Goal: Task Accomplishment & Management: Schedule Event

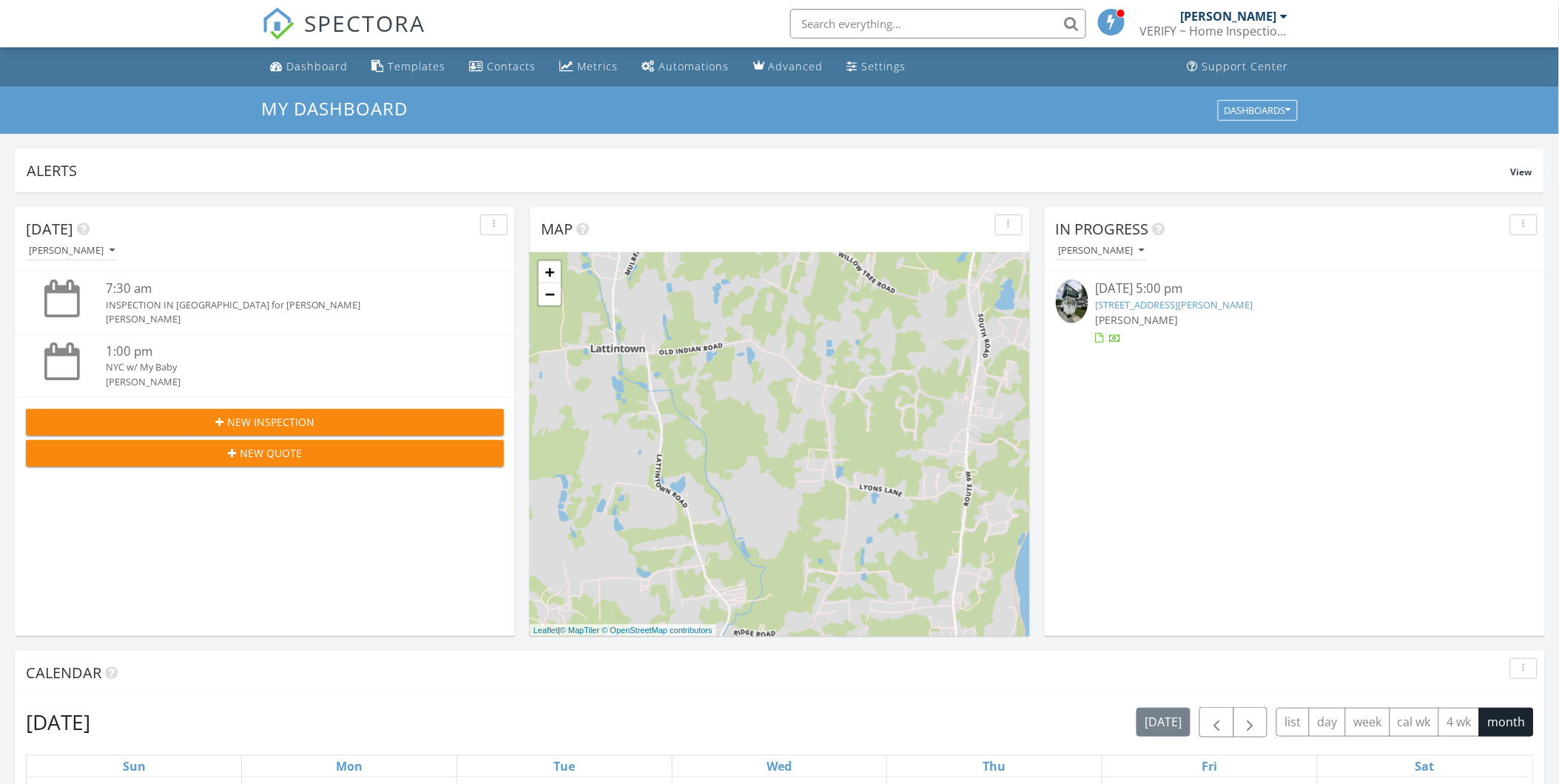
scroll to position [1372, 1586]
click at [876, 23] on input "text" at bounding box center [939, 23] width 296 height 29
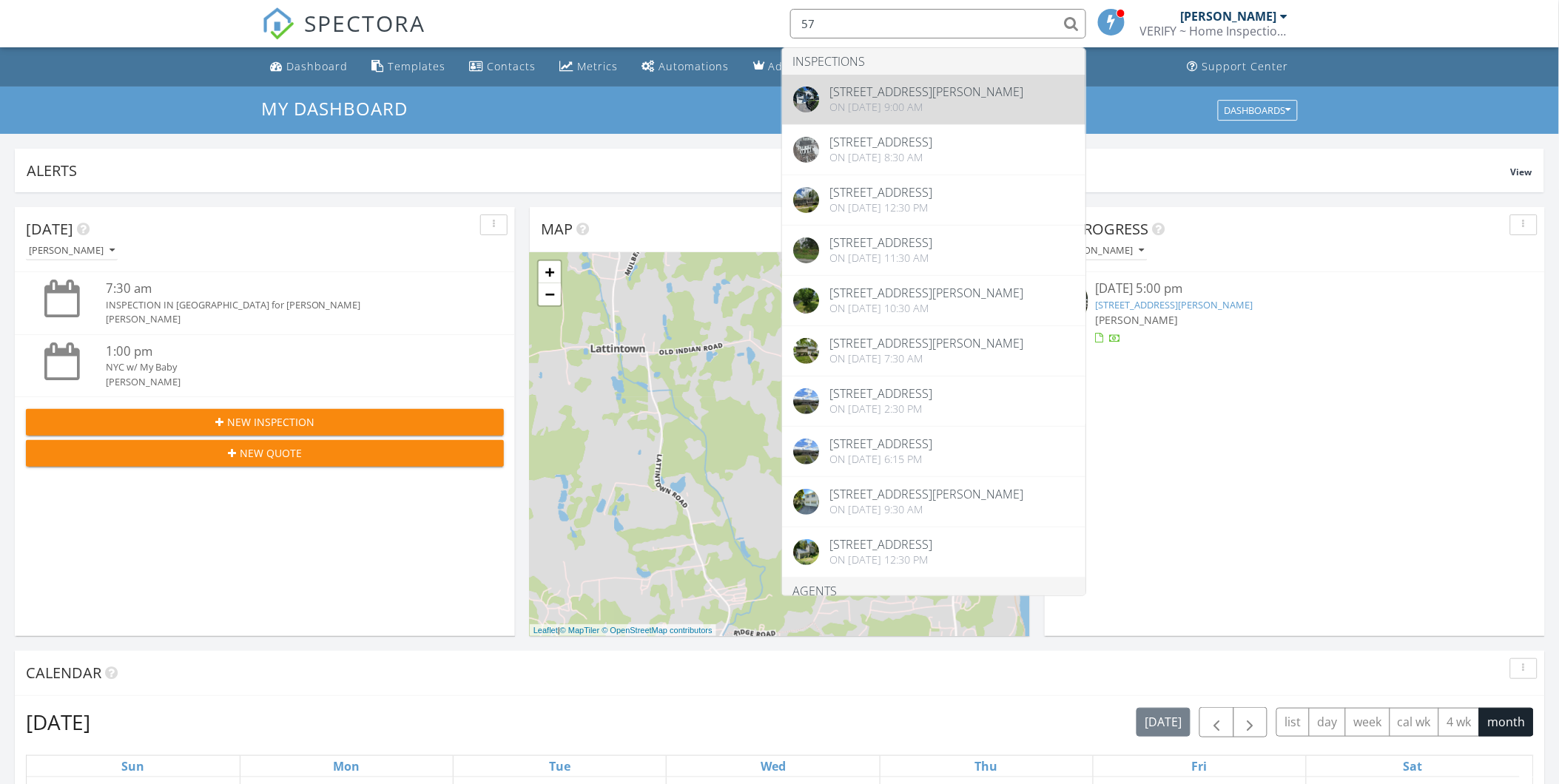
type input "57"
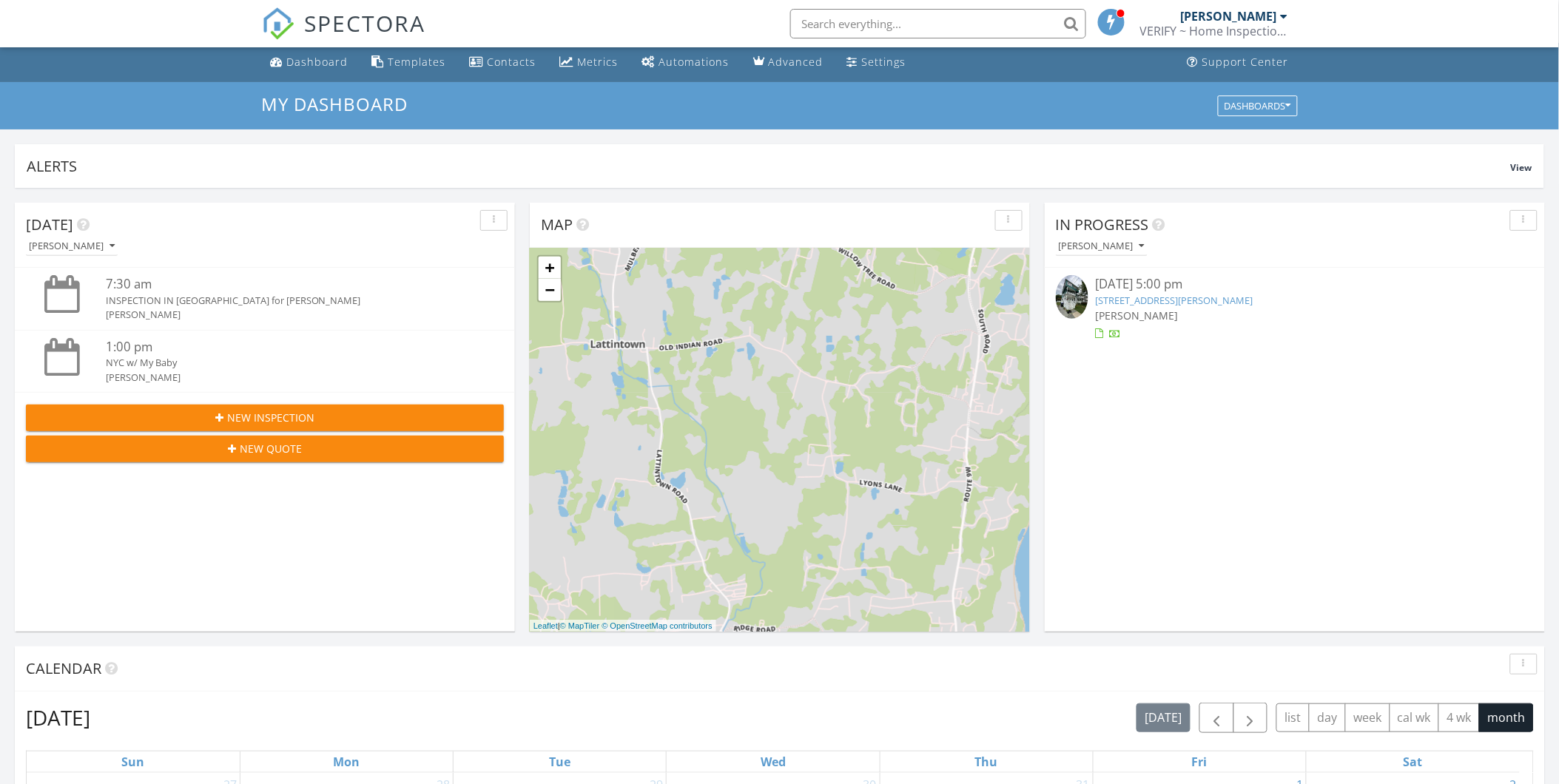
scroll to position [301, 0]
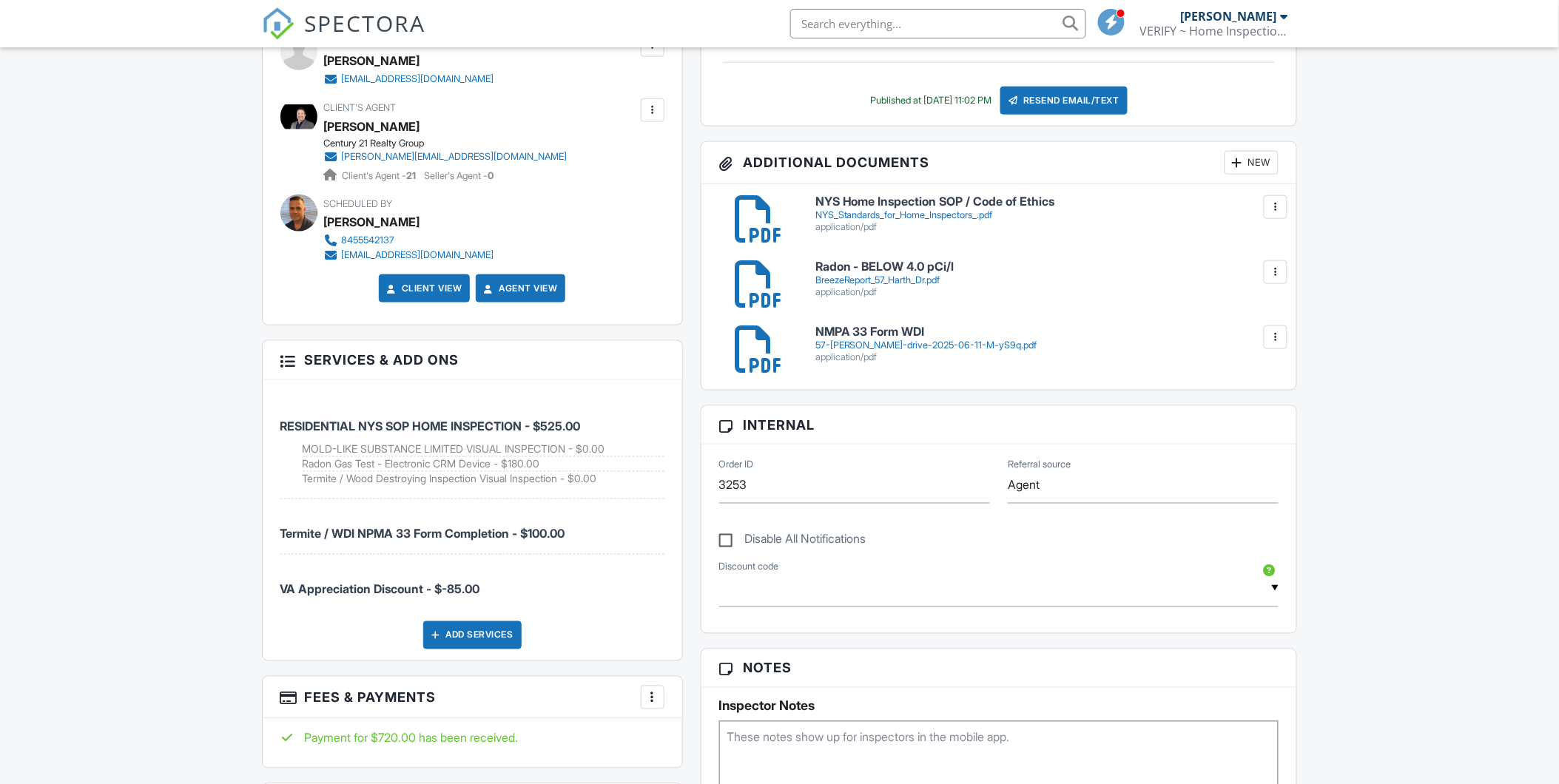
scroll to position [739, 0]
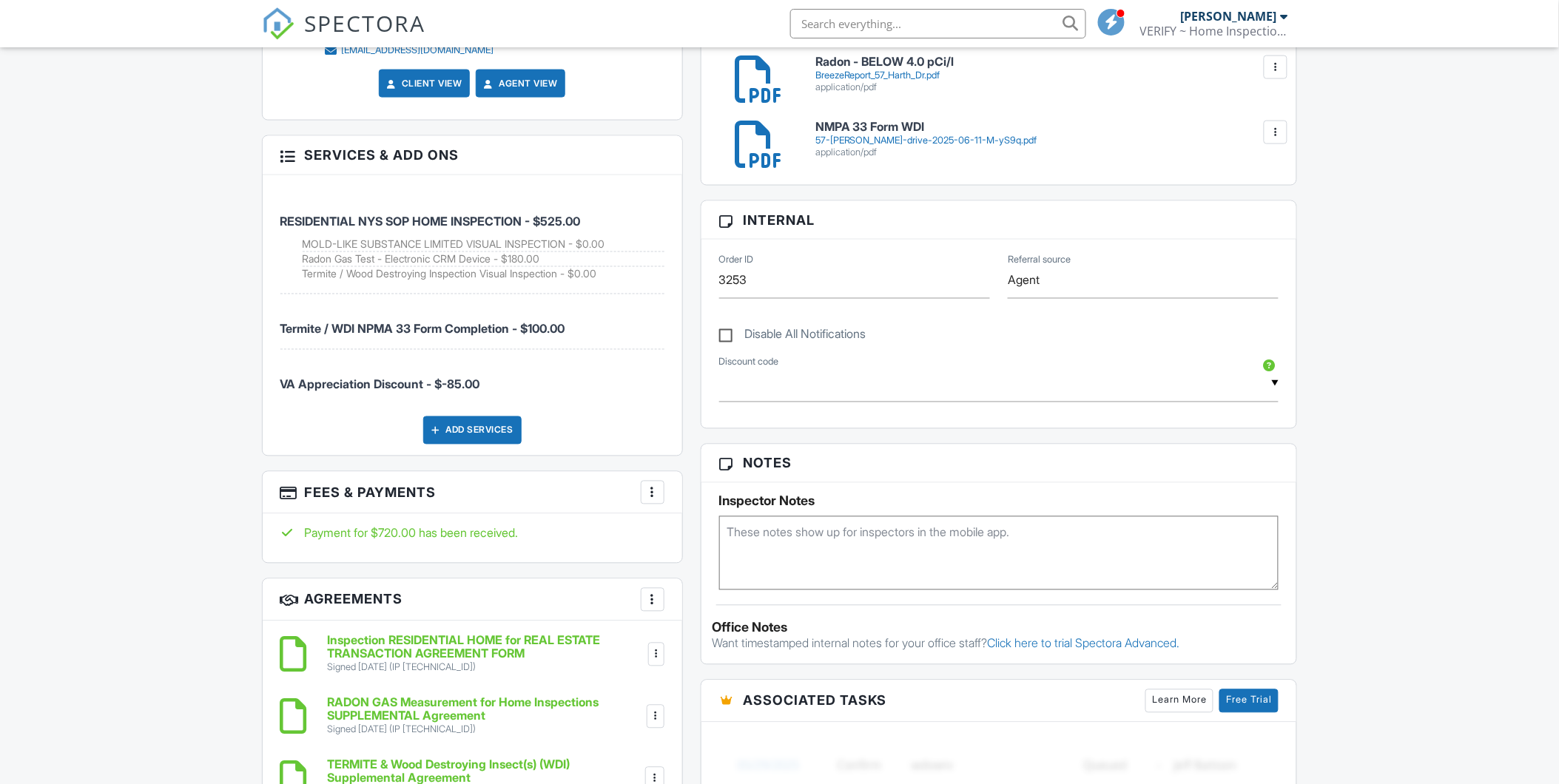
click at [655, 494] on div at bounding box center [652, 492] width 15 height 15
click at [721, 608] on li "View Invoice" at bounding box center [727, 611] width 154 height 37
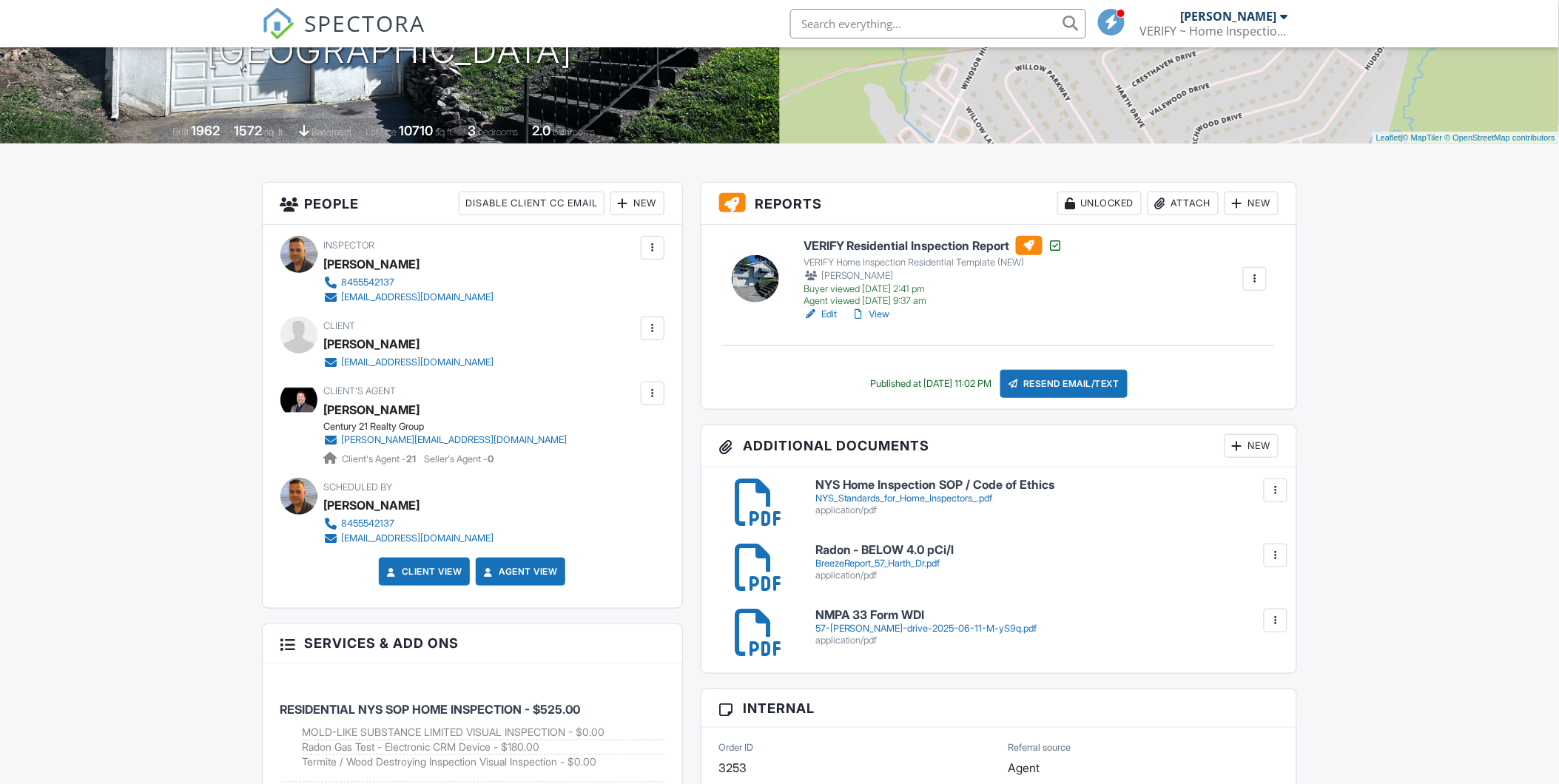
scroll to position [410, 0]
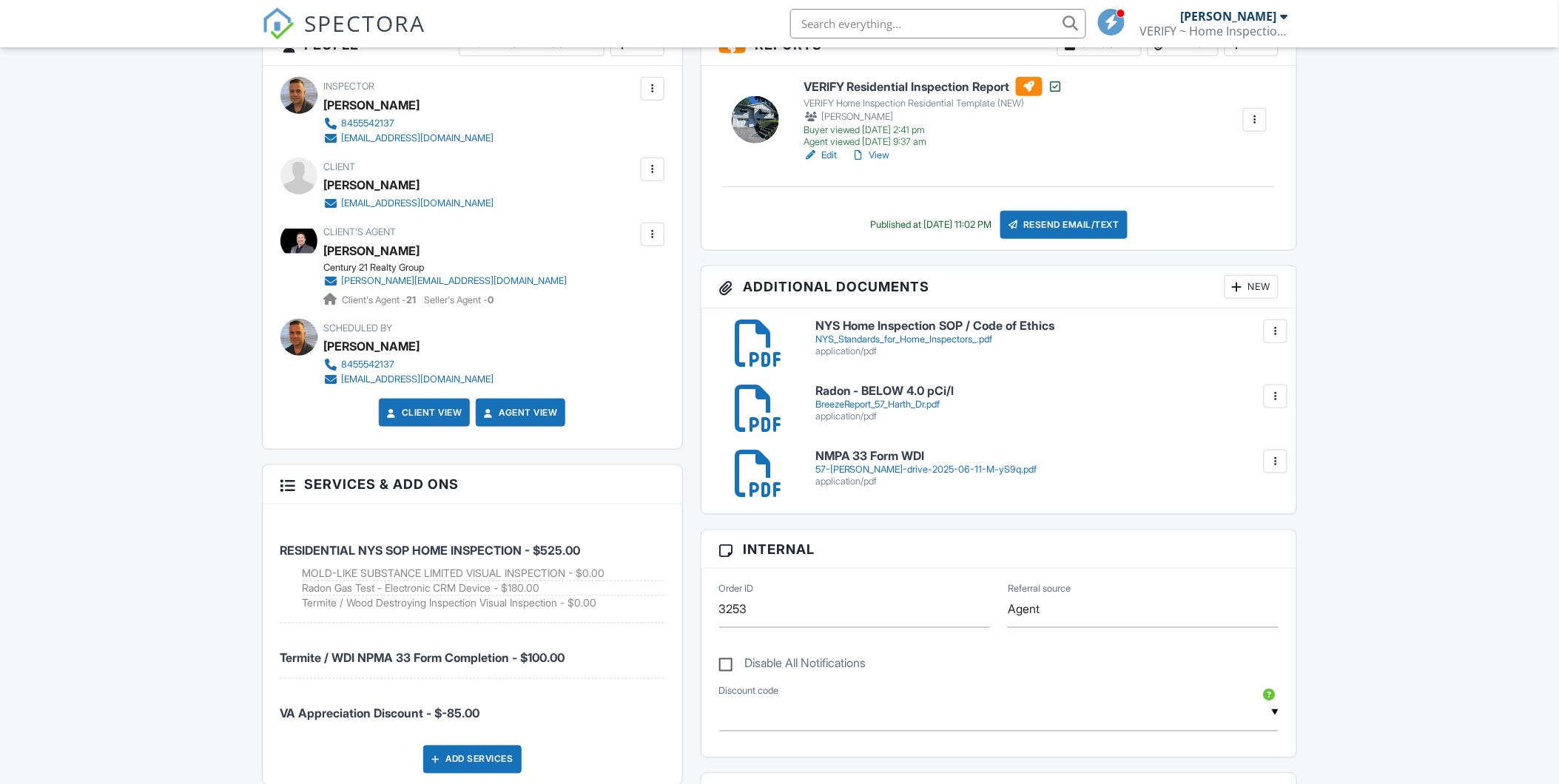
click at [1280, 459] on div at bounding box center [1276, 461] width 15 height 15
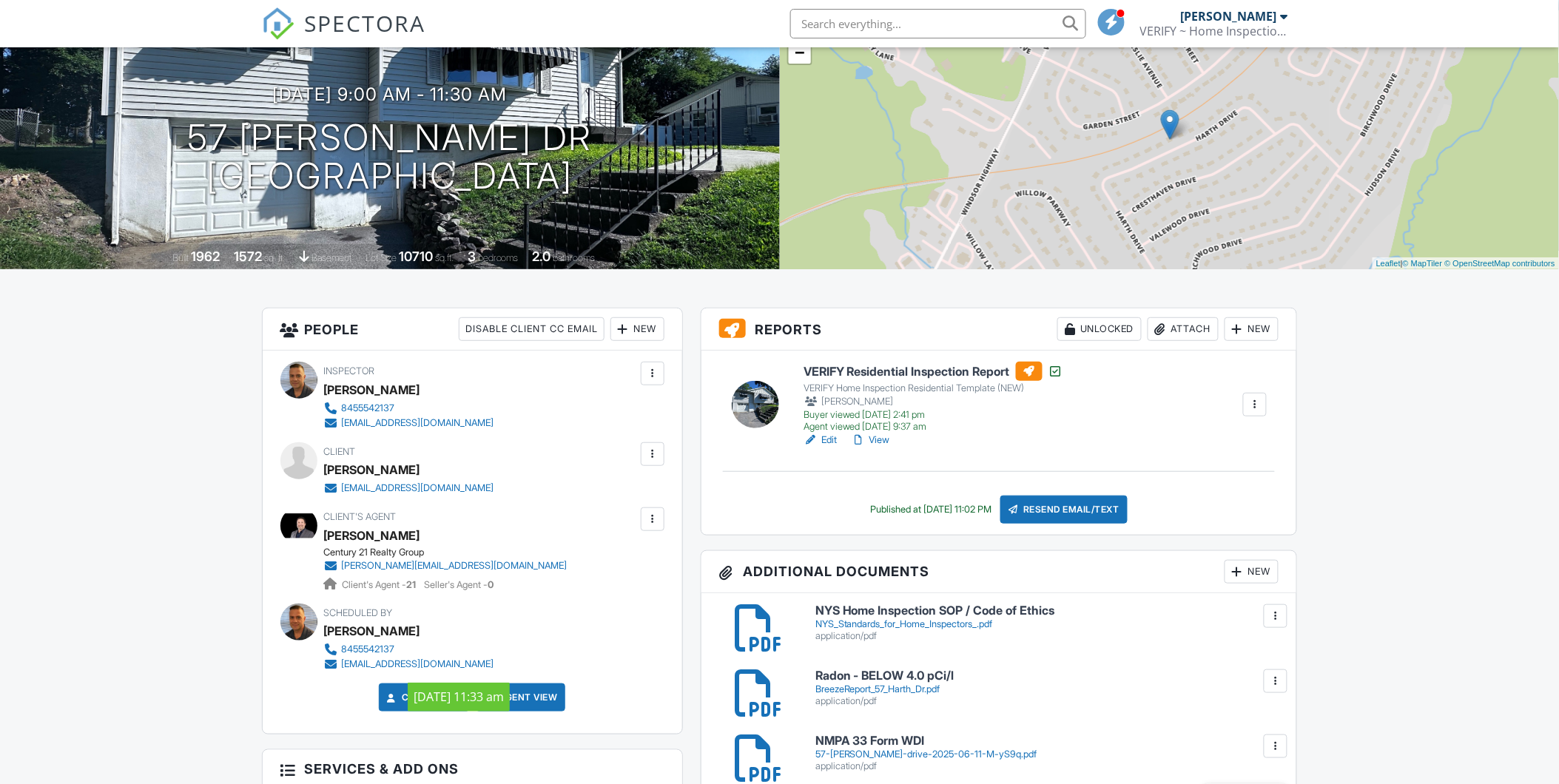
scroll to position [0, 0]
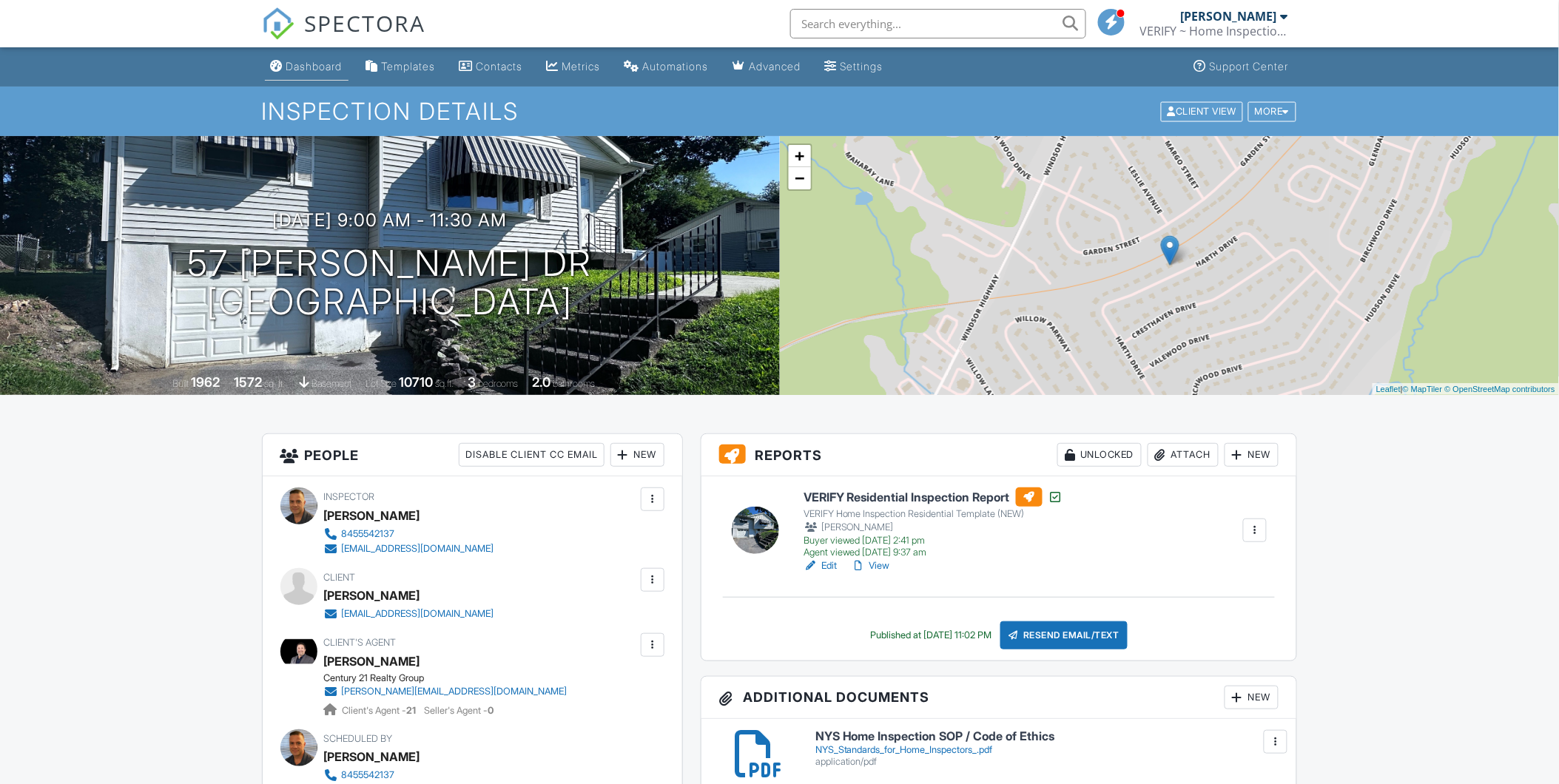
click at [309, 65] on div "Dashboard" at bounding box center [314, 66] width 56 height 13
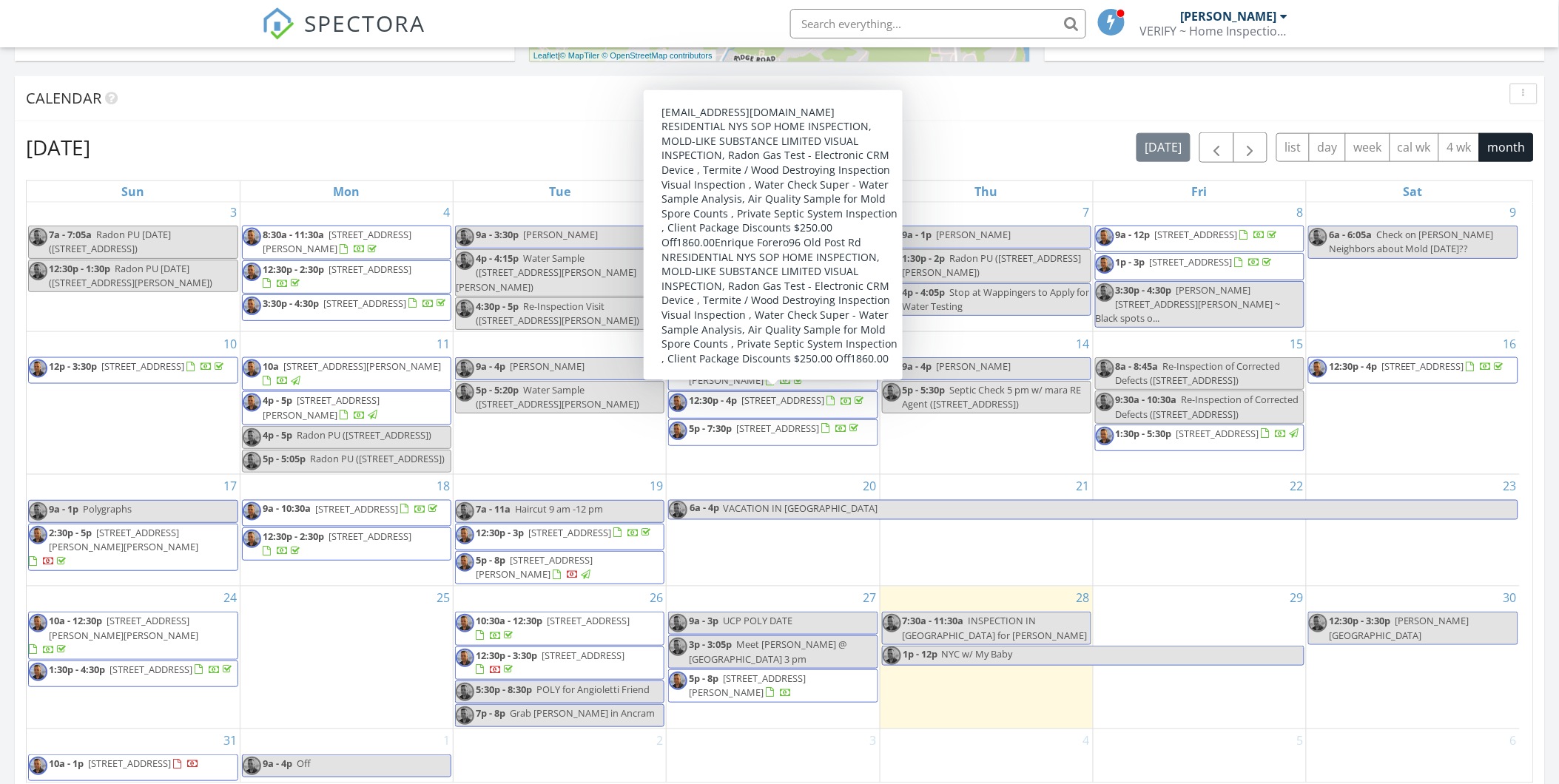
scroll to position [192, 0]
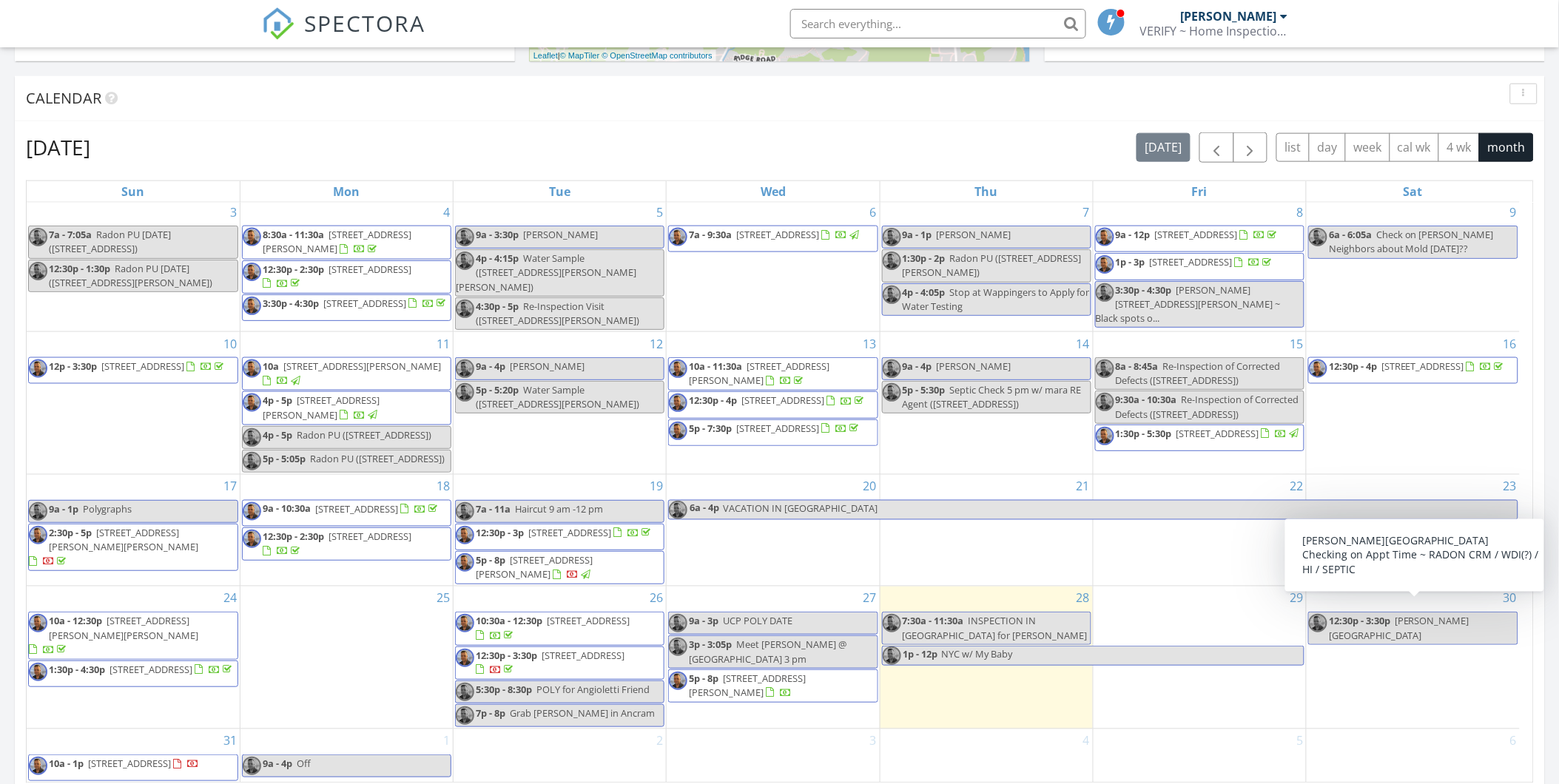
click at [1419, 614] on span "Simon West House" at bounding box center [1399, 627] width 141 height 27
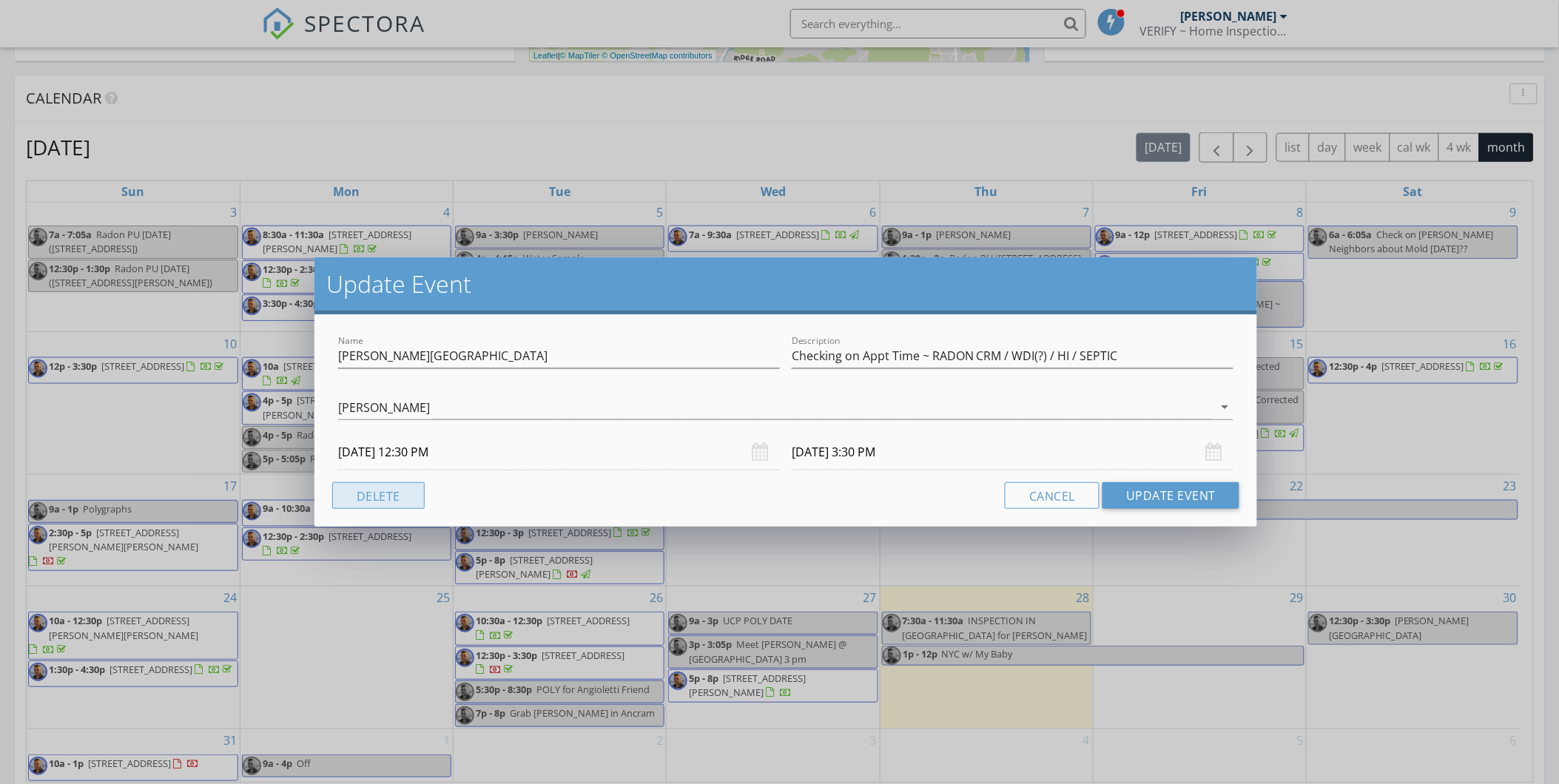
click at [387, 492] on button "Delete" at bounding box center [379, 495] width 92 height 26
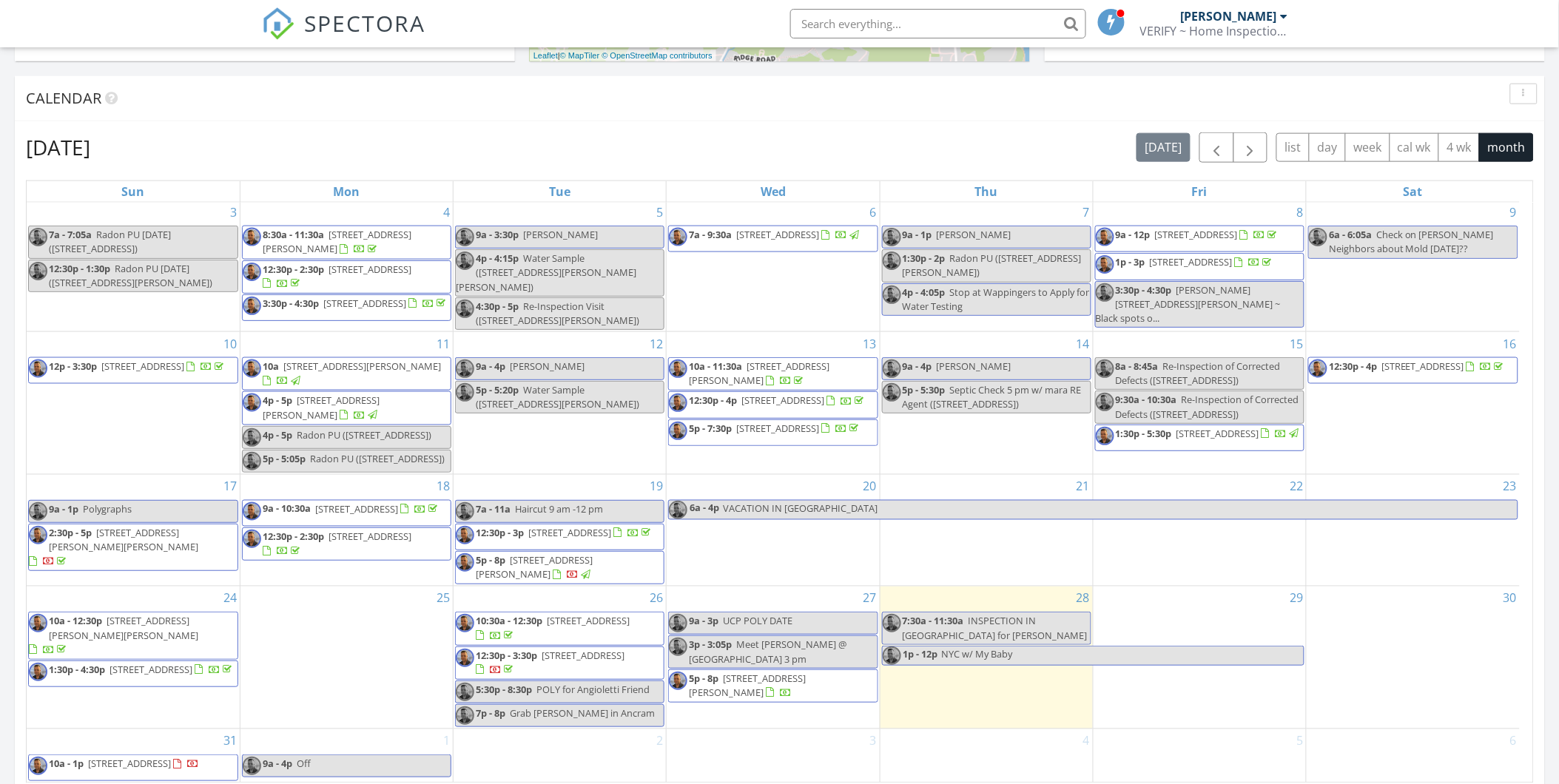
click at [1406, 631] on div "30" at bounding box center [1413, 658] width 213 height 142
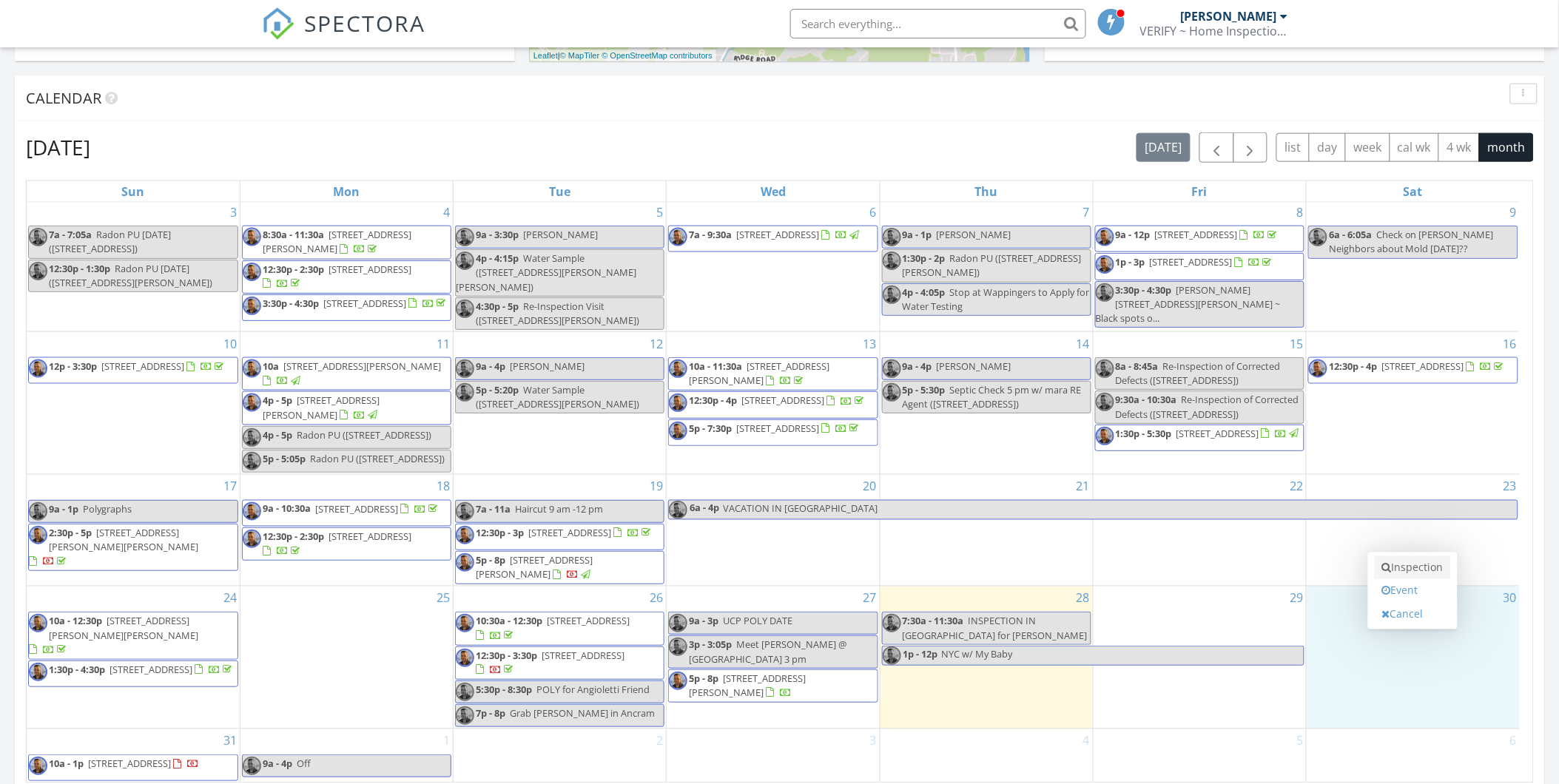
click at [1425, 564] on link "Inspection" at bounding box center [1413, 569] width 76 height 24
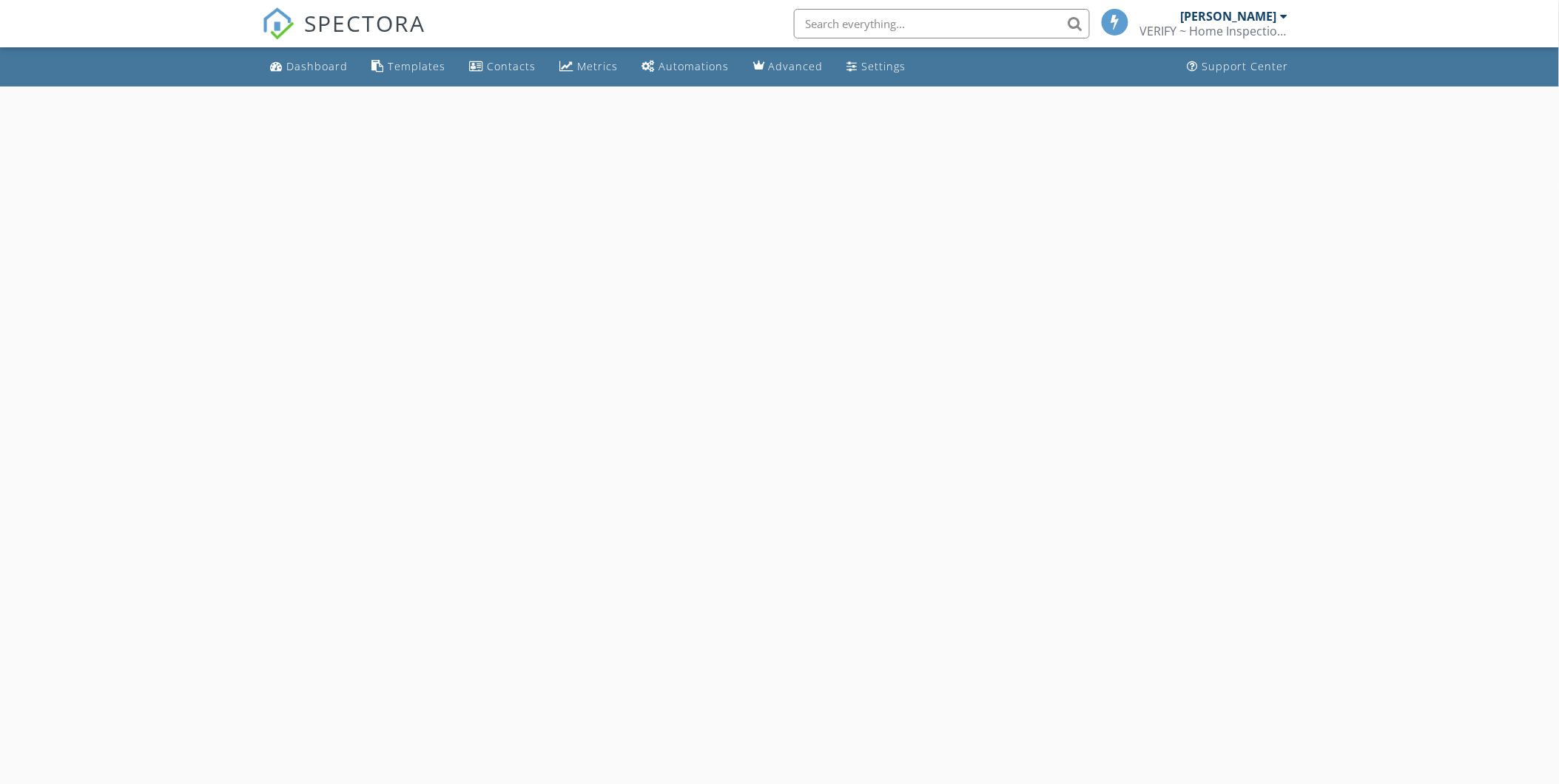
select select "7"
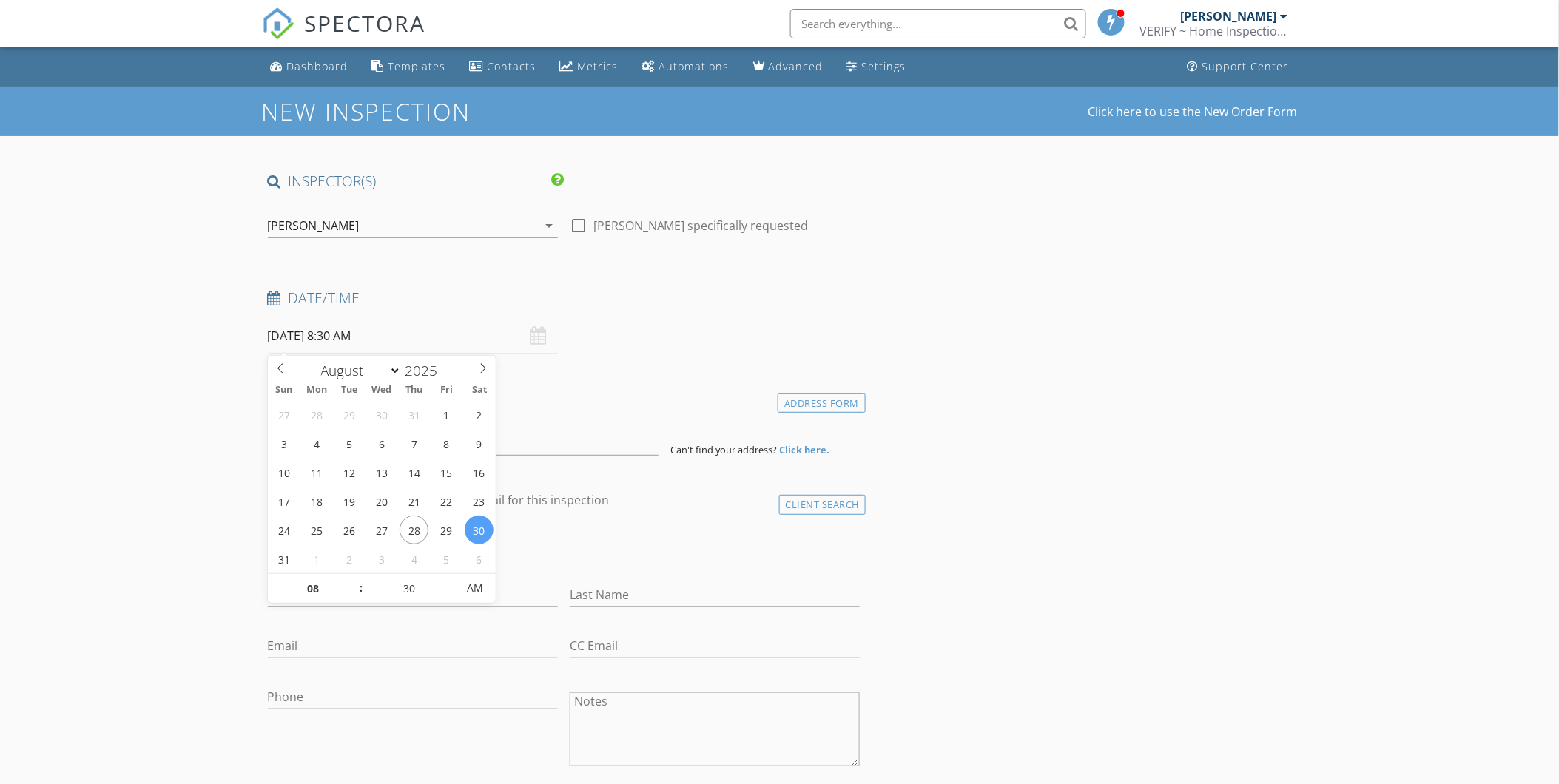
click at [366, 334] on input "[DATE] 8:30 AM" at bounding box center [413, 336] width 290 height 37
type input "09"
type input "[DATE] 9:30 AM"
click at [353, 578] on span at bounding box center [353, 581] width 10 height 15
type input "10"
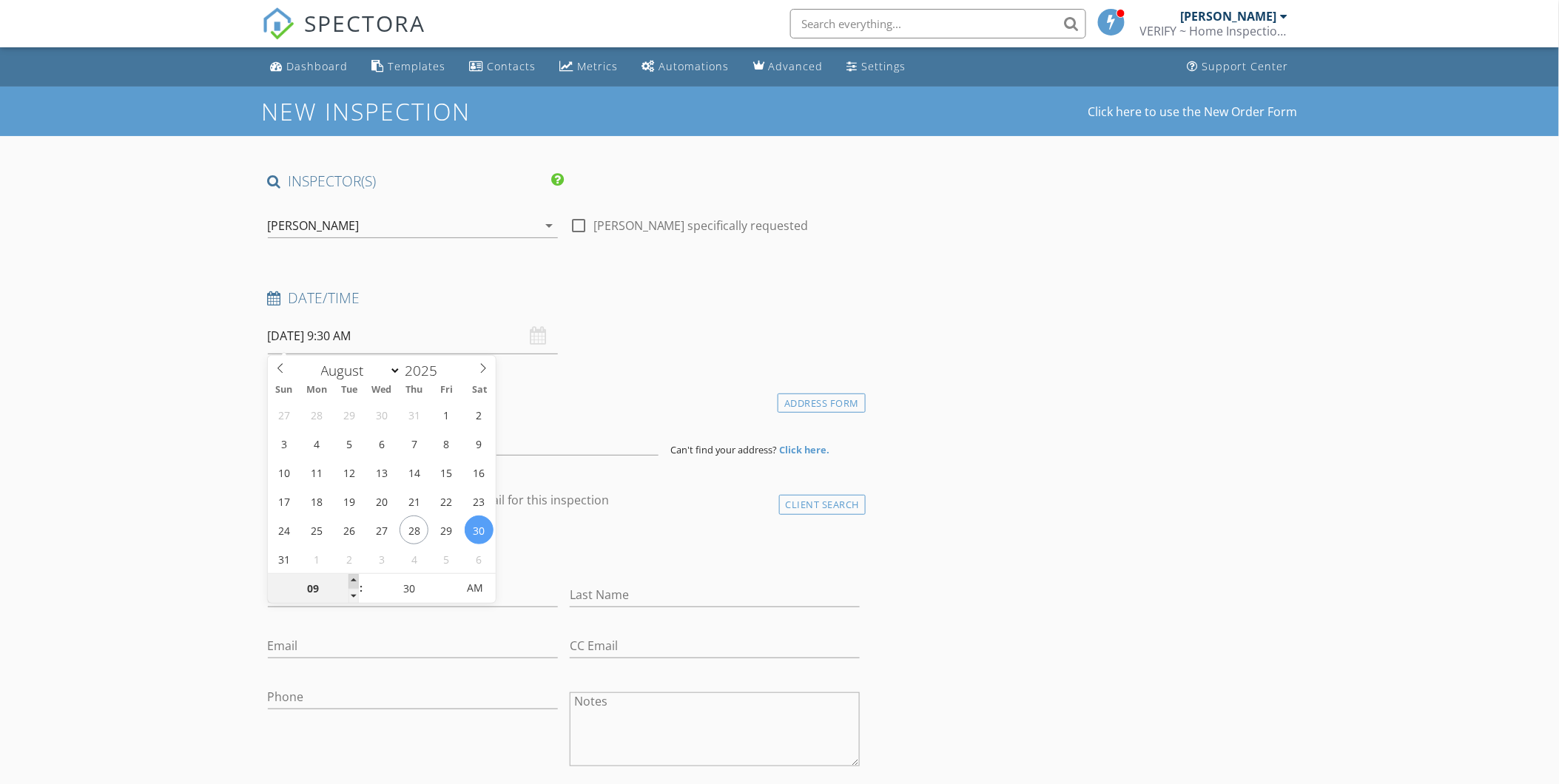
type input "[DATE] 10:30 AM"
click at [356, 579] on span at bounding box center [353, 581] width 10 height 15
type input "11"
type input "[DATE] 11:30 AM"
click at [356, 579] on span at bounding box center [353, 581] width 10 height 15
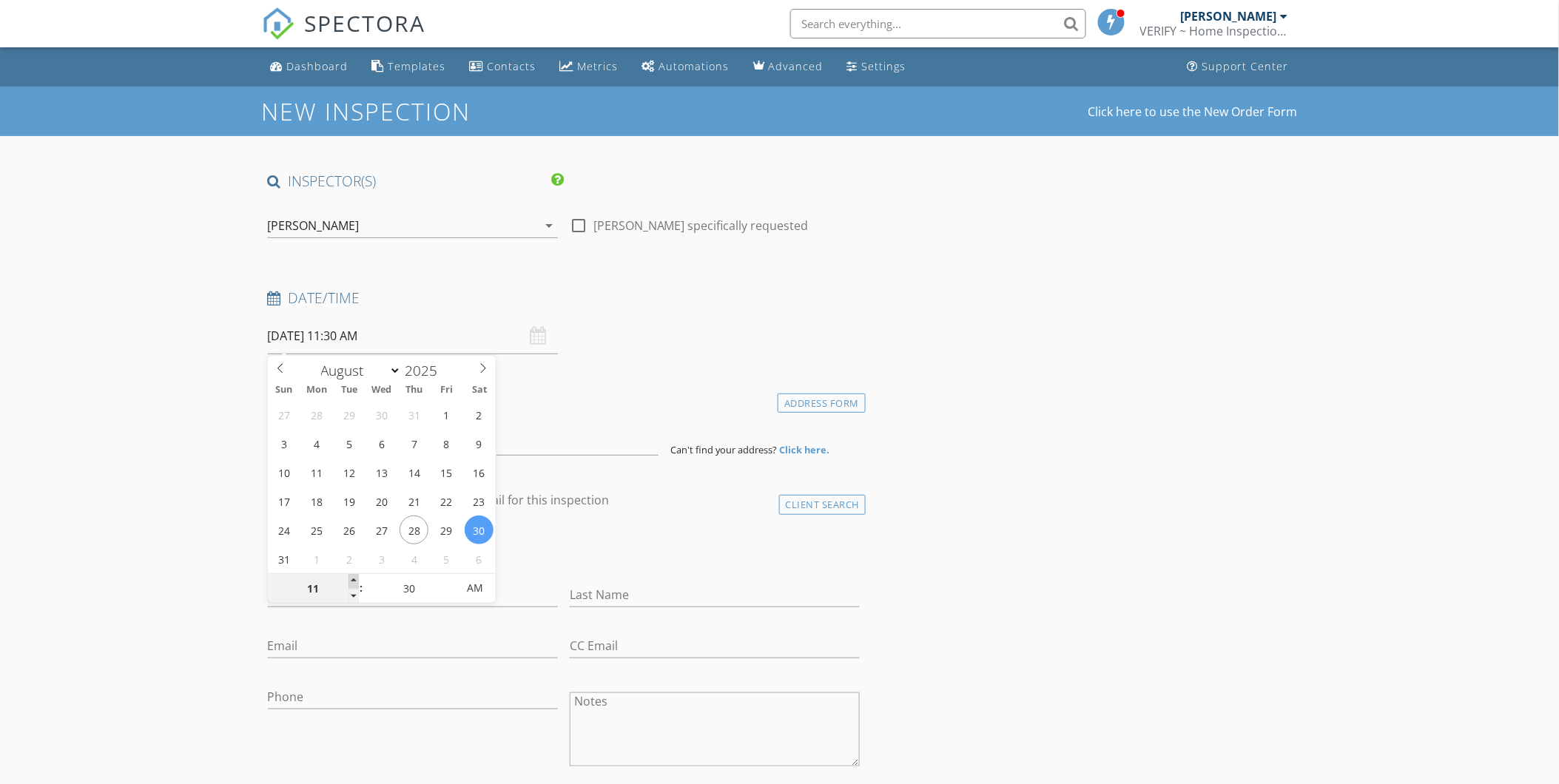
type input "12"
type input "08/30/2025 12:30 PM"
click at [356, 579] on span at bounding box center [353, 581] width 10 height 15
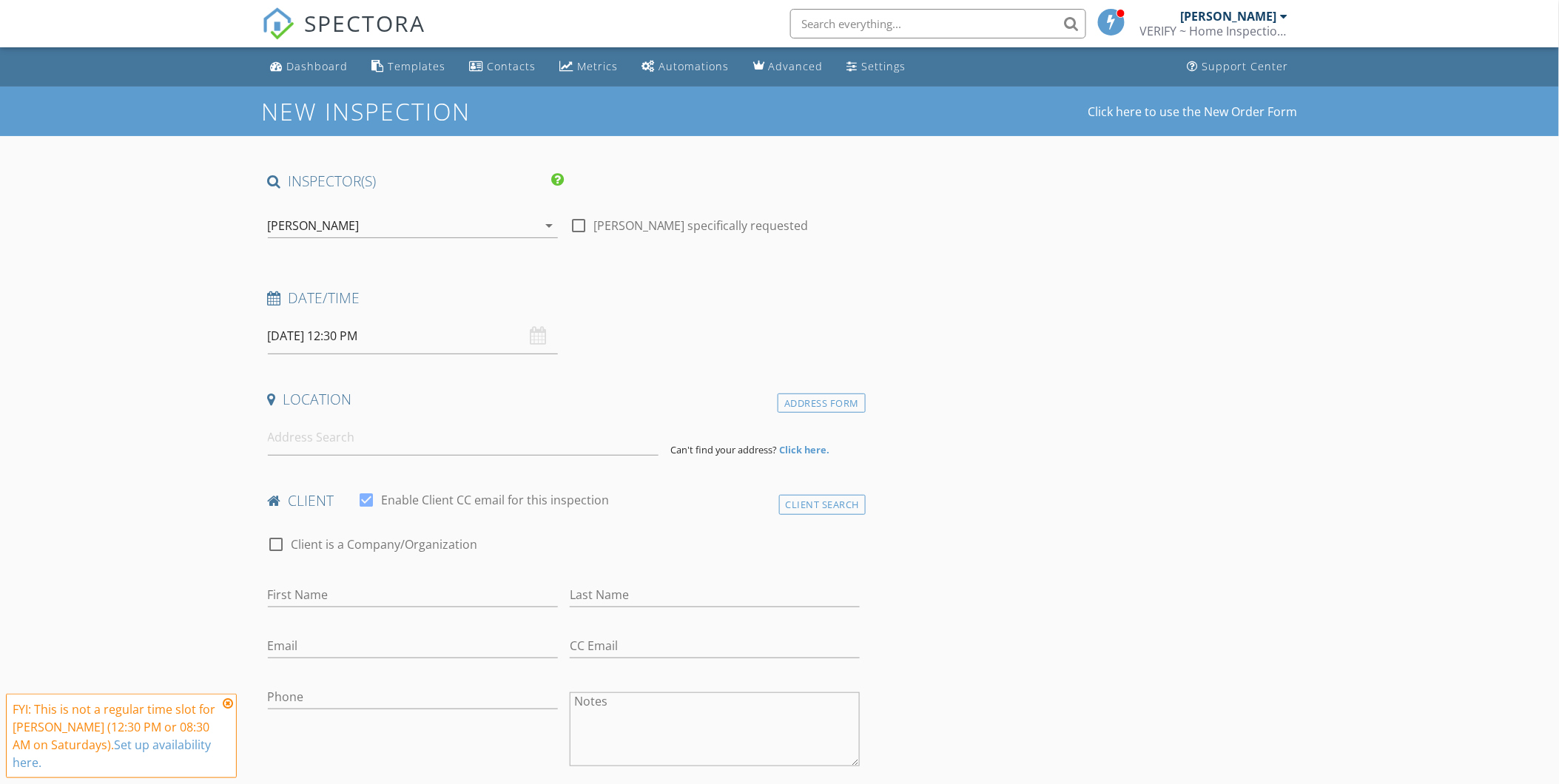
click at [276, 345] on input "08/30/2025 12:30 PM" at bounding box center [413, 336] width 290 height 37
click at [336, 433] on input at bounding box center [463, 437] width 391 height 37
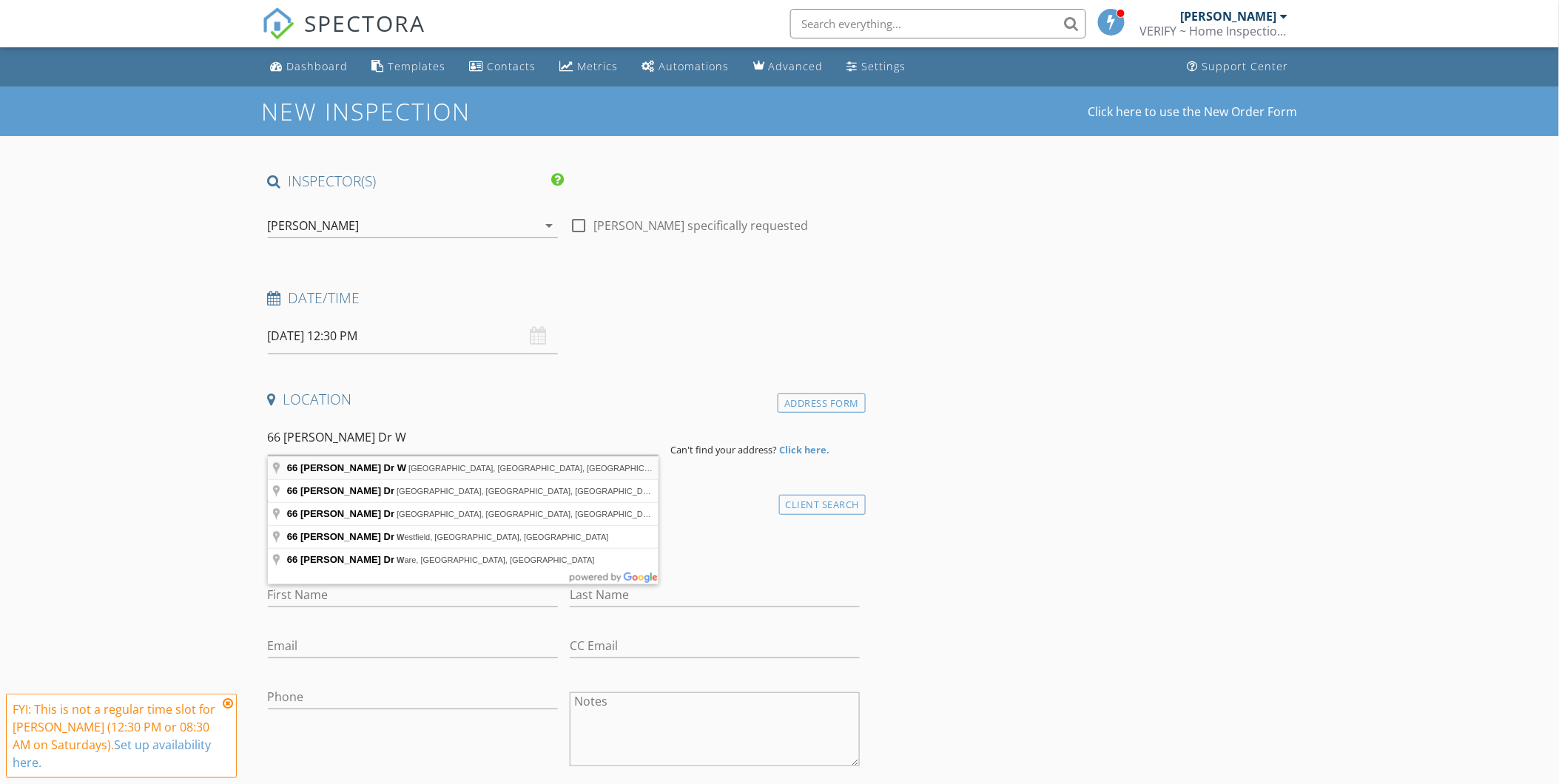
type input "66 Susan Dr W, Newburgh, NY, USA"
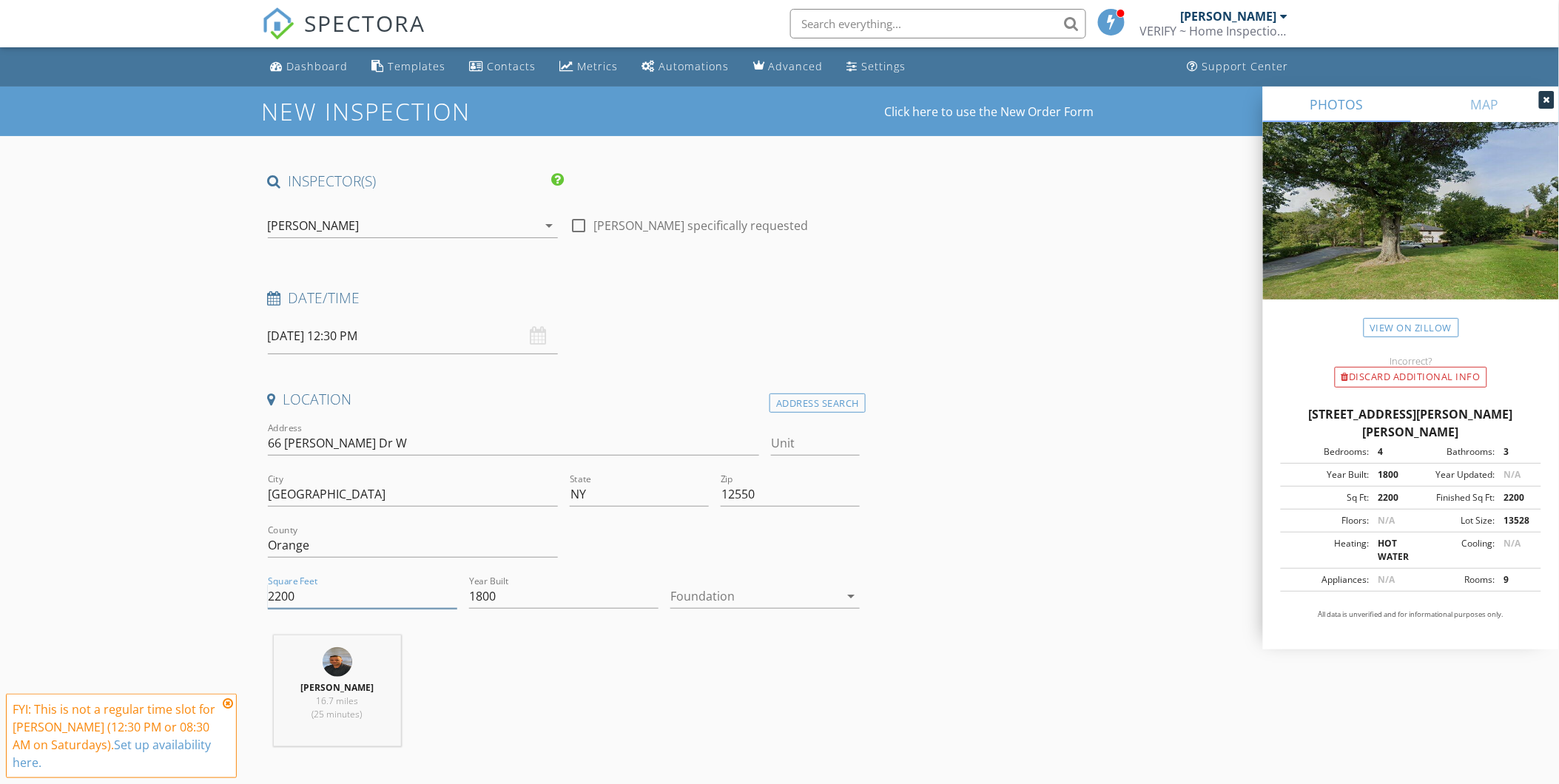
drag, startPoint x: 321, startPoint y: 600, endPoint x: 250, endPoint y: 596, distance: 71.1
drag, startPoint x: 250, startPoint y: 596, endPoint x: 231, endPoint y: 600, distance: 19.4
click at [328, 592] on input "2200" at bounding box center [363, 596] width 189 height 25
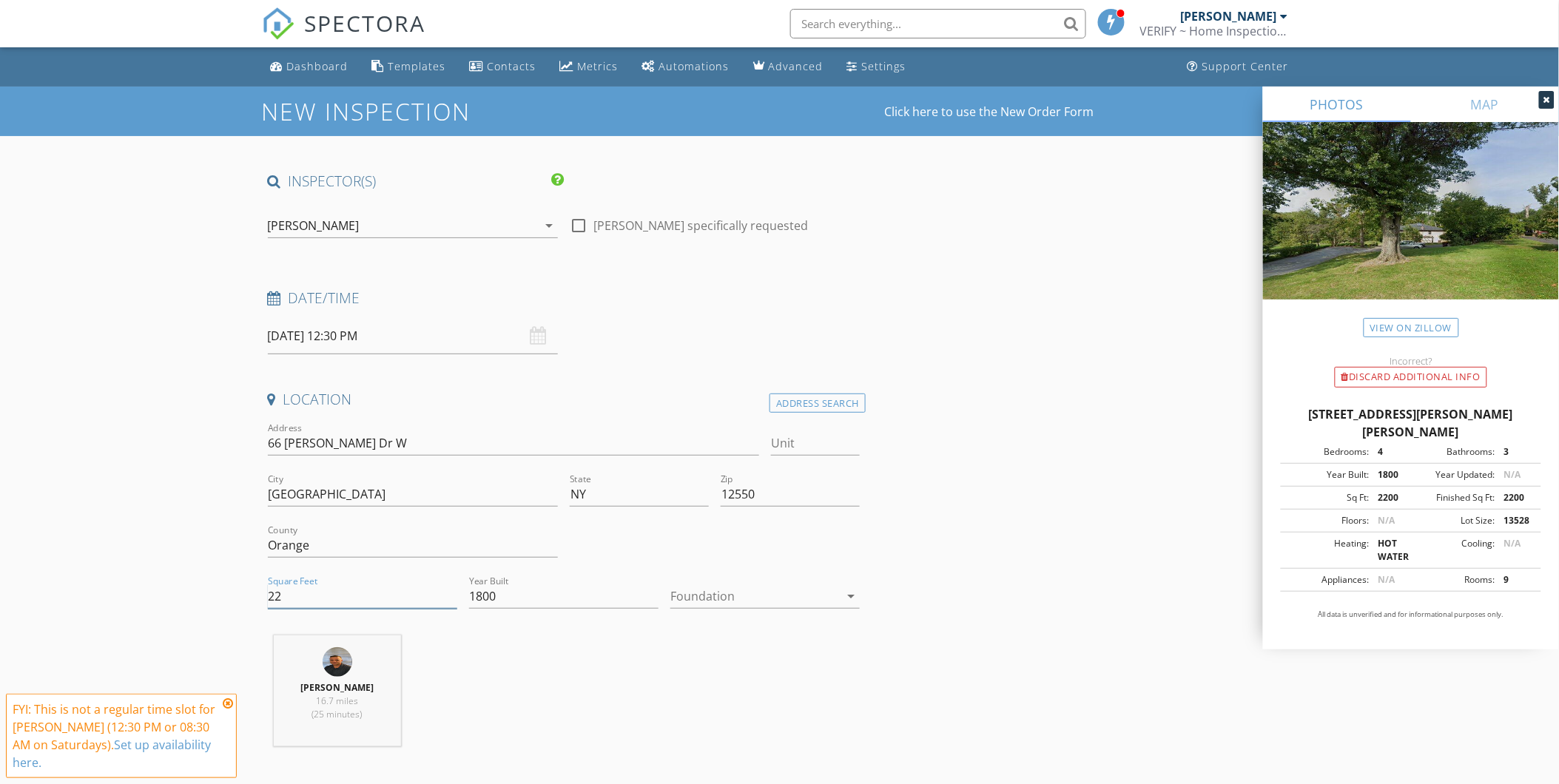
type input "2"
type input "3081"
click at [804, 600] on div at bounding box center [755, 596] width 169 height 24
click at [733, 638] on div "Basement" at bounding box center [765, 638] width 165 height 17
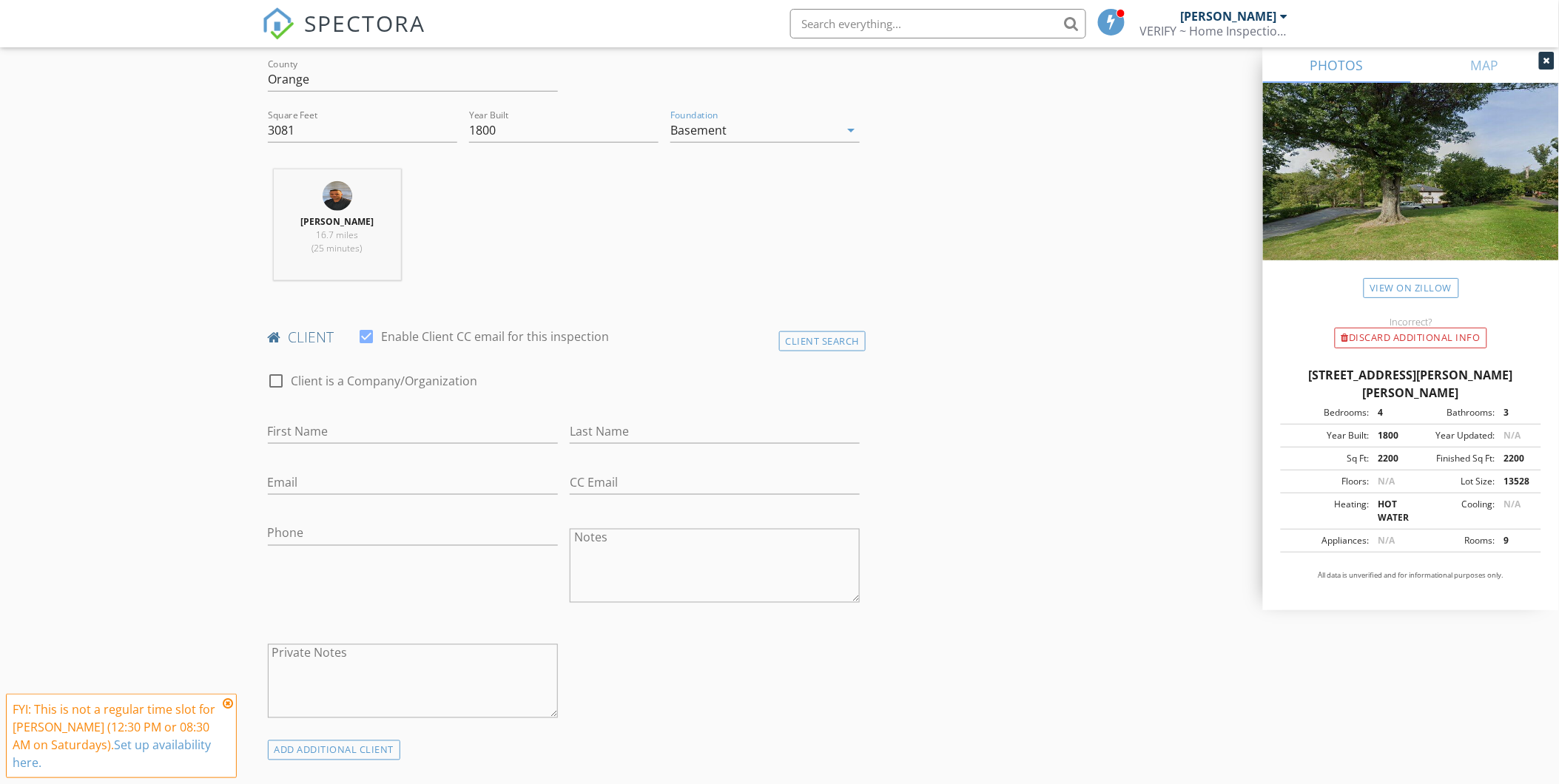
scroll to position [657, 0]
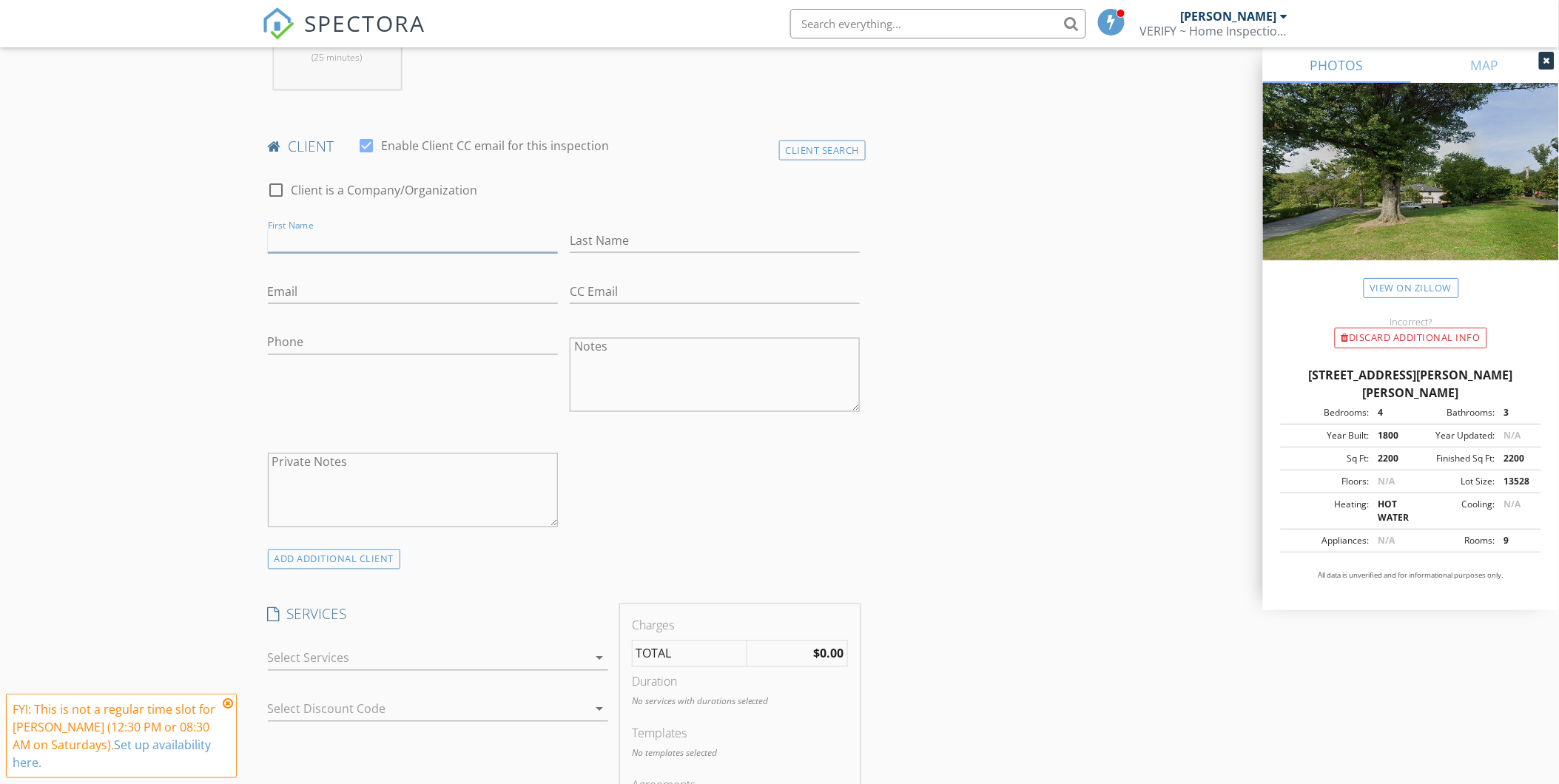
click at [335, 238] on input "First Name" at bounding box center [413, 240] width 290 height 25
click at [815, 151] on div "Client Search" at bounding box center [823, 150] width 87 height 20
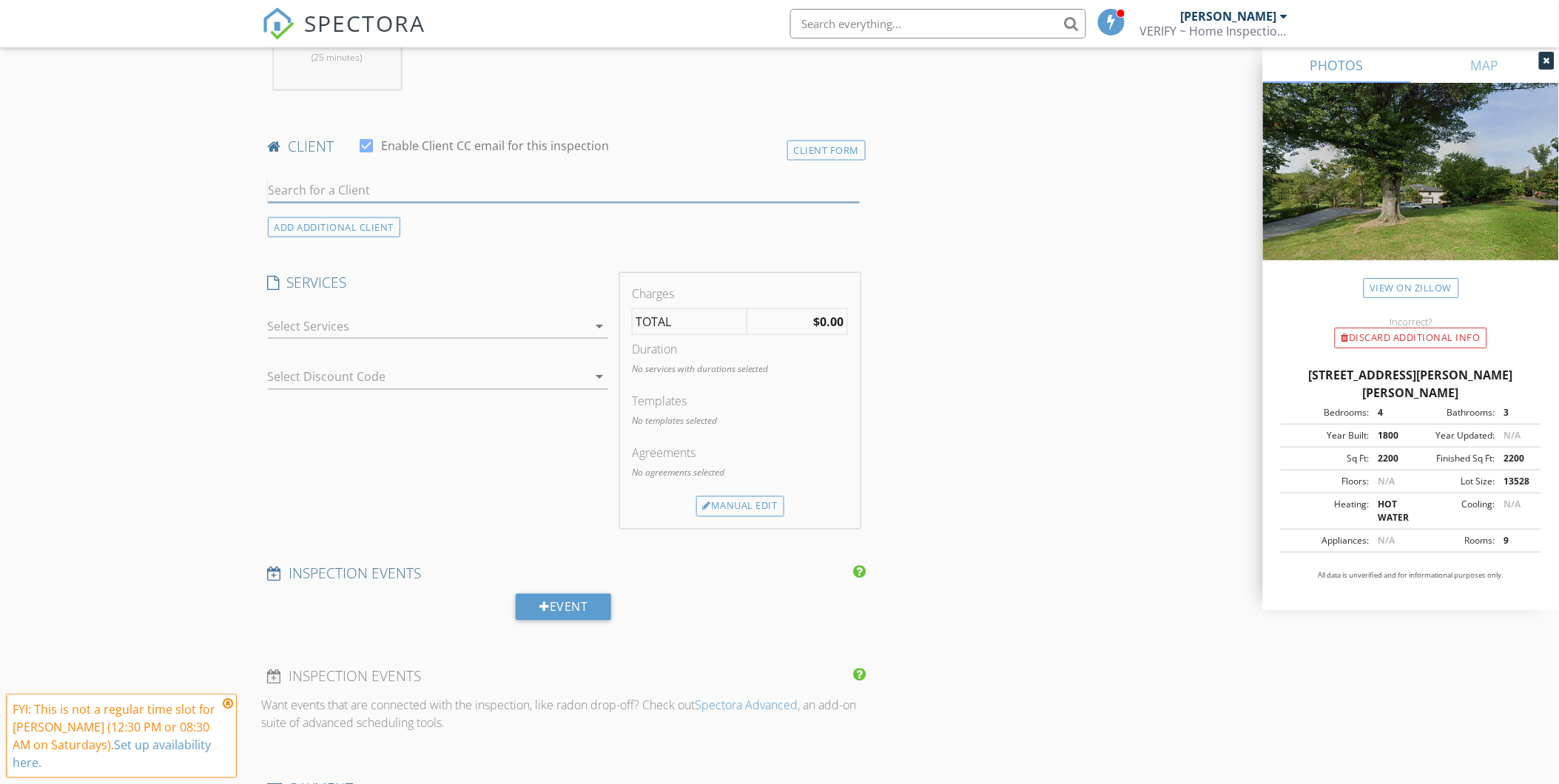
drag, startPoint x: 318, startPoint y: 193, endPoint x: 321, endPoint y: 184, distance: 9.5
click at [318, 193] on input "text" at bounding box center [564, 190] width 593 height 25
type input "Simon"
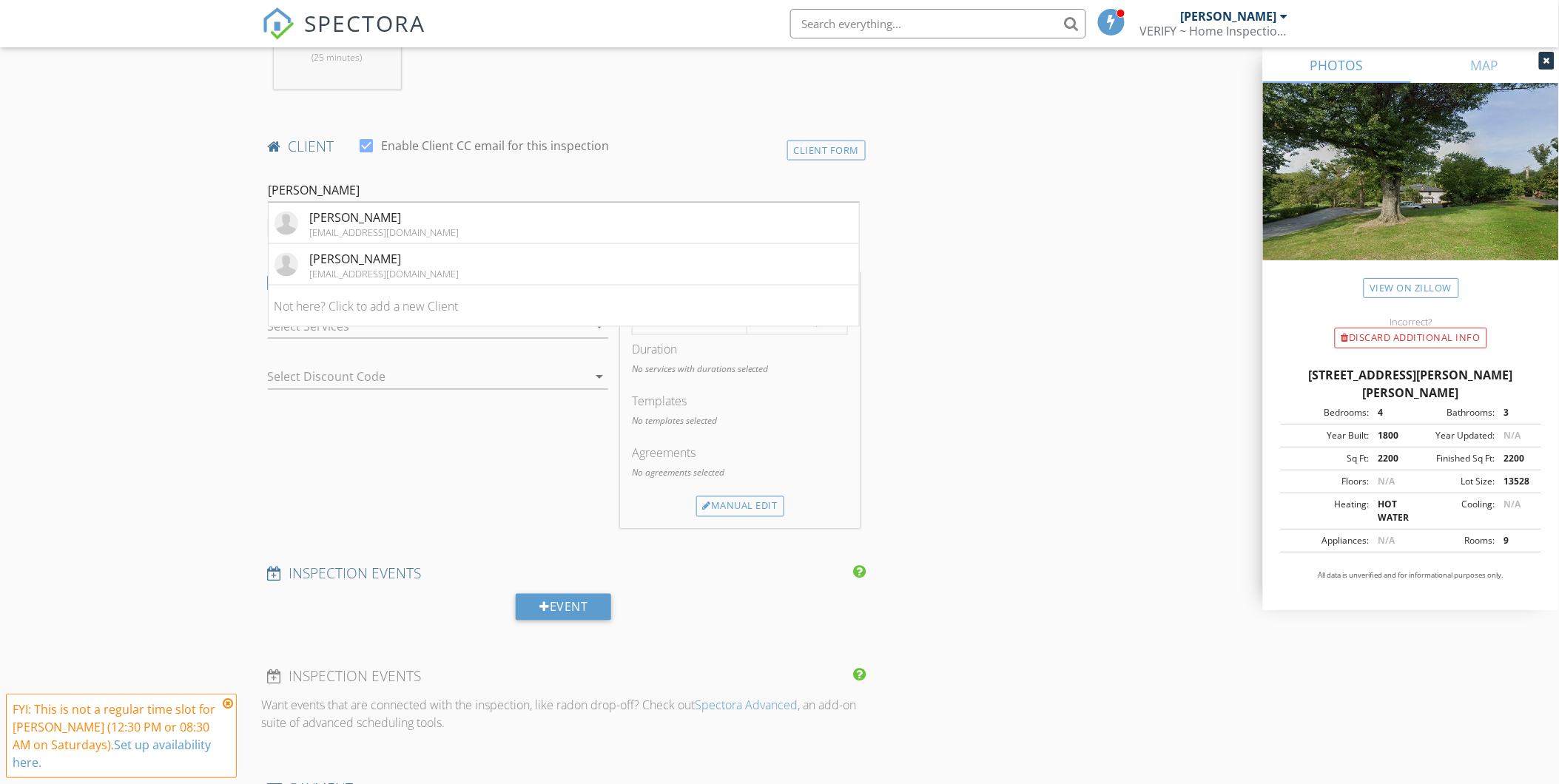
click at [371, 262] on div "Simon West" at bounding box center [385, 258] width 150 height 17
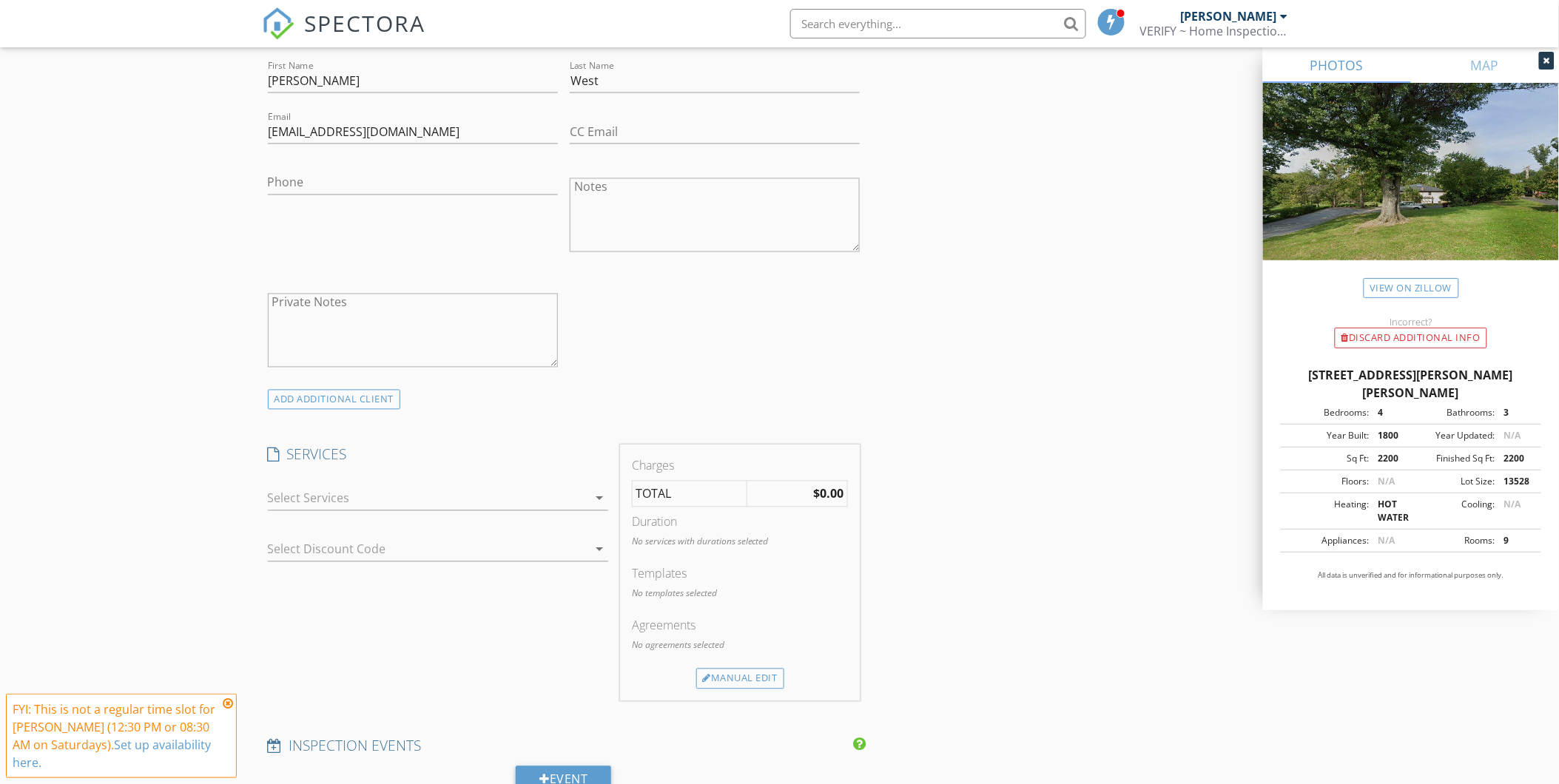
scroll to position [822, 0]
click at [597, 494] on icon "arrow_drop_down" at bounding box center [599, 493] width 17 height 17
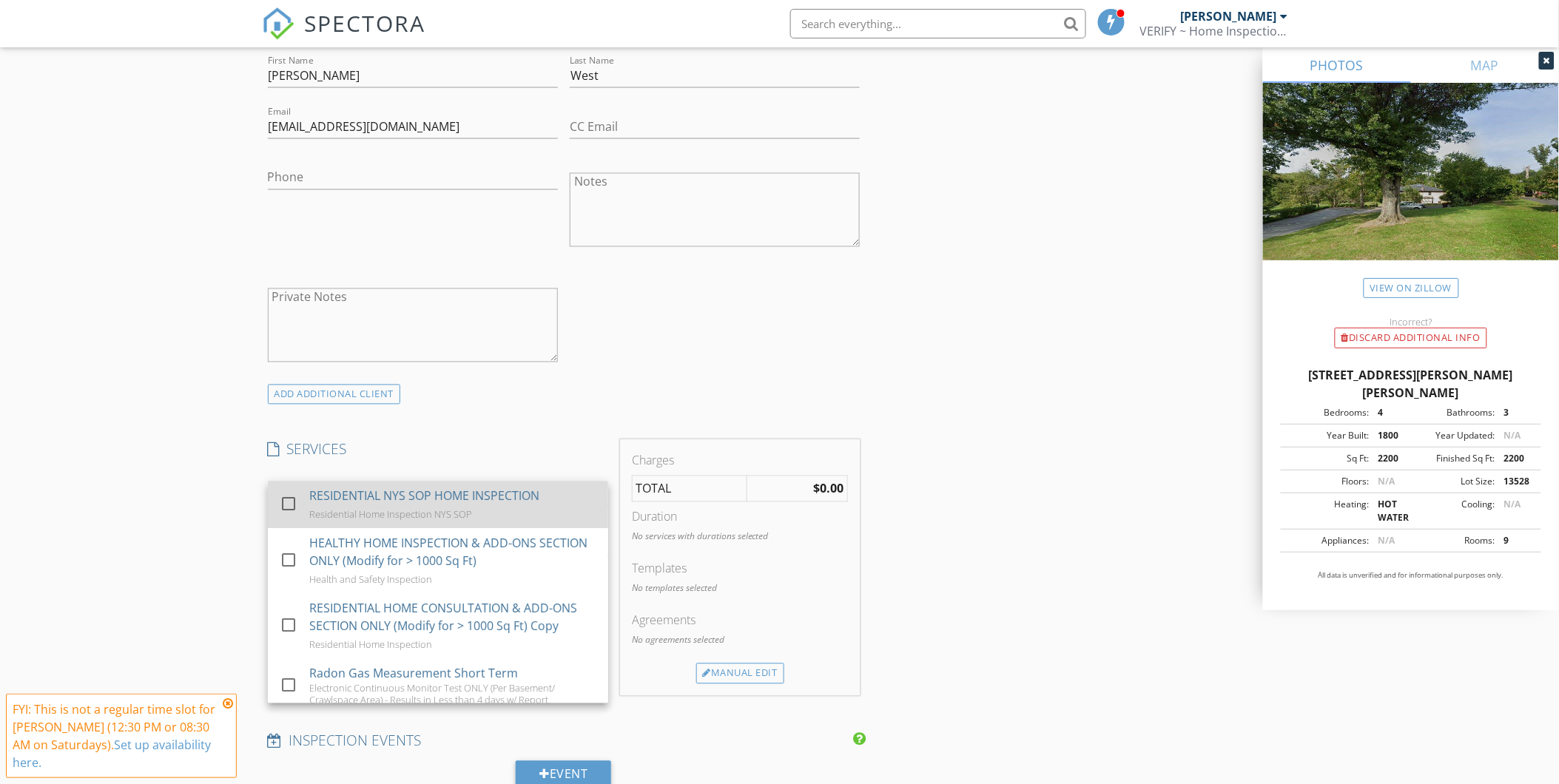
click at [285, 501] on div at bounding box center [289, 505] width 25 height 25
checkbox input "false"
checkbox input "true"
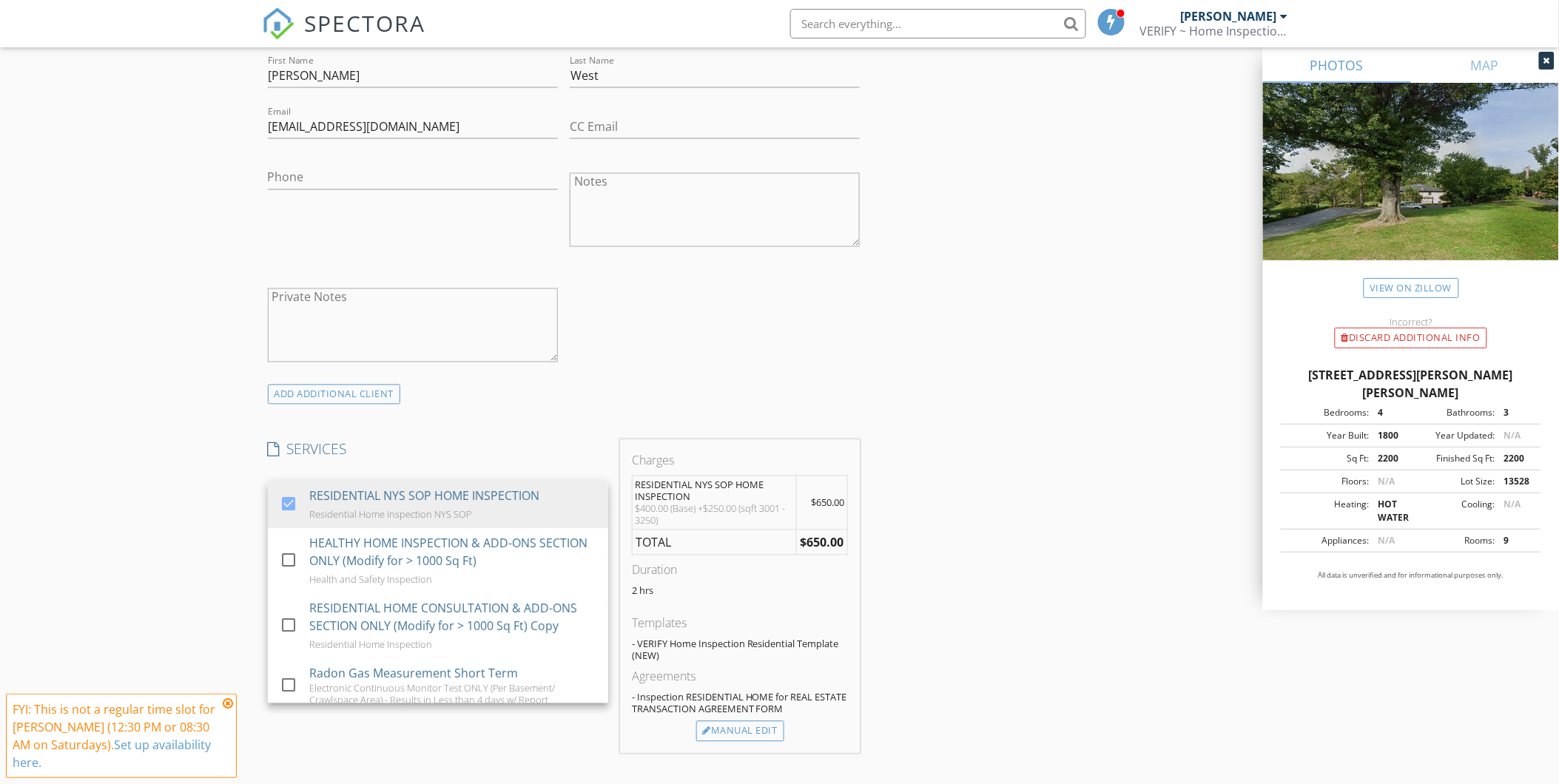
click at [1071, 291] on div "INSPECTOR(S) check_box Darrell Honkala PRIMARY Darrell Honkala arrow_drop_down …" at bounding box center [780, 725] width 1036 height 2752
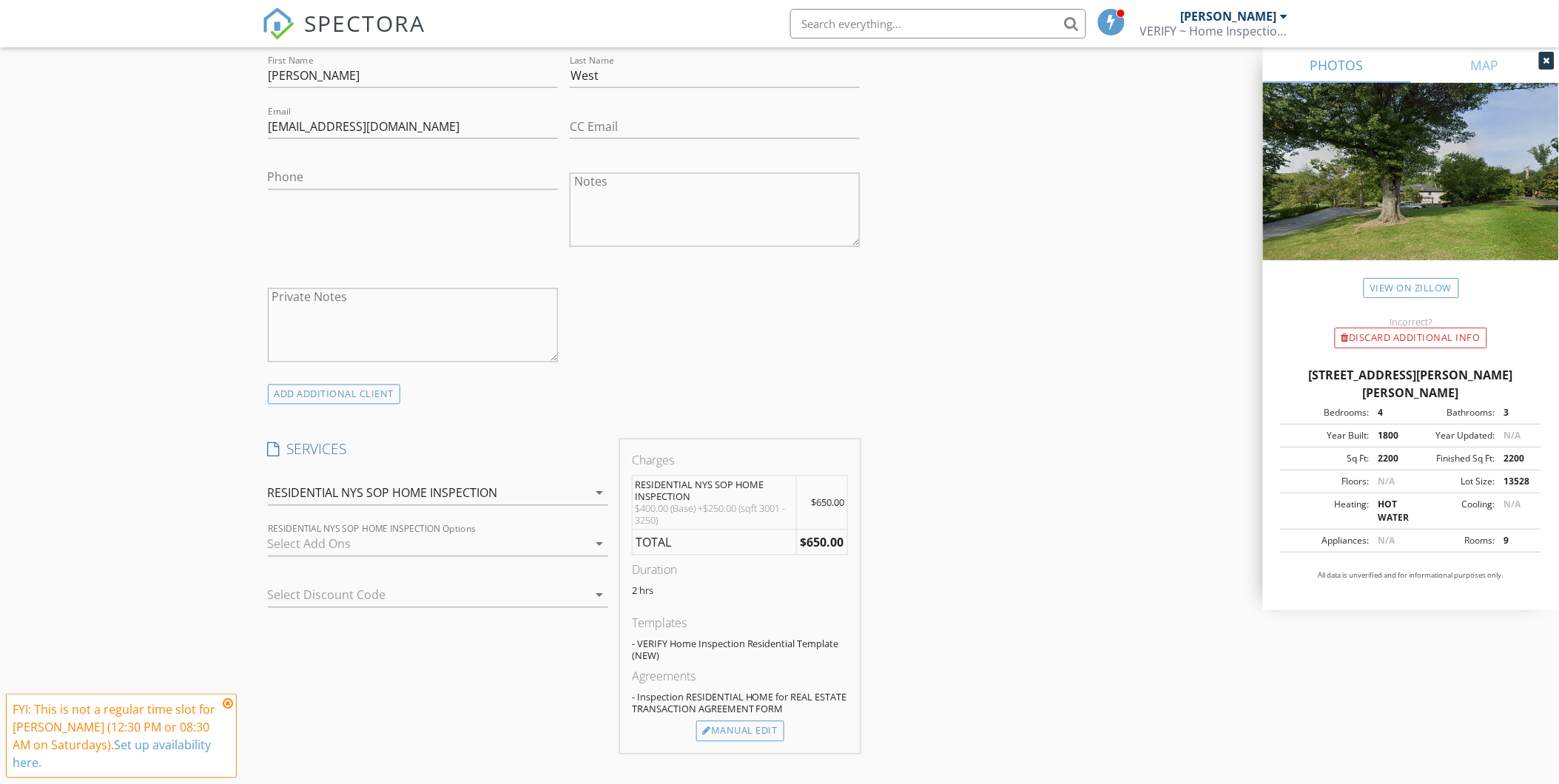
click at [597, 542] on icon "arrow_drop_down" at bounding box center [599, 545] width 17 height 17
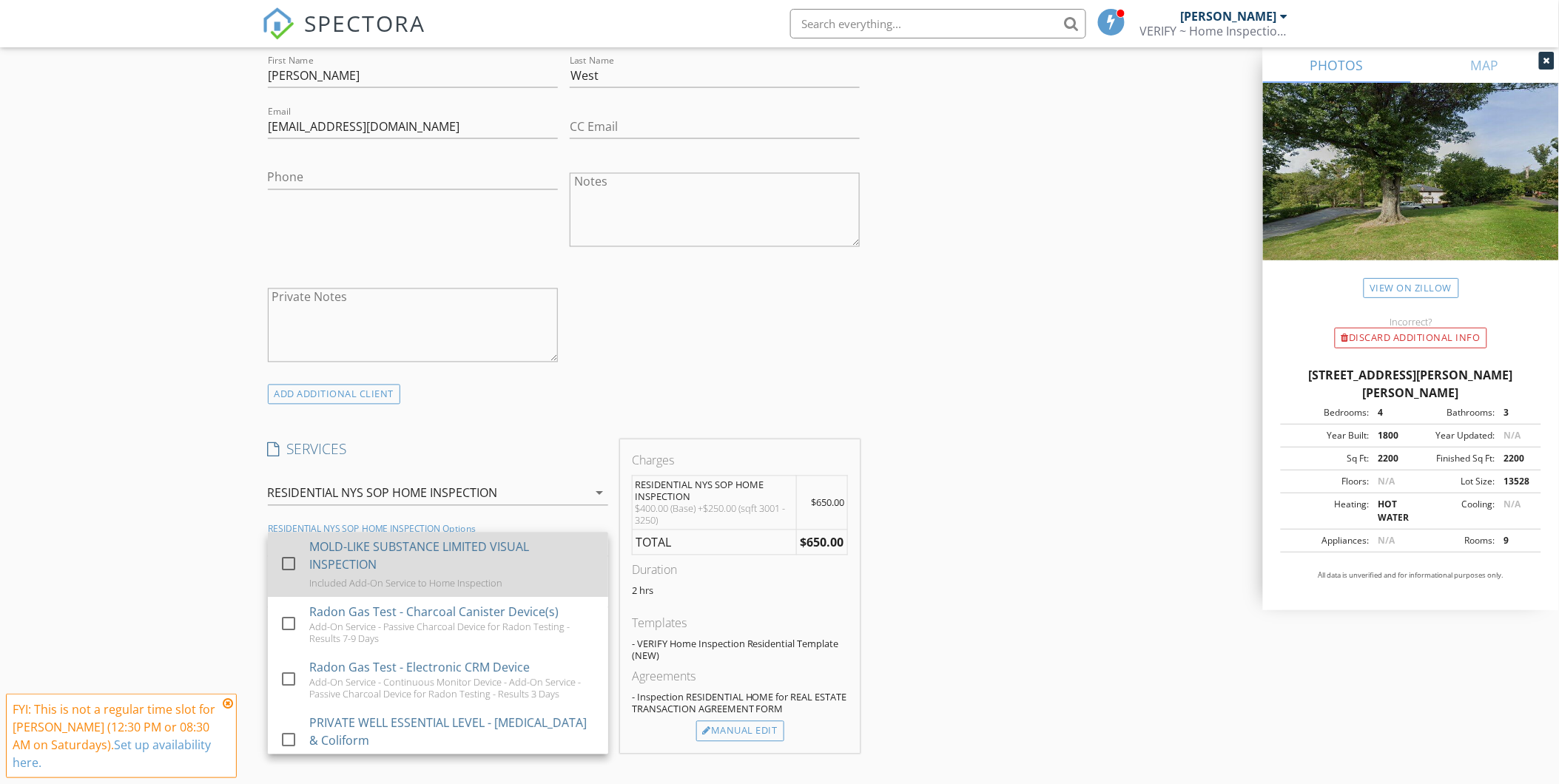
click at [284, 561] on div at bounding box center [289, 565] width 25 height 25
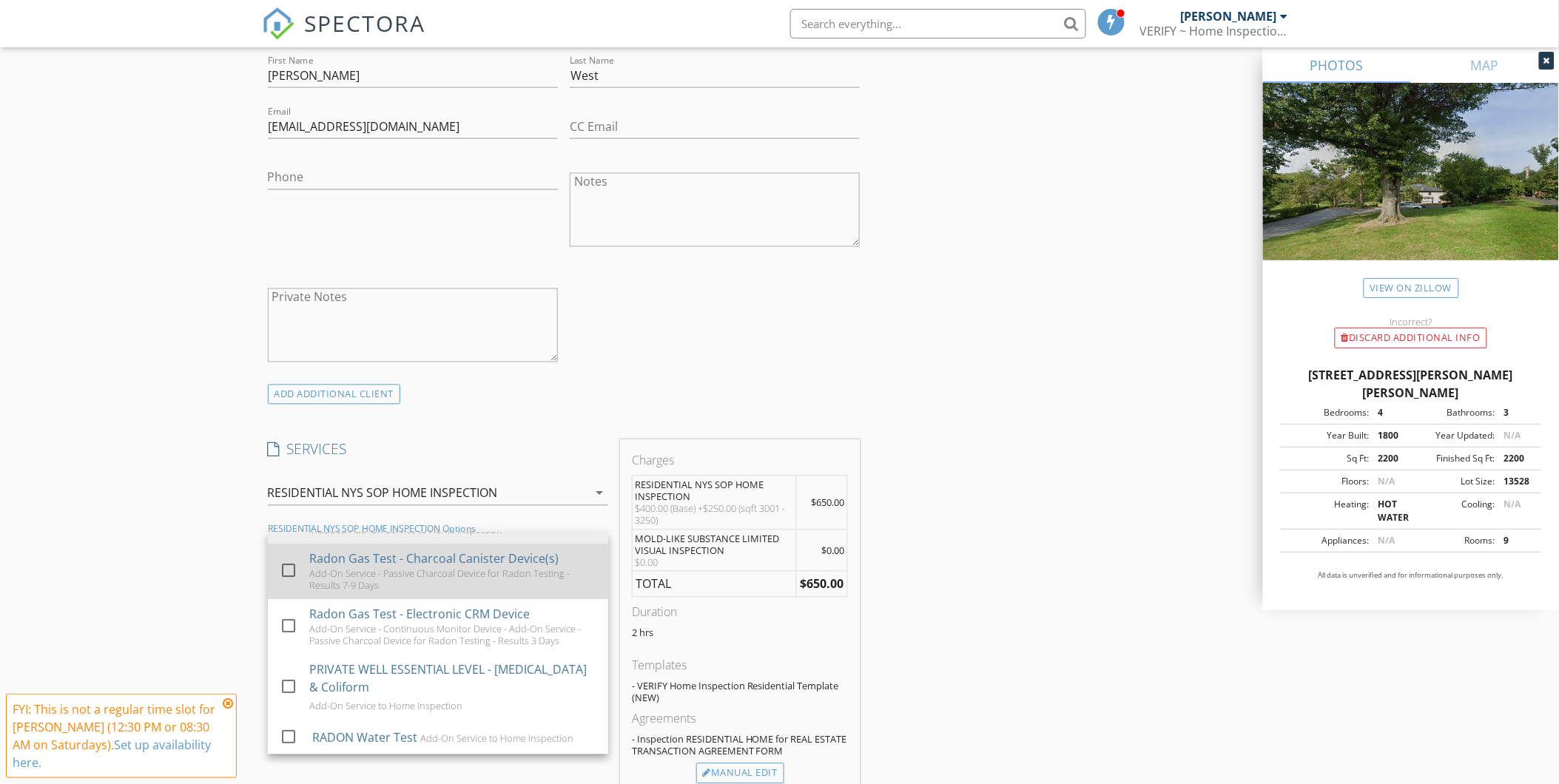
scroll to position [82, 0]
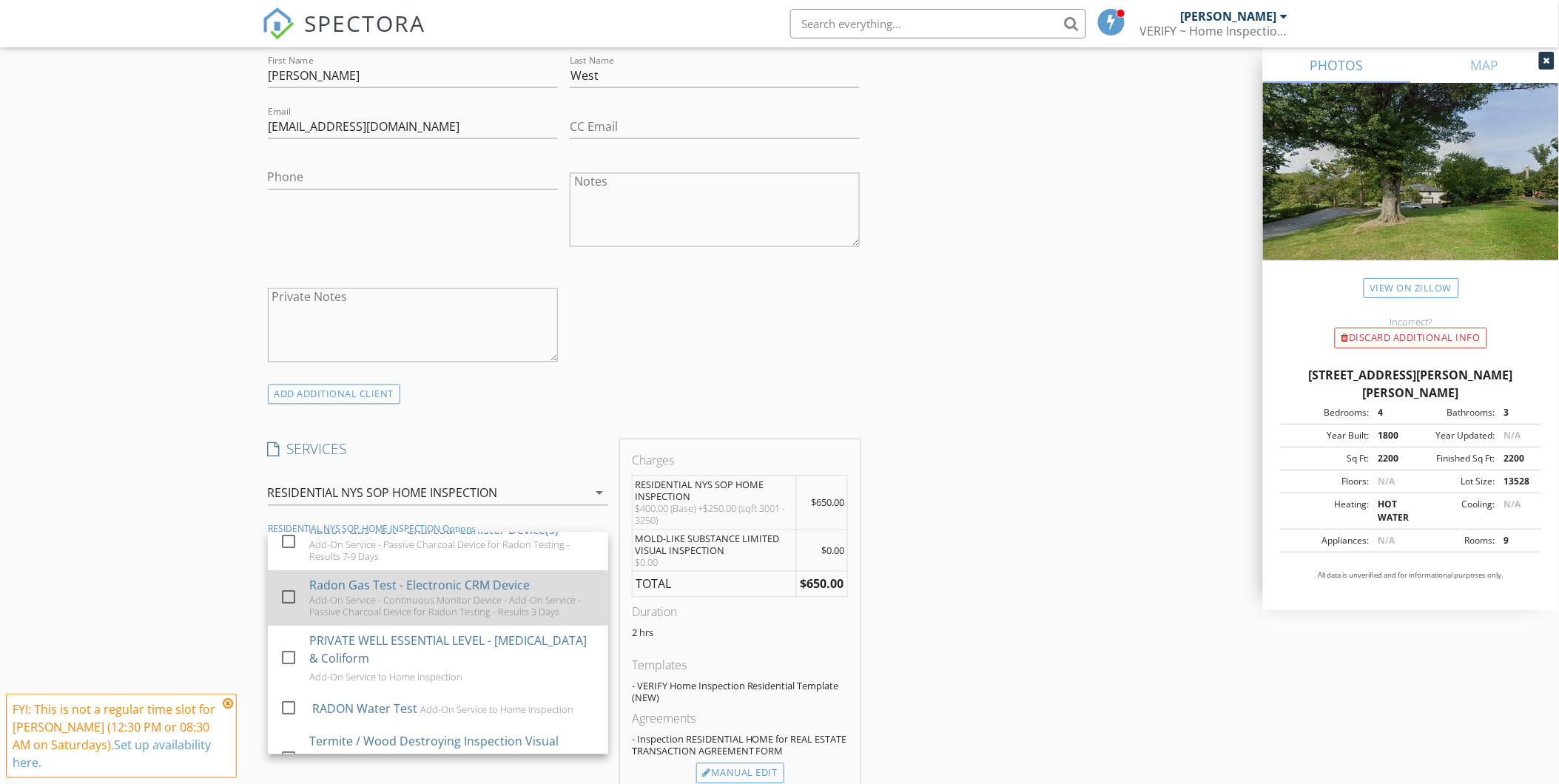
click at [290, 594] on div at bounding box center [289, 598] width 25 height 25
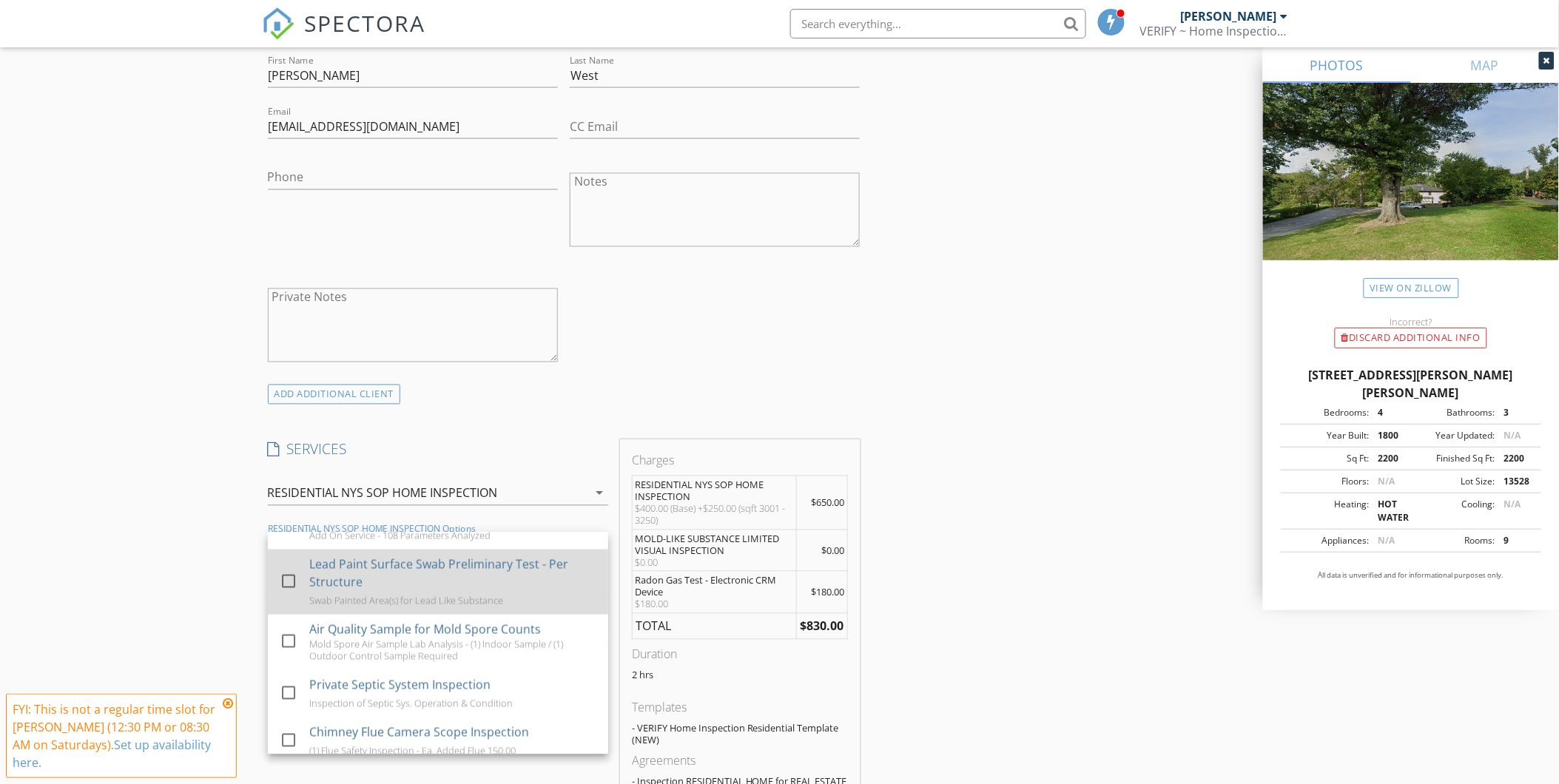
scroll to position [913, 0]
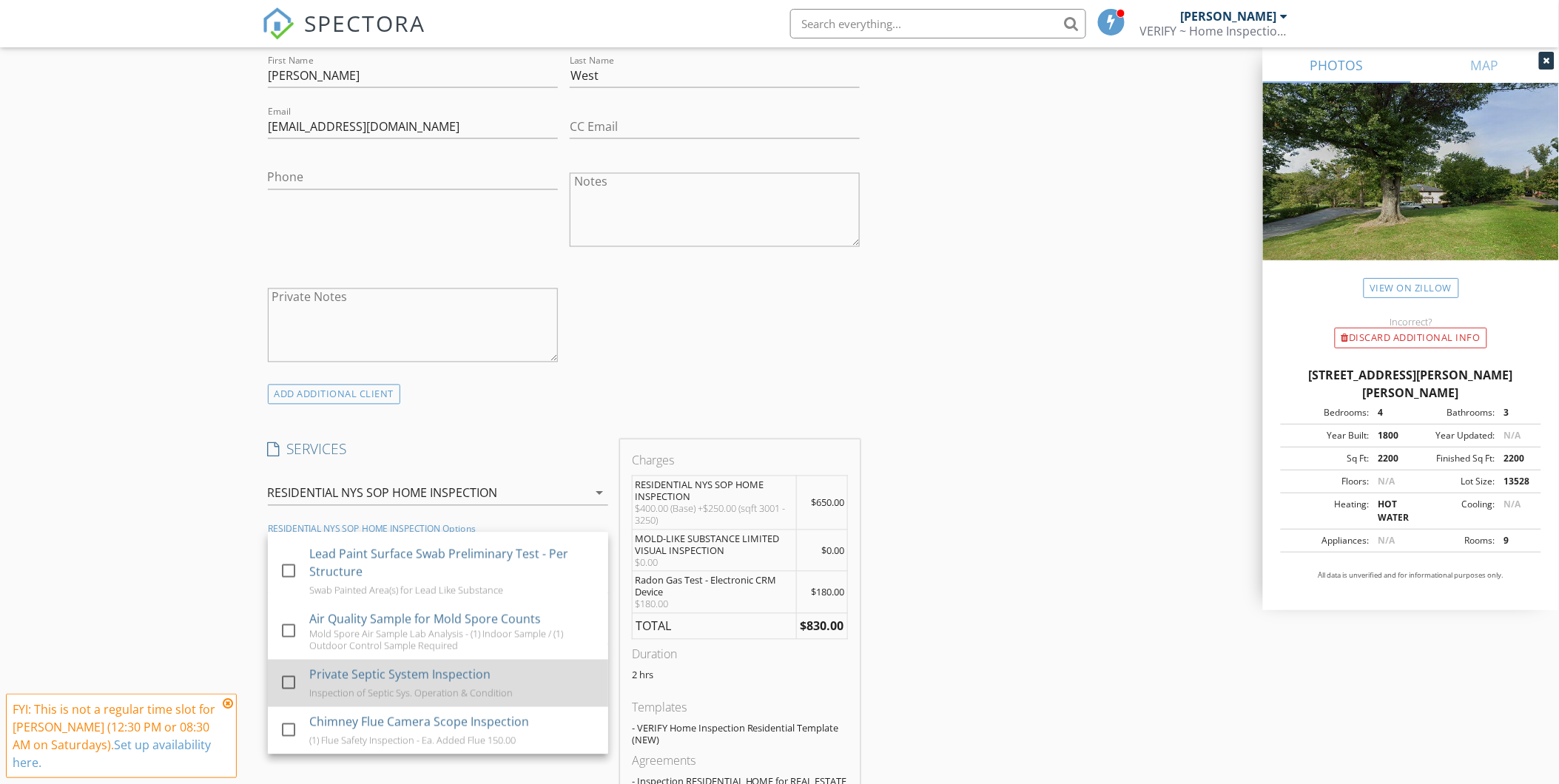
click at [292, 682] on div at bounding box center [289, 683] width 25 height 25
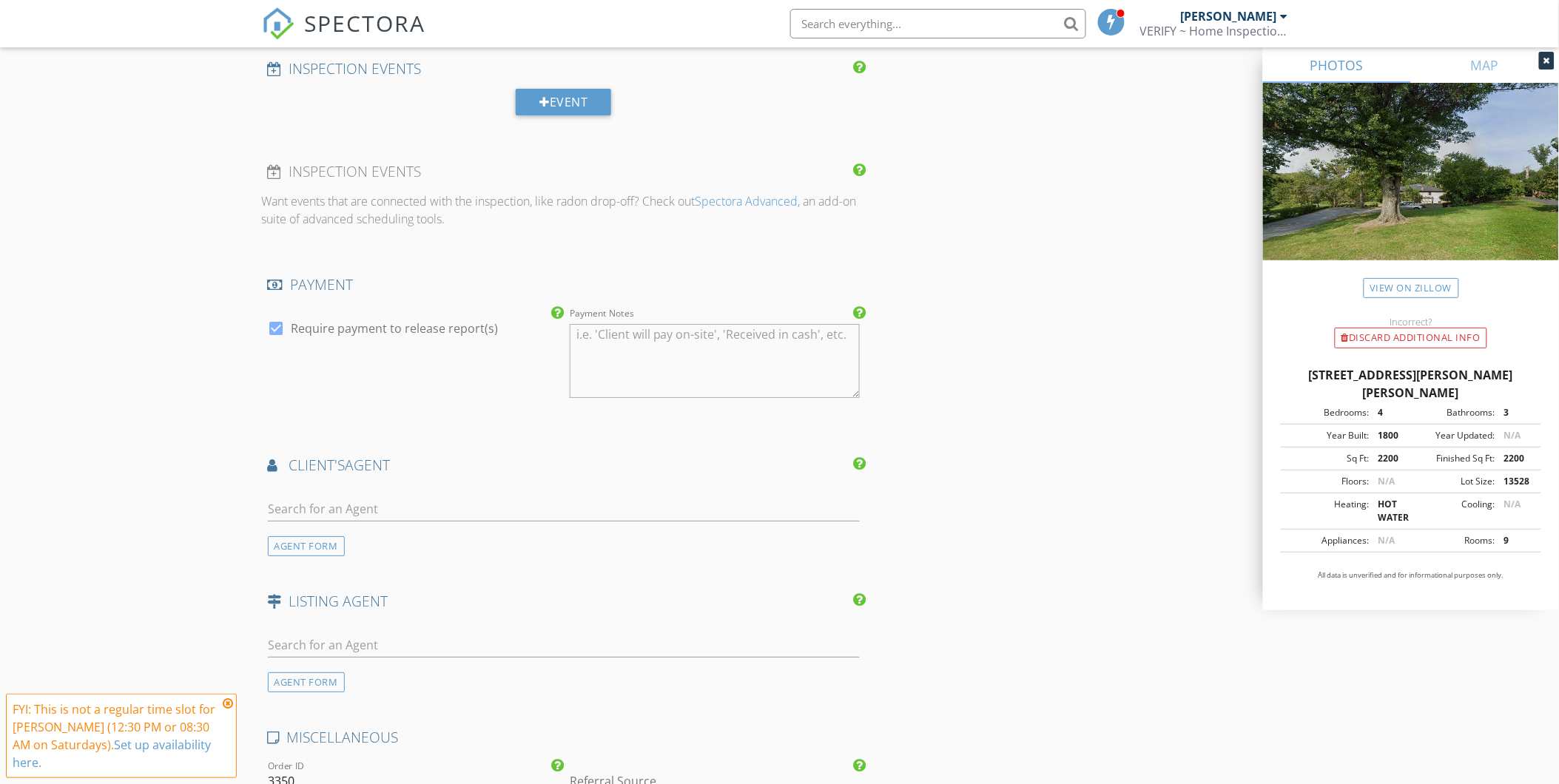
scroll to position [1719, 0]
click at [228, 704] on icon at bounding box center [227, 703] width 10 height 12
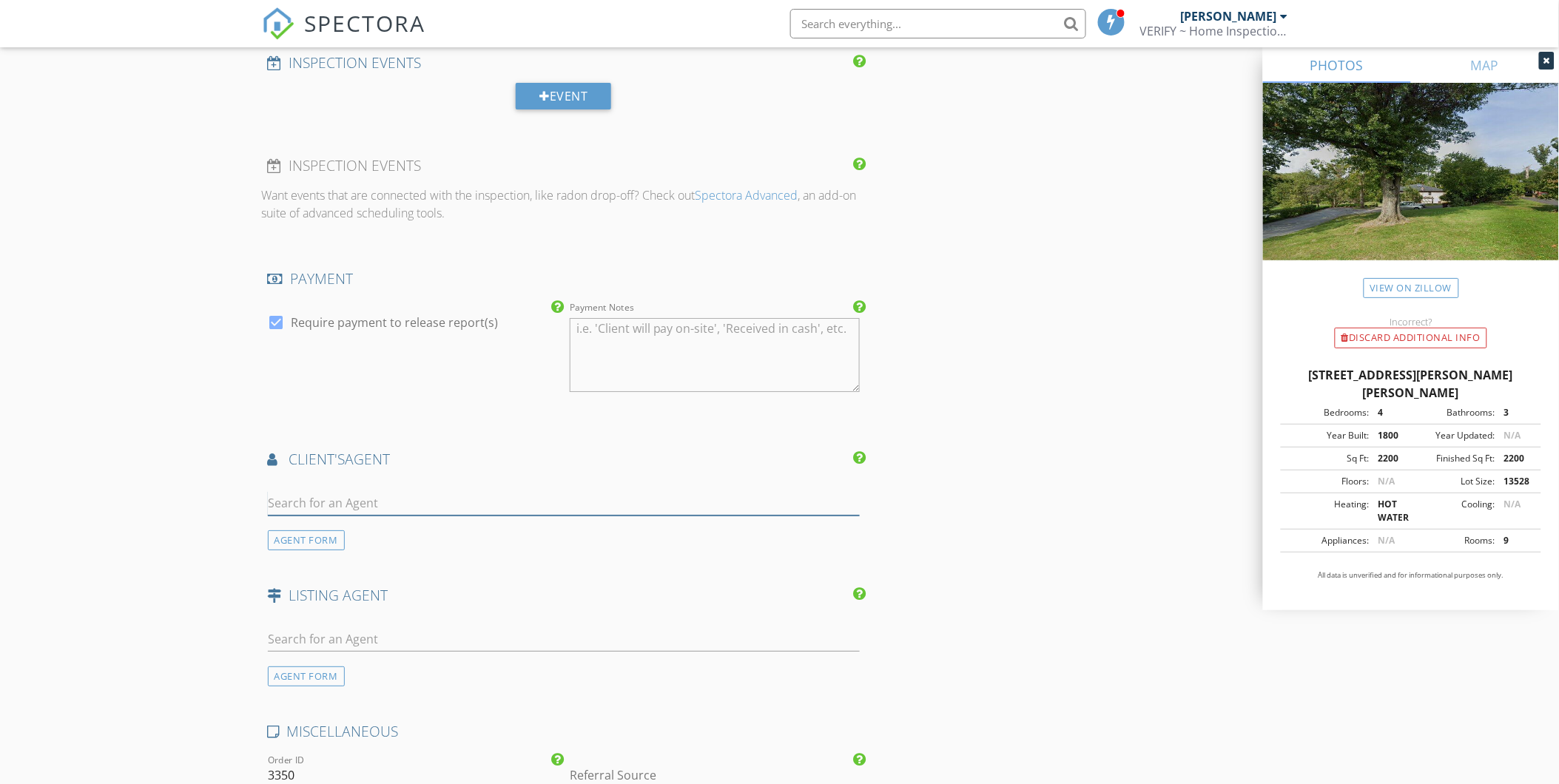
click at [356, 500] on input "text" at bounding box center [564, 503] width 593 height 25
type input "Mara"
click at [381, 580] on li "Mara Farrell" at bounding box center [564, 578] width 591 height 41
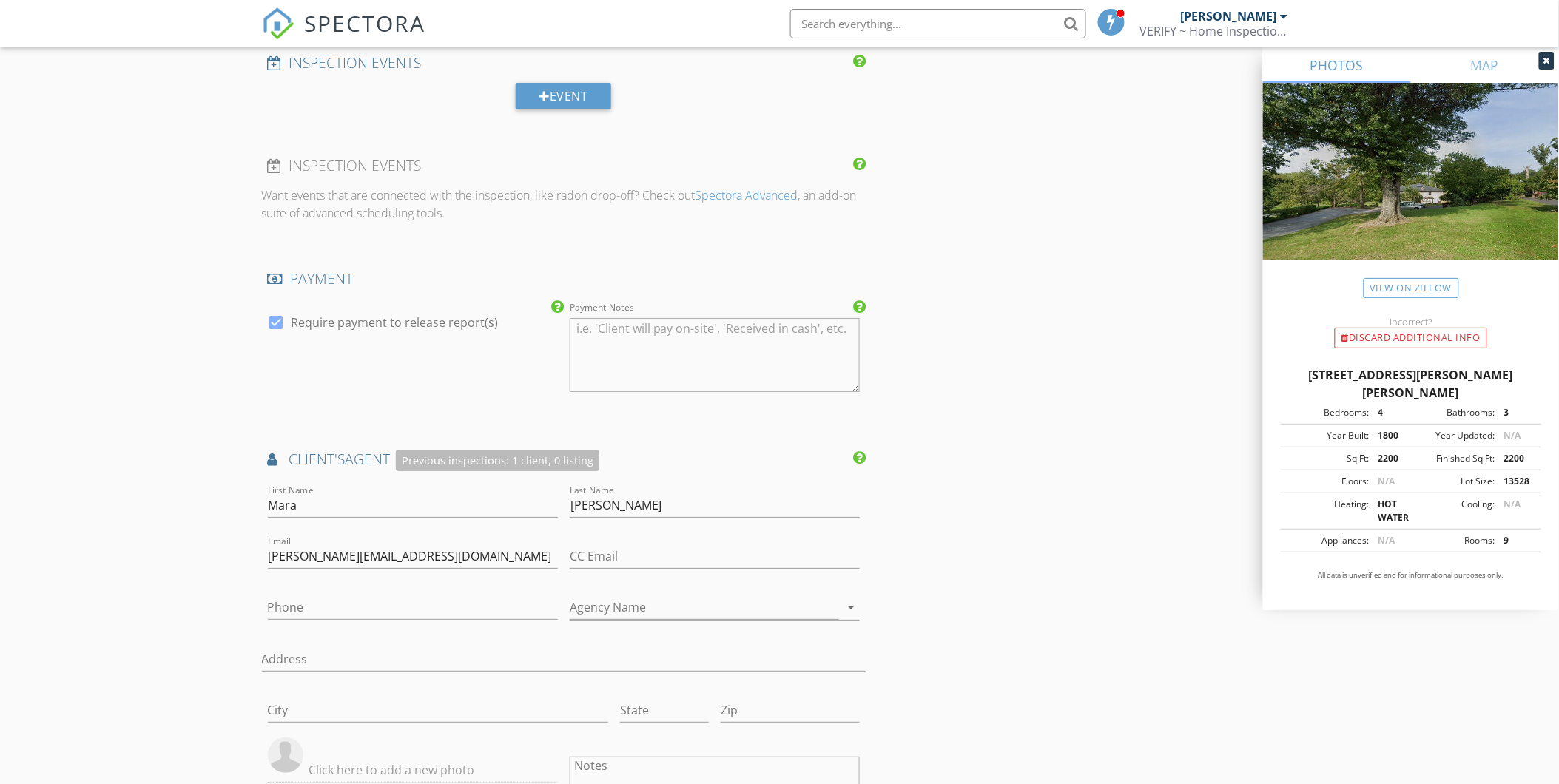
click at [1149, 474] on div "INSPECTOR(S) check_box Darrell Honkala PRIMARY Darrell Honkala arrow_drop_down …" at bounding box center [780, 129] width 1036 height 3352
click at [647, 354] on textarea "Payment Notes" at bounding box center [714, 355] width 290 height 74
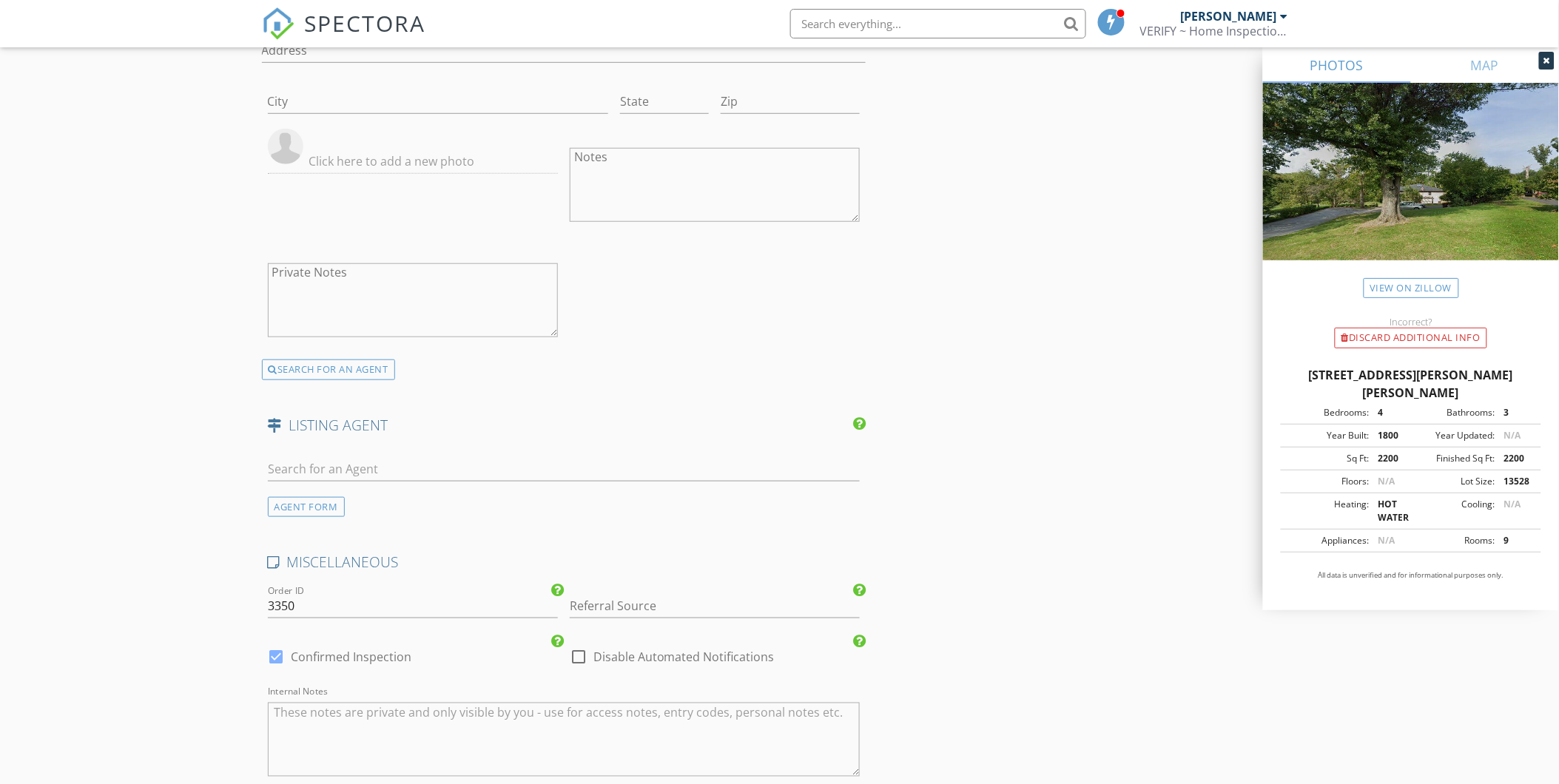
scroll to position [2459, 0]
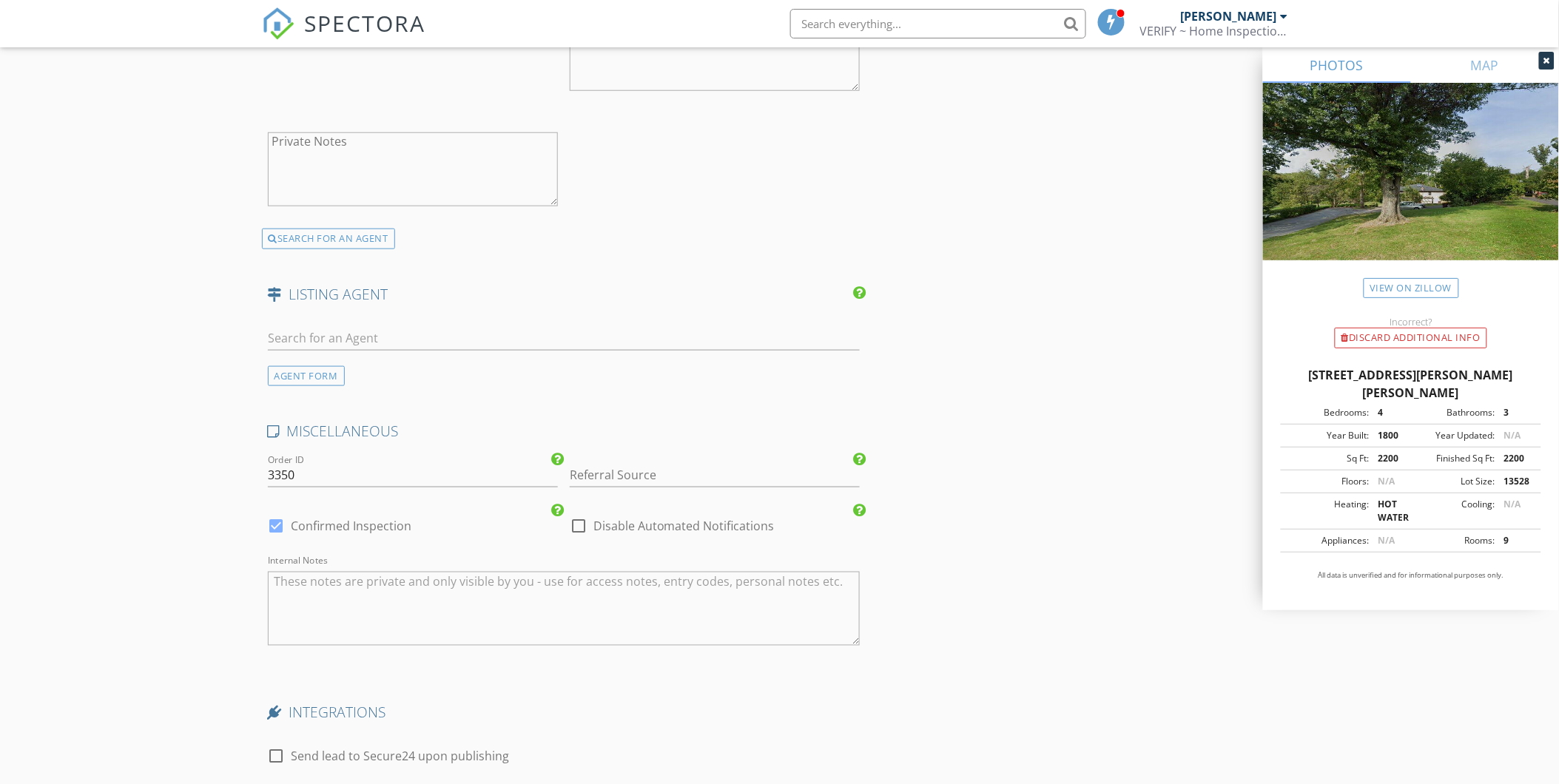
type textarea "See Appt Email for Payment Options"
click at [593, 483] on input "Referral Source" at bounding box center [714, 475] width 290 height 25
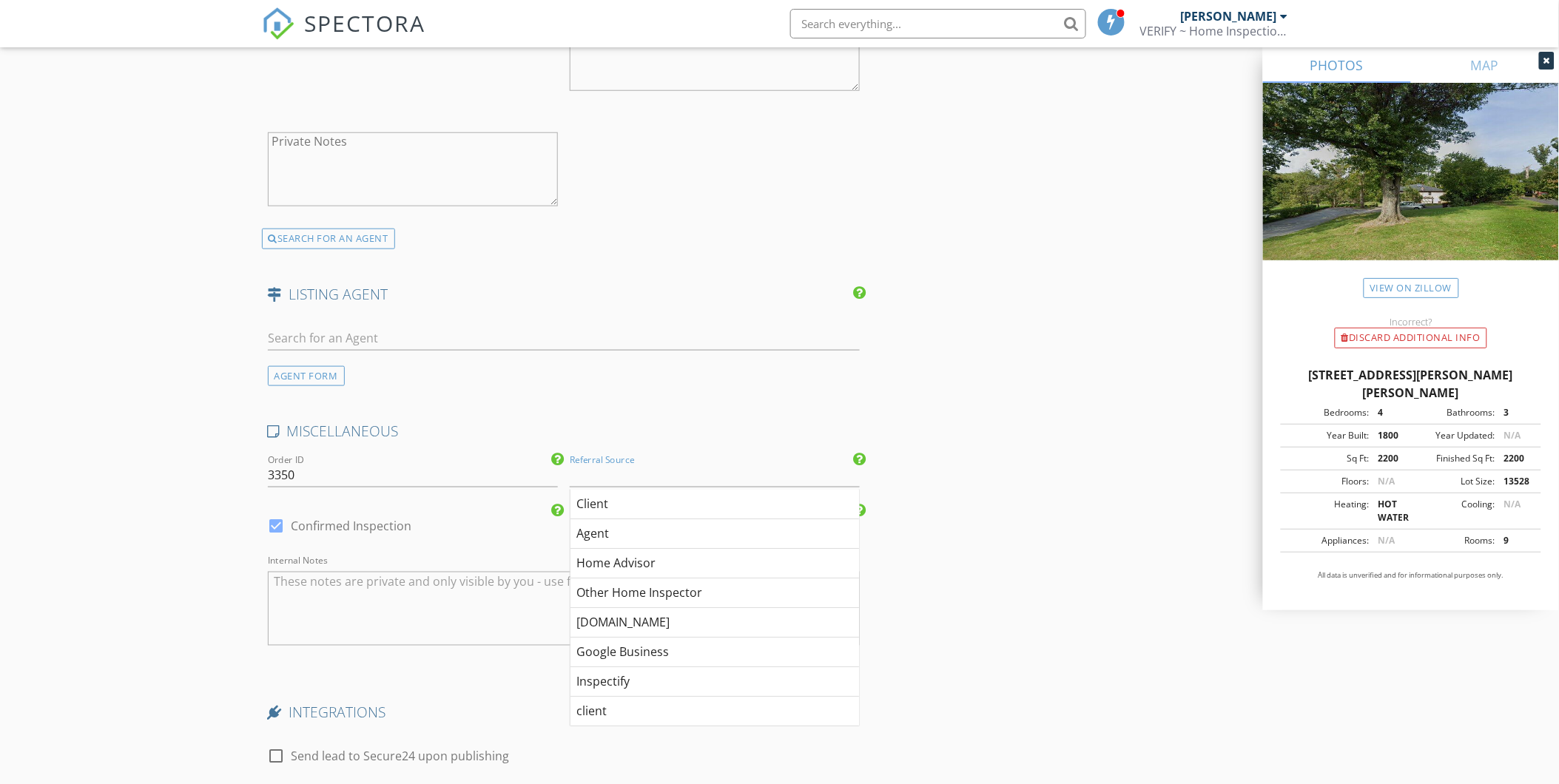
click at [594, 508] on div "Client" at bounding box center [714, 504] width 289 height 29
type input "Client"
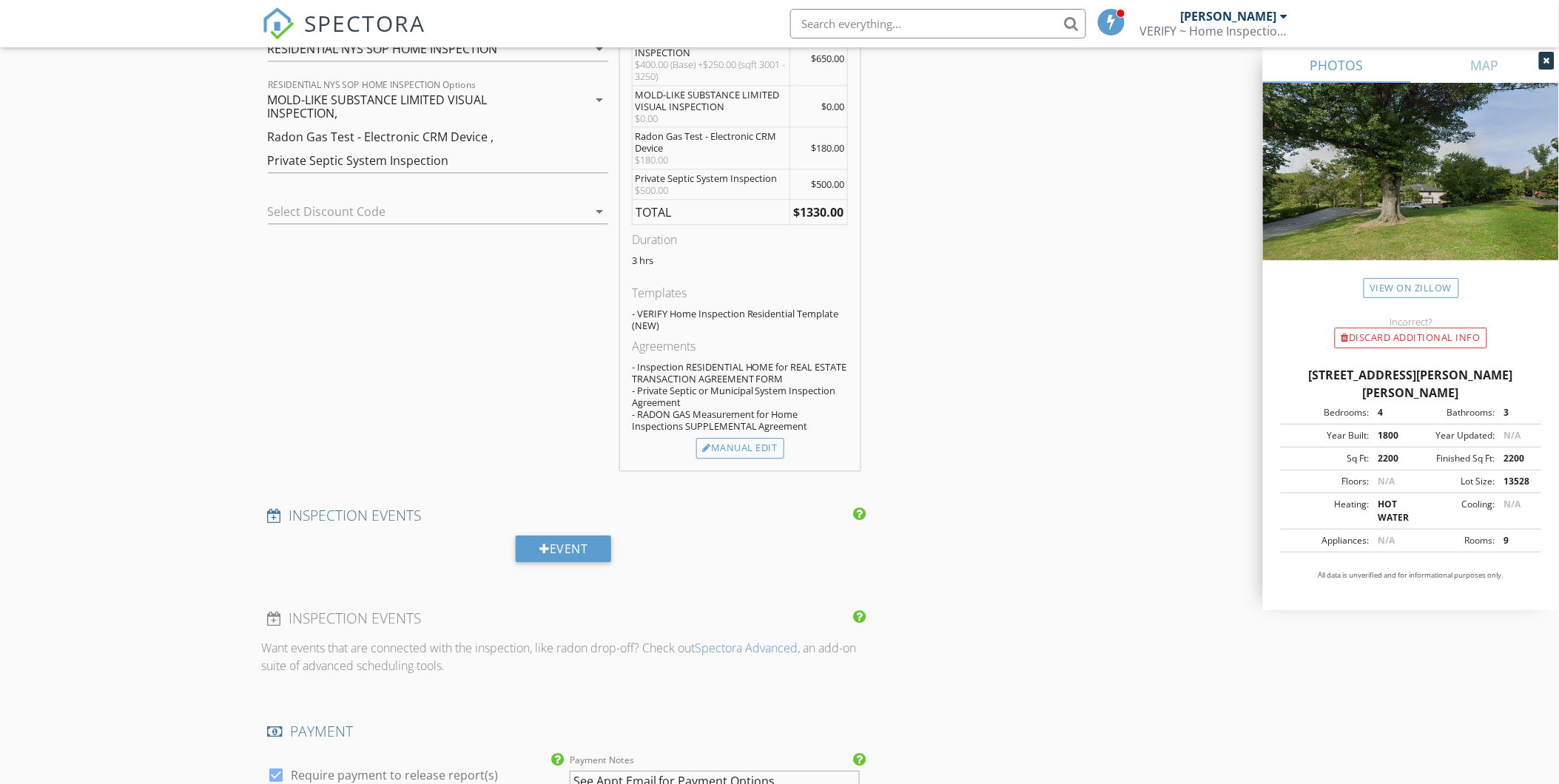
scroll to position [1226, 0]
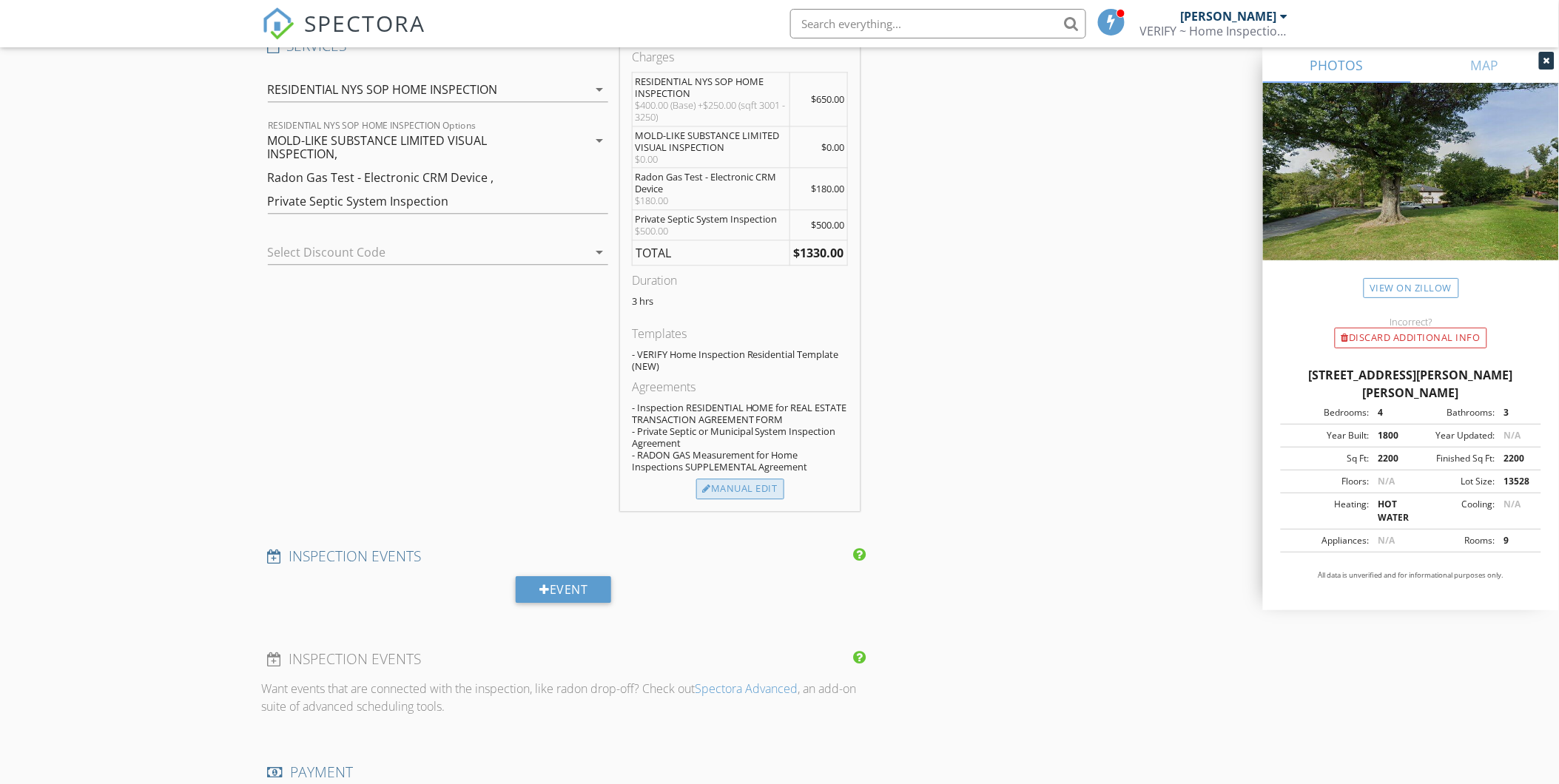
click at [735, 491] on div "Manual Edit" at bounding box center [740, 489] width 88 height 21
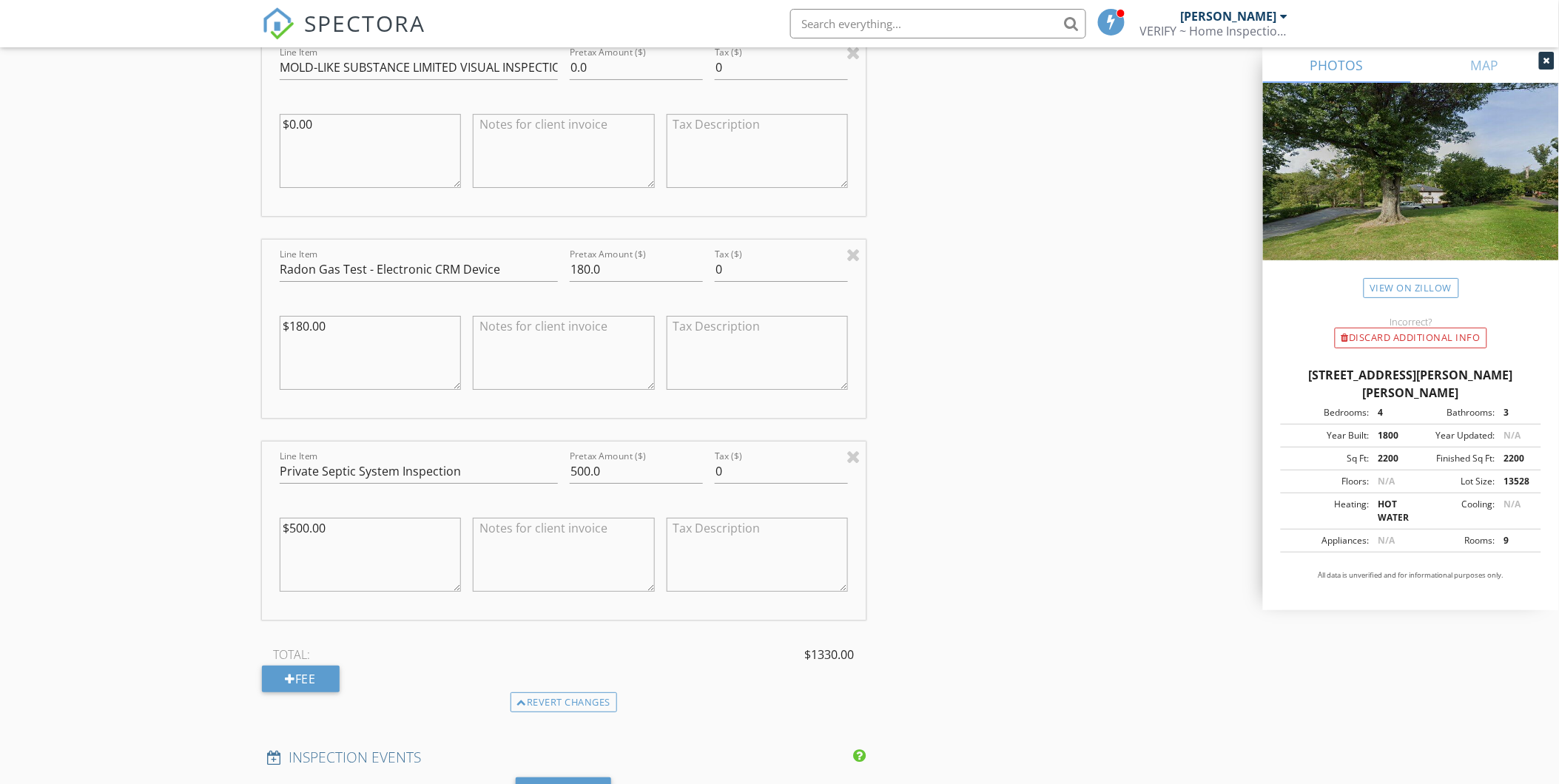
scroll to position [1719, 0]
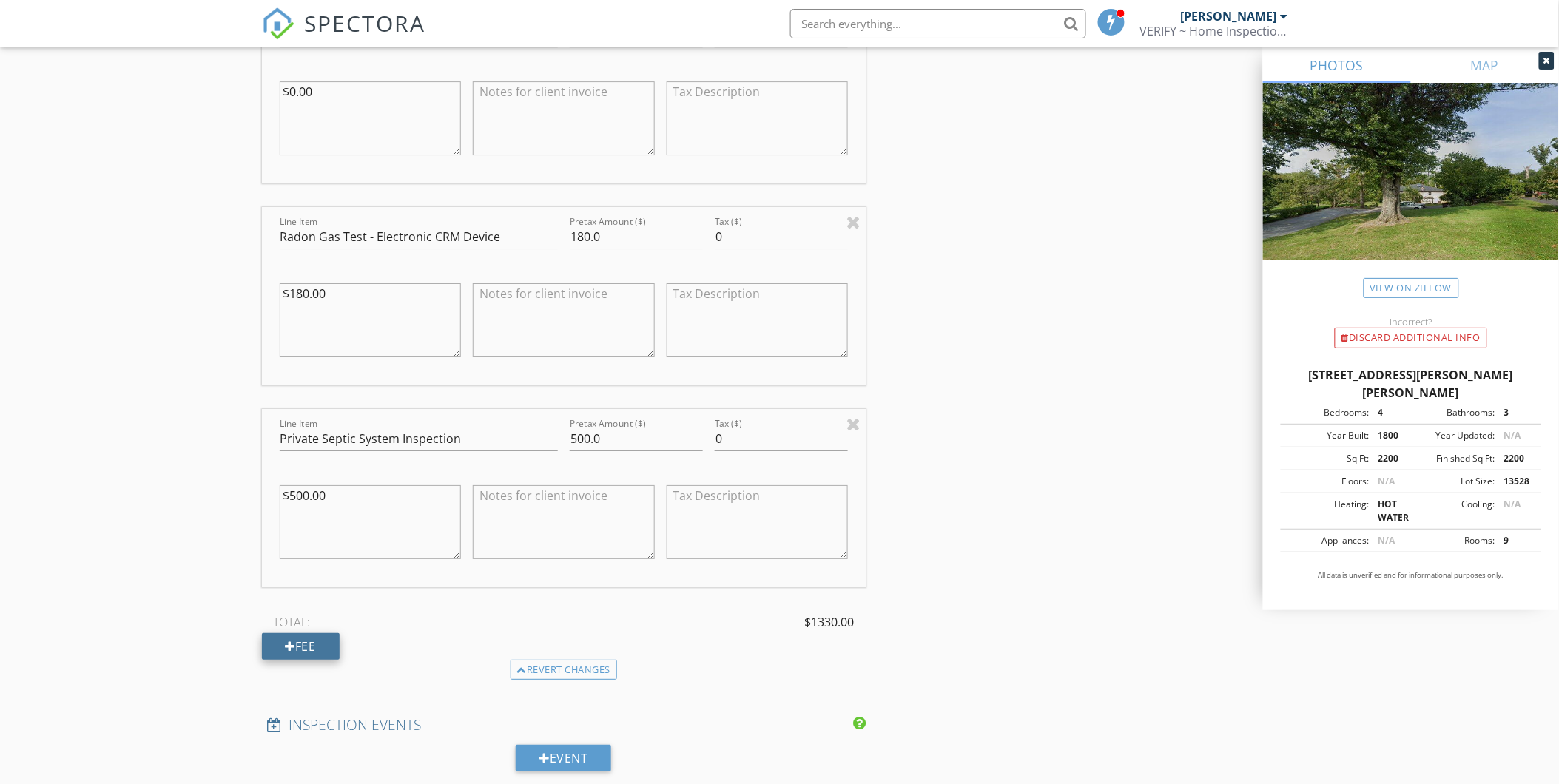
click at [292, 653] on div "Fee" at bounding box center [301, 646] width 78 height 26
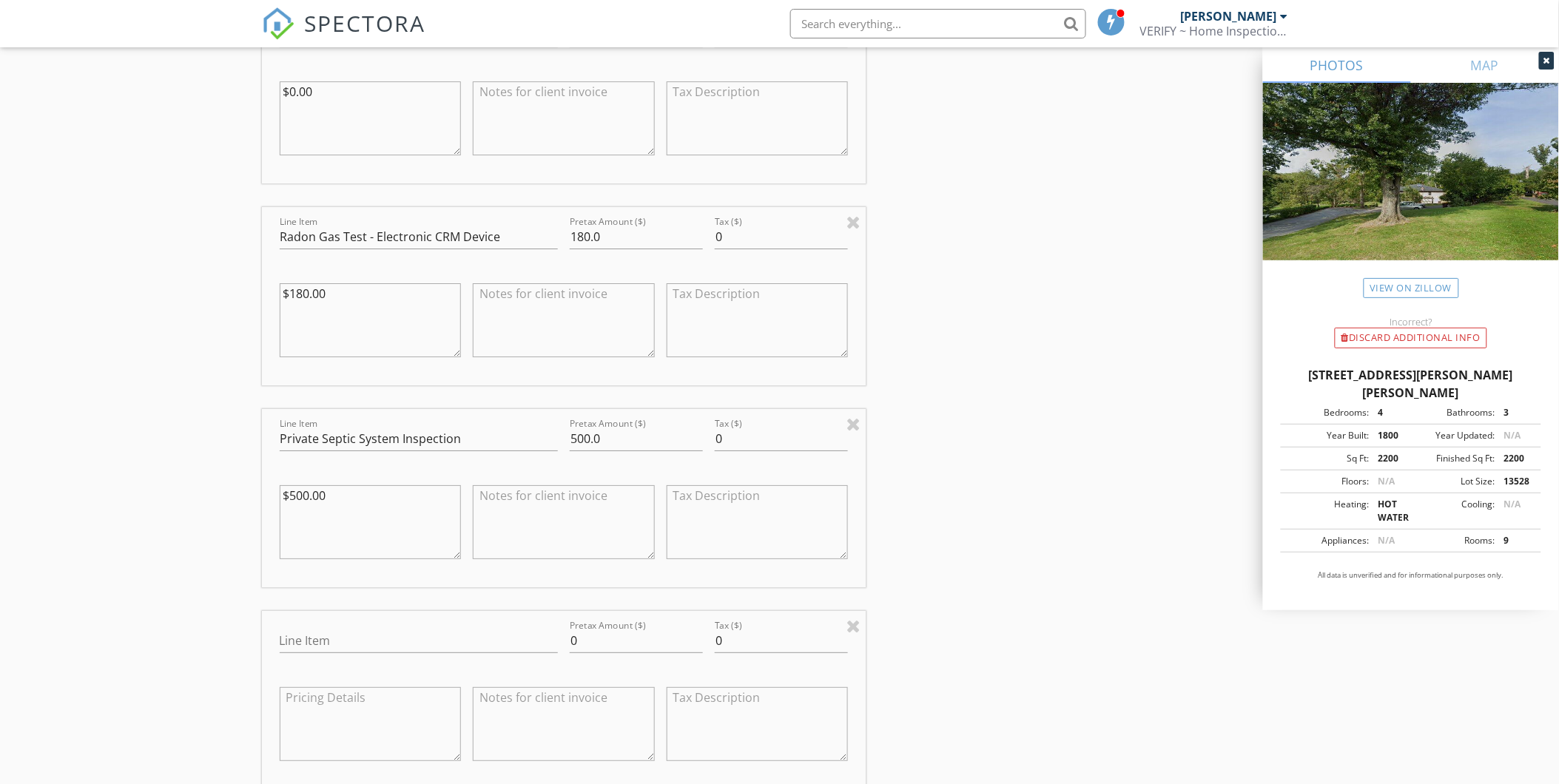
click at [364, 627] on div "Line Item" at bounding box center [419, 644] width 278 height 48
click at [350, 643] on input "Line Item" at bounding box center [419, 641] width 278 height 25
type input "Client Discount - 10% + OFF"
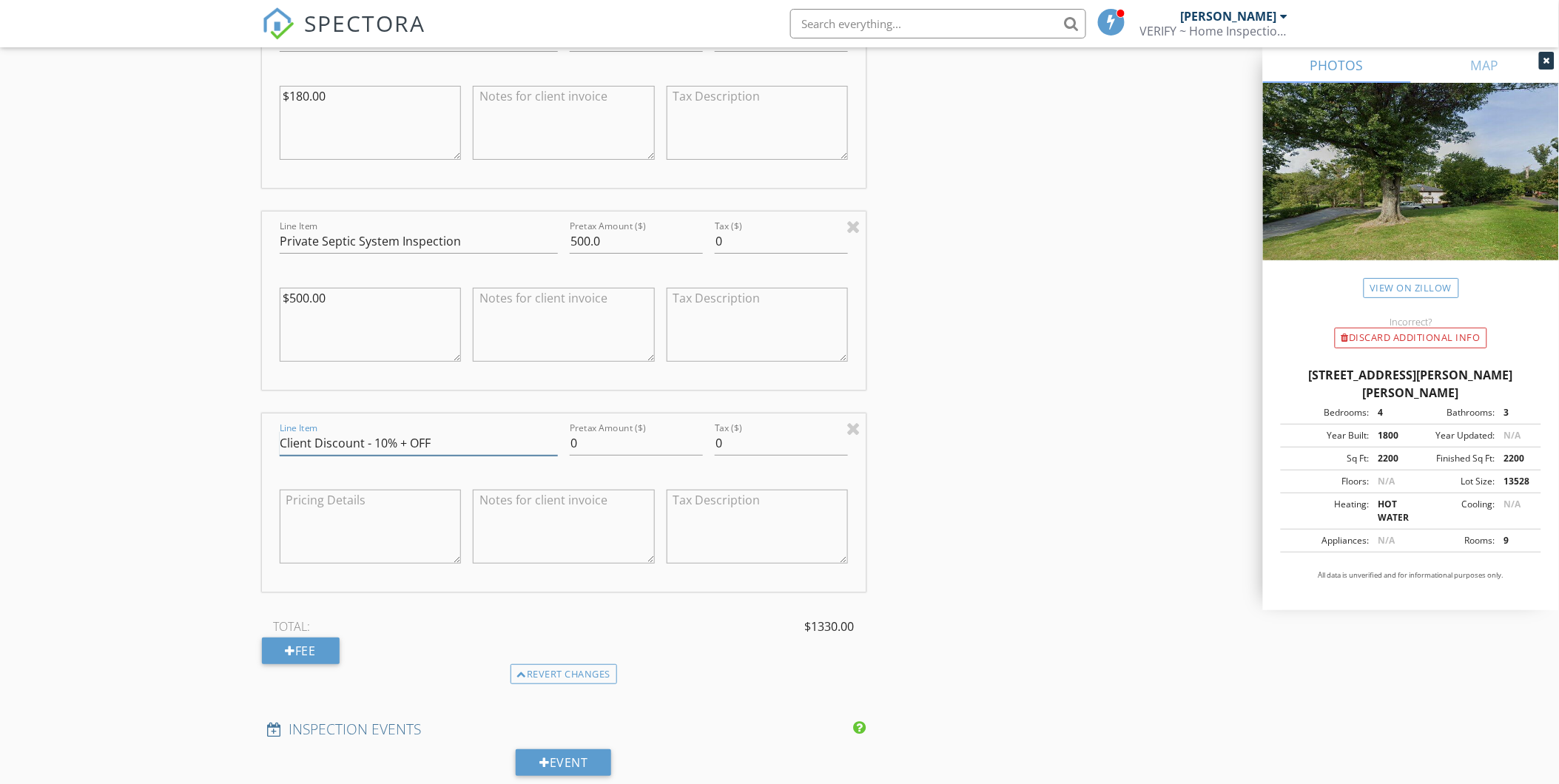
scroll to position [1966, 0]
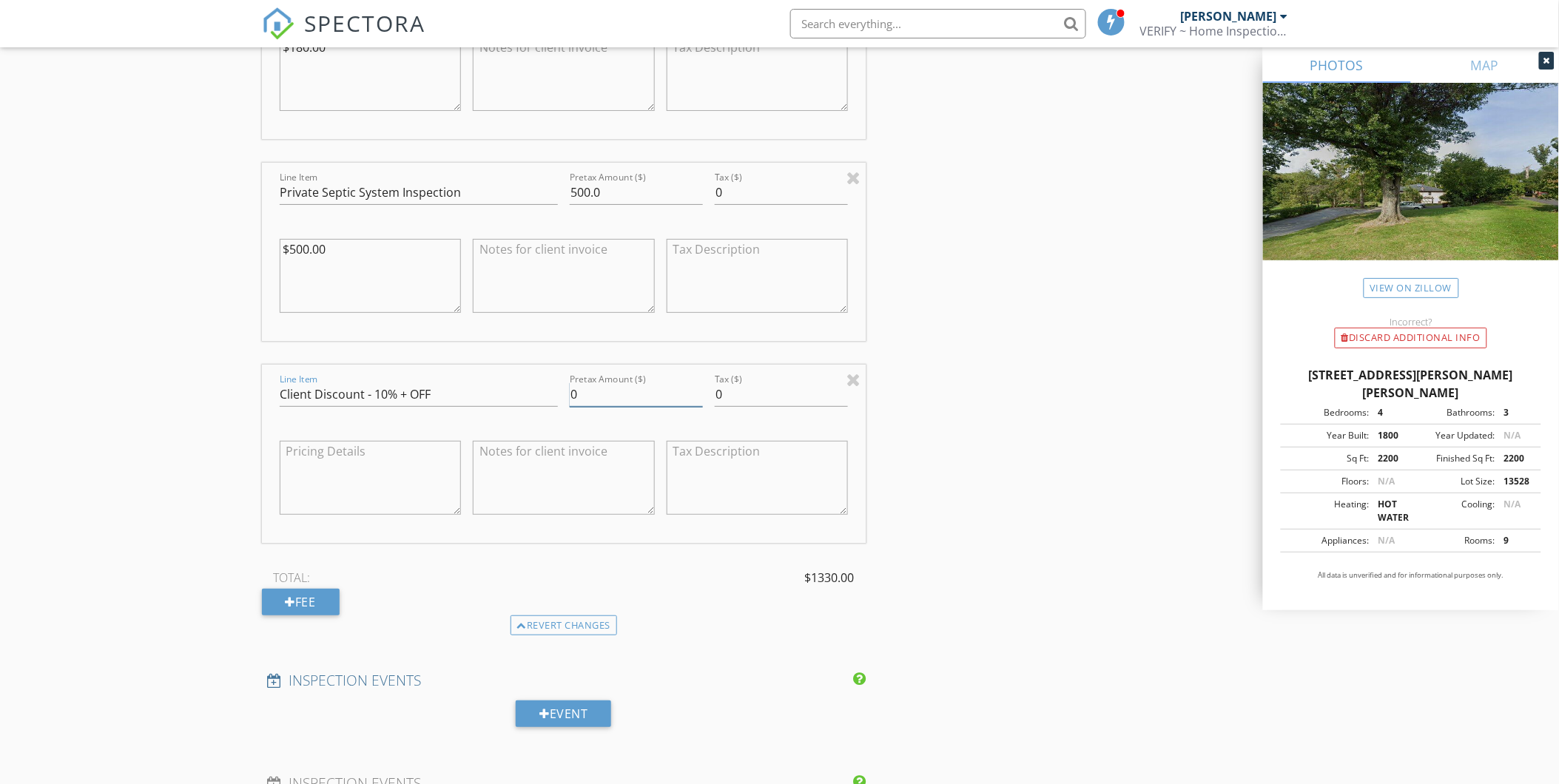
click at [626, 393] on input "0" at bounding box center [636, 394] width 133 height 25
type input "-135.00"
click at [1038, 474] on div "INSPECTOR(S) check_box Darrell Honkala PRIMARY Darrell Honkala arrow_drop_down …" at bounding box center [780, 314] width 1036 height 4217
click at [593, 398] on input "-135.00" at bounding box center [636, 394] width 133 height 25
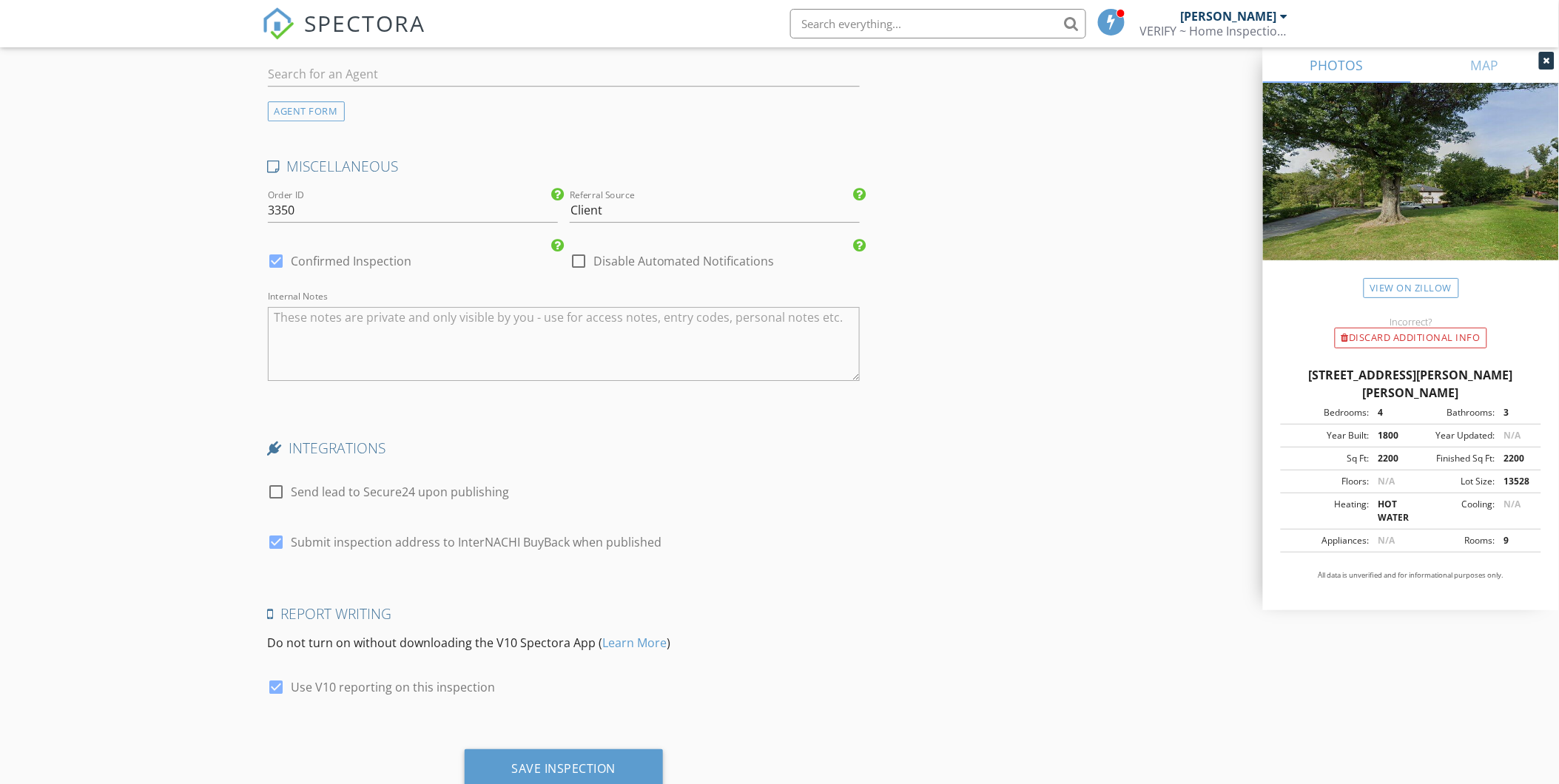
scroll to position [3641, 0]
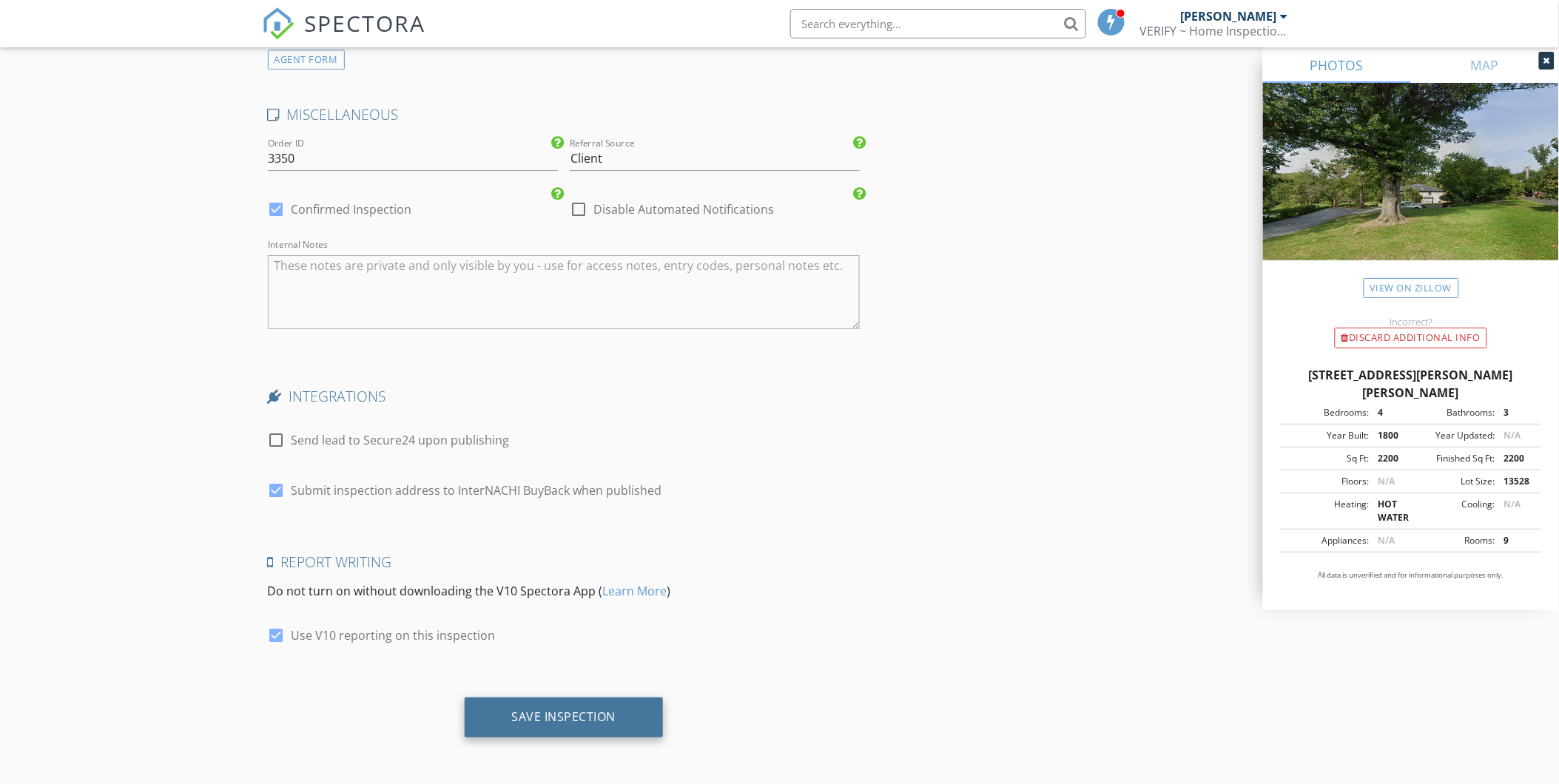
click at [547, 721] on div "Save Inspection" at bounding box center [564, 716] width 104 height 15
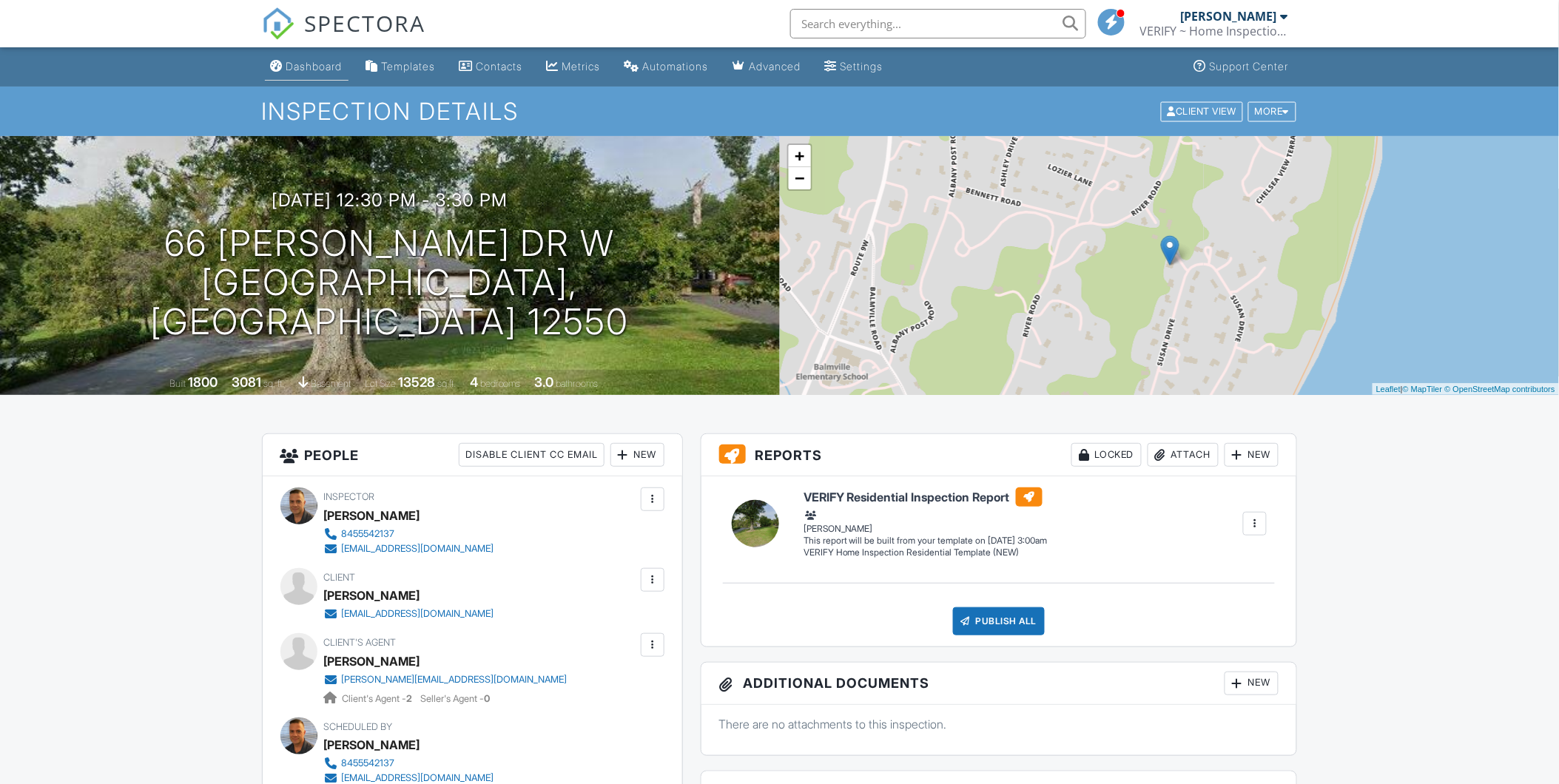
click at [324, 68] on div "Dashboard" at bounding box center [314, 66] width 56 height 13
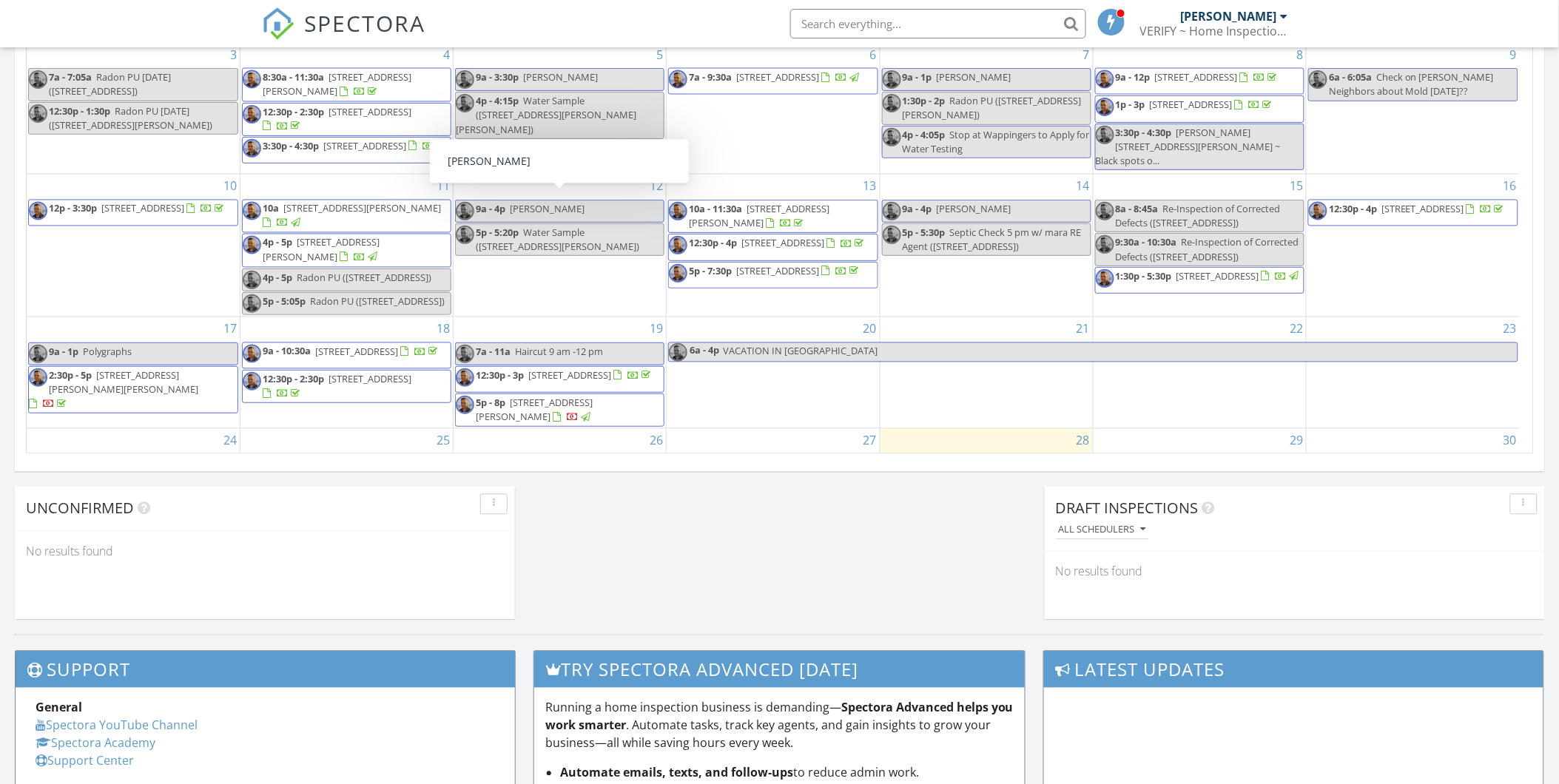
click at [867, 16] on input "text" at bounding box center [939, 23] width 296 height 29
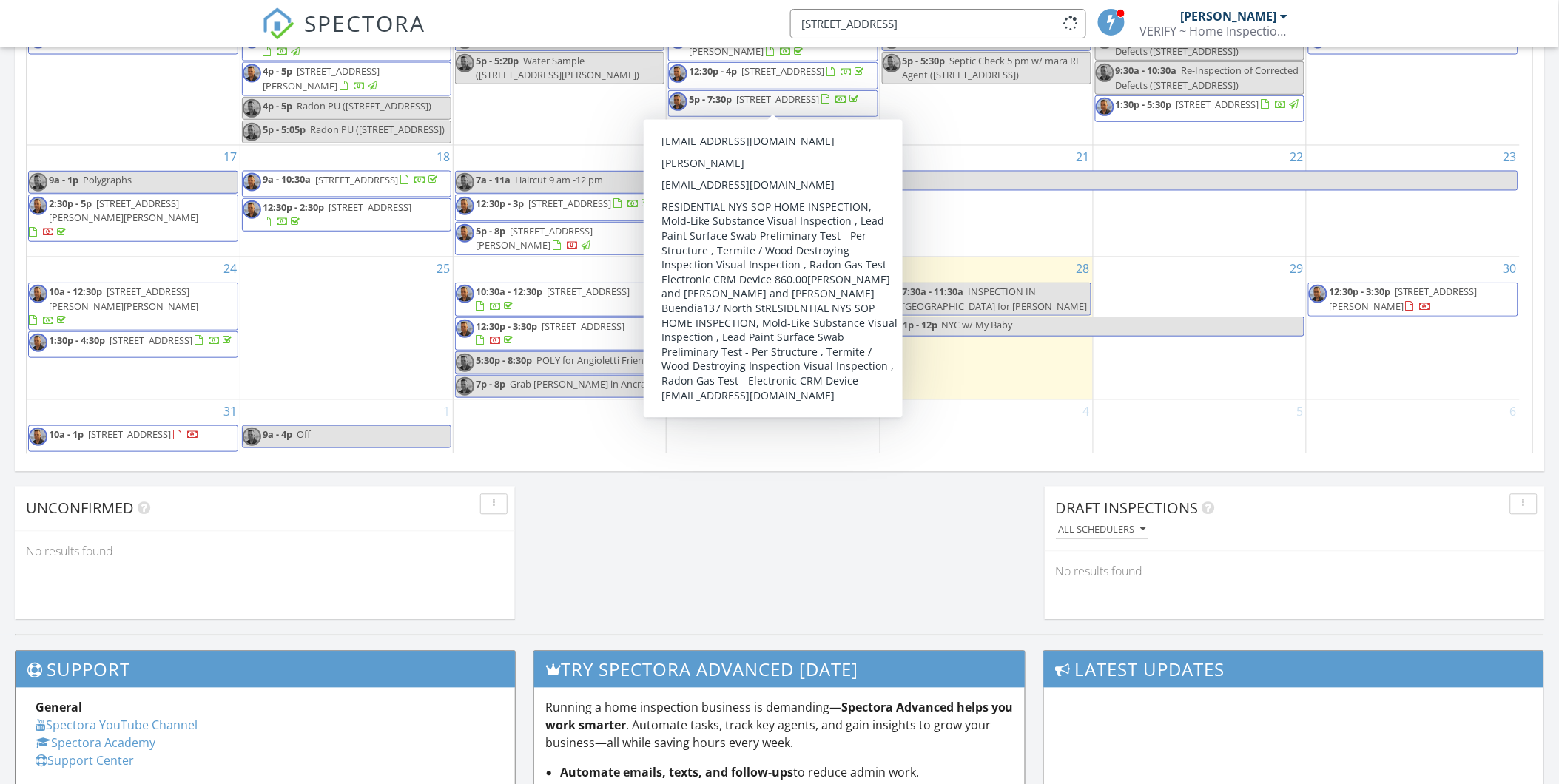
scroll to position [192, 0]
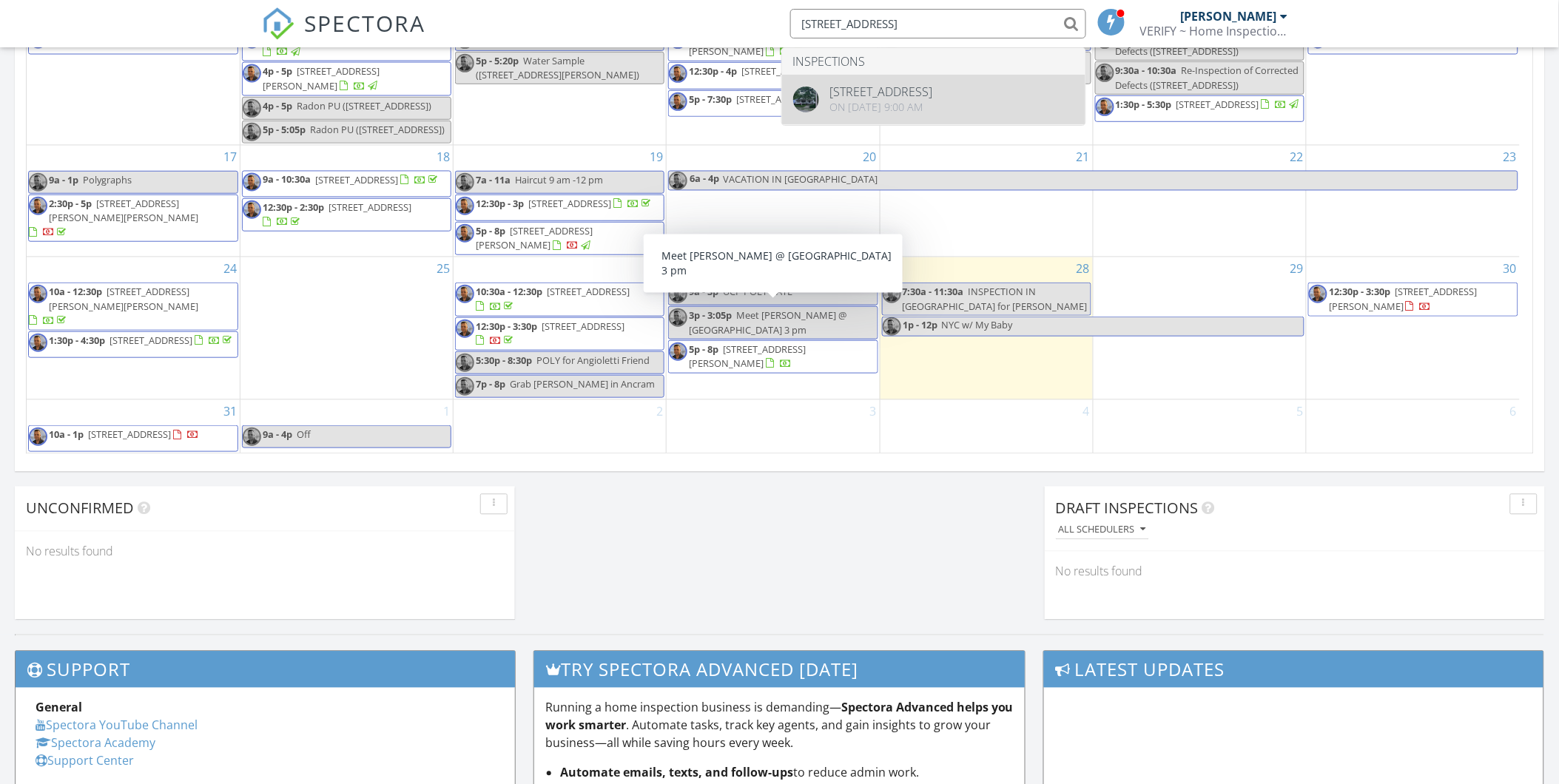
type input "[STREET_ADDRESS]"
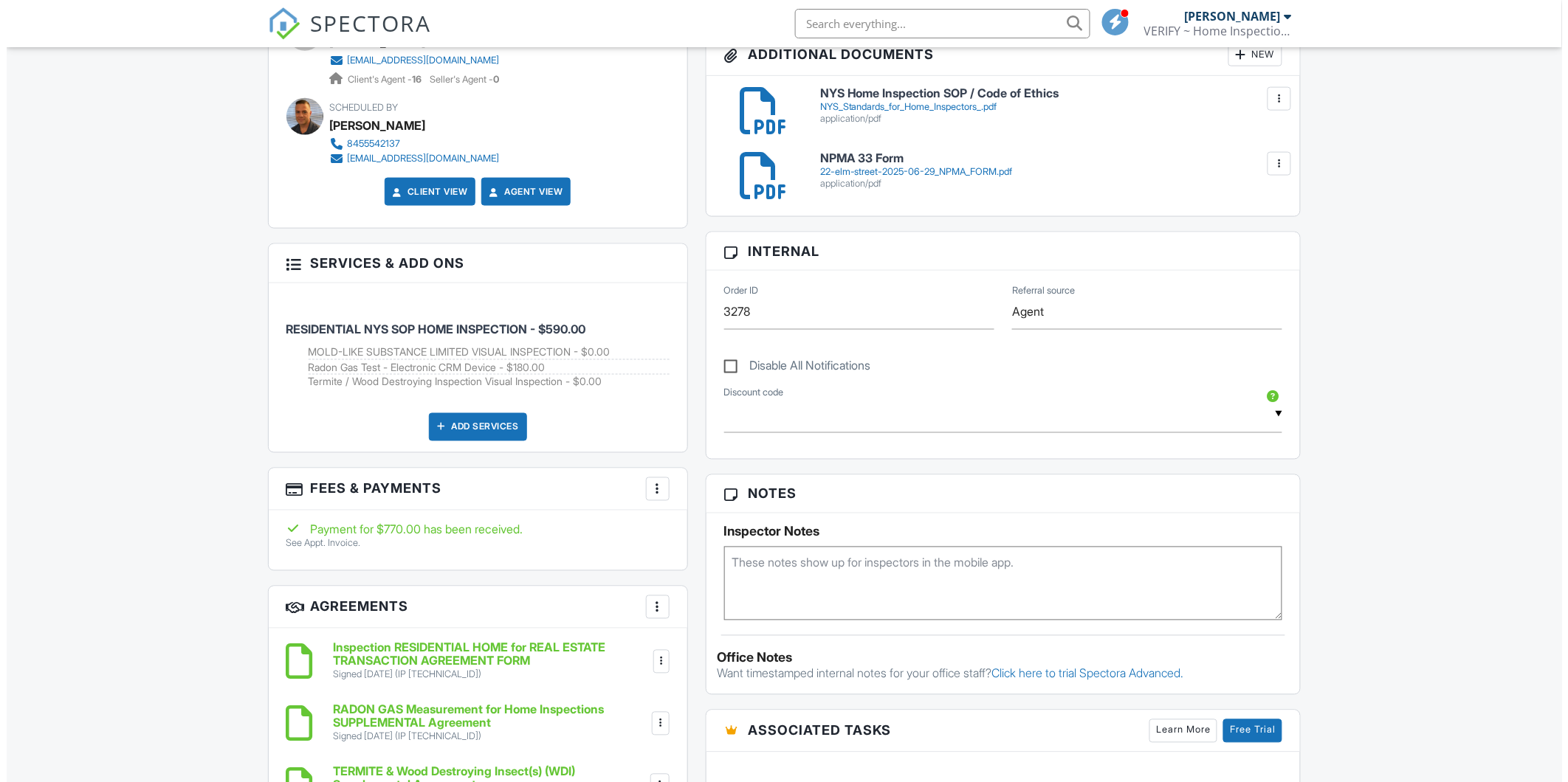
scroll to position [655, 0]
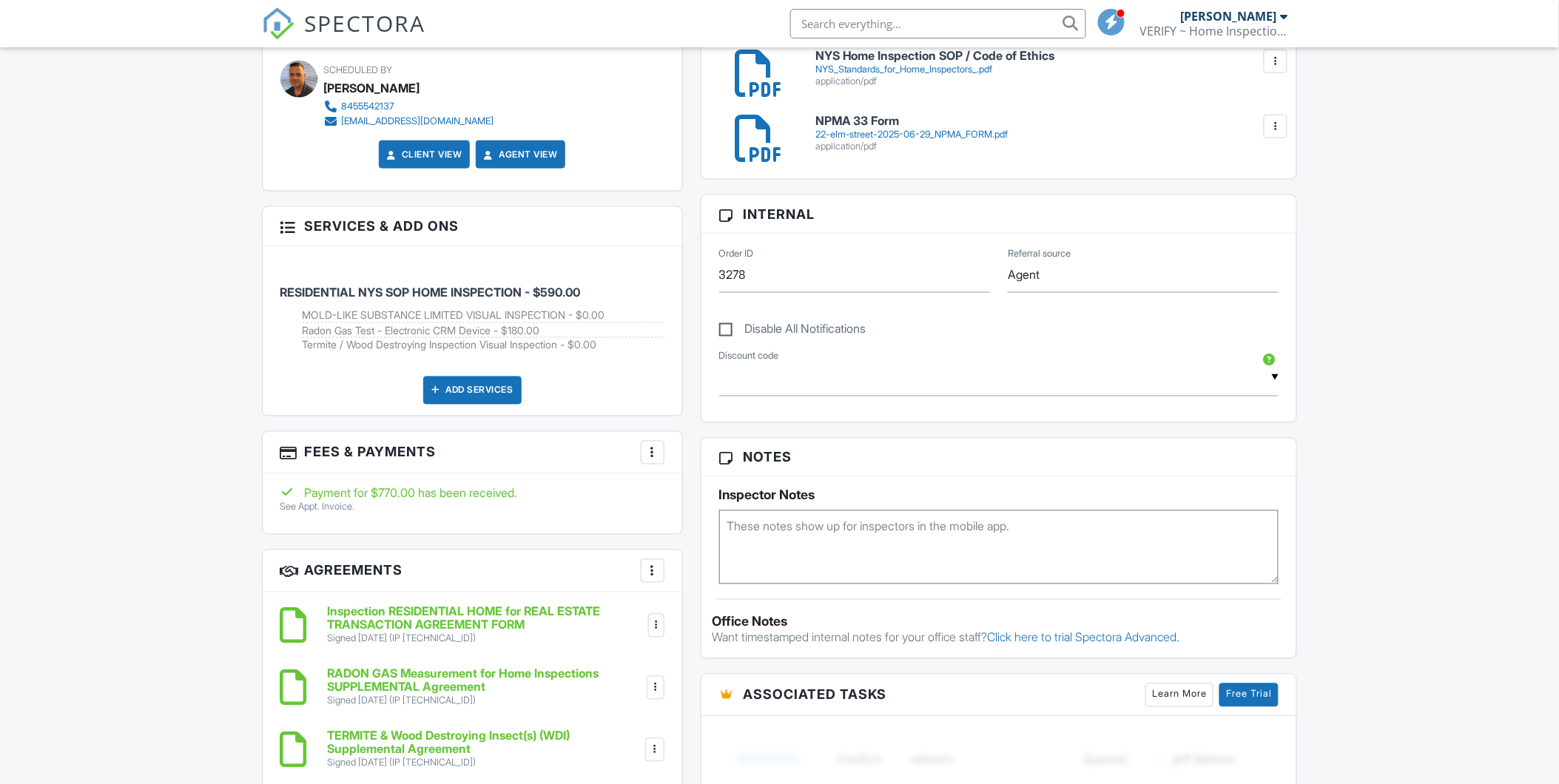
click at [654, 455] on div at bounding box center [652, 452] width 15 height 15
click at [708, 496] on li "Edit Fees & Payments" at bounding box center [727, 498] width 154 height 37
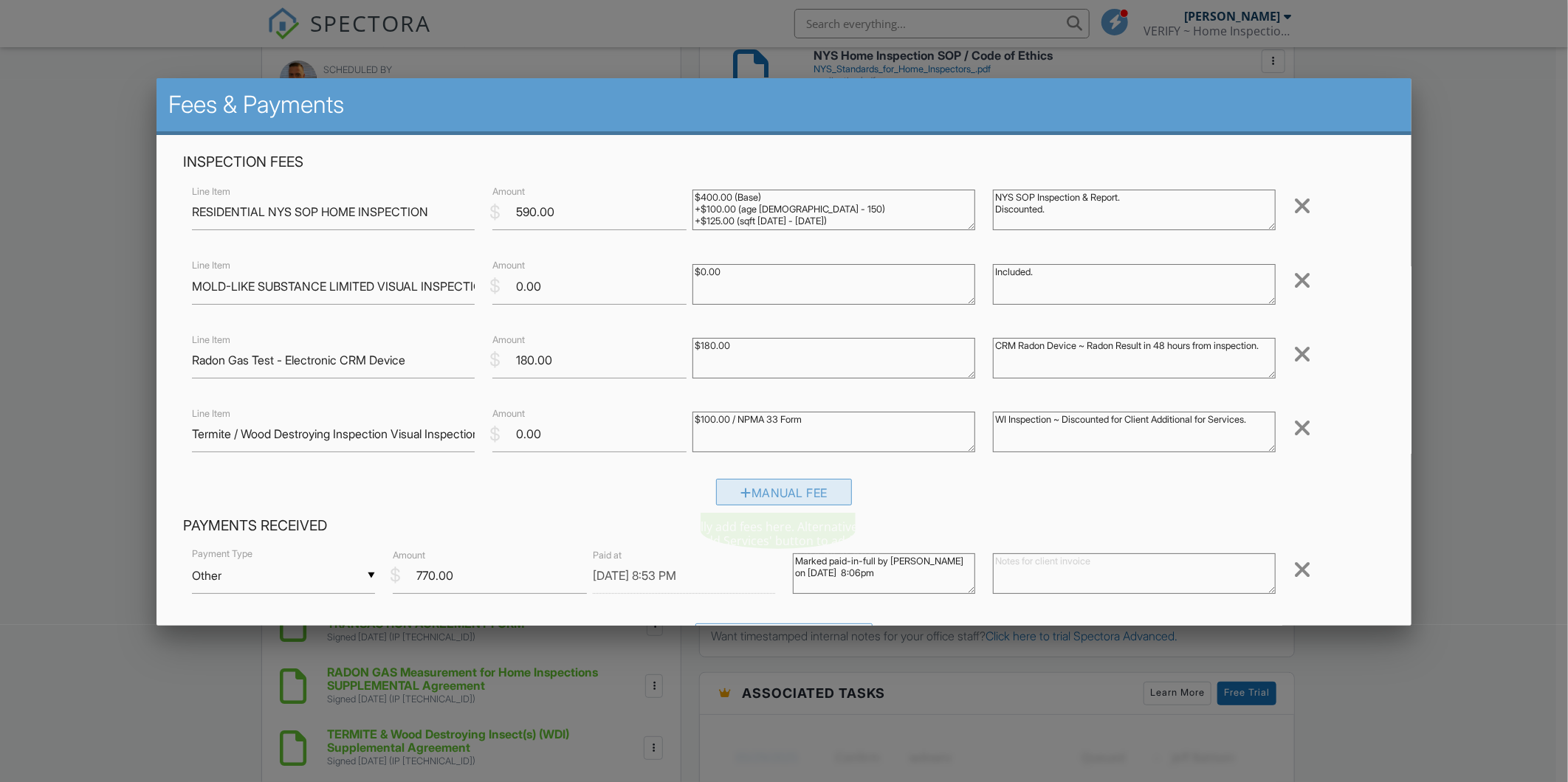
click at [746, 496] on div "Manual Fee" at bounding box center [783, 492] width 136 height 26
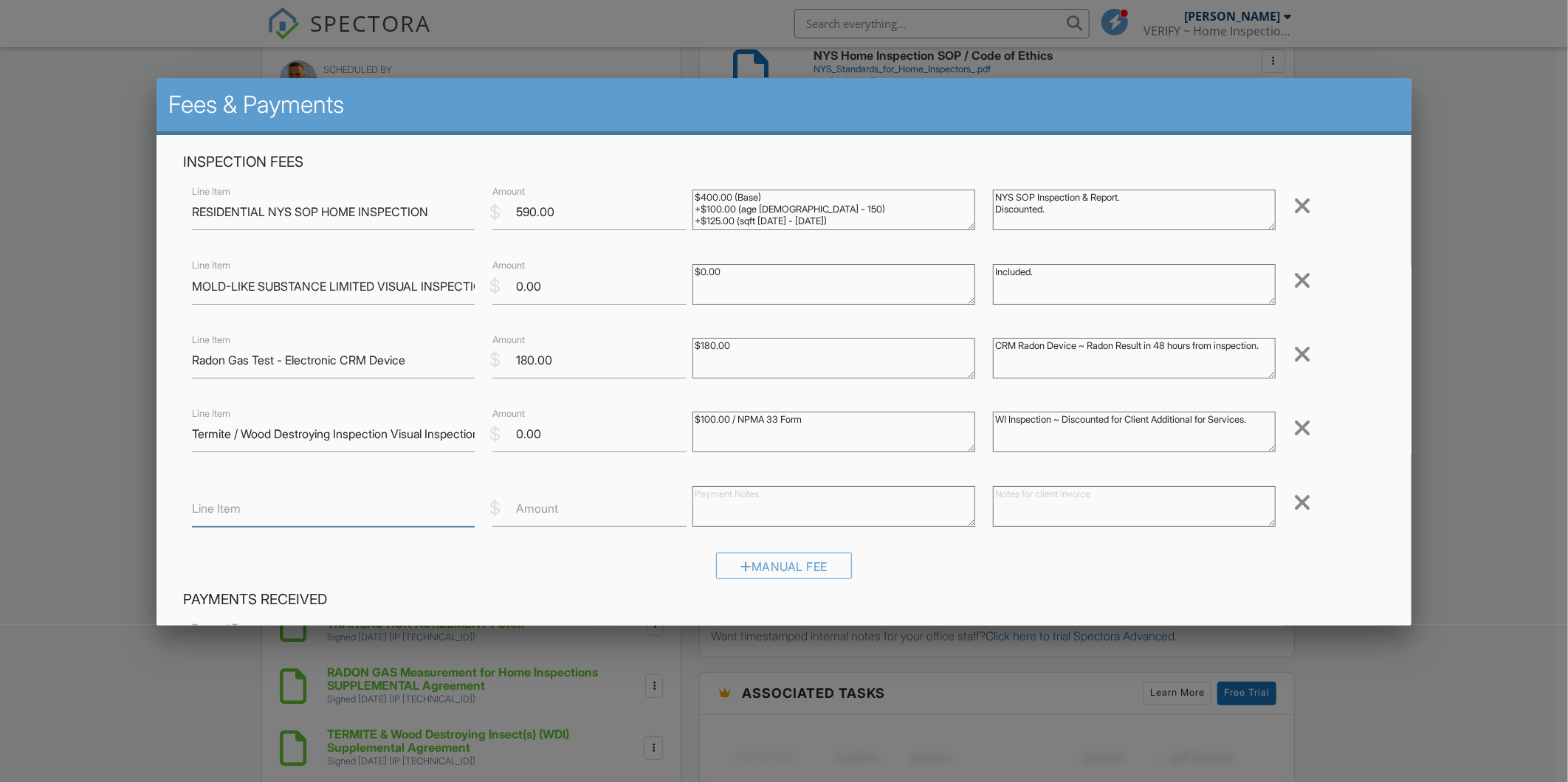
click at [414, 508] on input "Line Item" at bounding box center [333, 509] width 282 height 36
type input "Site Visit for Work Completion Follow-Up"
click at [551, 507] on label "Amount" at bounding box center [536, 508] width 42 height 16
click at [551, 507] on input "Amount" at bounding box center [590, 509] width 194 height 36
type input "225.00"
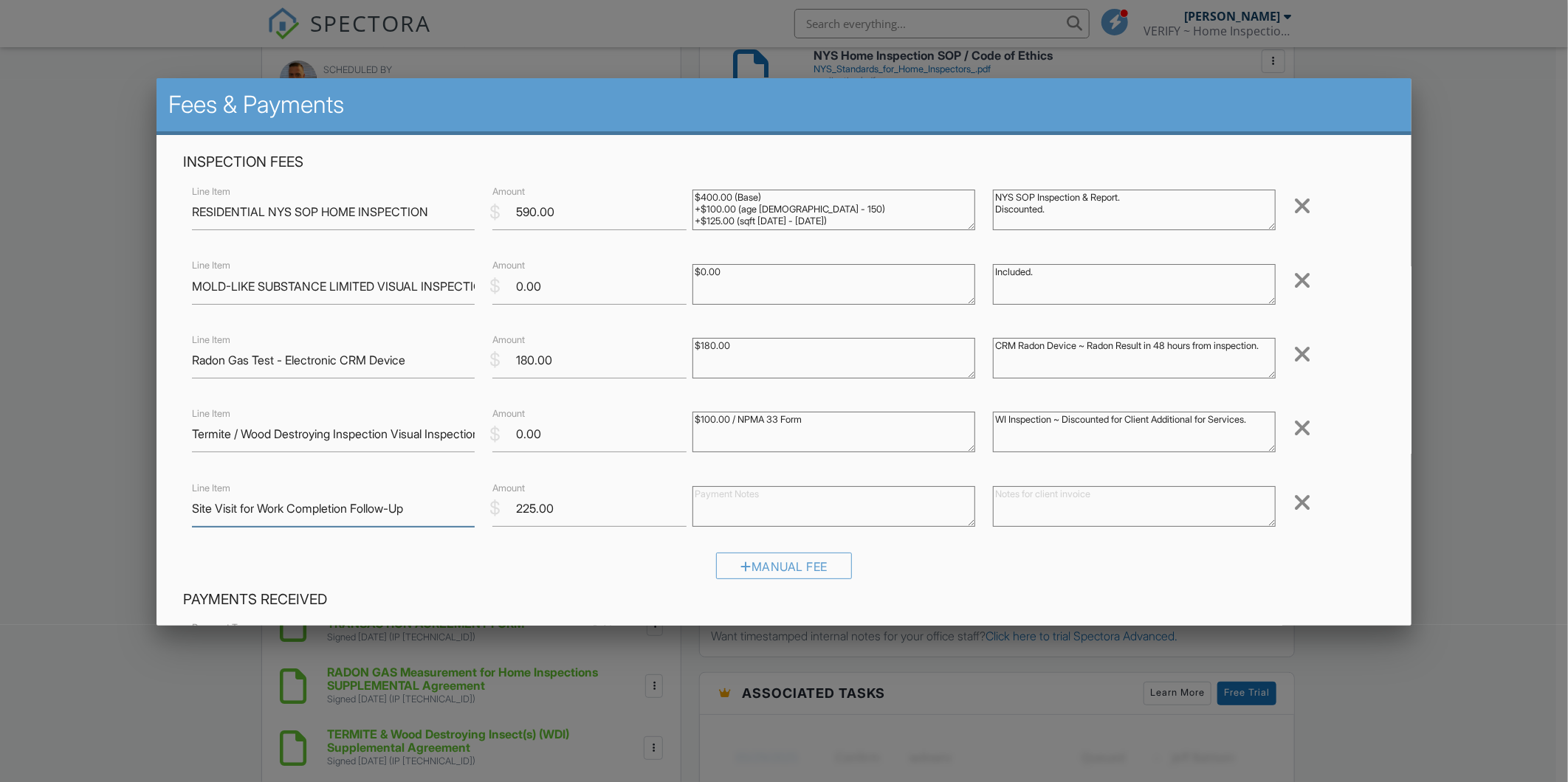
click at [439, 512] on input "Site Visit for Work Completion Follow-Up" at bounding box center [333, 509] width 282 height 36
type input "Site Visit for Work Completion Follow-Up / Report Addendum"
click at [746, 509] on textarea at bounding box center [834, 506] width 282 height 40
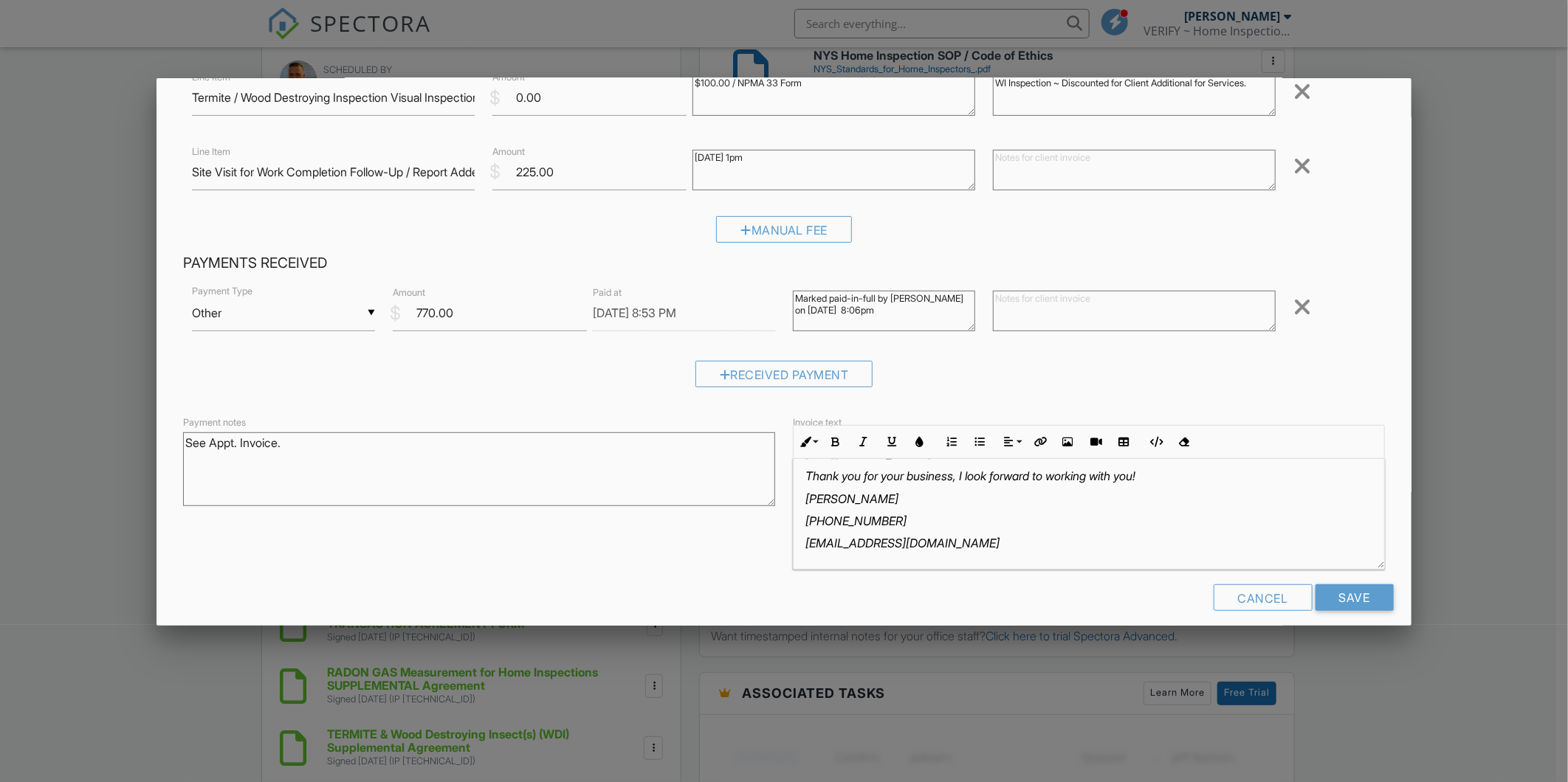
scroll to position [351, 0]
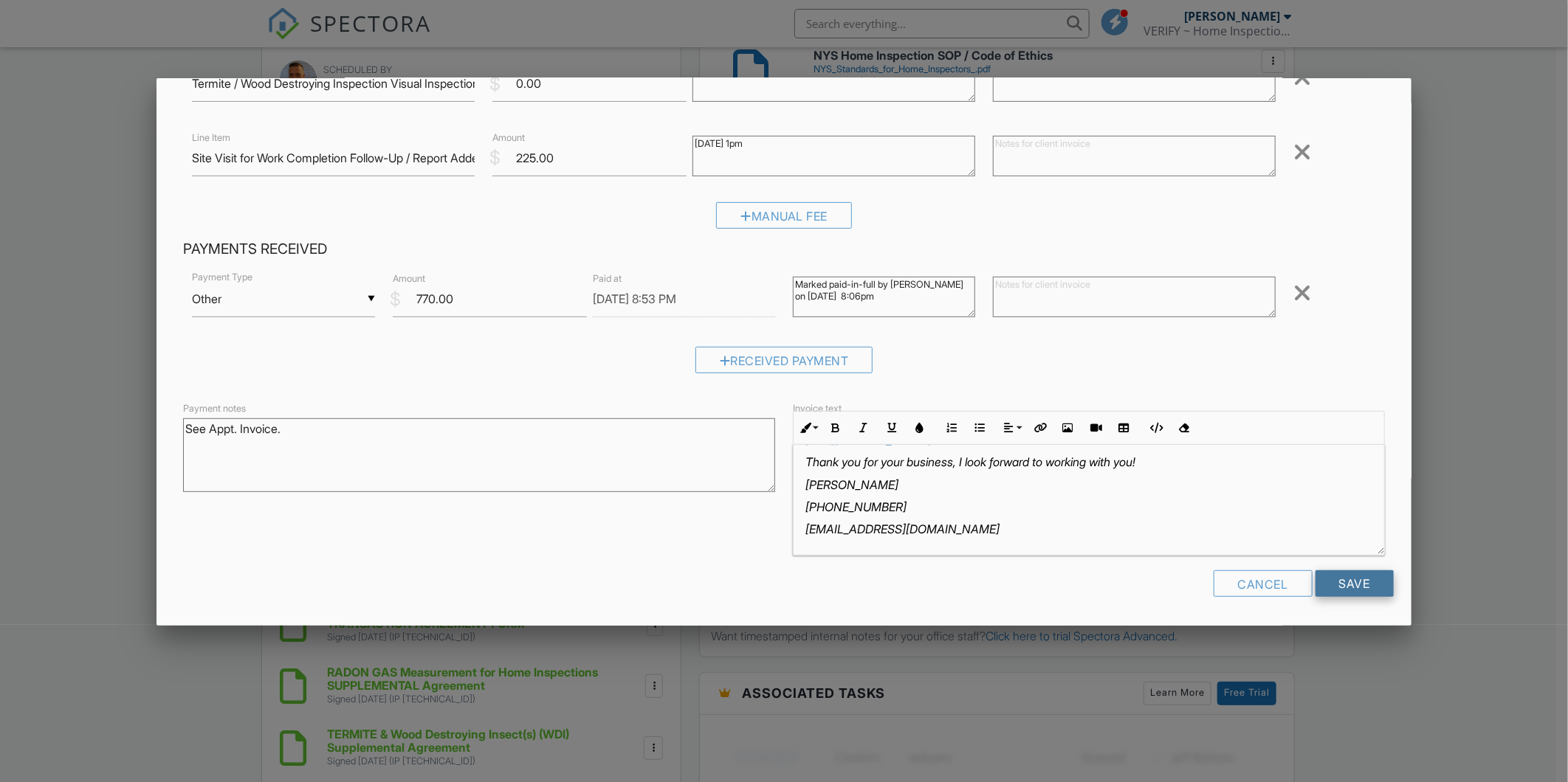
type textarea "8/29/25 1pm"
click at [1351, 585] on input "Save" at bounding box center [1355, 583] width 79 height 26
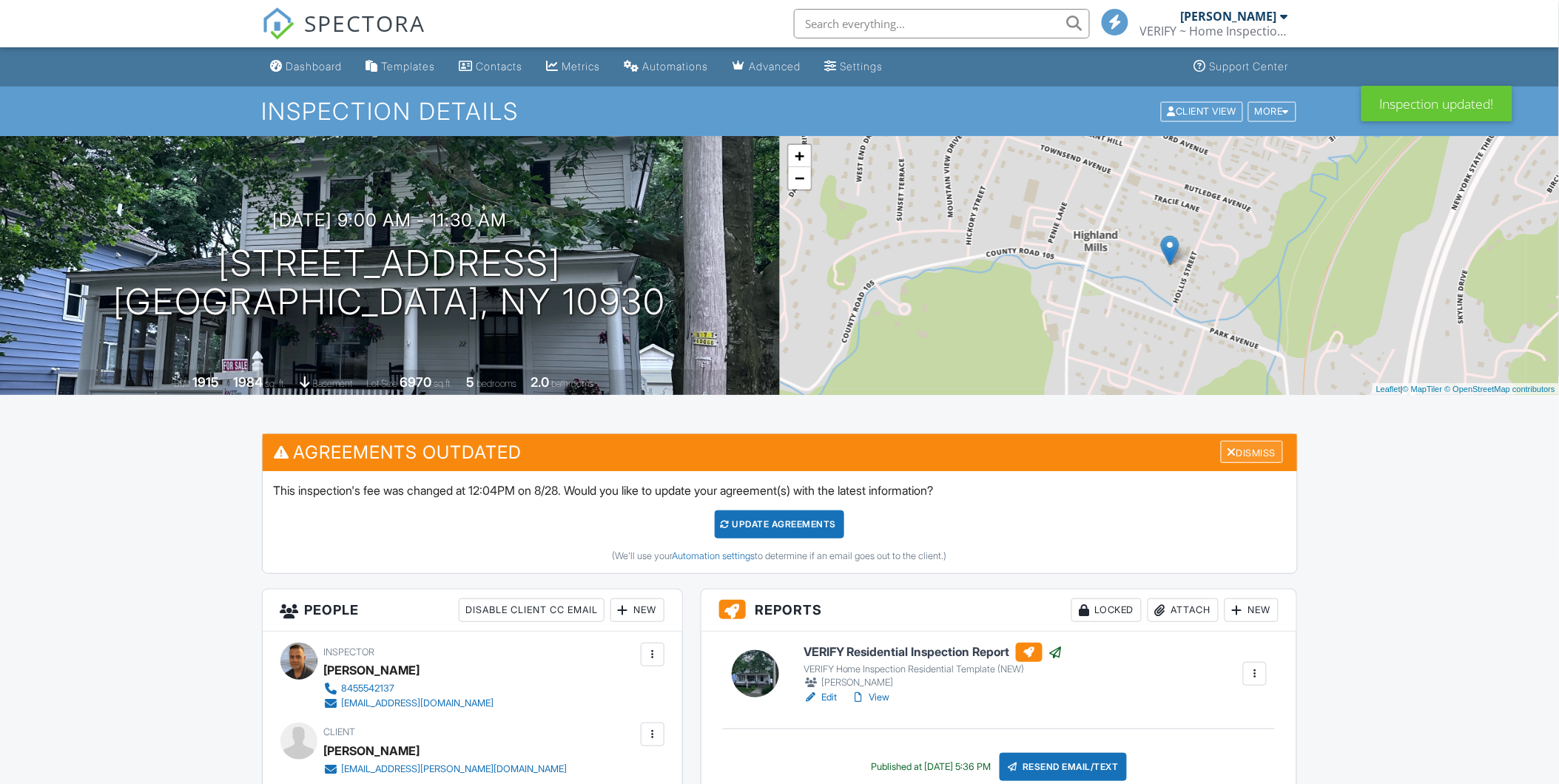
click at [1266, 450] on div "Dismiss" at bounding box center [1252, 452] width 62 height 23
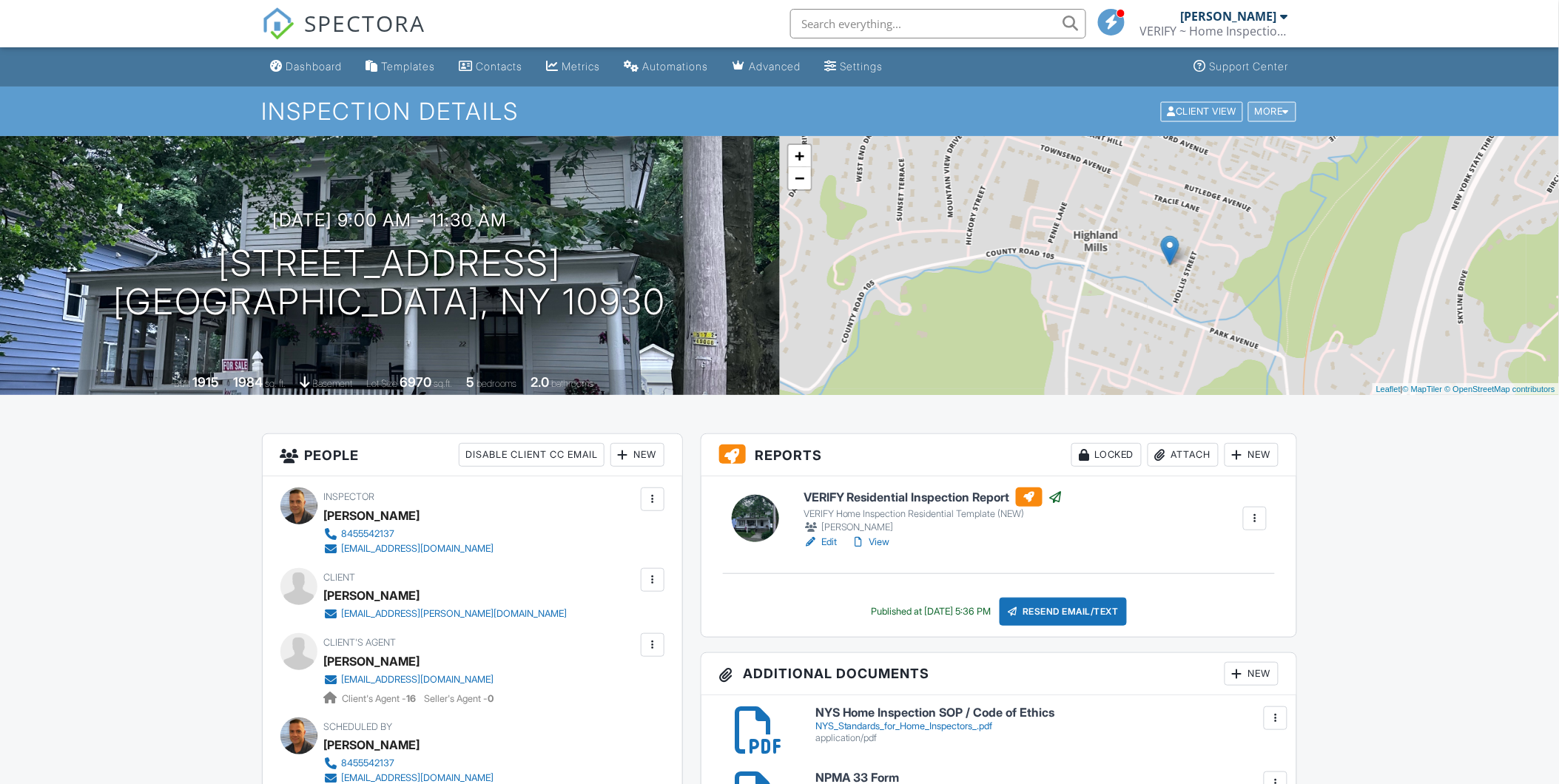
click at [1285, 111] on div at bounding box center [1286, 111] width 6 height 10
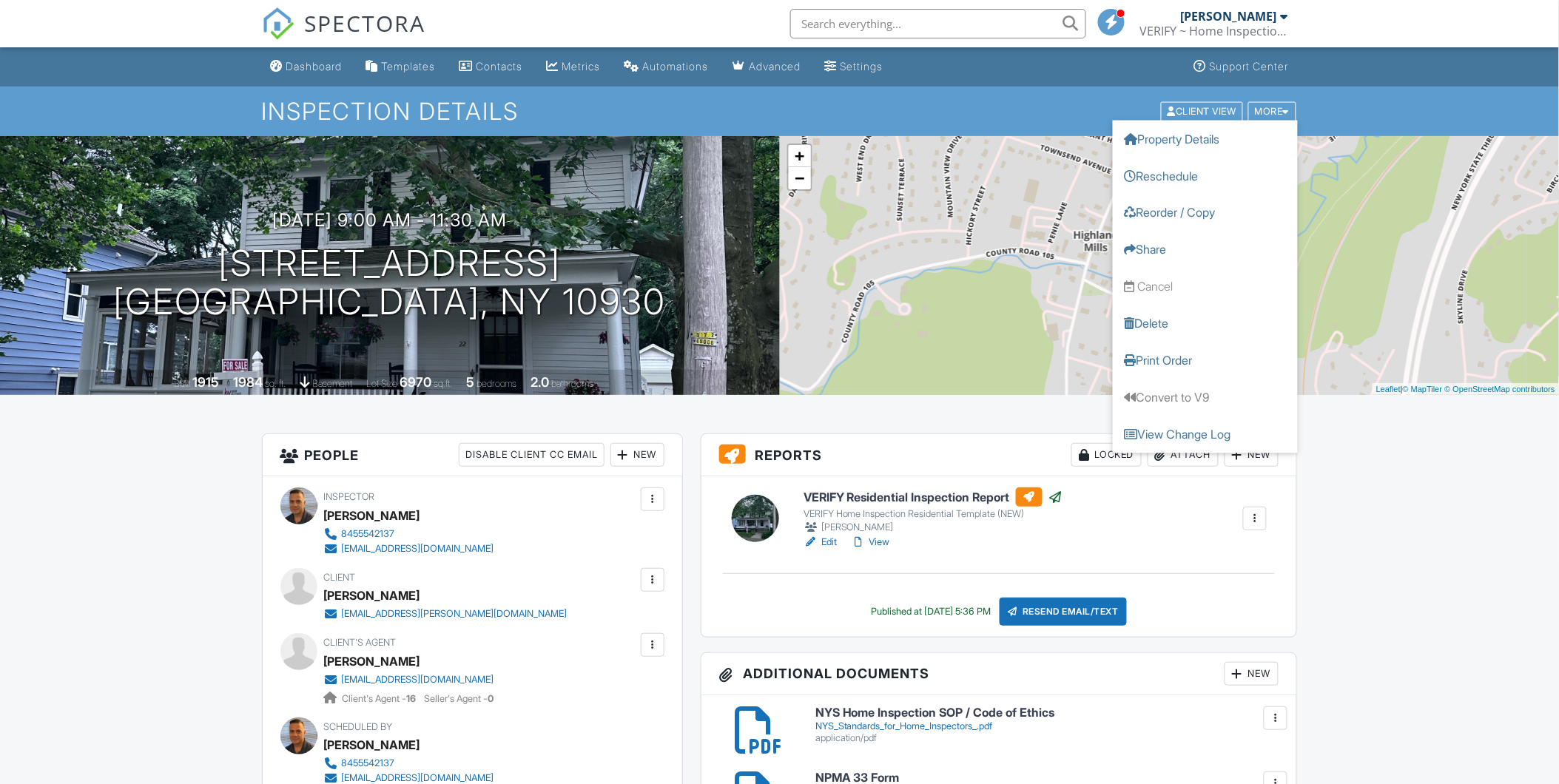
drag, startPoint x: 1349, startPoint y: 505, endPoint x: 1341, endPoint y: 491, distance: 16.1
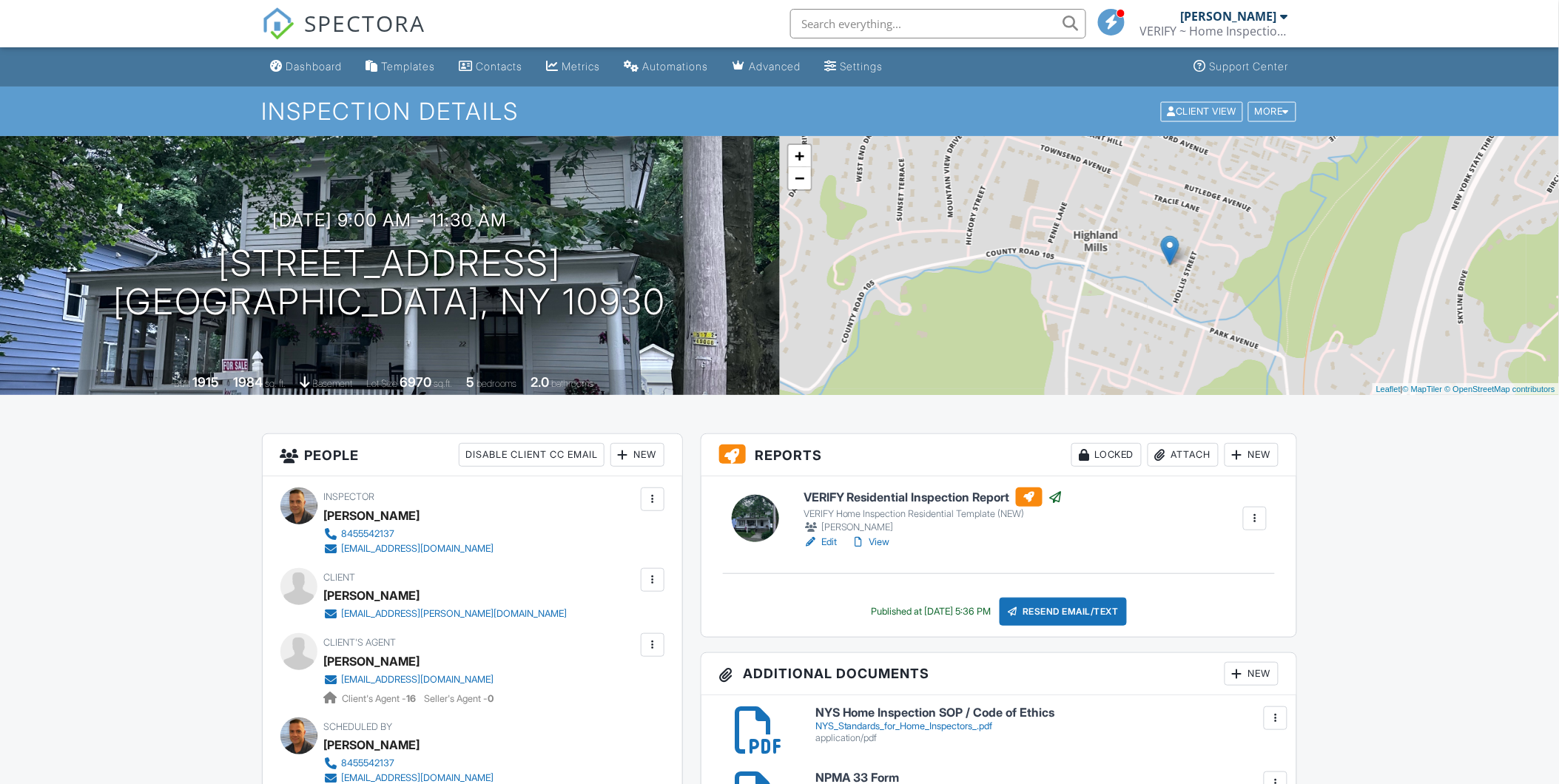
click at [1249, 518] on div at bounding box center [1254, 518] width 15 height 15
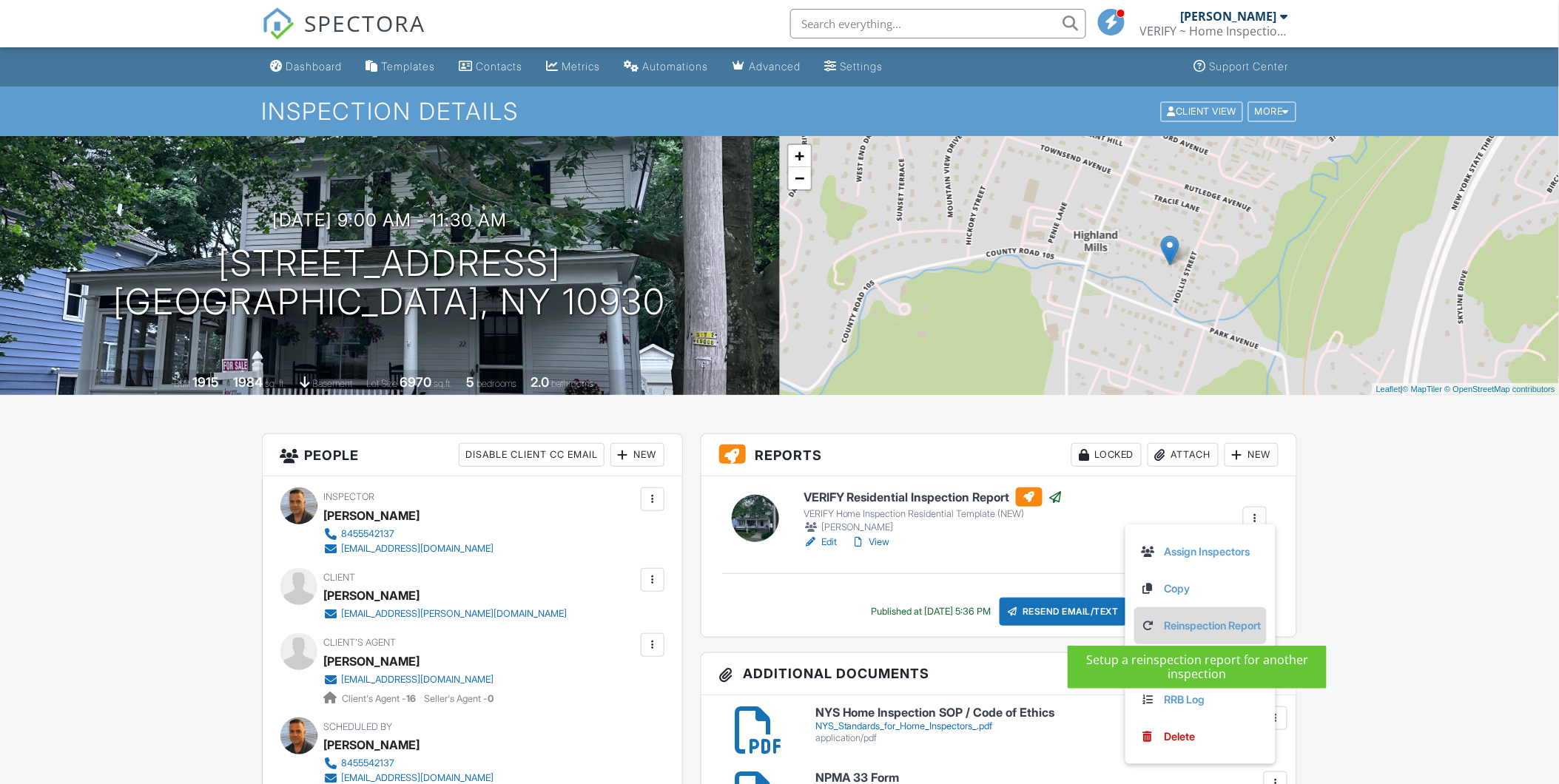
click at [1227, 623] on link "Reinspection Report" at bounding box center [1201, 626] width 121 height 16
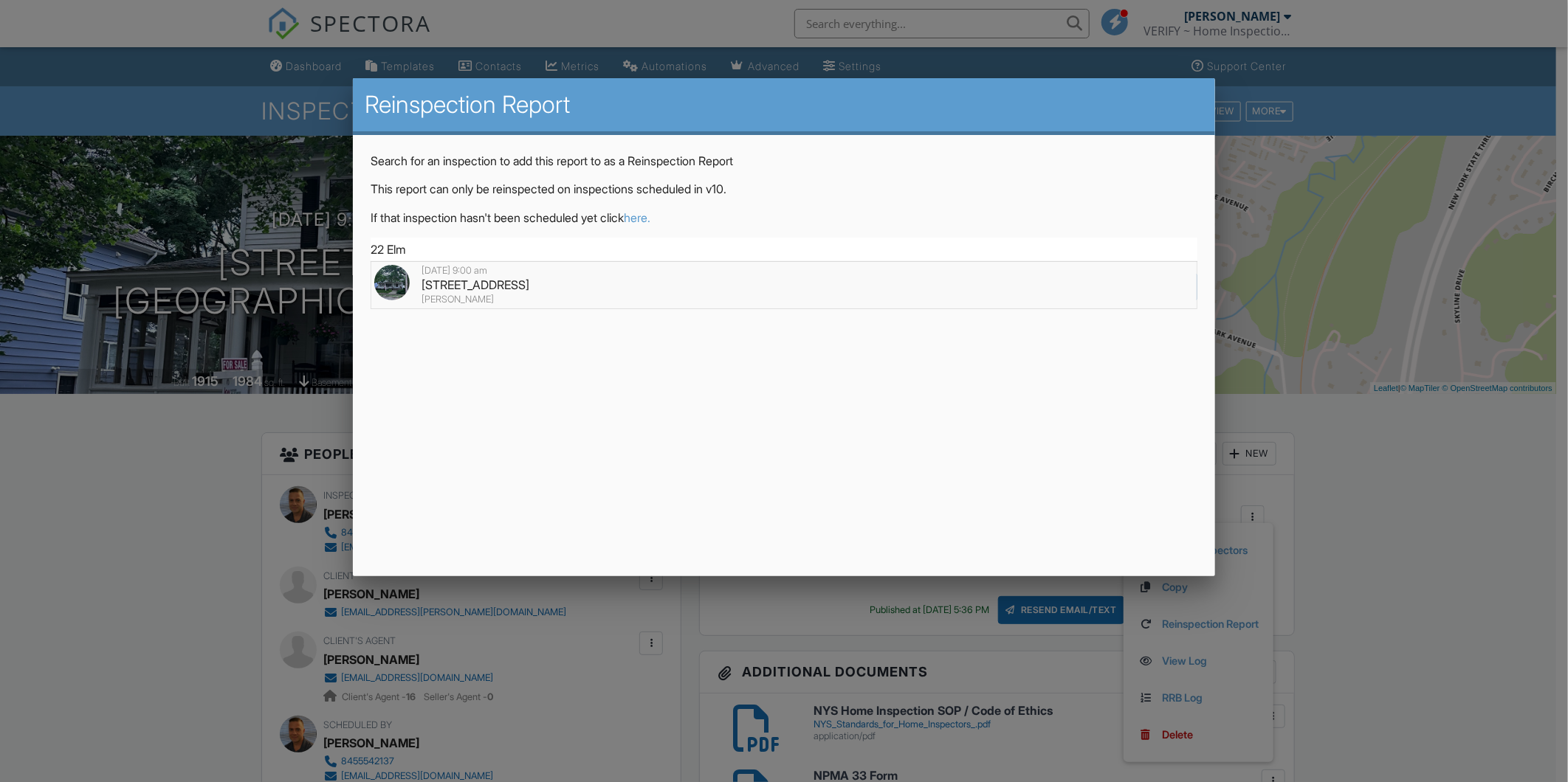
click at [515, 291] on div "22 Elm St, Woodbury, NY 10930" at bounding box center [784, 285] width 820 height 16
type input "22 Elm St, Woodbury, NY 10930"
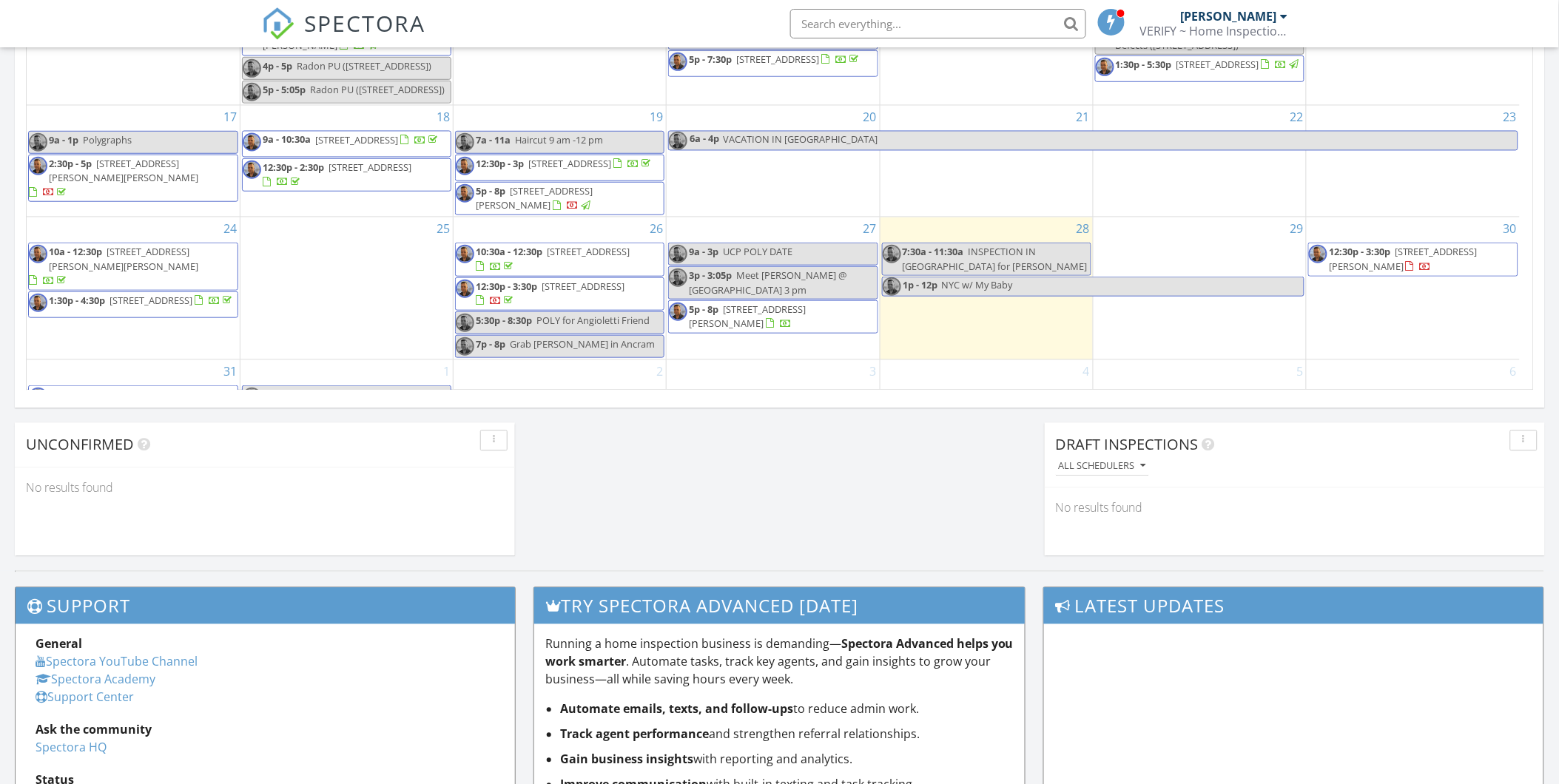
scroll to position [165, 0]
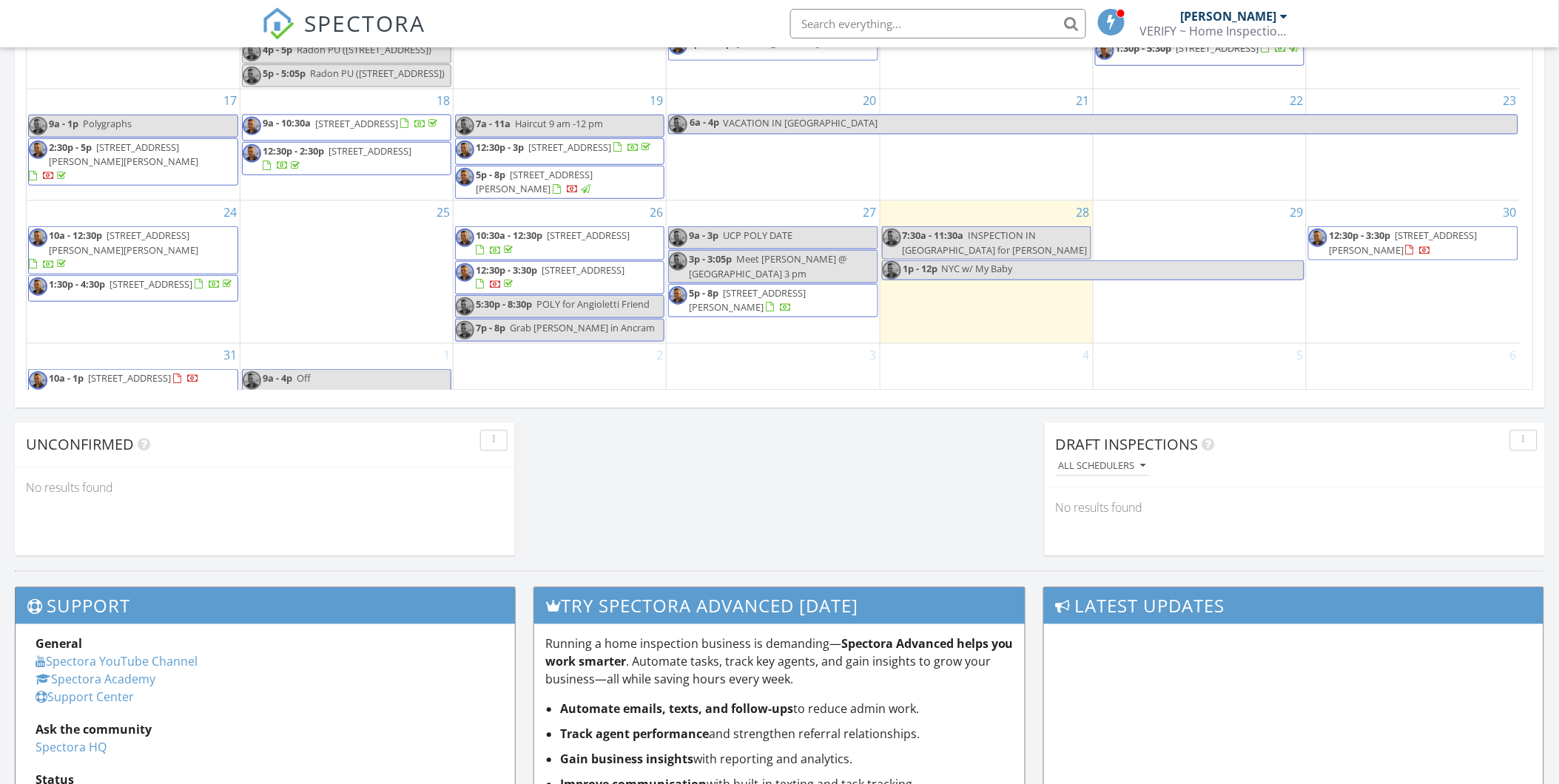
click at [1153, 320] on div "29" at bounding box center [1199, 272] width 212 height 142
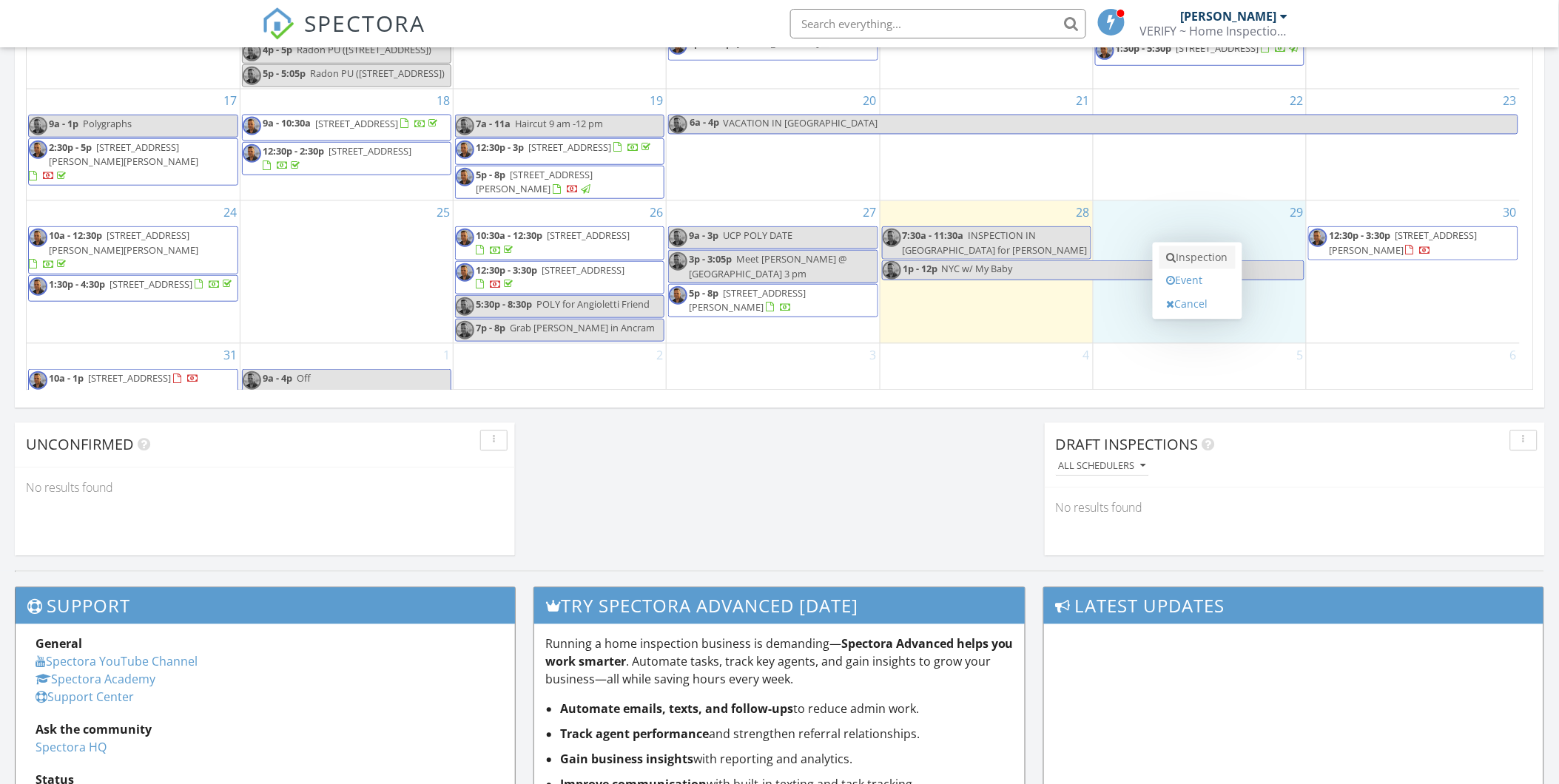
click at [1203, 254] on link "Inspection" at bounding box center [1198, 258] width 76 height 24
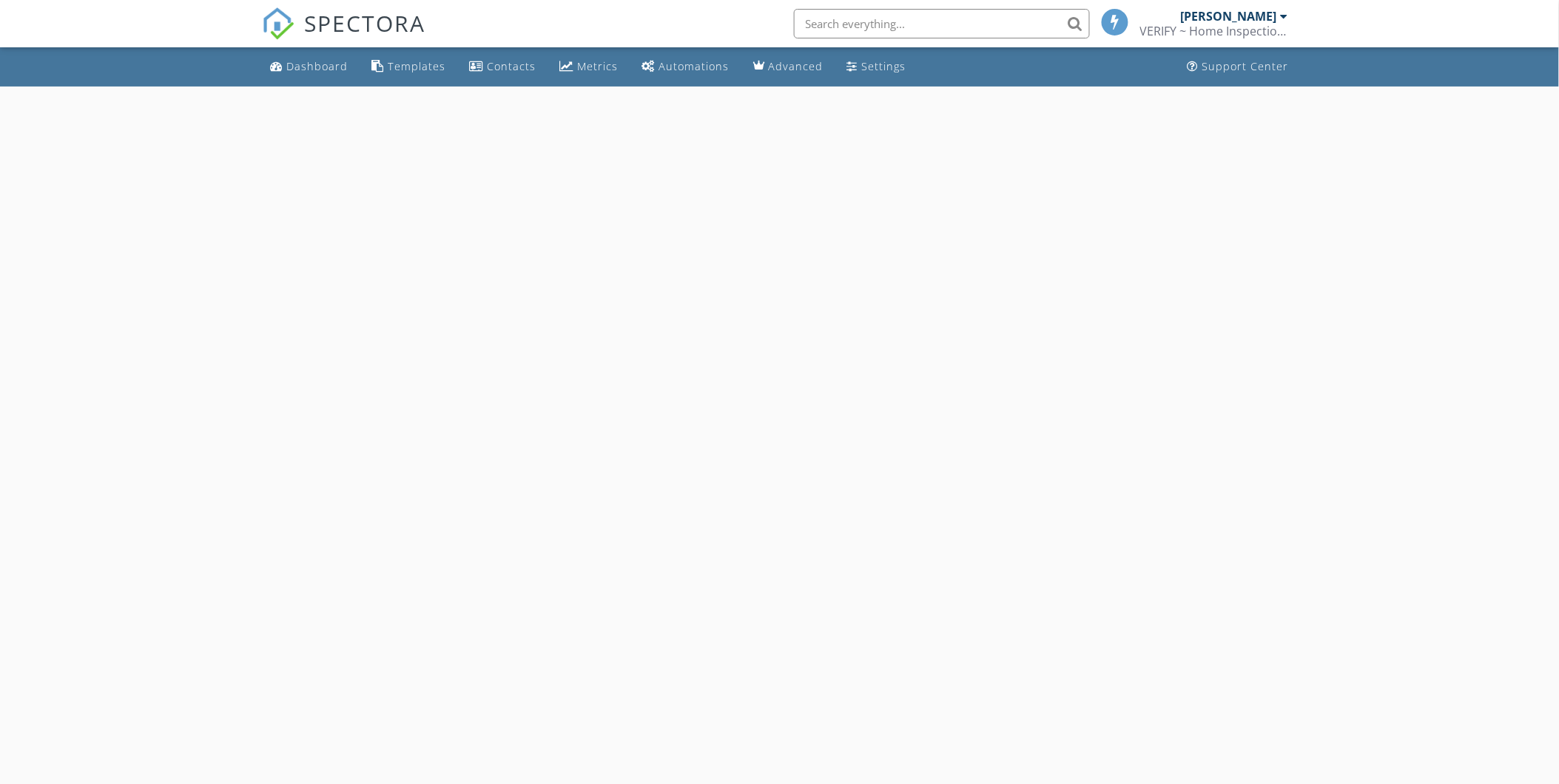
select select "7"
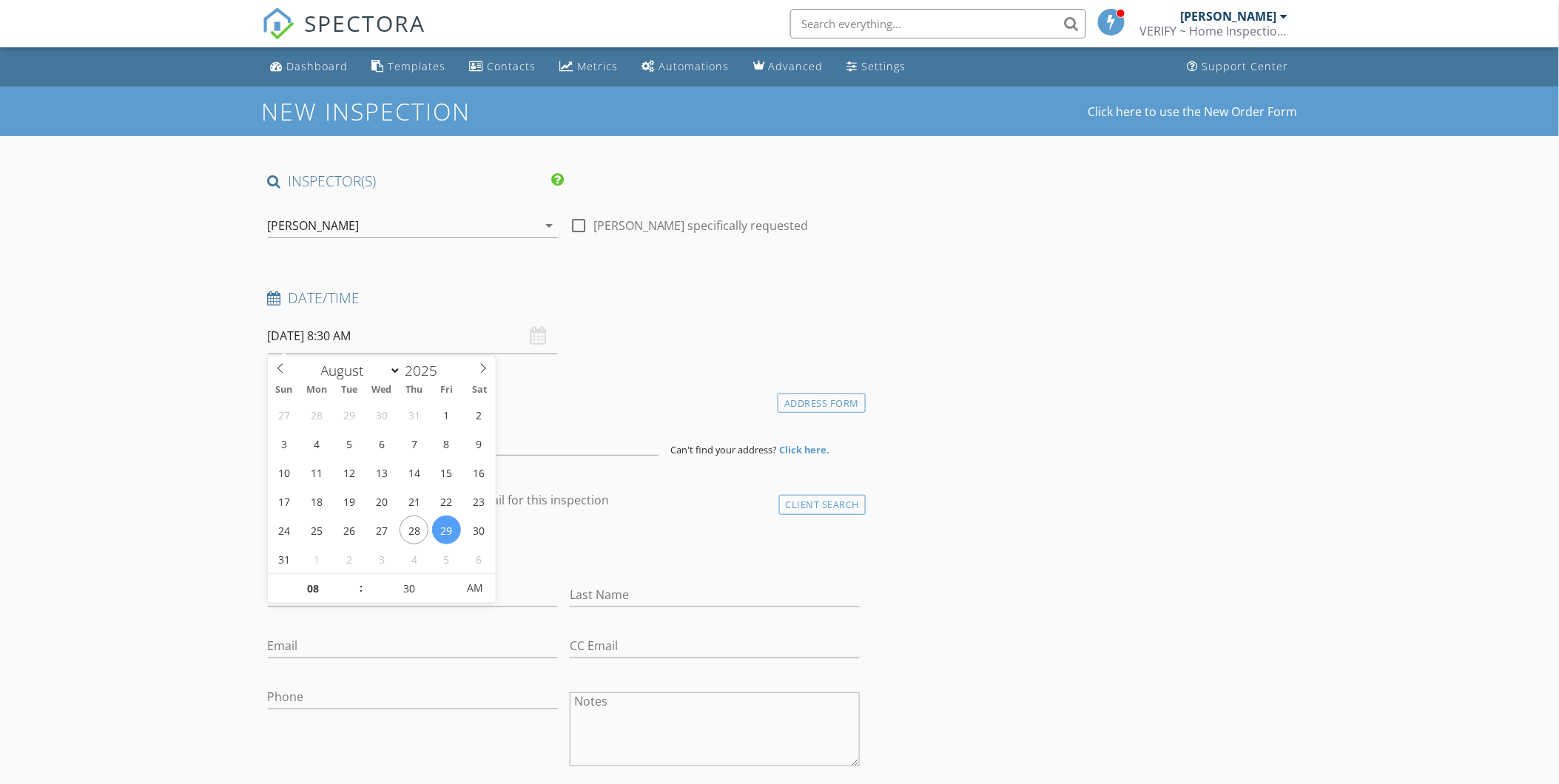
click at [324, 336] on input "[DATE] 8:30 AM" at bounding box center [413, 336] width 290 height 37
type input "09"
type input "[DATE] 9:30 AM"
click at [349, 580] on span at bounding box center [353, 581] width 10 height 15
type input "10"
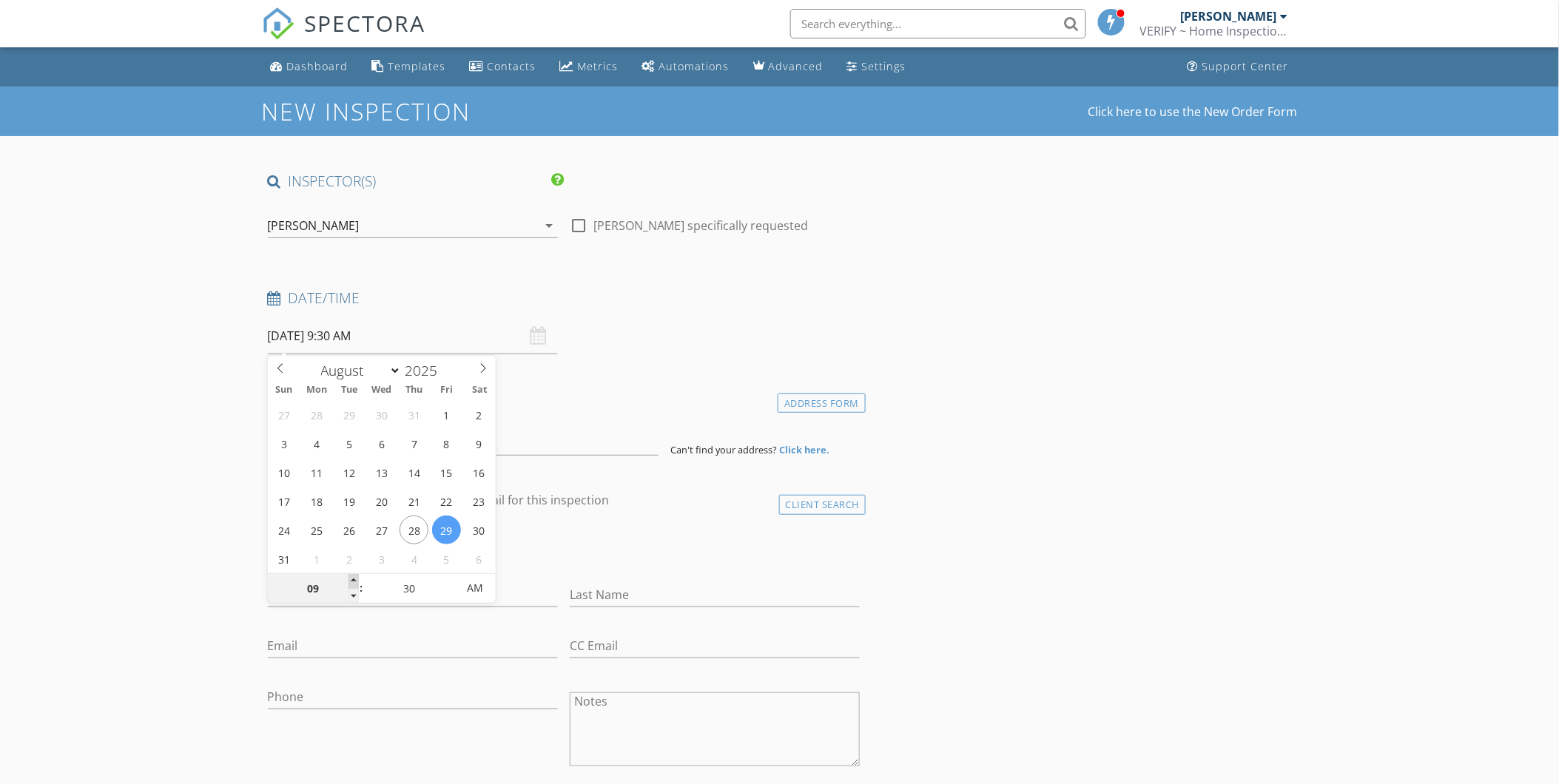
type input "[DATE] 10:30 AM"
click at [349, 580] on span at bounding box center [353, 581] width 10 height 15
type input "11"
type input "08/29/2025 11:30 AM"
click at [350, 580] on span at bounding box center [353, 581] width 10 height 15
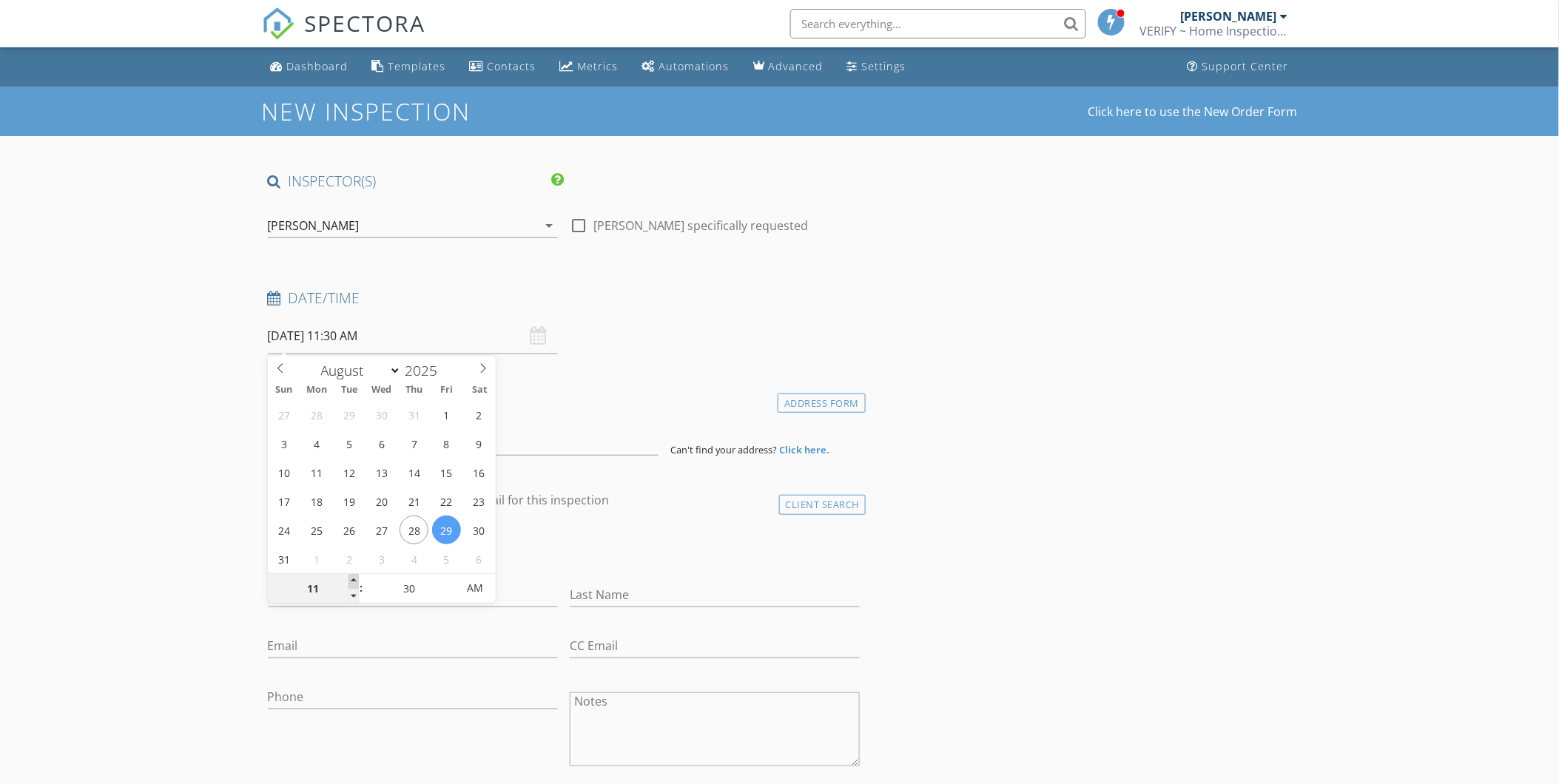
type input "12"
type input "08/29/2025 12:30 PM"
click at [351, 580] on span at bounding box center [353, 581] width 10 height 15
type input "01"
type input "08/29/2025 1:30 PM"
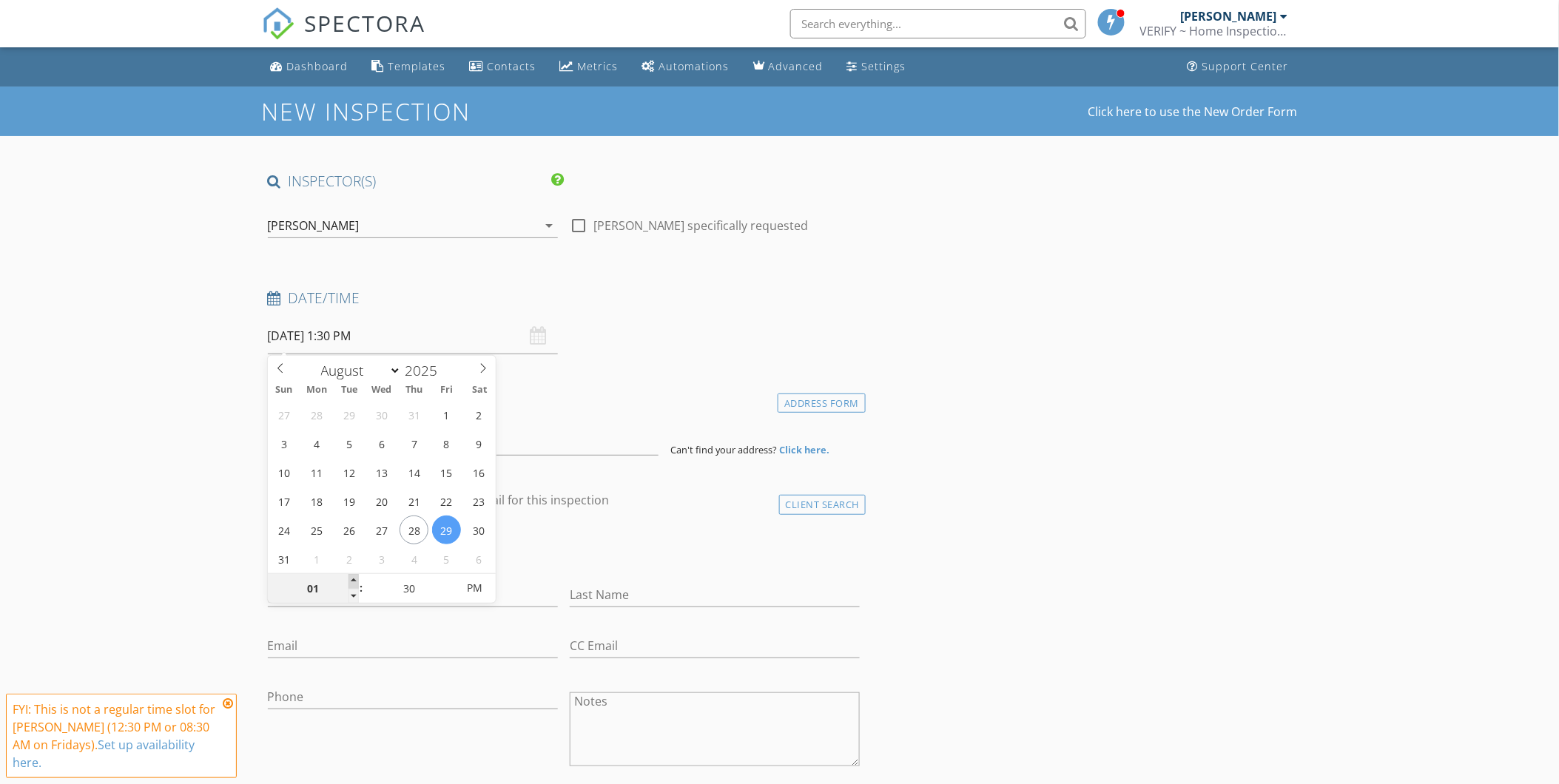
click at [352, 580] on span at bounding box center [353, 581] width 10 height 15
type input "02"
type input "08/29/2025 2:30 PM"
click at [352, 580] on span at bounding box center [353, 581] width 10 height 15
type input "25"
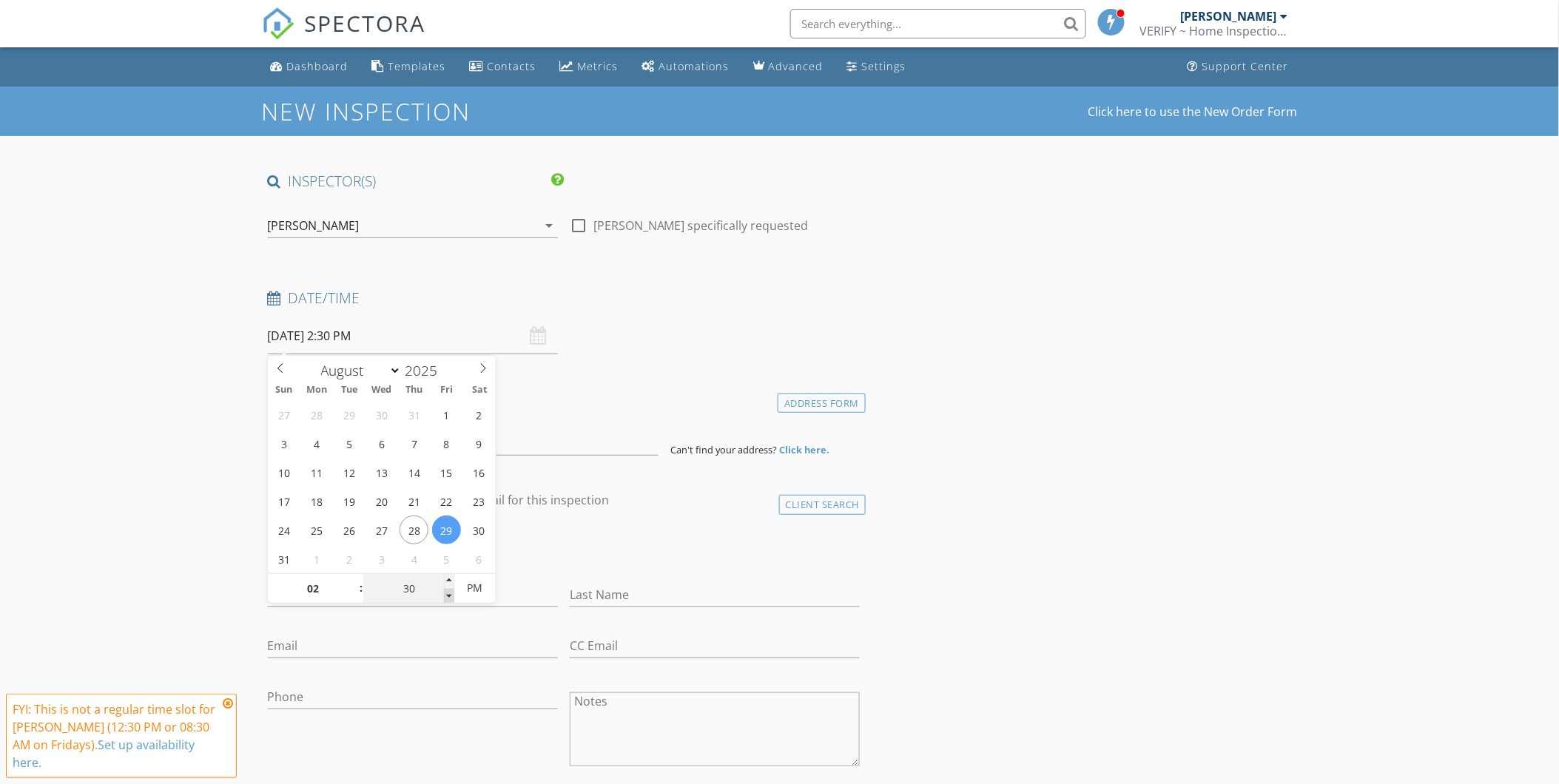
type input "08/29/2025 2:25 PM"
click at [448, 595] on span at bounding box center [449, 596] width 10 height 15
type input "20"
type input "08/29/2025 2:20 PM"
click at [448, 595] on span at bounding box center [449, 596] width 10 height 15
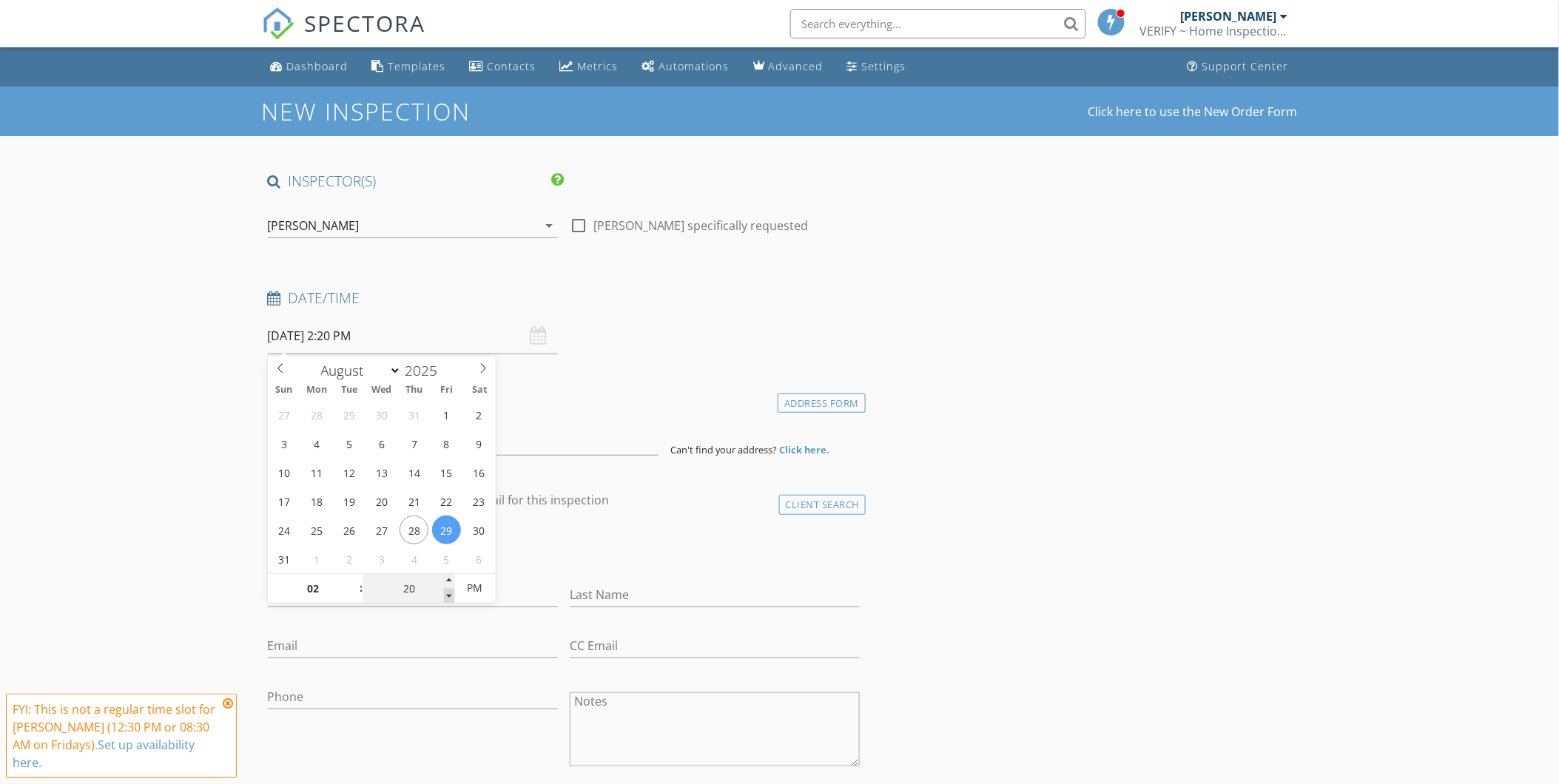
type input "15"
type input "08/29/2025 2:15 PM"
click at [448, 595] on span at bounding box center [449, 596] width 10 height 15
type input "10"
type input "08/29/2025 2:10 PM"
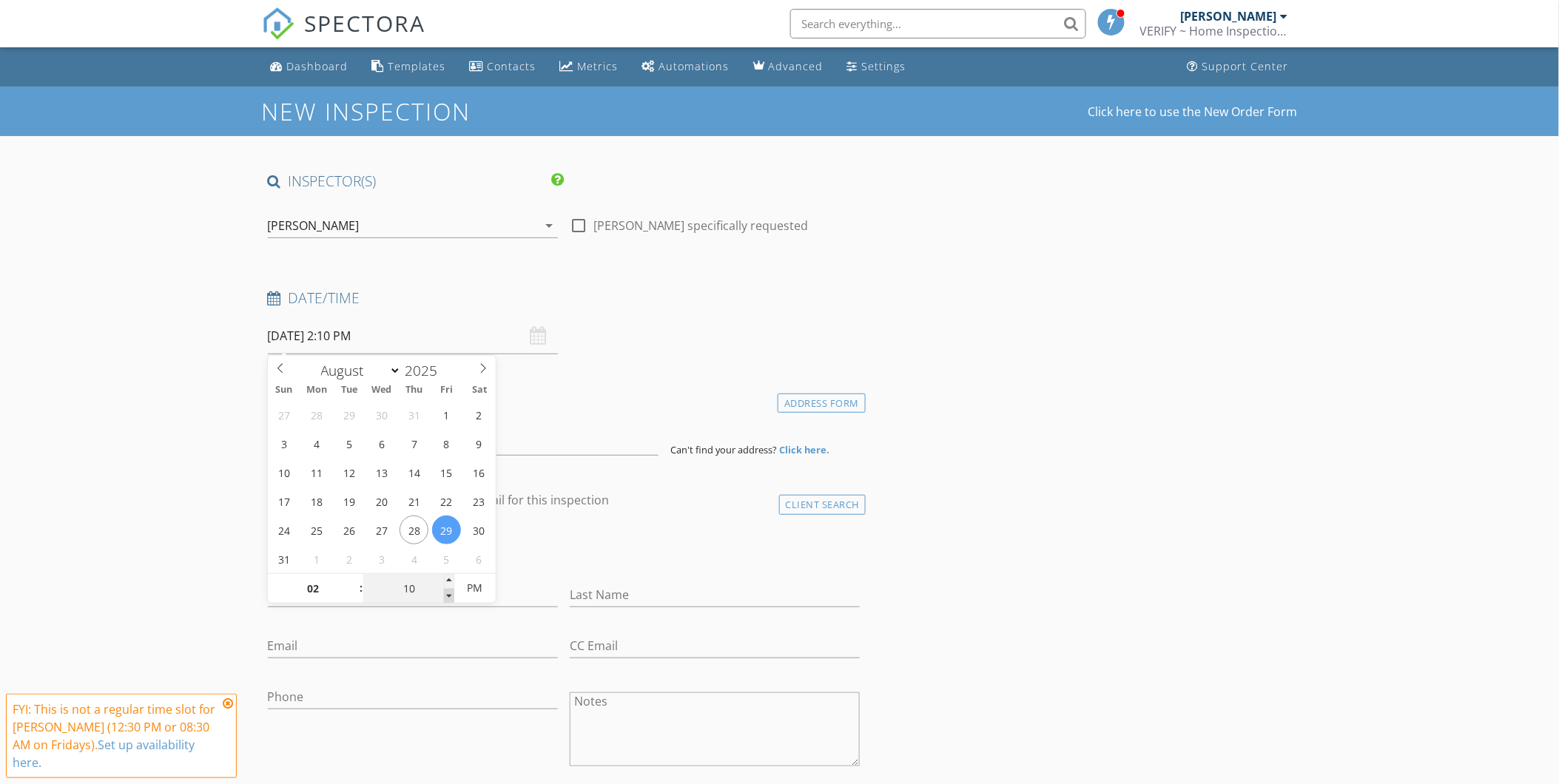
click at [448, 595] on span at bounding box center [449, 596] width 10 height 15
type input "05"
type input "08/29/2025 2:05 PM"
click at [448, 595] on span at bounding box center [449, 596] width 10 height 15
type input "00"
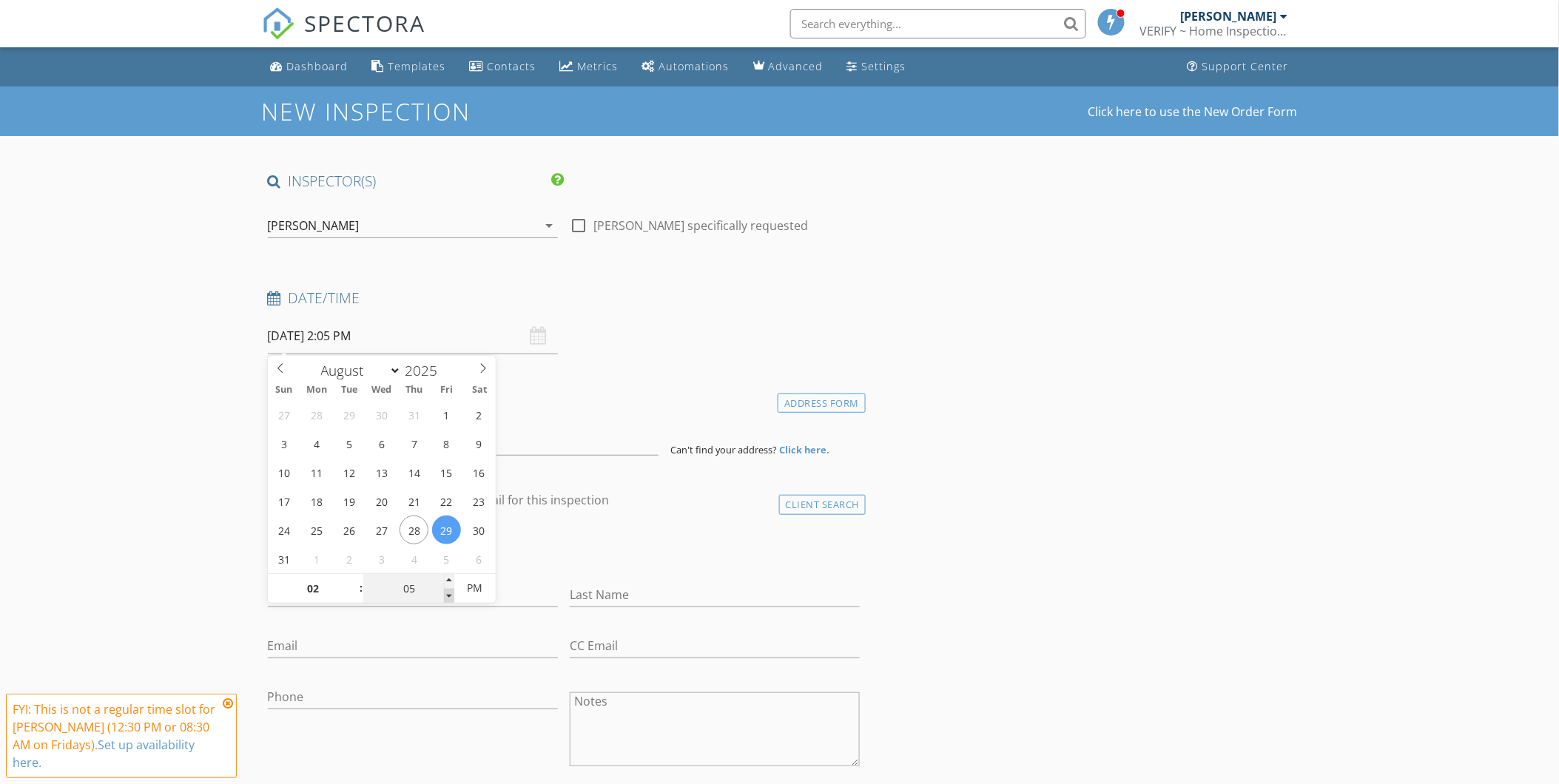
type input "[DATE] 2:00 PM"
click at [448, 595] on span at bounding box center [449, 596] width 10 height 15
drag, startPoint x: 226, startPoint y: 704, endPoint x: 227, endPoint y: 695, distance: 9.1
click at [226, 704] on icon at bounding box center [227, 703] width 10 height 12
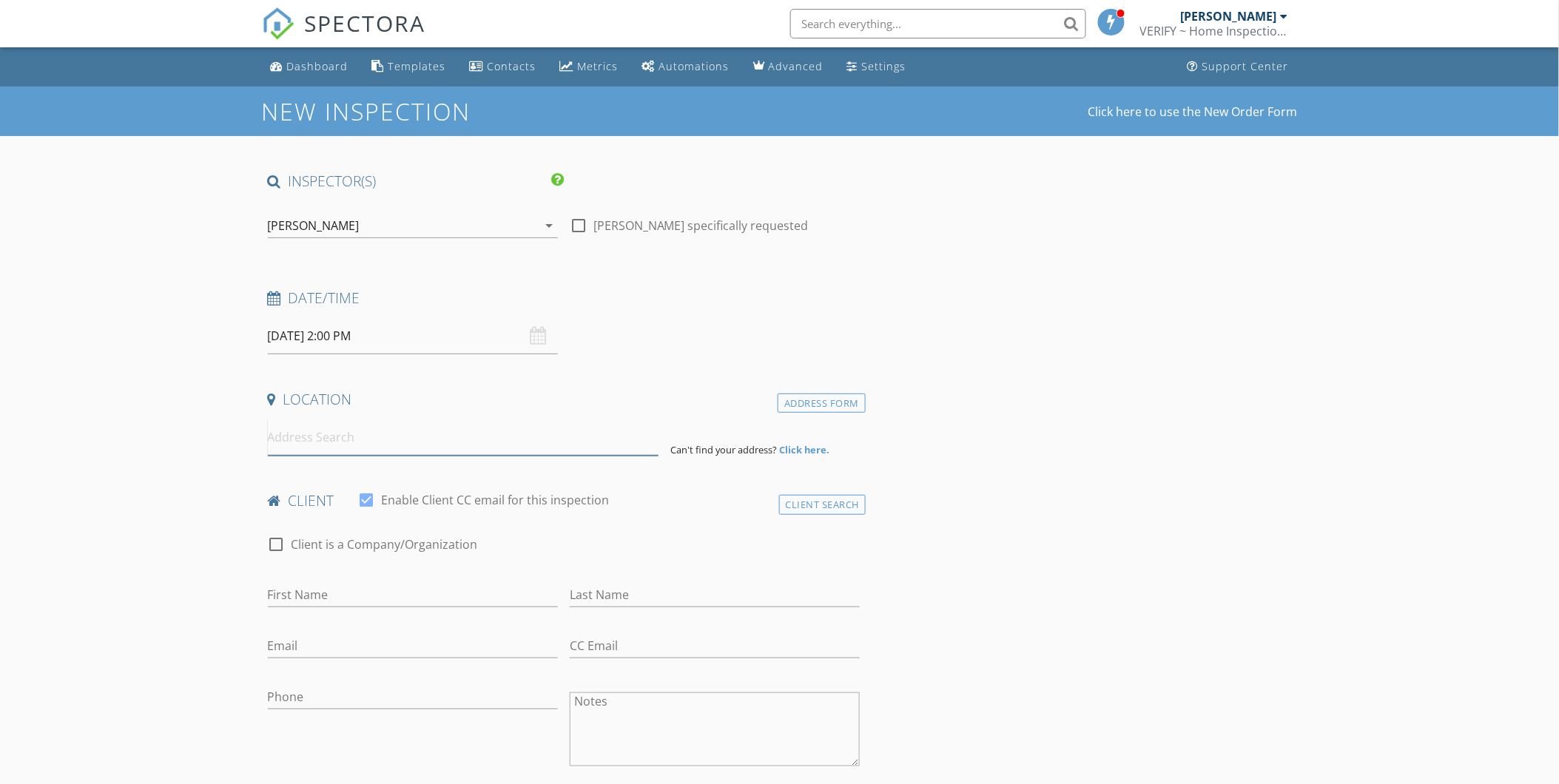
click at [302, 428] on input at bounding box center [463, 437] width 391 height 37
paste input "5 Rolling Way #K, Peekskill, NY 10566"
type input "5 Rolling Way k, Peekskill, NY 10566, USA"
click at [364, 501] on div at bounding box center [367, 500] width 25 height 25
checkbox input "false"
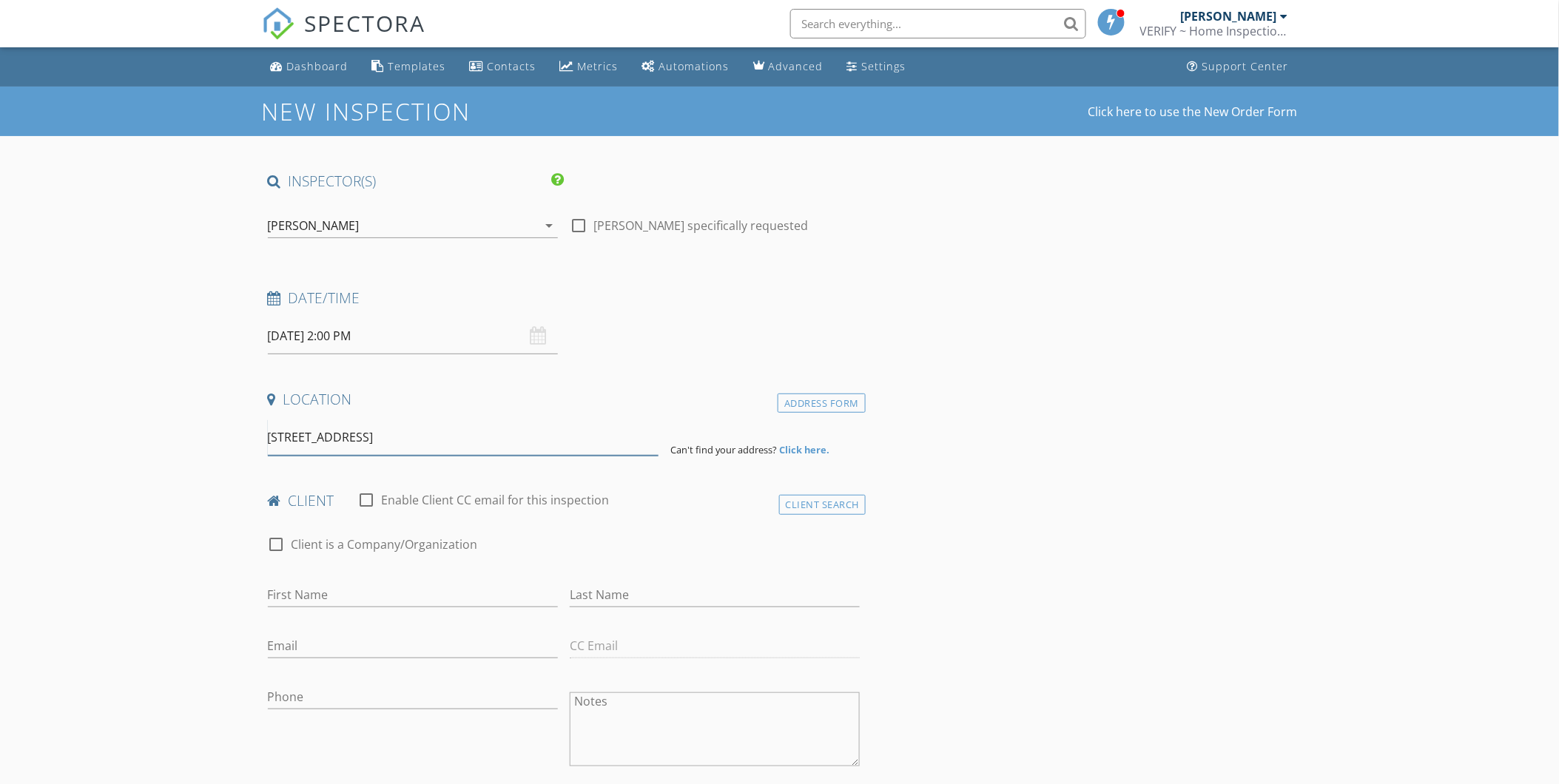
click at [336, 437] on input "5 Rolling Way k, Peekskill, NY 10566, USA" at bounding box center [463, 437] width 391 height 37
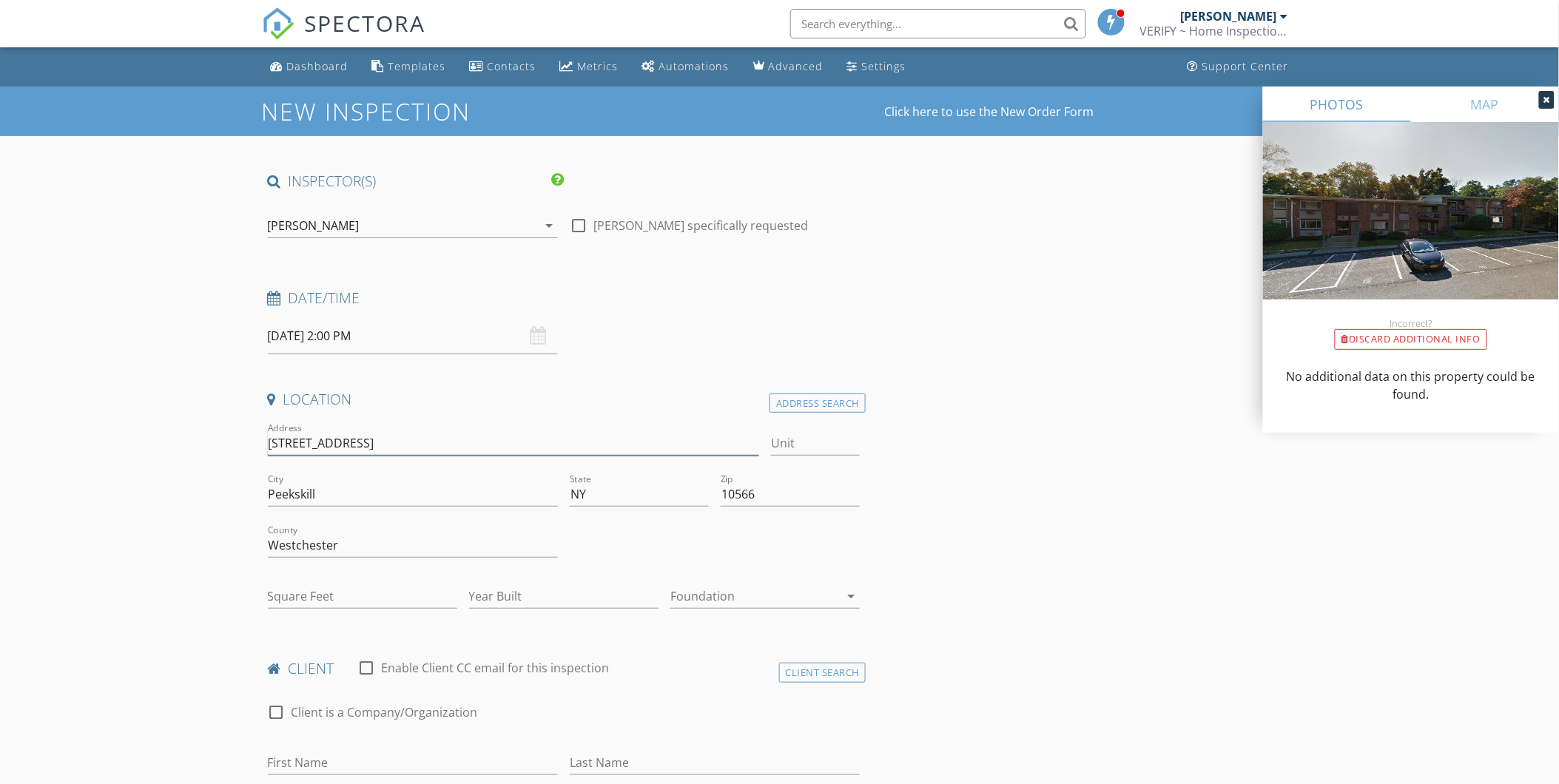
click at [348, 439] on input "5 Rolling Way" at bounding box center [514, 443] width 492 height 25
click at [838, 446] on input "Unit" at bounding box center [815, 443] width 89 height 25
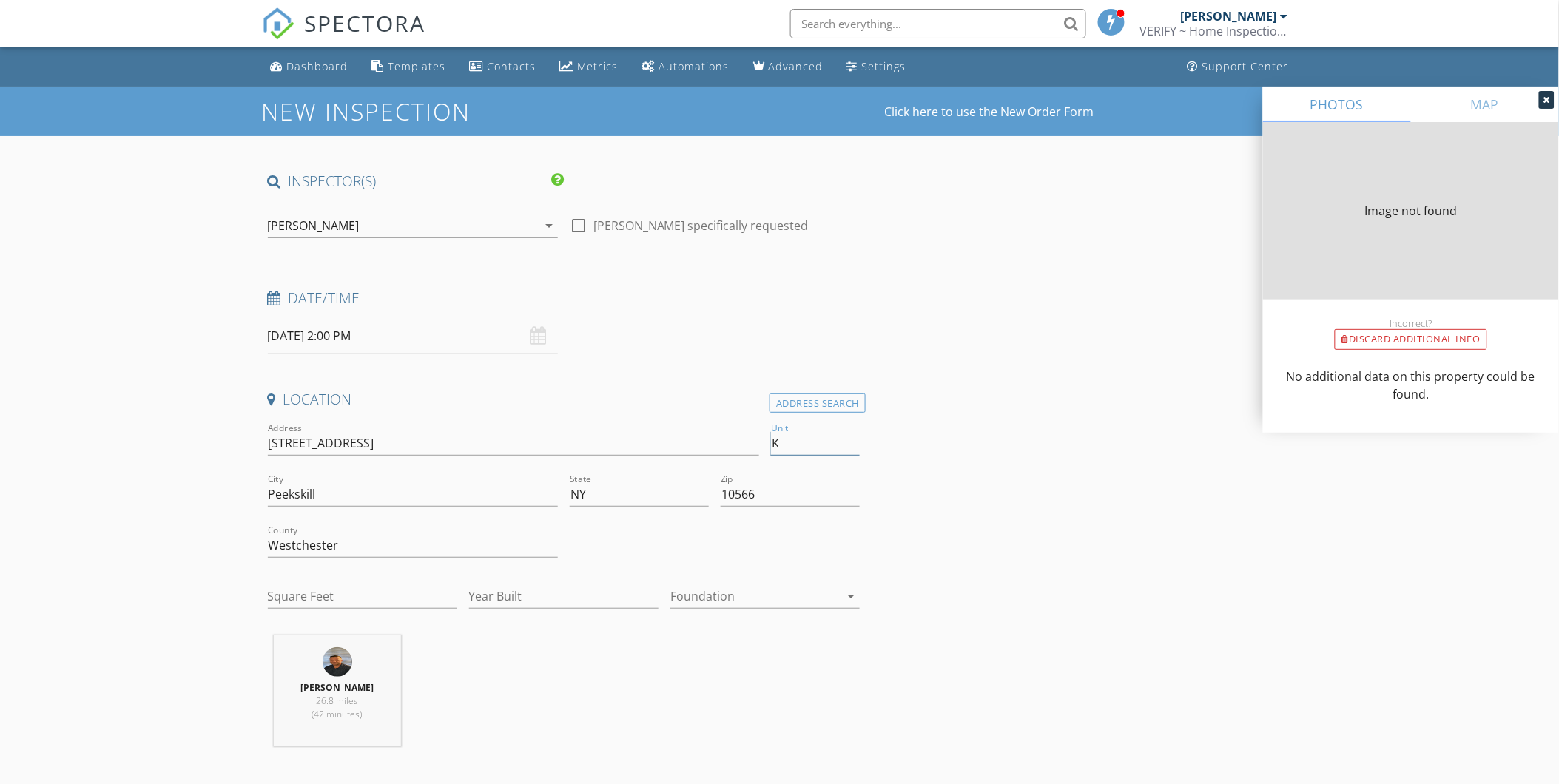
type input "K"
click at [338, 592] on input "Square Feet" at bounding box center [363, 596] width 189 height 25
type input "750"
type input "1960"
click at [757, 598] on div at bounding box center [755, 596] width 169 height 24
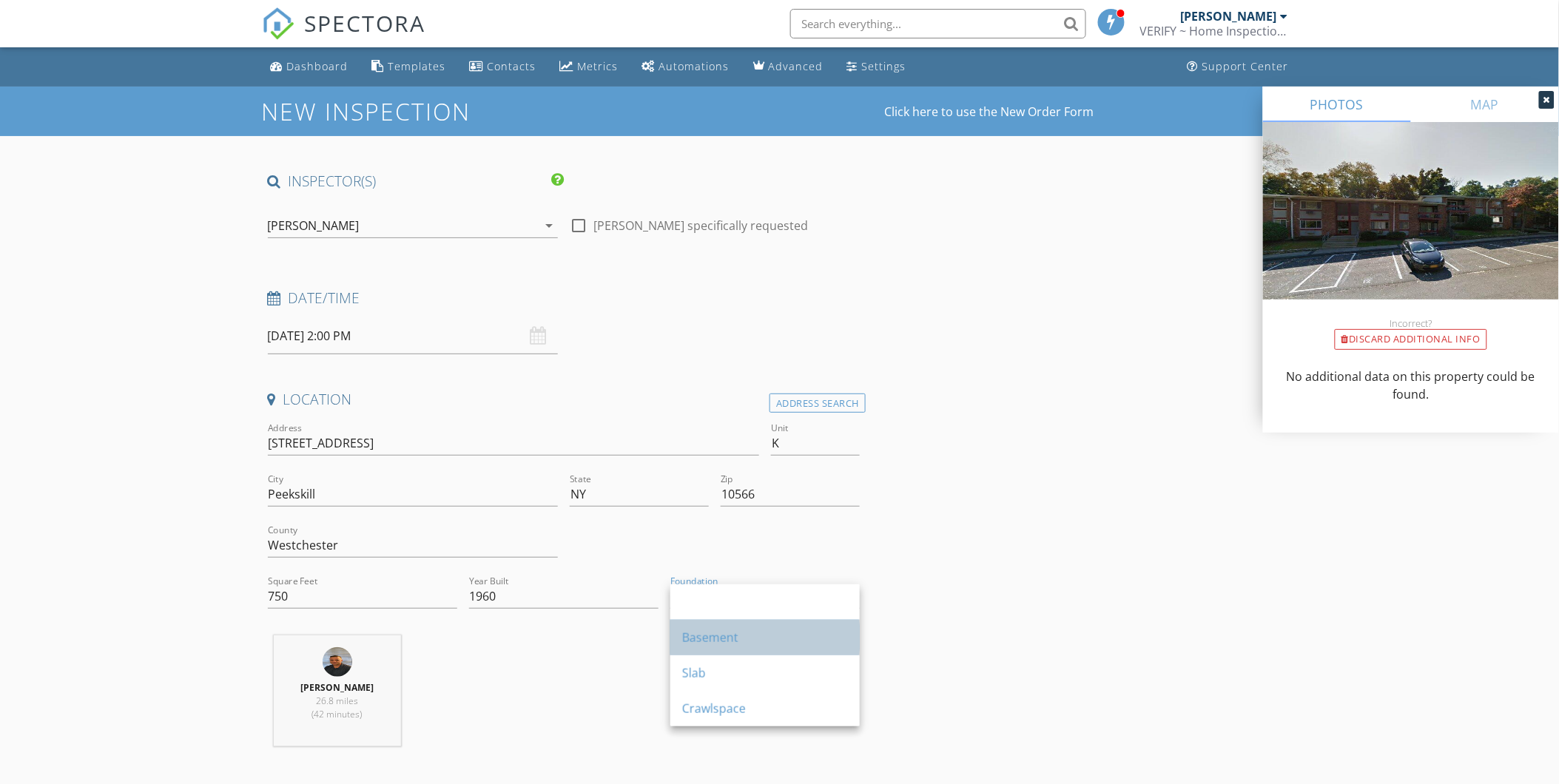
click at [733, 638] on div "Basement" at bounding box center [765, 638] width 165 height 17
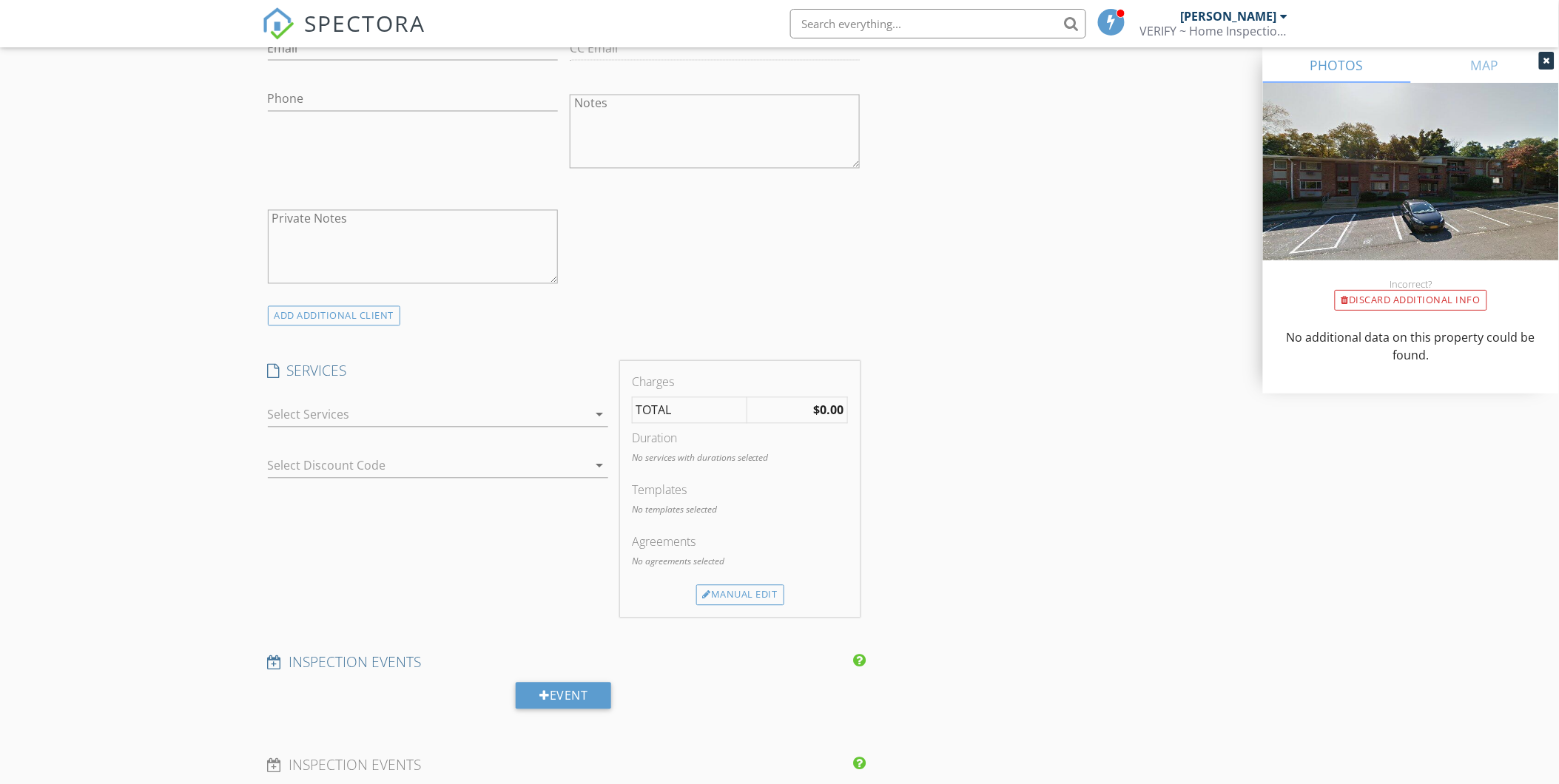
scroll to position [904, 0]
click at [519, 414] on div at bounding box center [428, 411] width 320 height 24
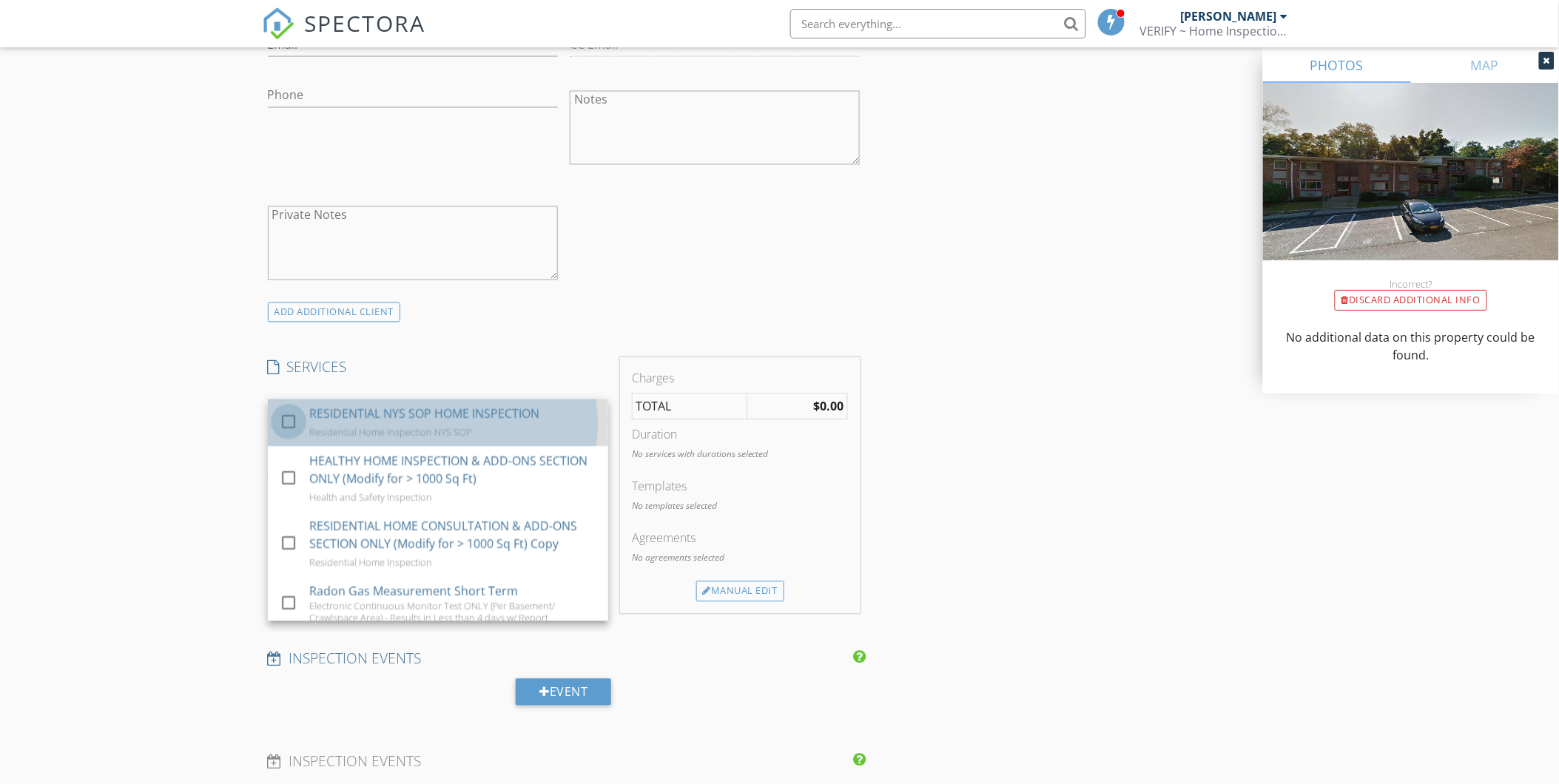
click at [286, 422] on div at bounding box center [289, 422] width 25 height 25
checkbox input "false"
checkbox input "true"
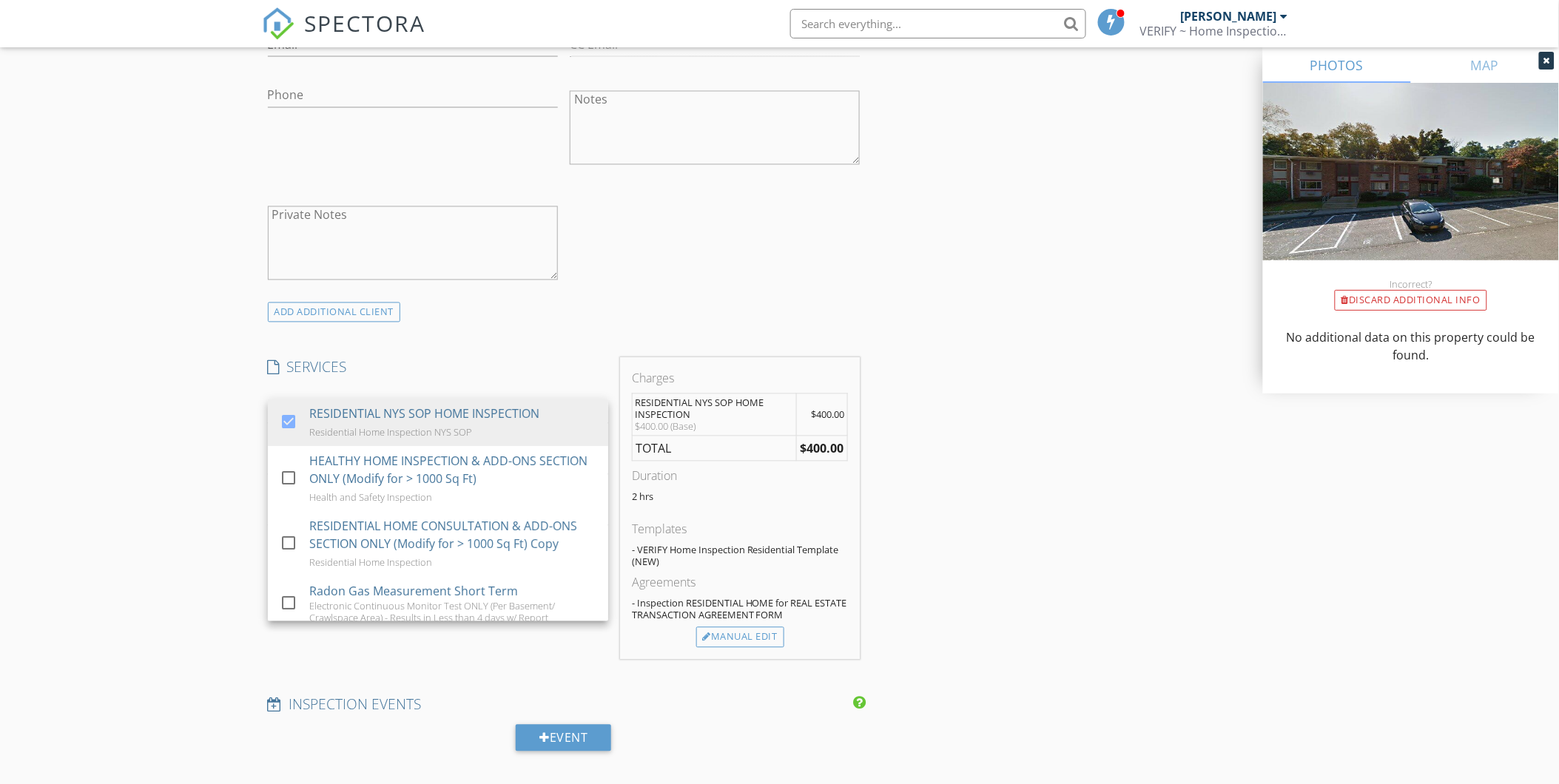
click at [1024, 432] on div "INSPECTOR(S) check_box Darrell Honkala PRIMARY Darrell Honkala arrow_drop_down …" at bounding box center [780, 638] width 1036 height 2740
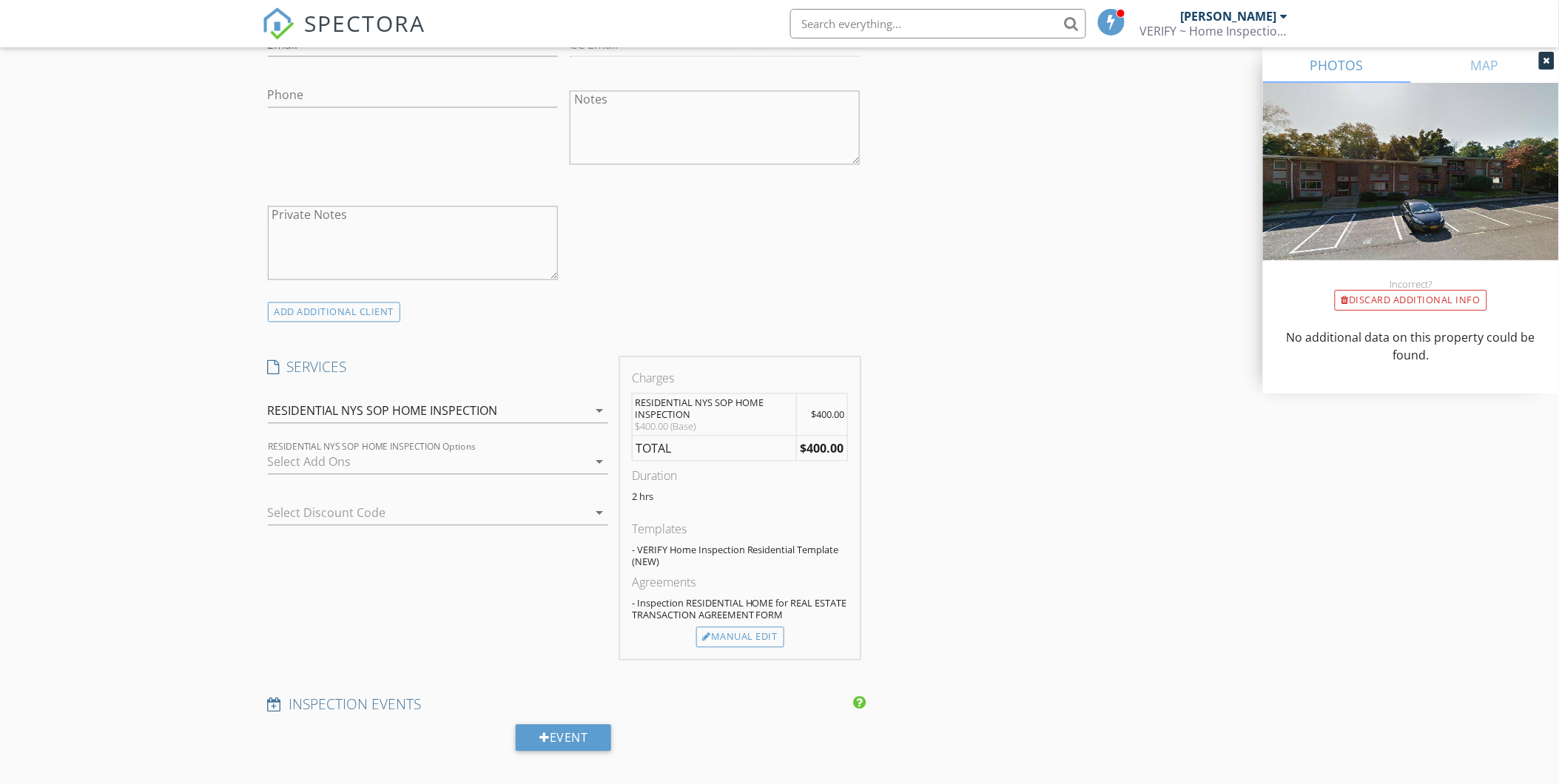
drag, startPoint x: 573, startPoint y: 461, endPoint x: 558, endPoint y: 460, distance: 15.0
click at [573, 461] on div at bounding box center [428, 463] width 320 height 24
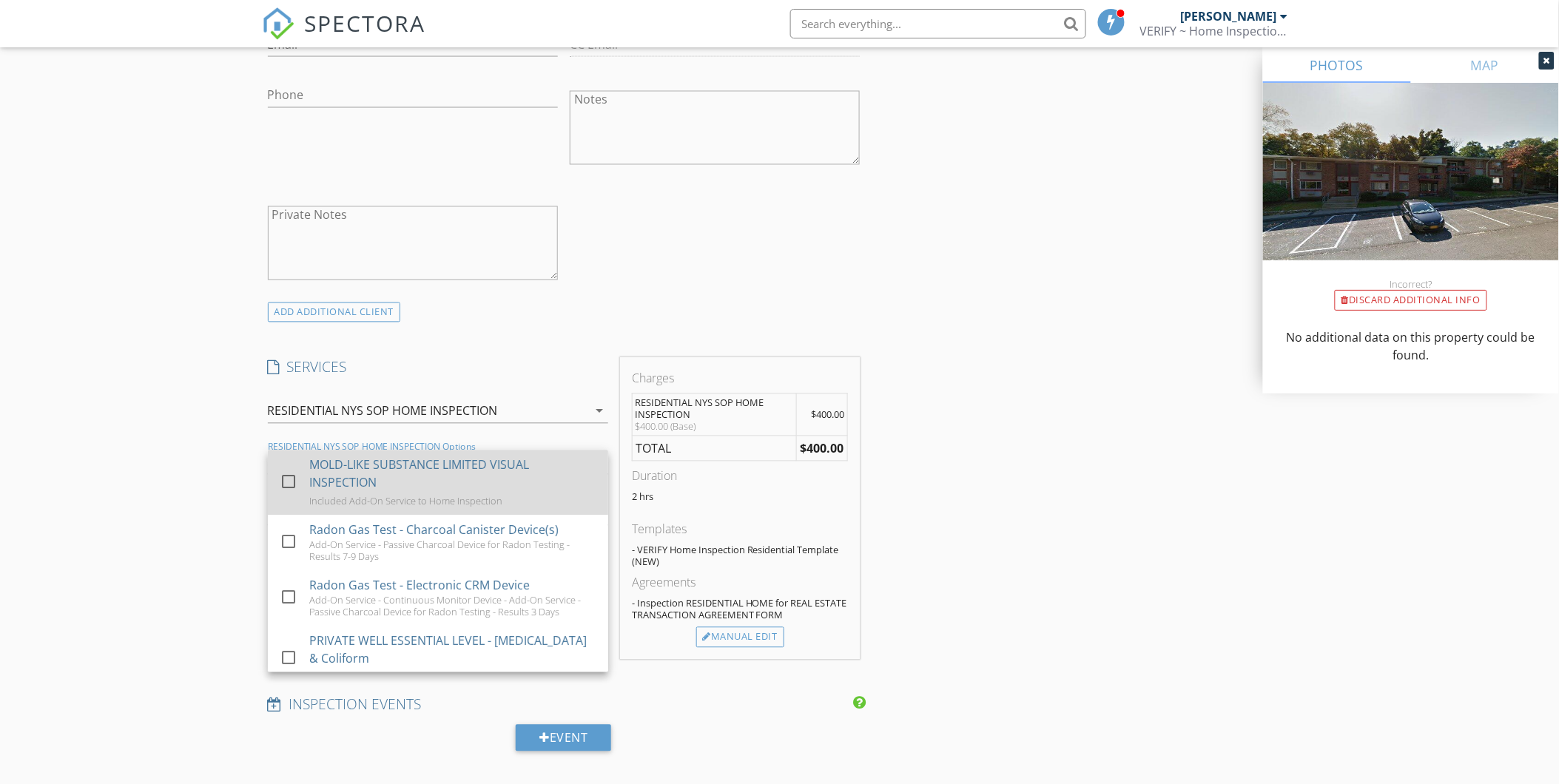
click at [287, 484] on div at bounding box center [289, 483] width 25 height 25
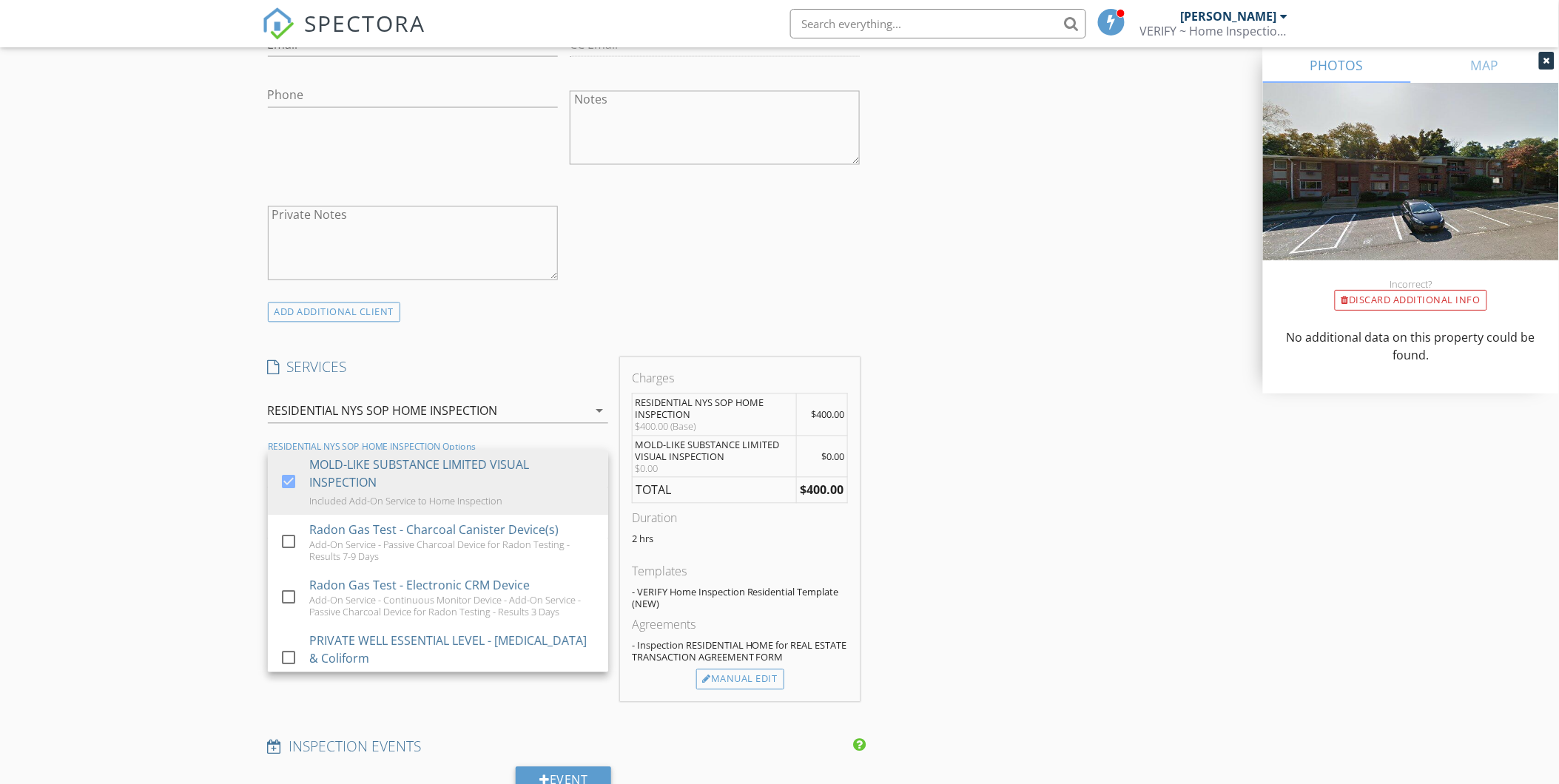
click at [1111, 440] on div "INSPECTOR(S) check_box Darrell Honkala PRIMARY Darrell Honkala arrow_drop_down …" at bounding box center [780, 658] width 1036 height 2782
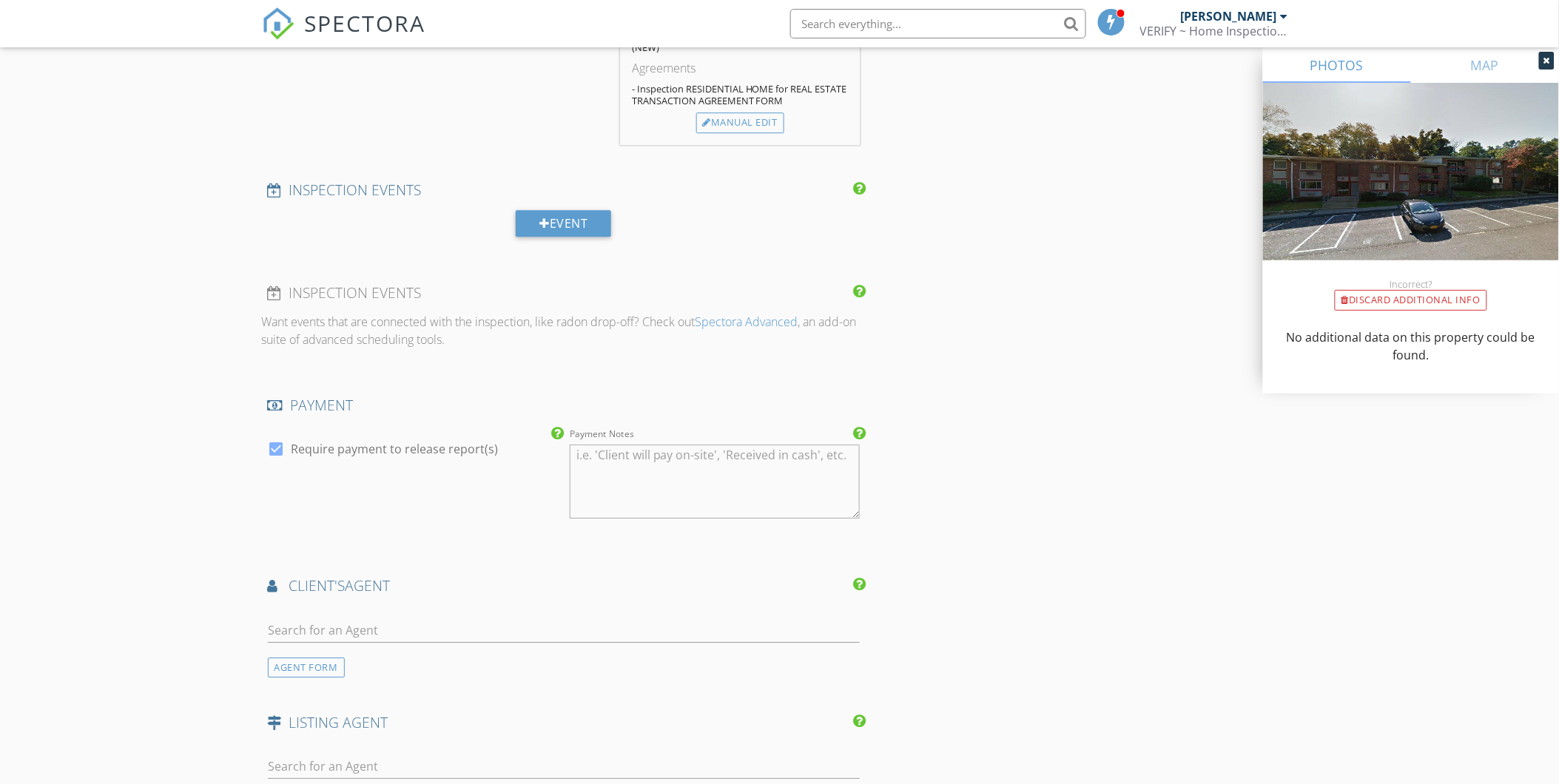
scroll to position [1480, 0]
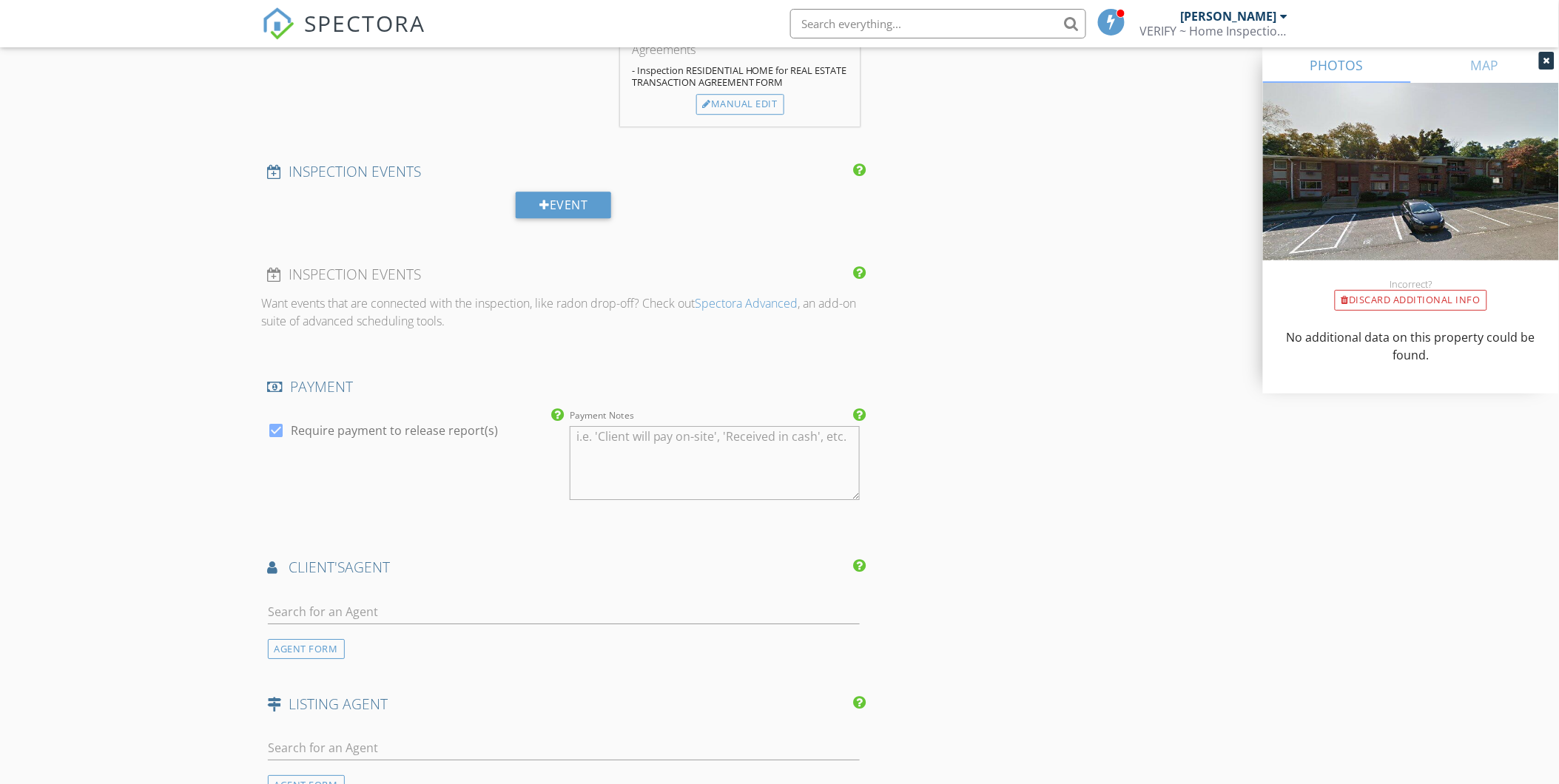
click at [624, 450] on textarea "Payment Notes" at bounding box center [714, 463] width 290 height 74
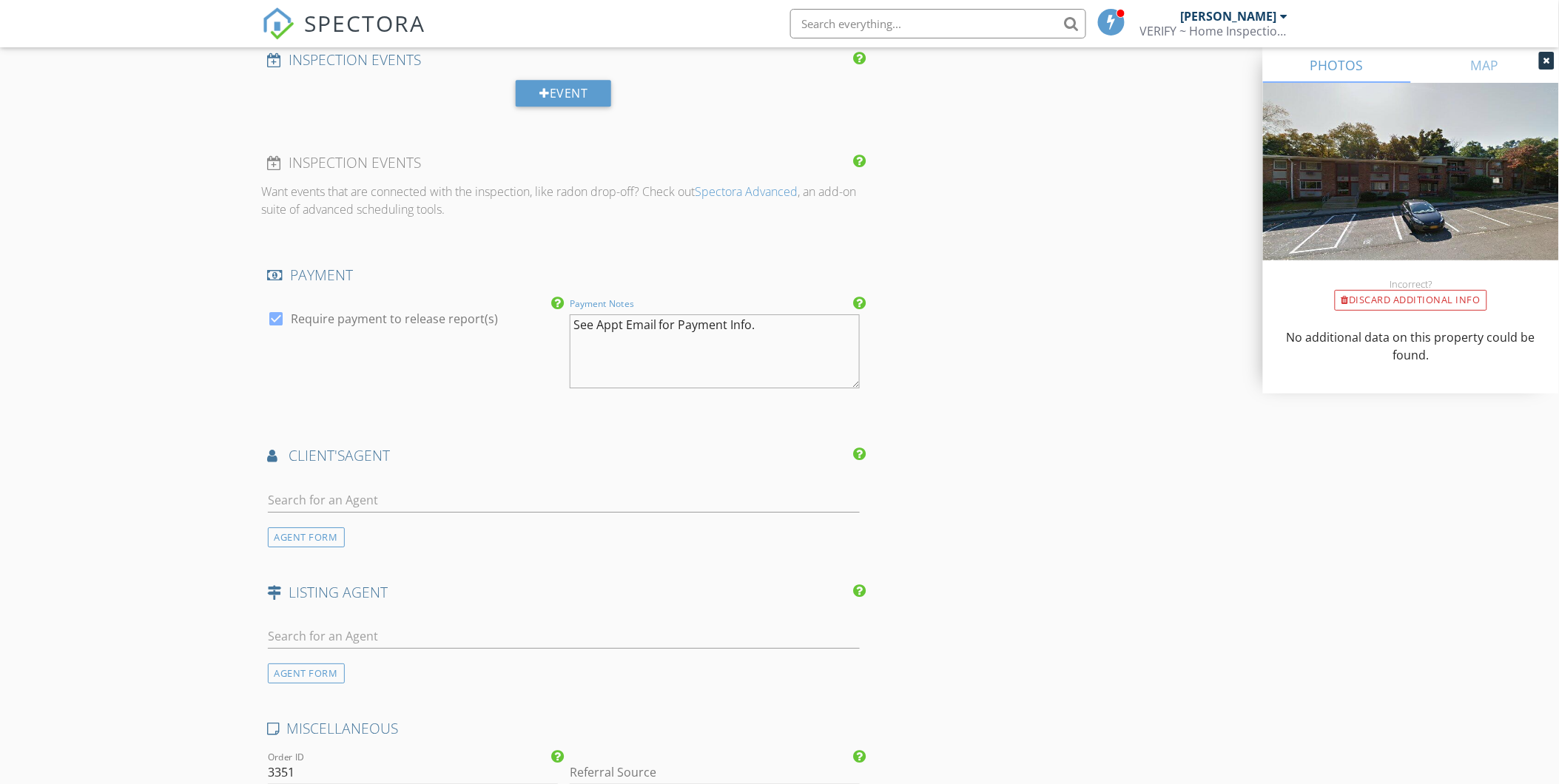
scroll to position [1725, 0]
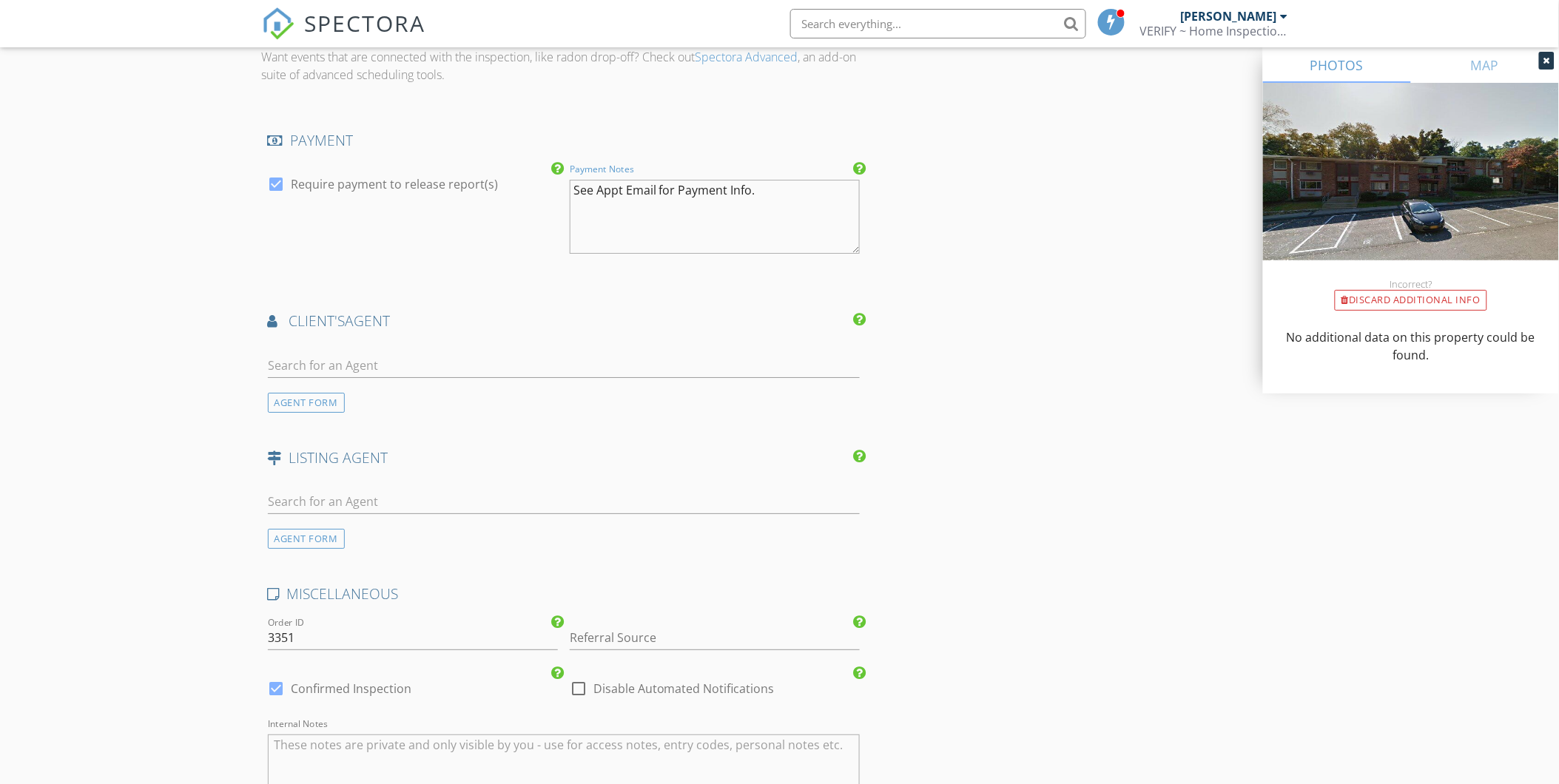
type textarea "See Appt Email for Payment Info."
click at [348, 359] on input "text" at bounding box center [564, 366] width 593 height 25
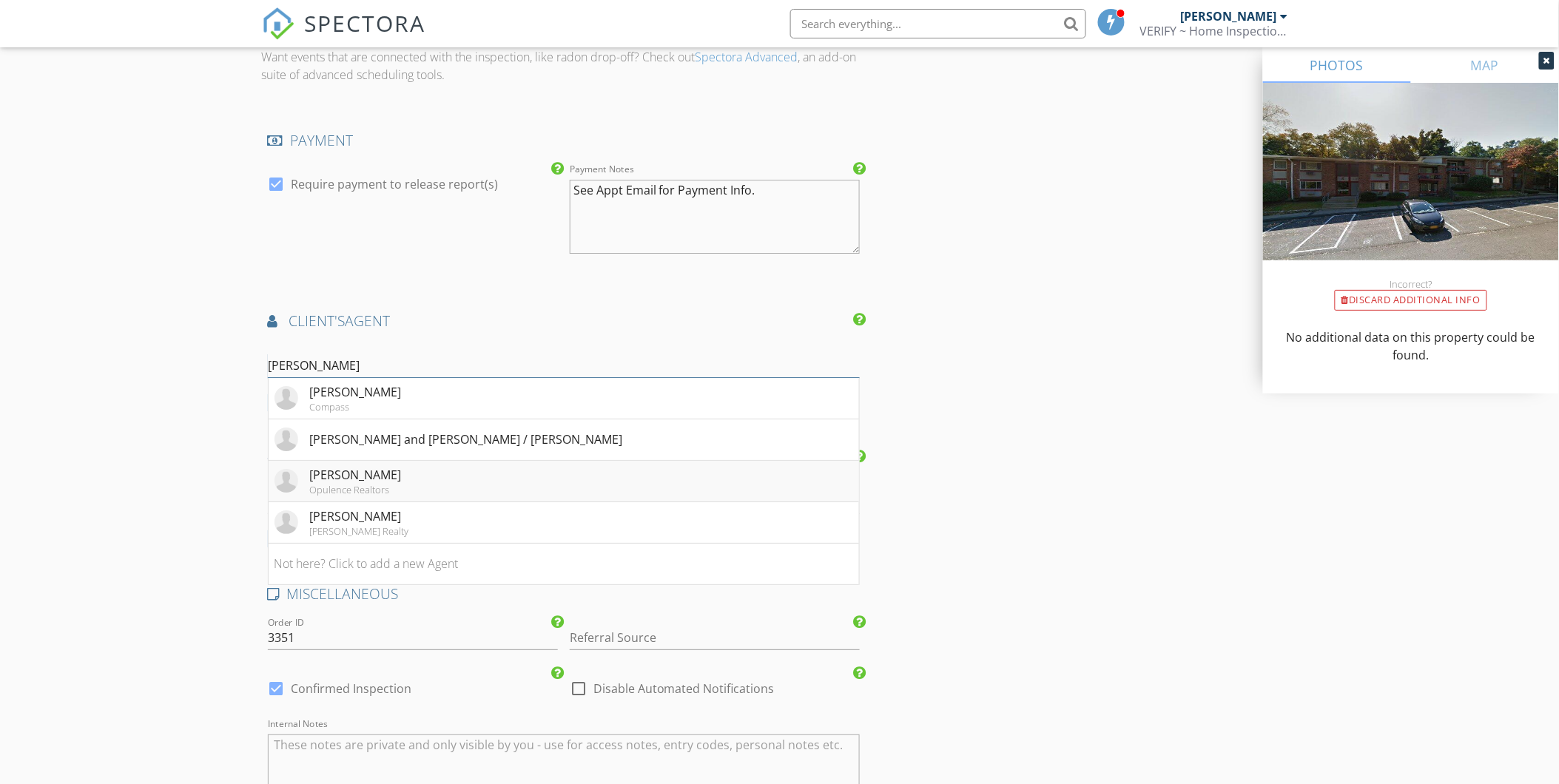
type input "Gary"
click at [334, 491] on div "Opulence Realtors" at bounding box center [356, 489] width 91 height 12
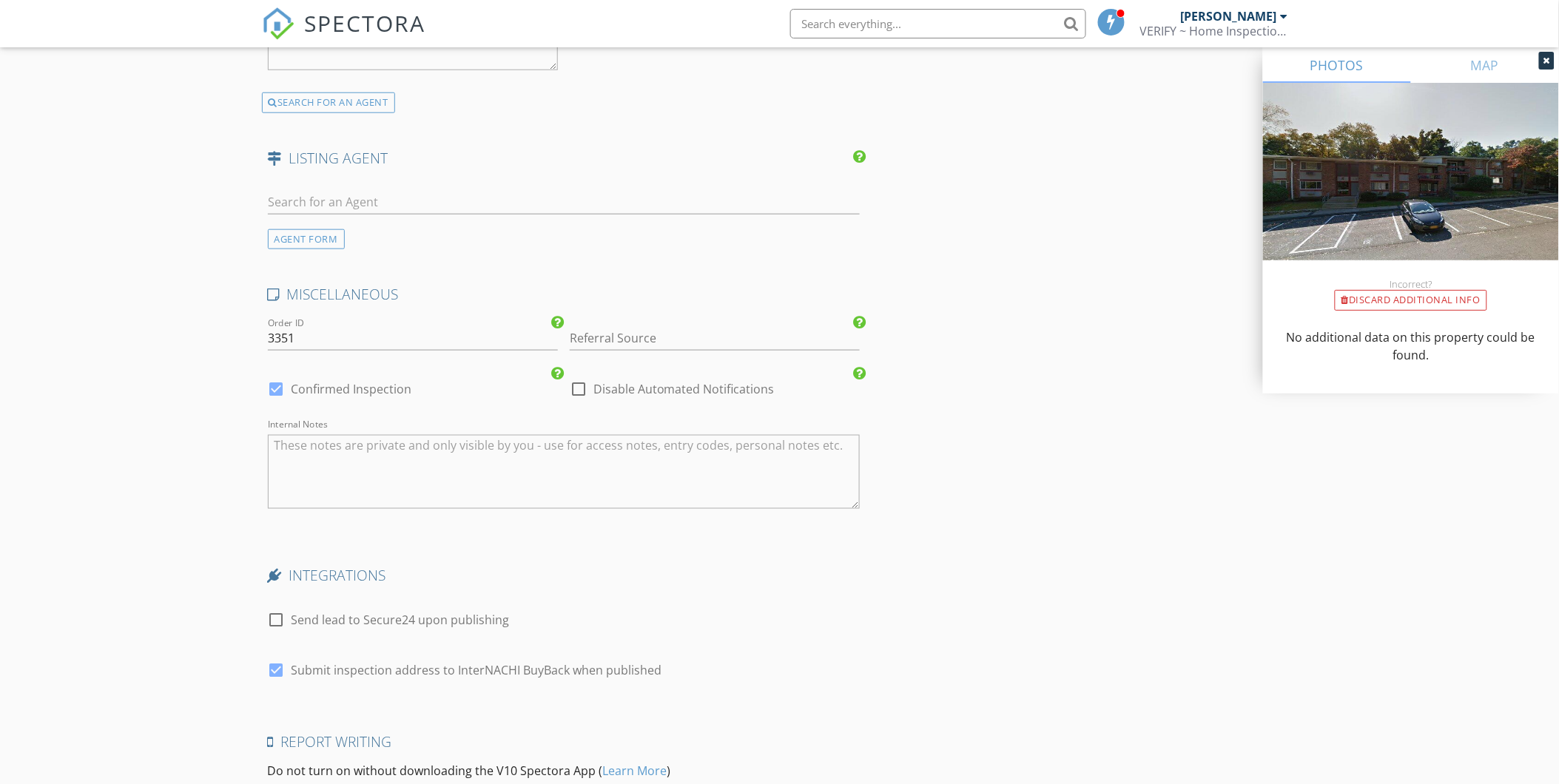
scroll to position [2466, 0]
click at [653, 327] on input "Referral Source" at bounding box center [714, 336] width 290 height 25
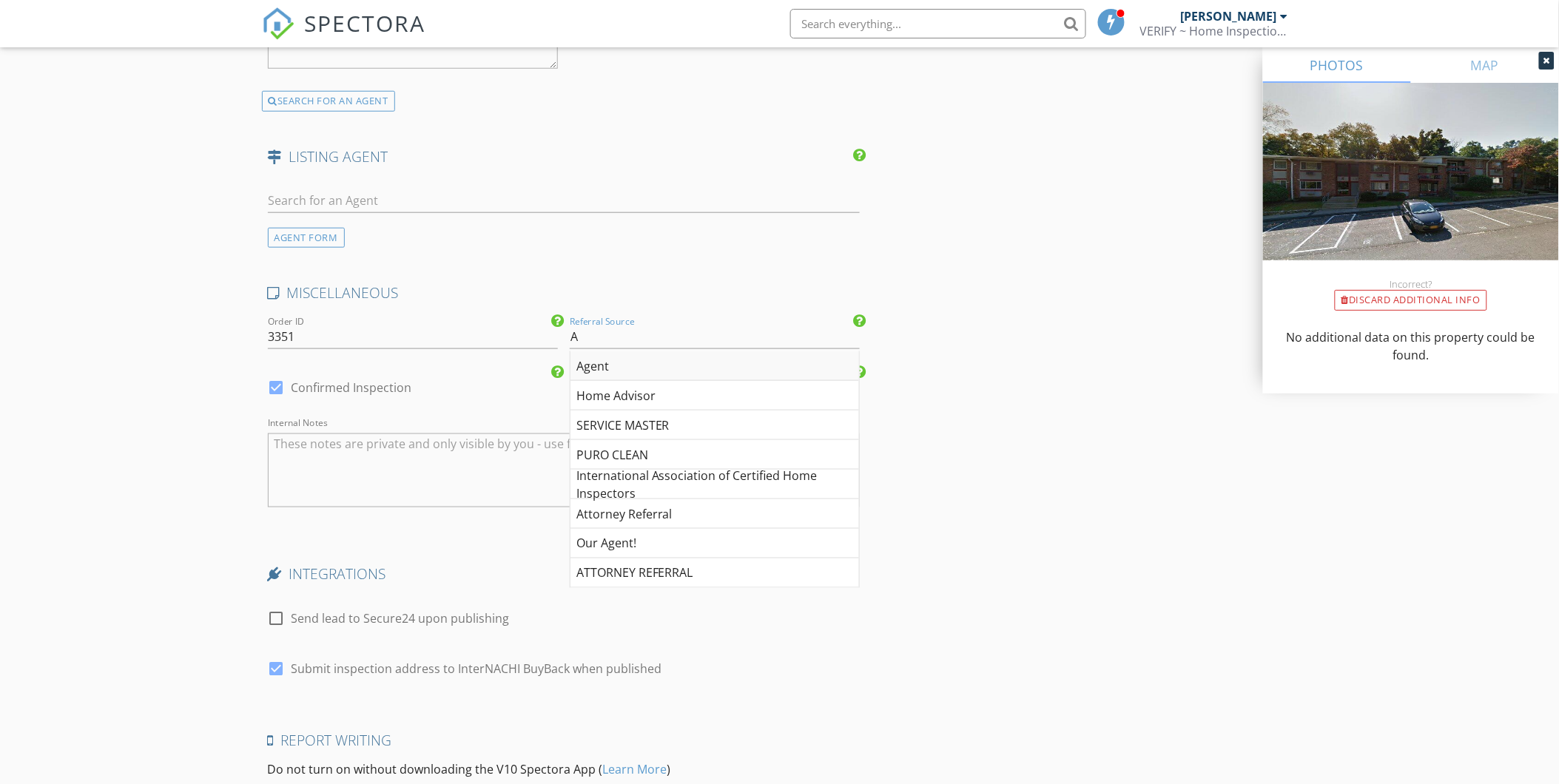
click at [644, 367] on div "Agent" at bounding box center [714, 366] width 289 height 29
type input "Agent"
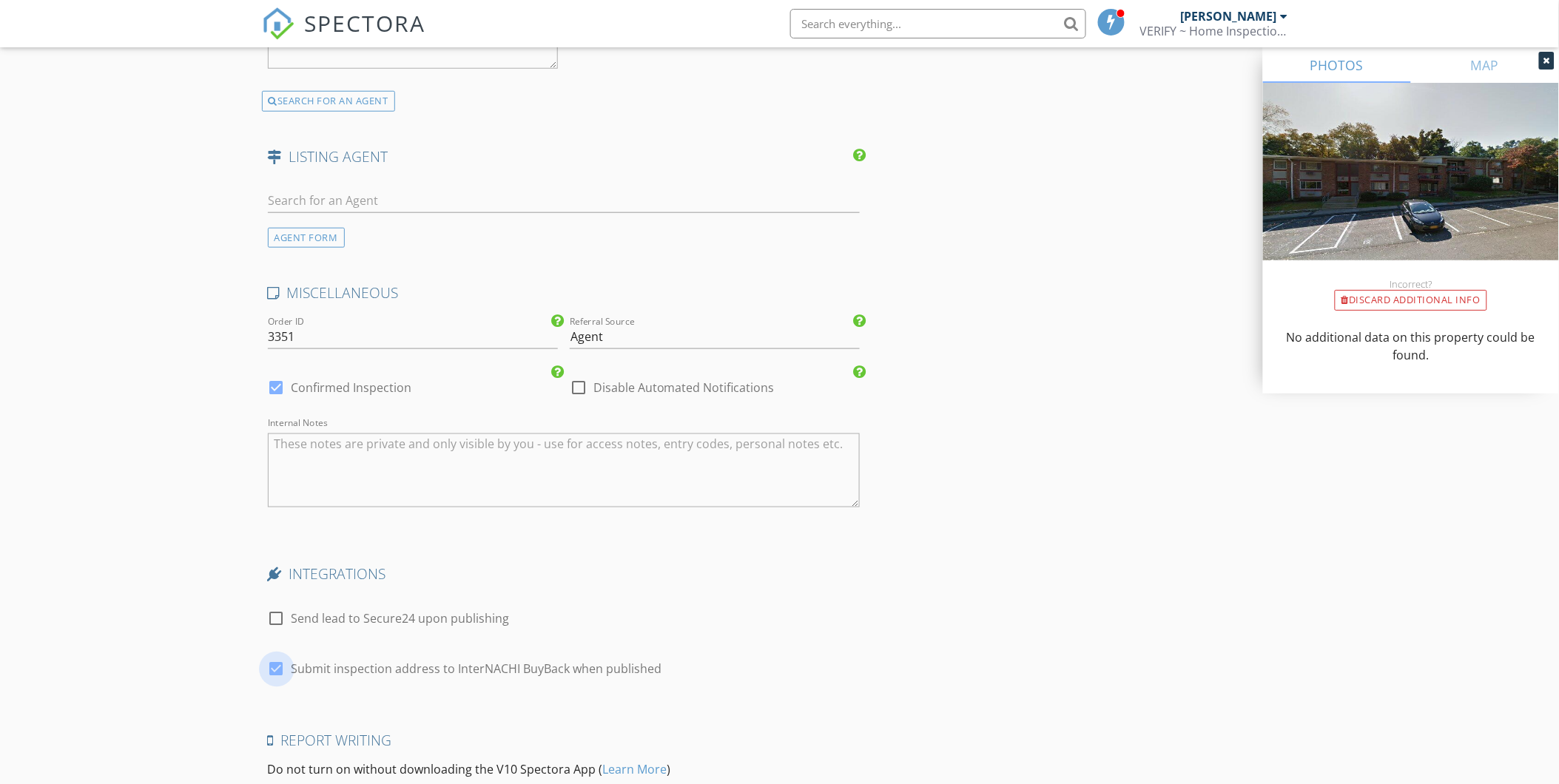
click at [282, 669] on div at bounding box center [277, 670] width 25 height 25
click at [278, 670] on div at bounding box center [277, 670] width 25 height 25
checkbox input "true"
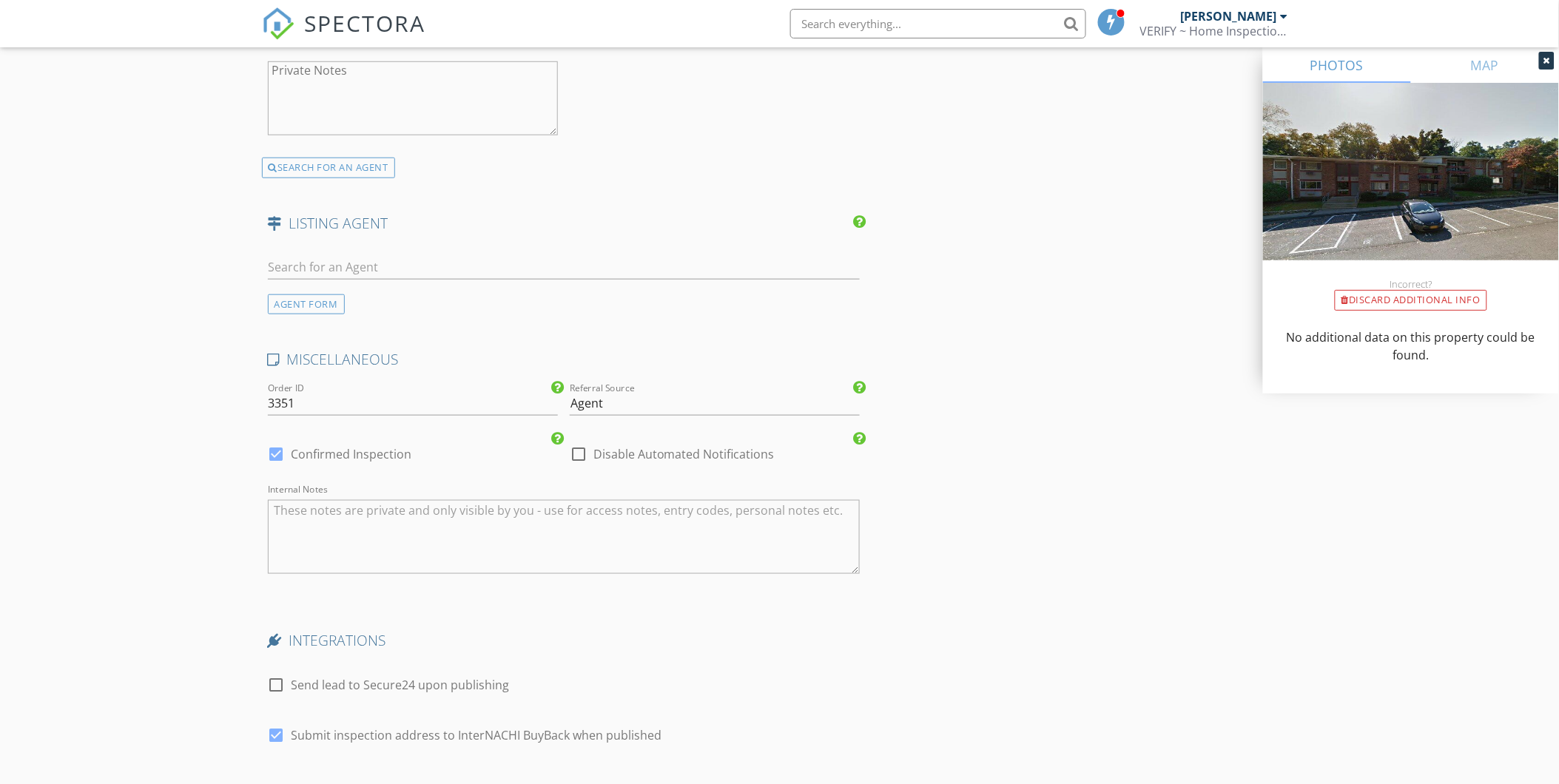
click at [579, 456] on div at bounding box center [579, 454] width 25 height 25
checkbox input "true"
click at [275, 456] on div at bounding box center [277, 454] width 25 height 25
checkbox input "false"
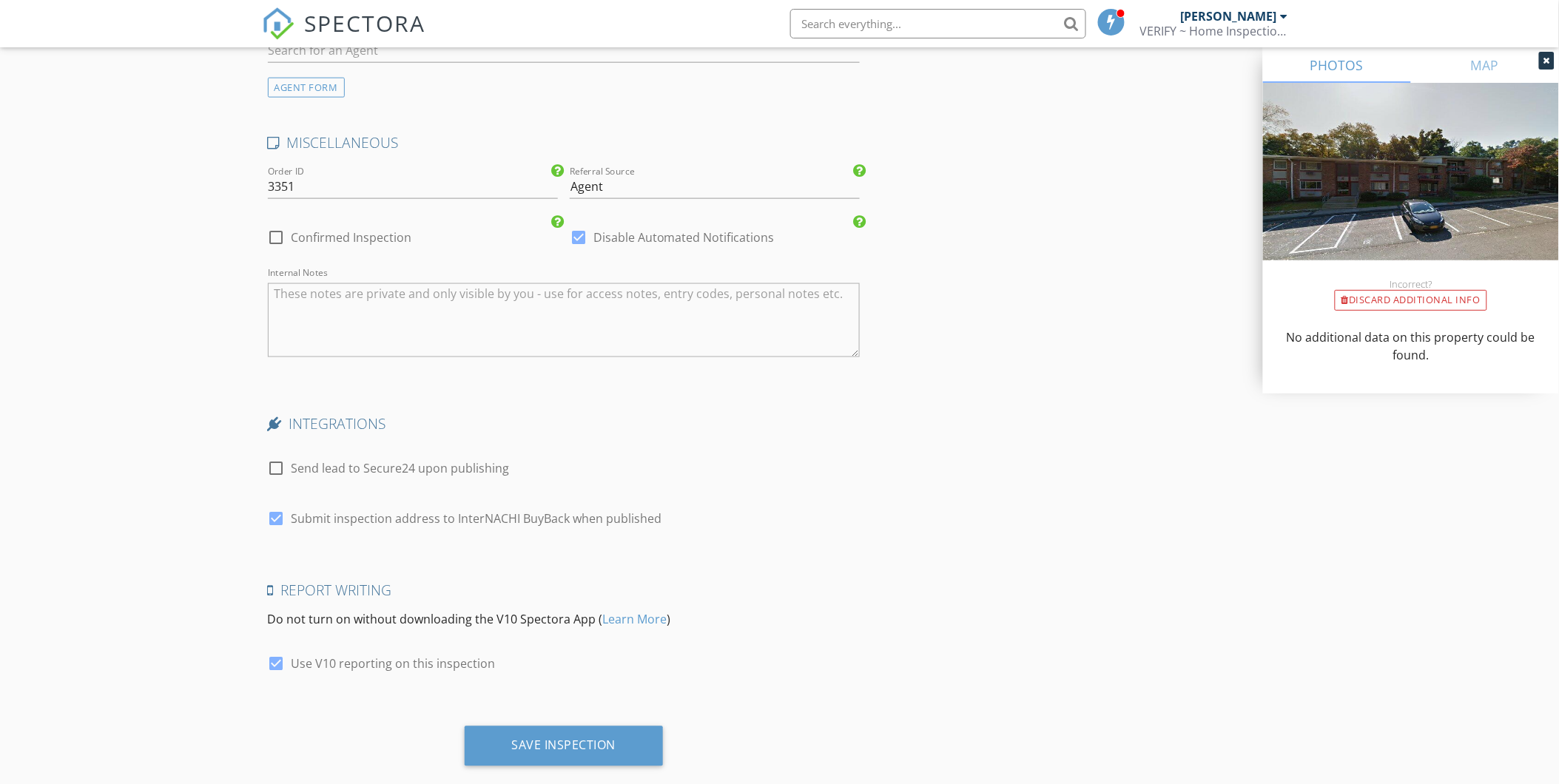
scroll to position [2645, 0]
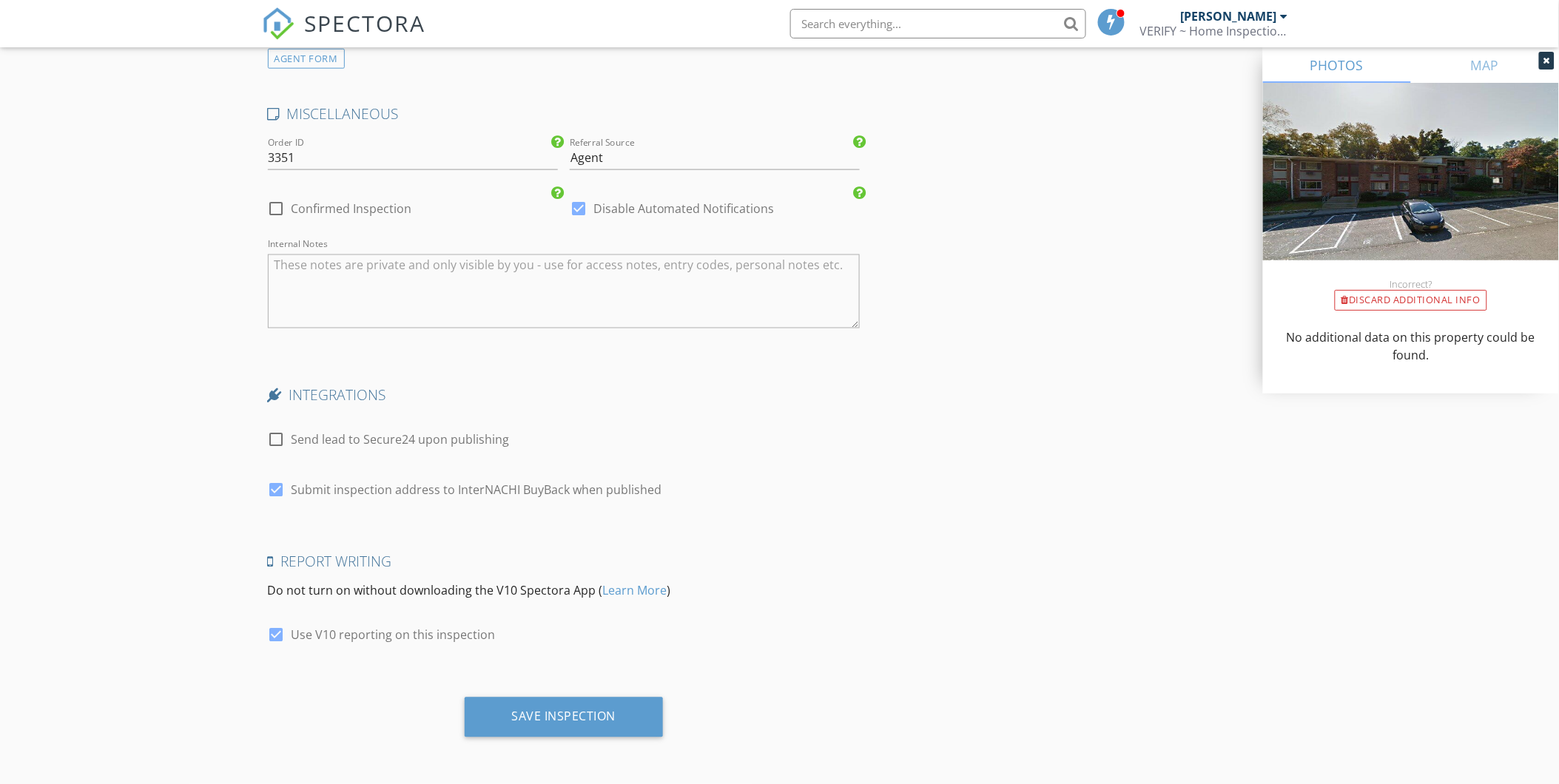
click at [277, 494] on div at bounding box center [277, 491] width 25 height 25
checkbox input "false"
click at [588, 710] on div "Save Inspection" at bounding box center [564, 716] width 104 height 15
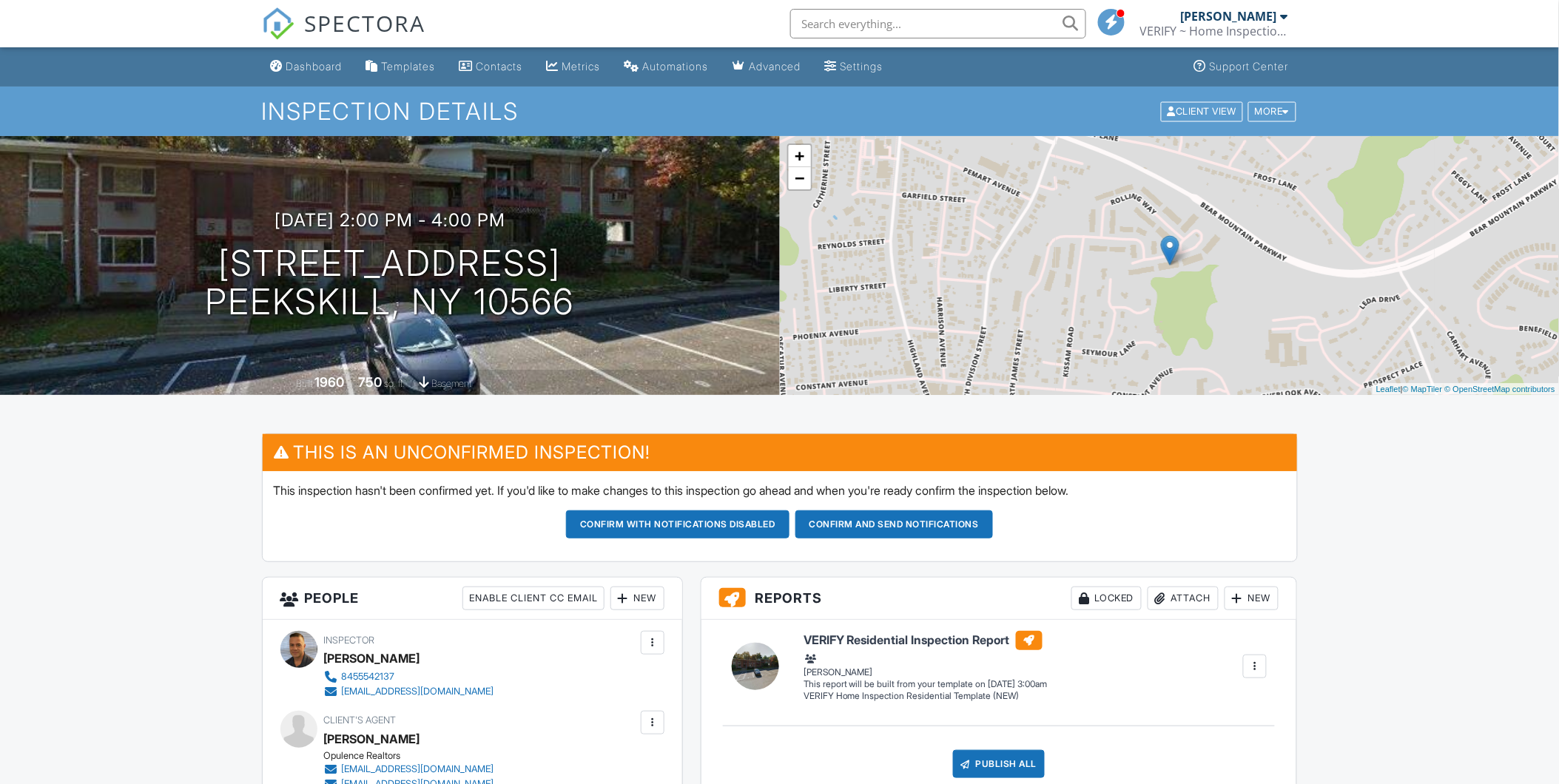
click at [319, 68] on div "Dashboard" at bounding box center [314, 66] width 56 height 13
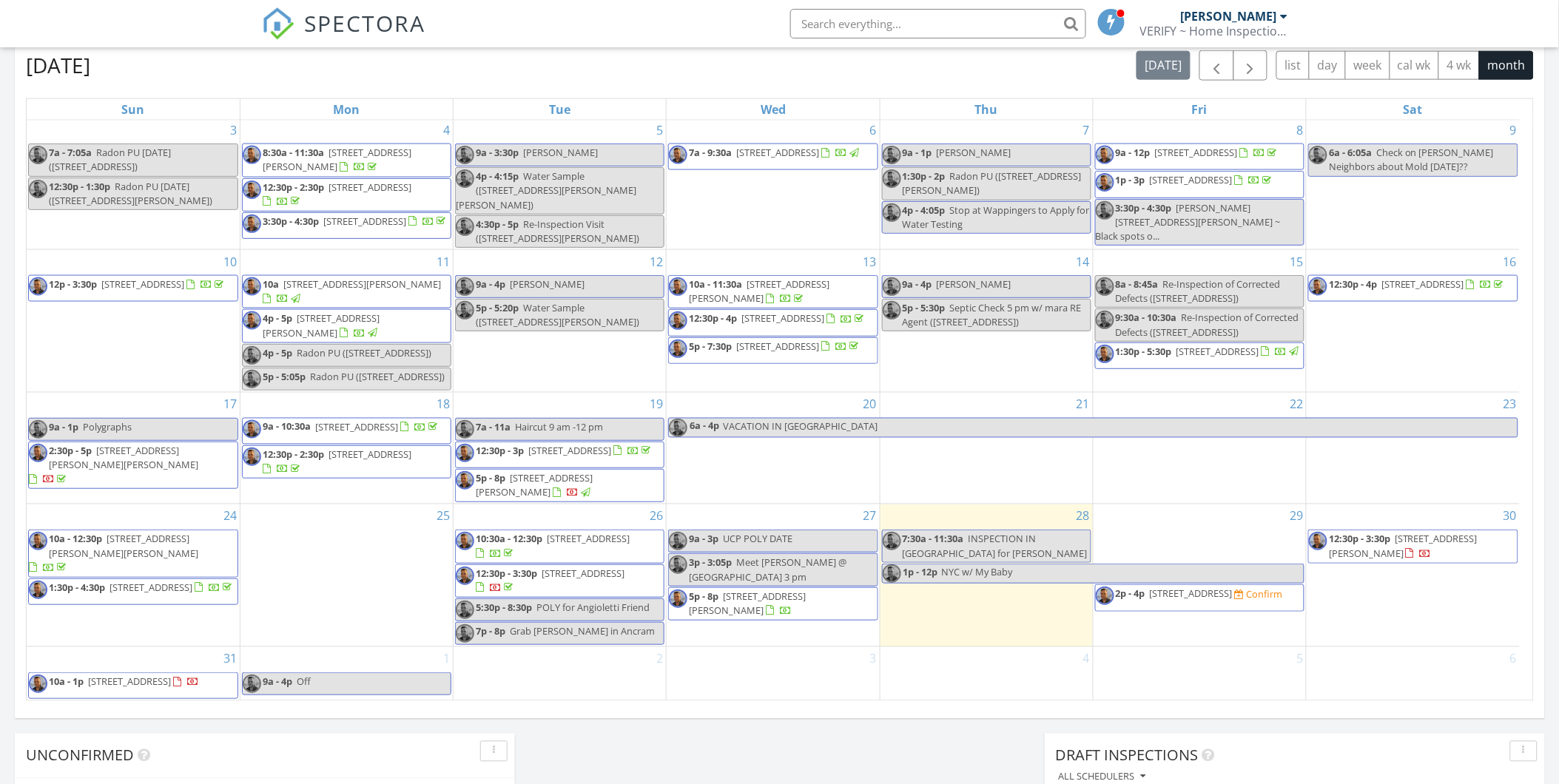
scroll to position [192, 0]
click at [1189, 526] on div "29 2p - 4p [STREET_ADDRESS] Confirm" at bounding box center [1199, 575] width 212 height 142
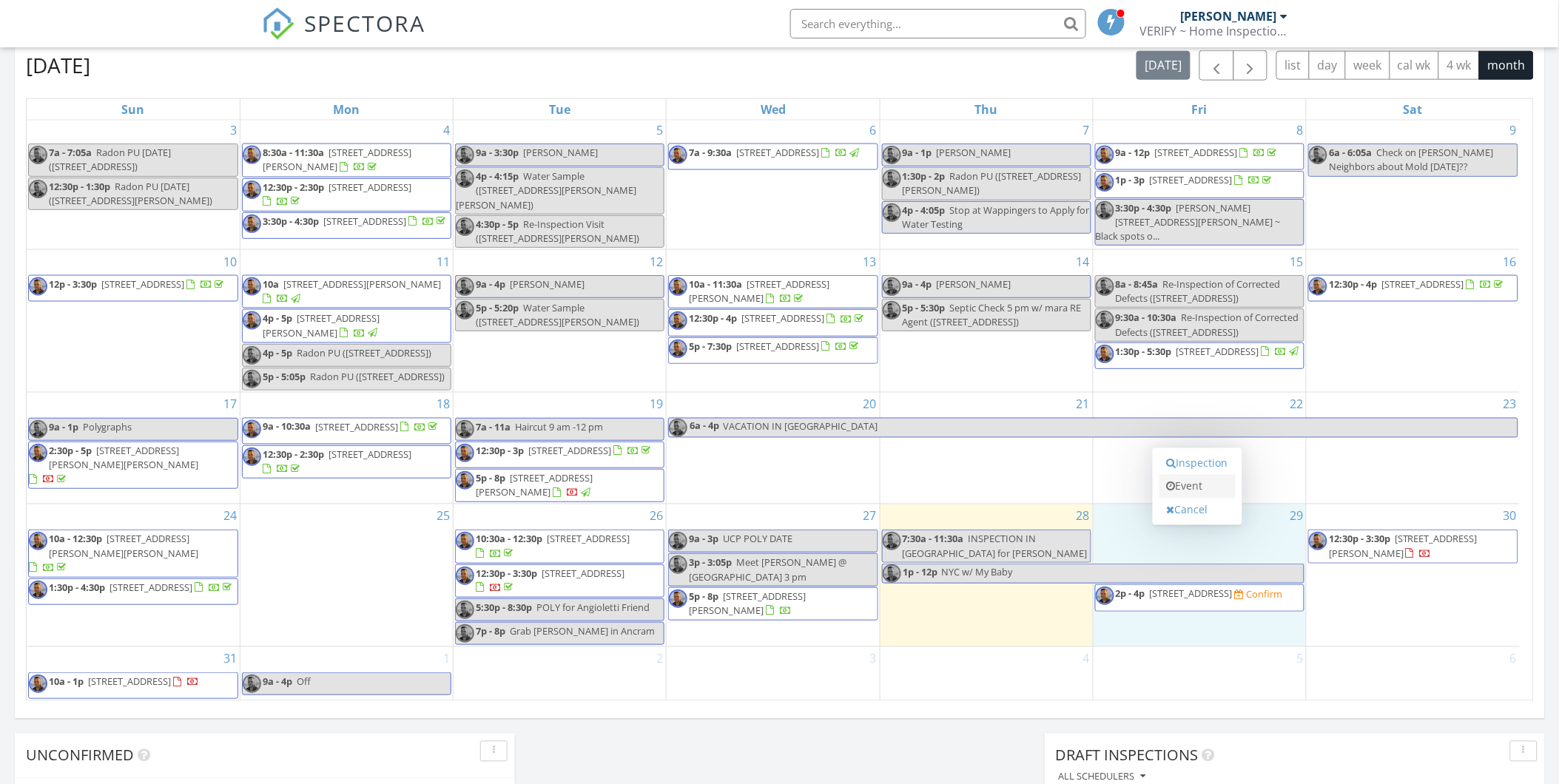
click at [1197, 483] on link "Event" at bounding box center [1198, 487] width 76 height 24
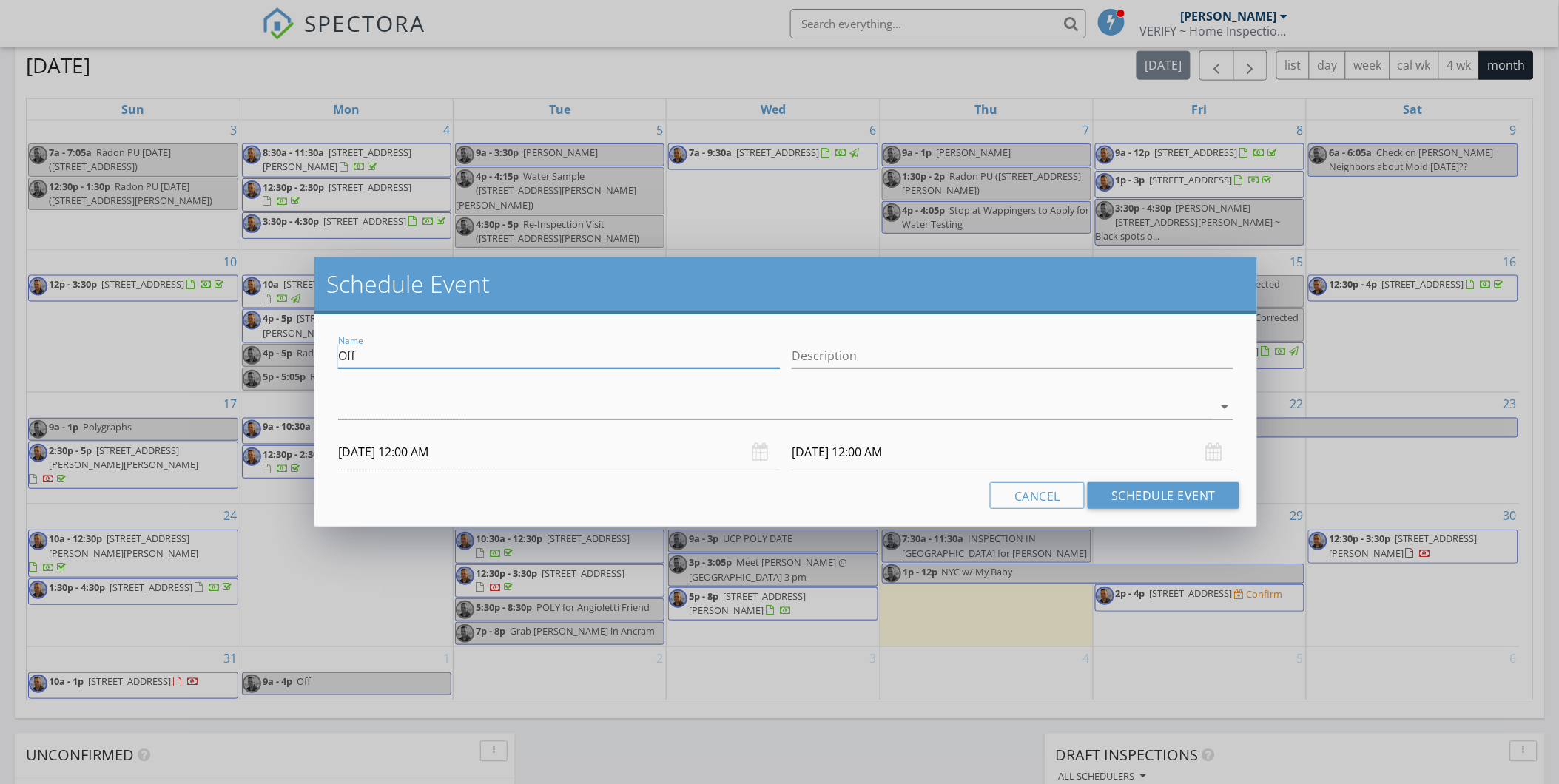
drag, startPoint x: 404, startPoint y: 345, endPoint x: 305, endPoint y: 356, distance: 99.6
click at [305, 356] on div "Schedule Event Name Off Description arrow_drop_down [DATE] 12:00 AM [DATE] 12:0…" at bounding box center [780, 392] width 1559 height 784
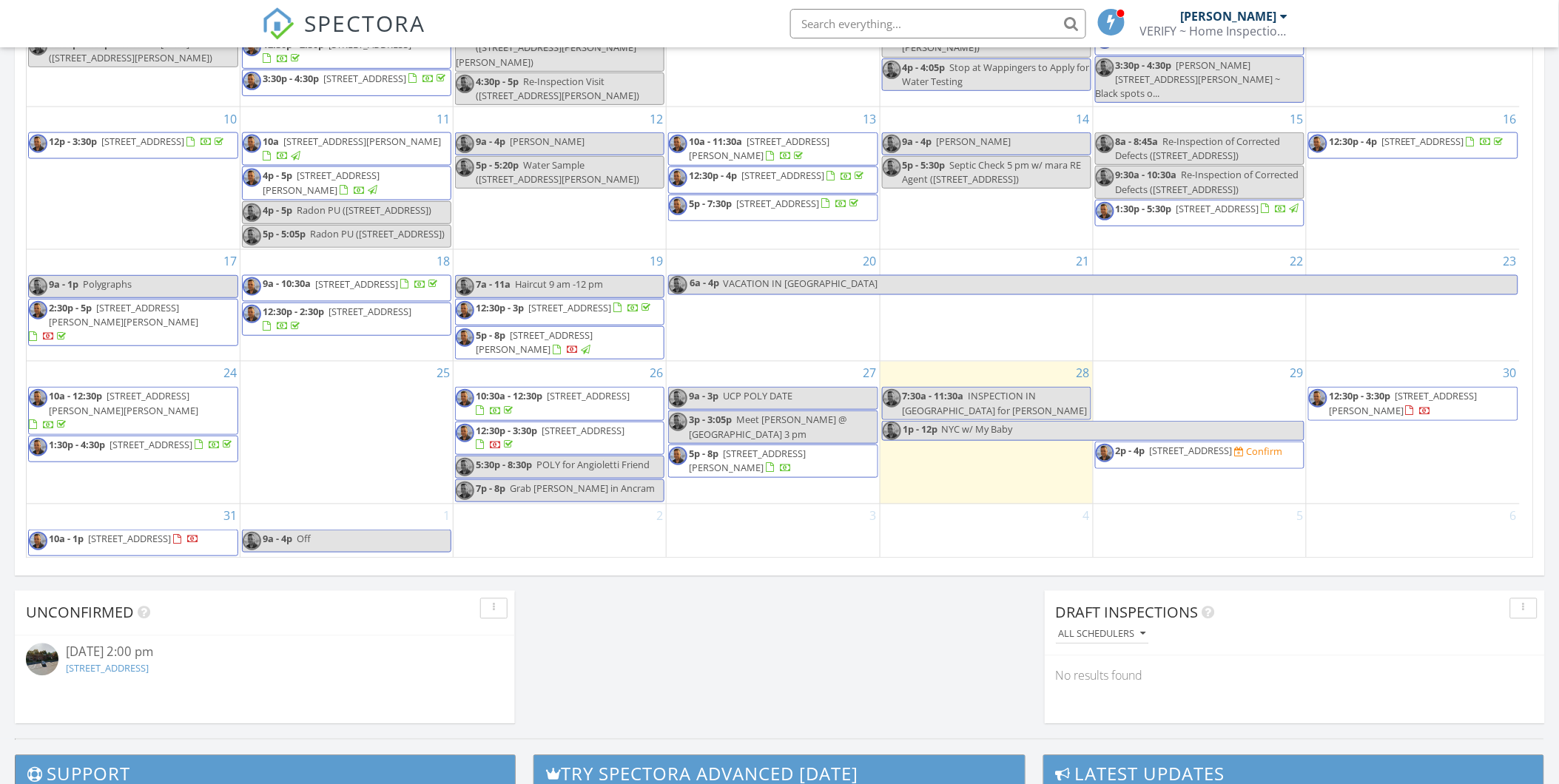
scroll to position [557, 0]
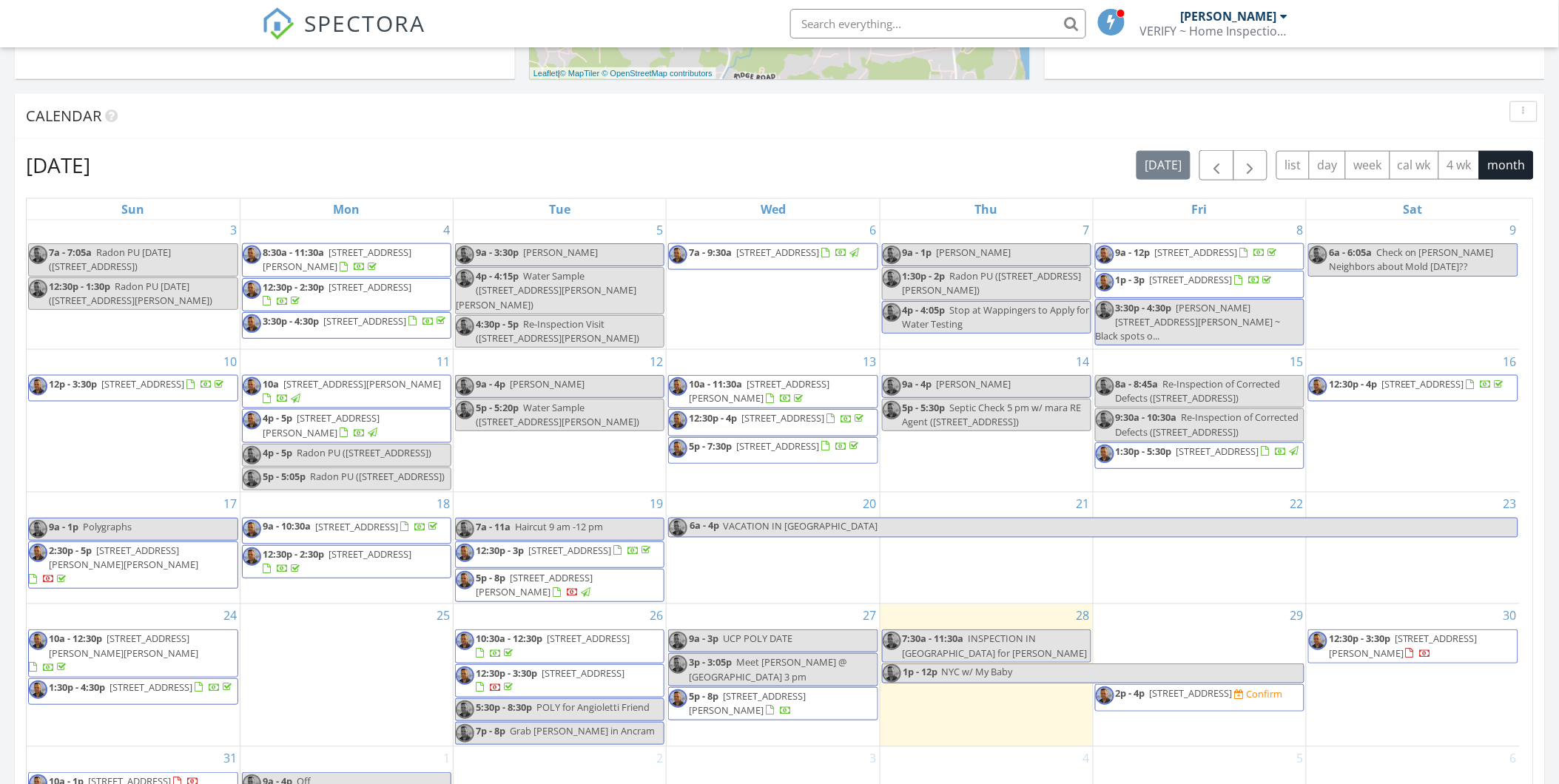
click at [1127, 629] on div "29 2p - 4p [STREET_ADDRESS] Confirm" at bounding box center [1199, 675] width 212 height 142
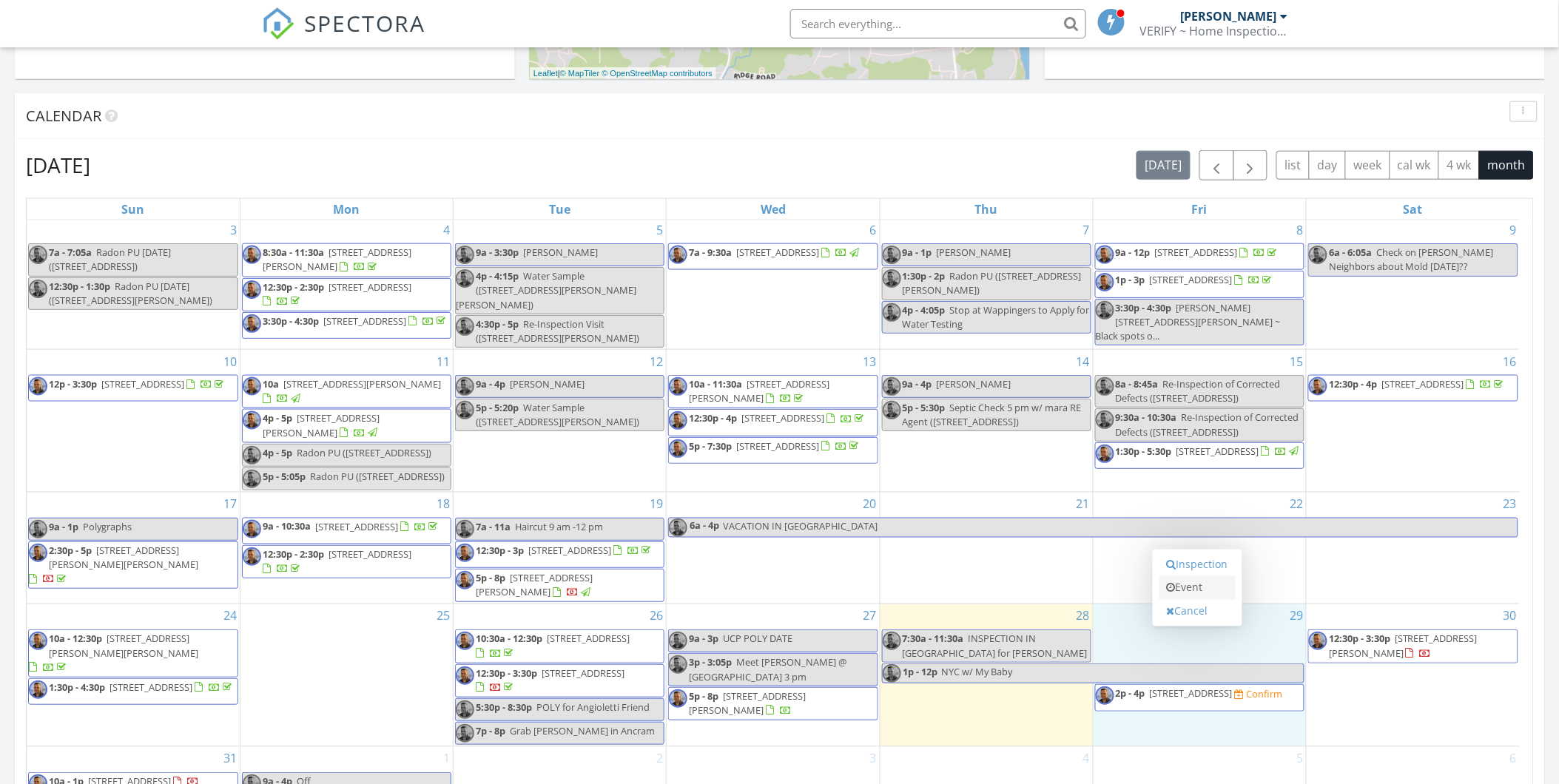
click at [1193, 586] on link "Event" at bounding box center [1198, 588] width 76 height 24
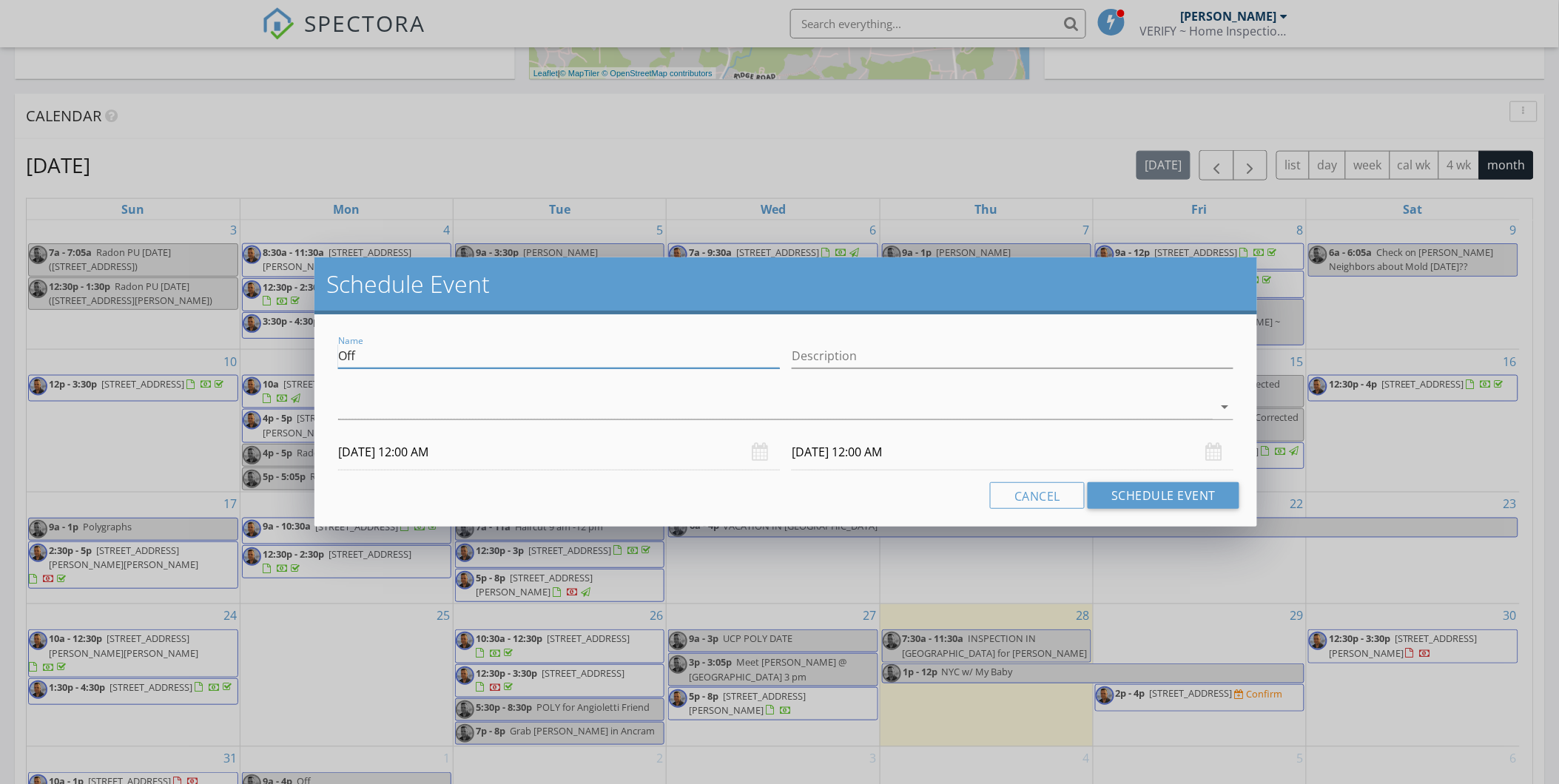
click at [382, 353] on input "Off" at bounding box center [558, 356] width 441 height 25
type input "O"
type input "[STREET_ADDRESS] - Follow-Up ~ [PERSON_NAME]"
click at [348, 403] on div at bounding box center [776, 407] width 875 height 25
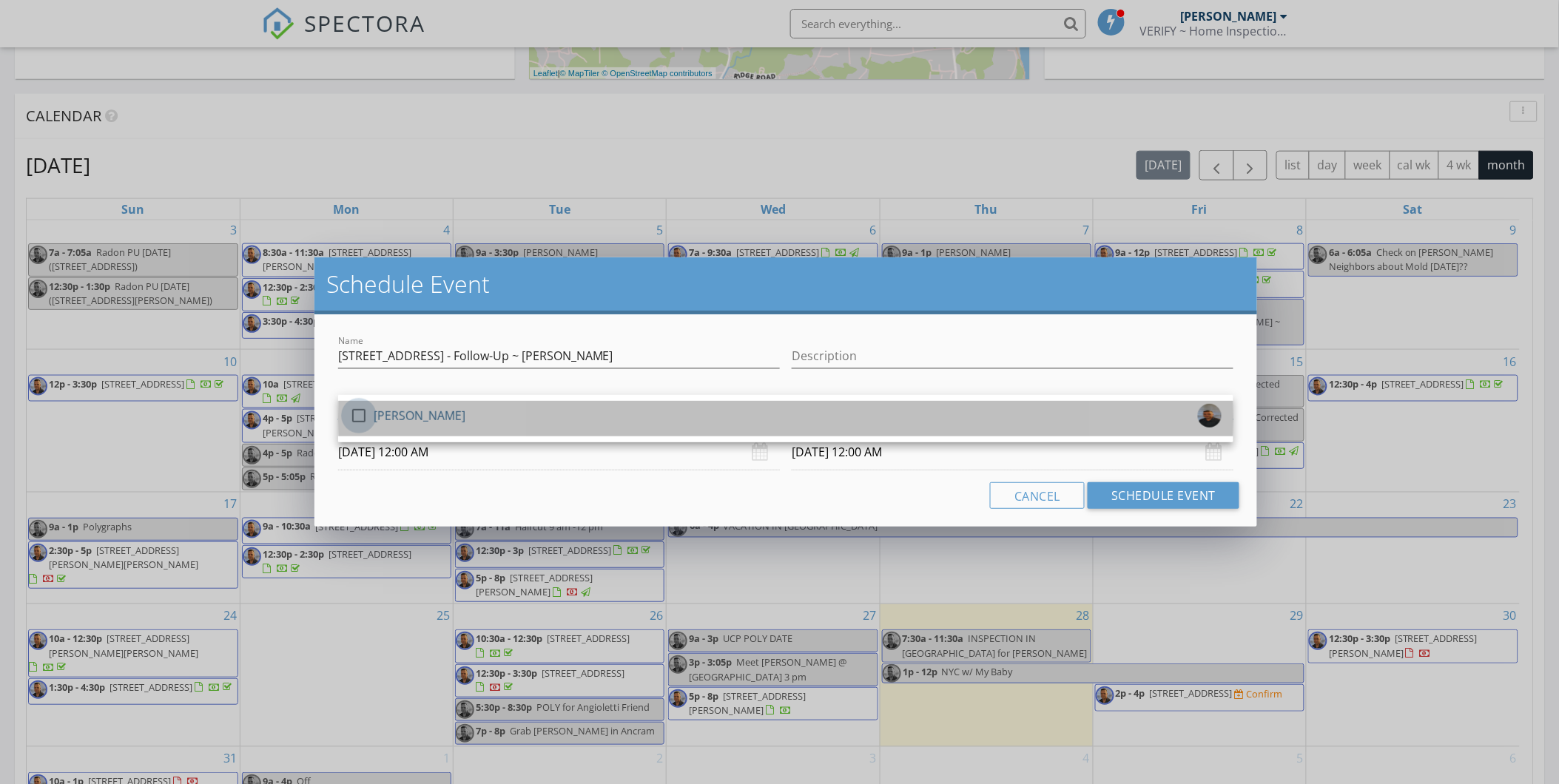
click at [356, 418] on div at bounding box center [359, 416] width 25 height 25
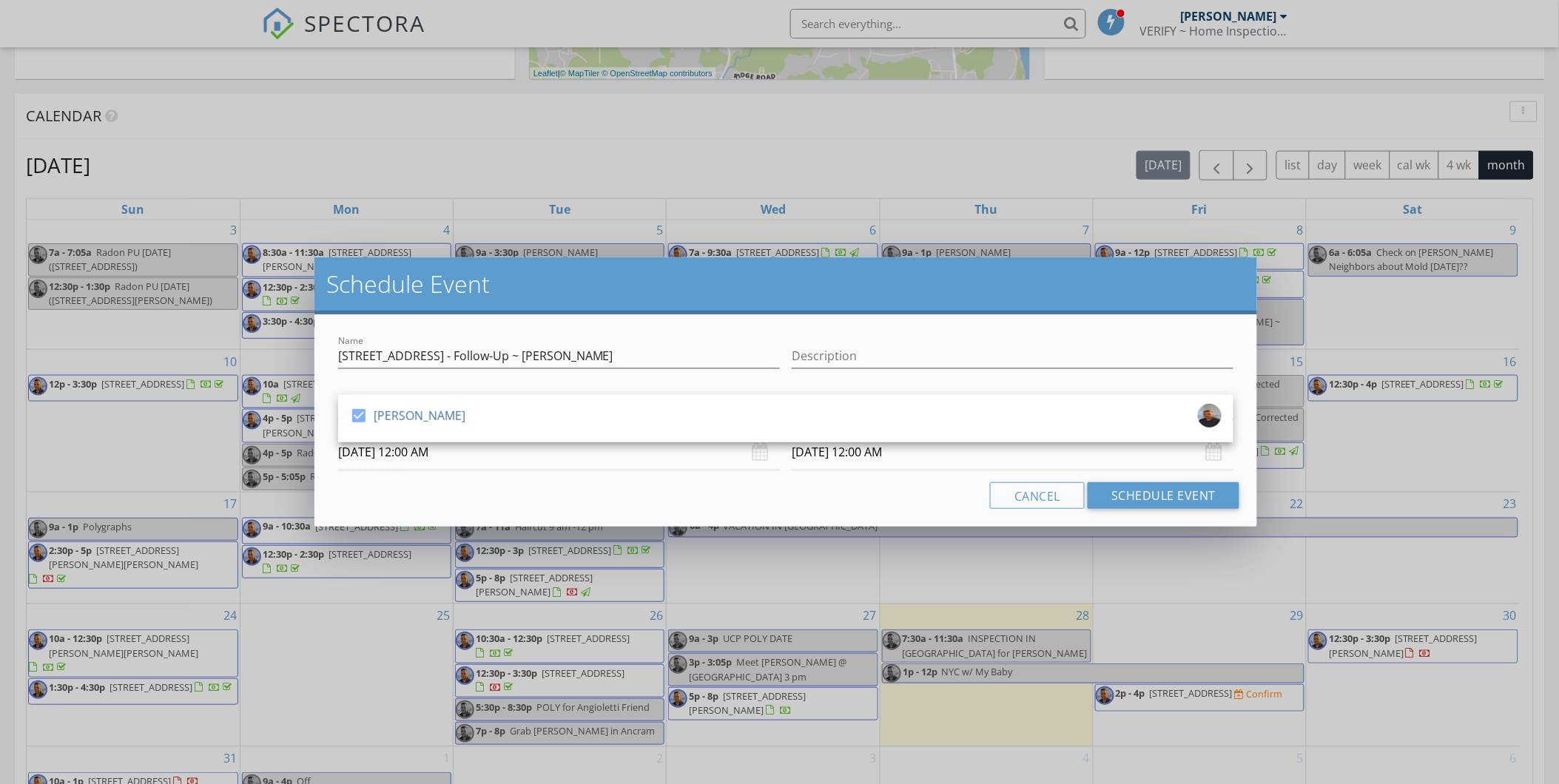
click at [442, 506] on div "Cancel Schedule Event" at bounding box center [786, 495] width 908 height 26
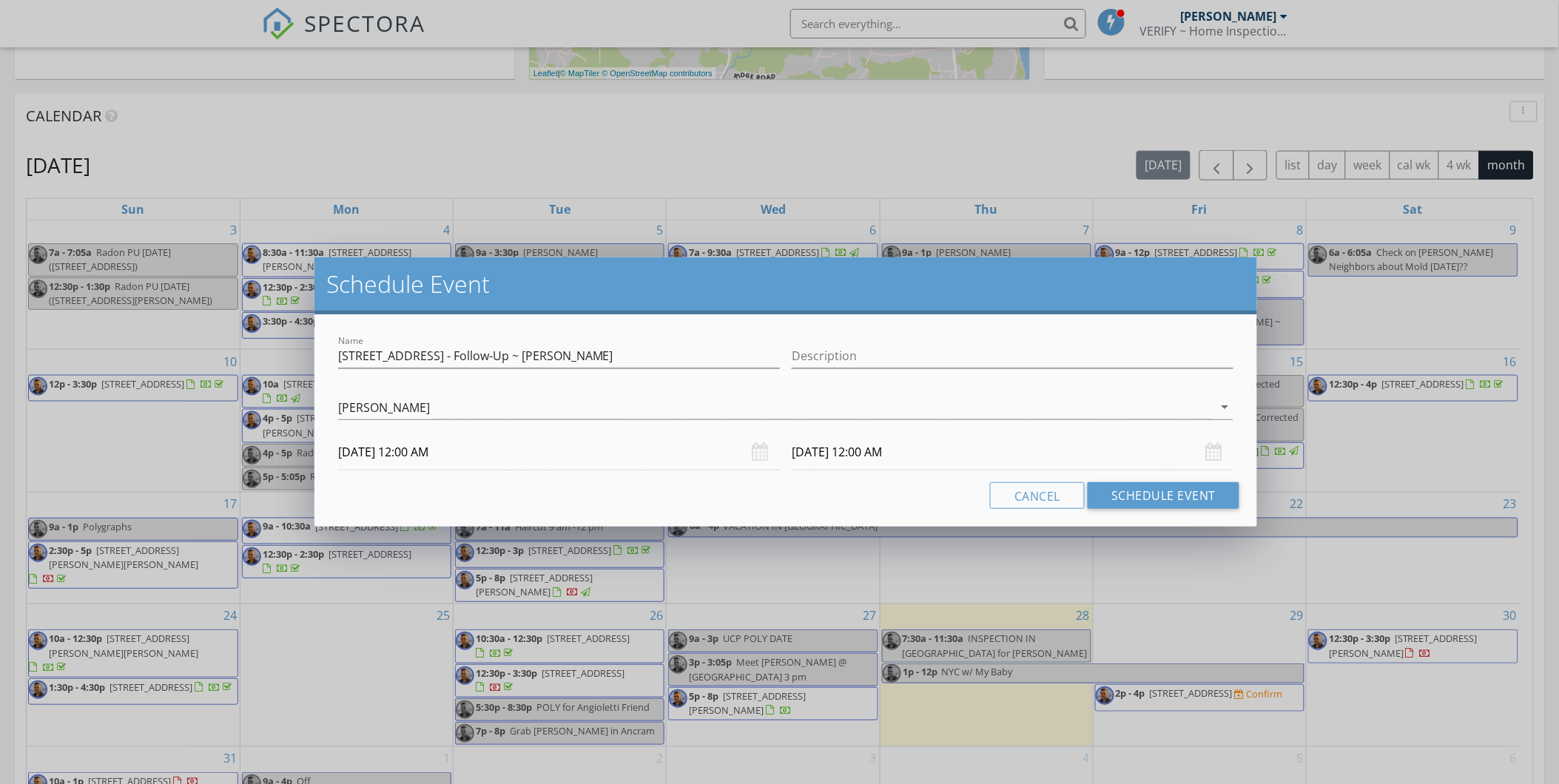
click at [406, 456] on input "08/29/2025 12:00 AM" at bounding box center [558, 452] width 441 height 37
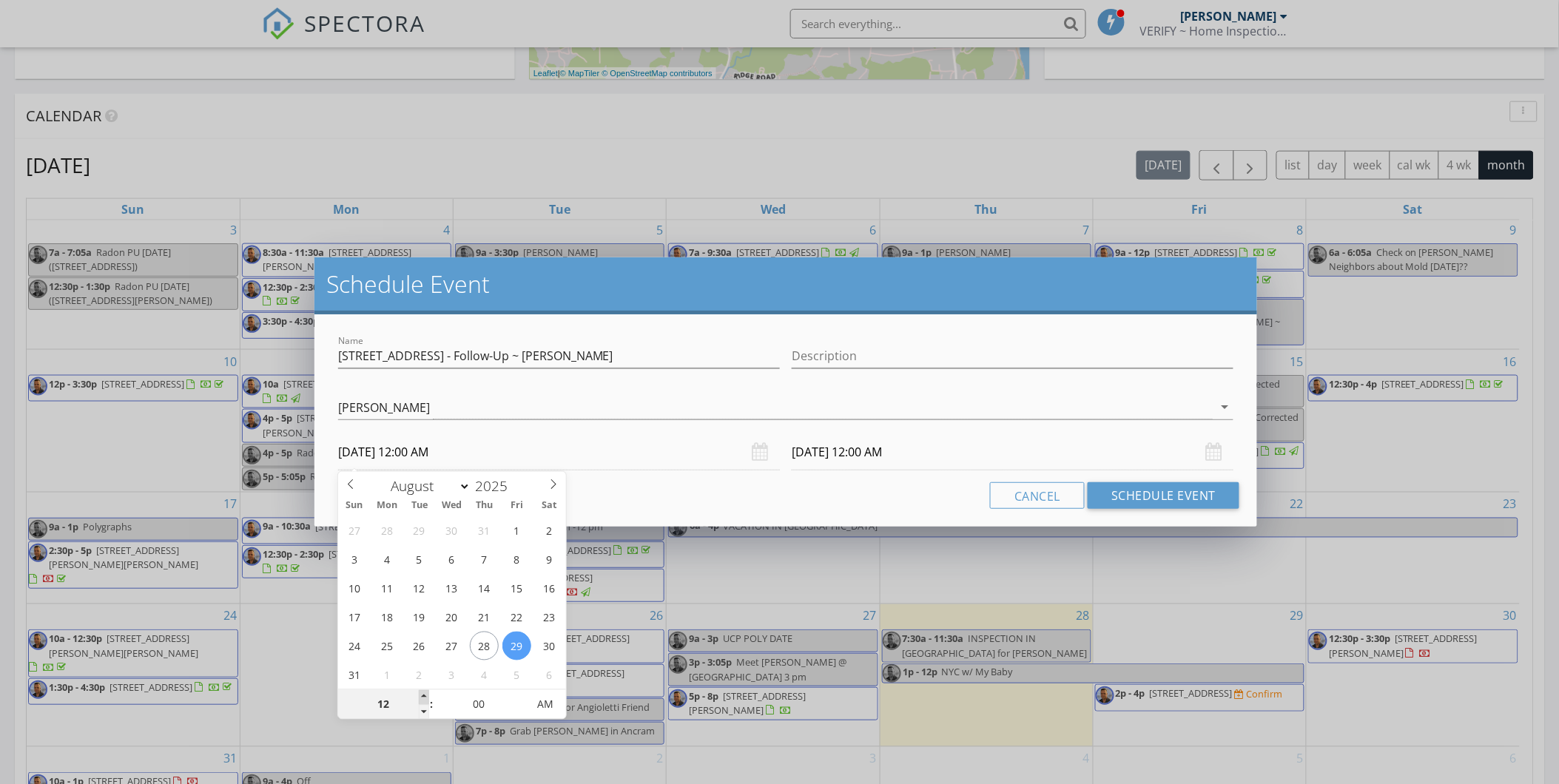
type input "01"
type input "08/29/2025 1:00 AM"
click at [422, 696] on span at bounding box center [424, 697] width 10 height 15
type input "01"
type input "08/30/2025 1:00 AM"
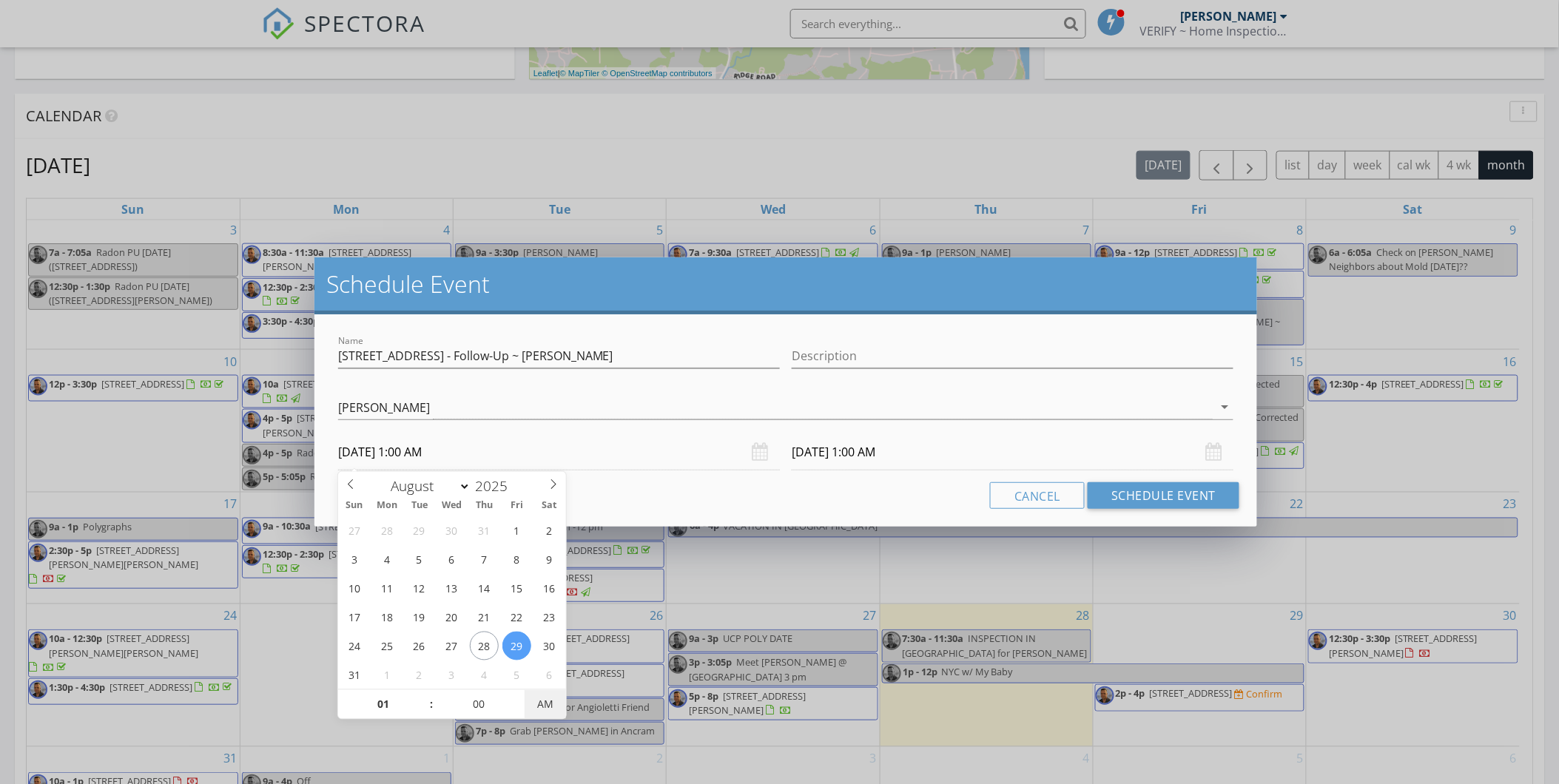
type input "08/29/2025 1:00 PM"
click at [556, 700] on span "AM" at bounding box center [545, 704] width 41 height 29
click at [834, 452] on input "08/30/2025 1:00 PM" at bounding box center [1012, 452] width 441 height 37
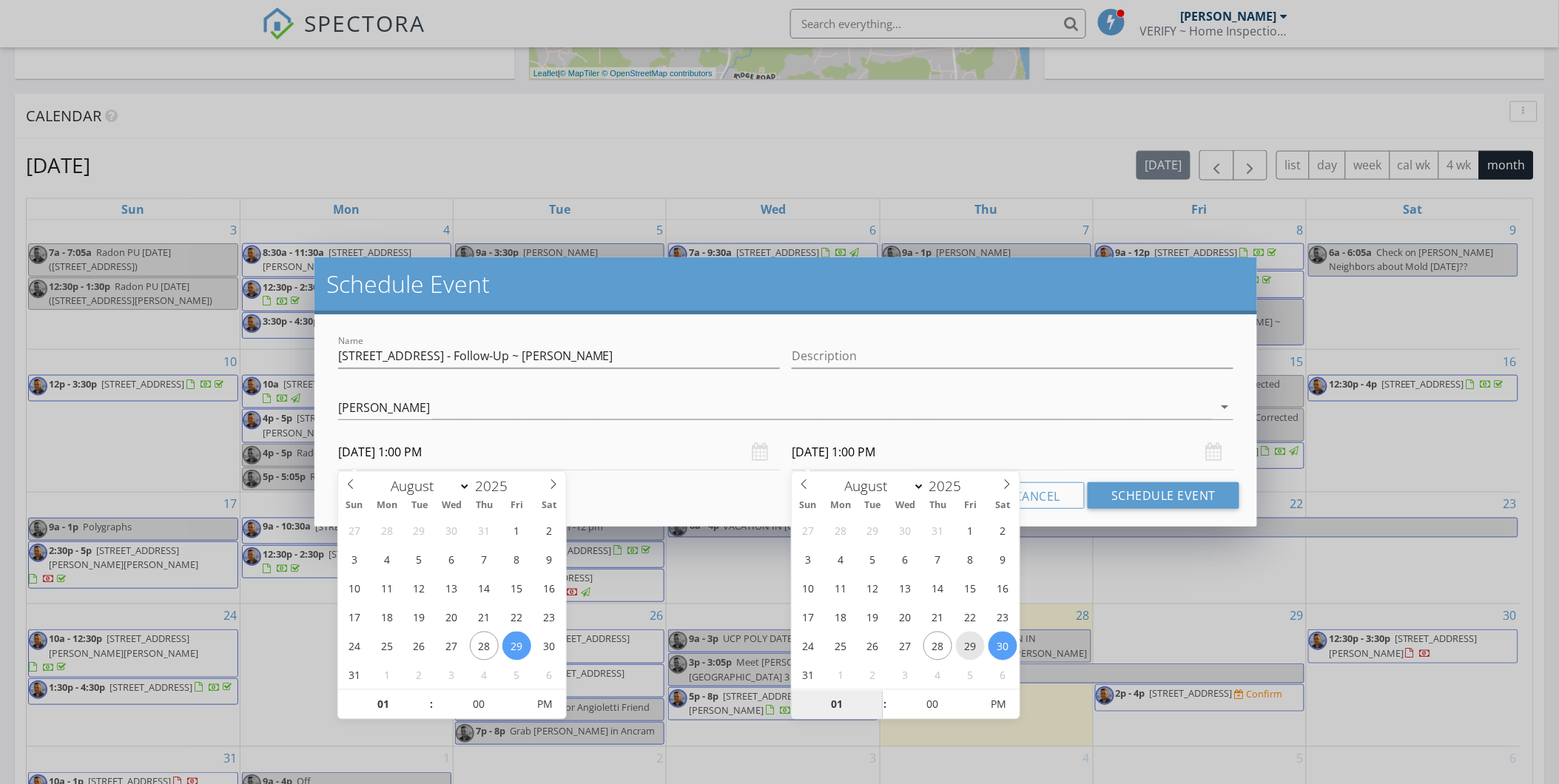
type input "08/29/2025 1:00 PM"
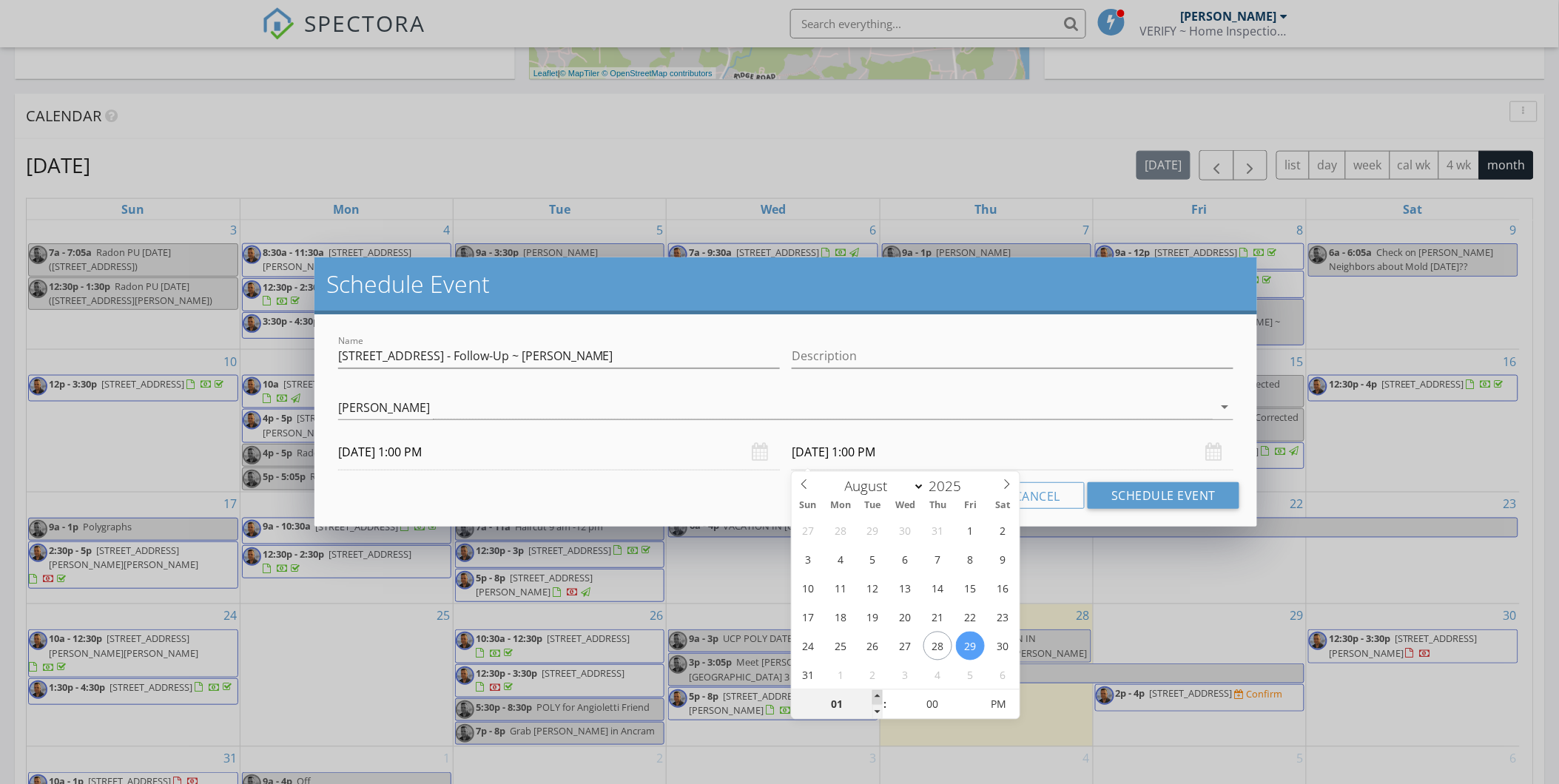
type input "02"
type input "08/29/2025 2:00 PM"
click at [876, 693] on span at bounding box center [877, 697] width 10 height 15
type input "01"
type input "08/29/2025 1:00 PM"
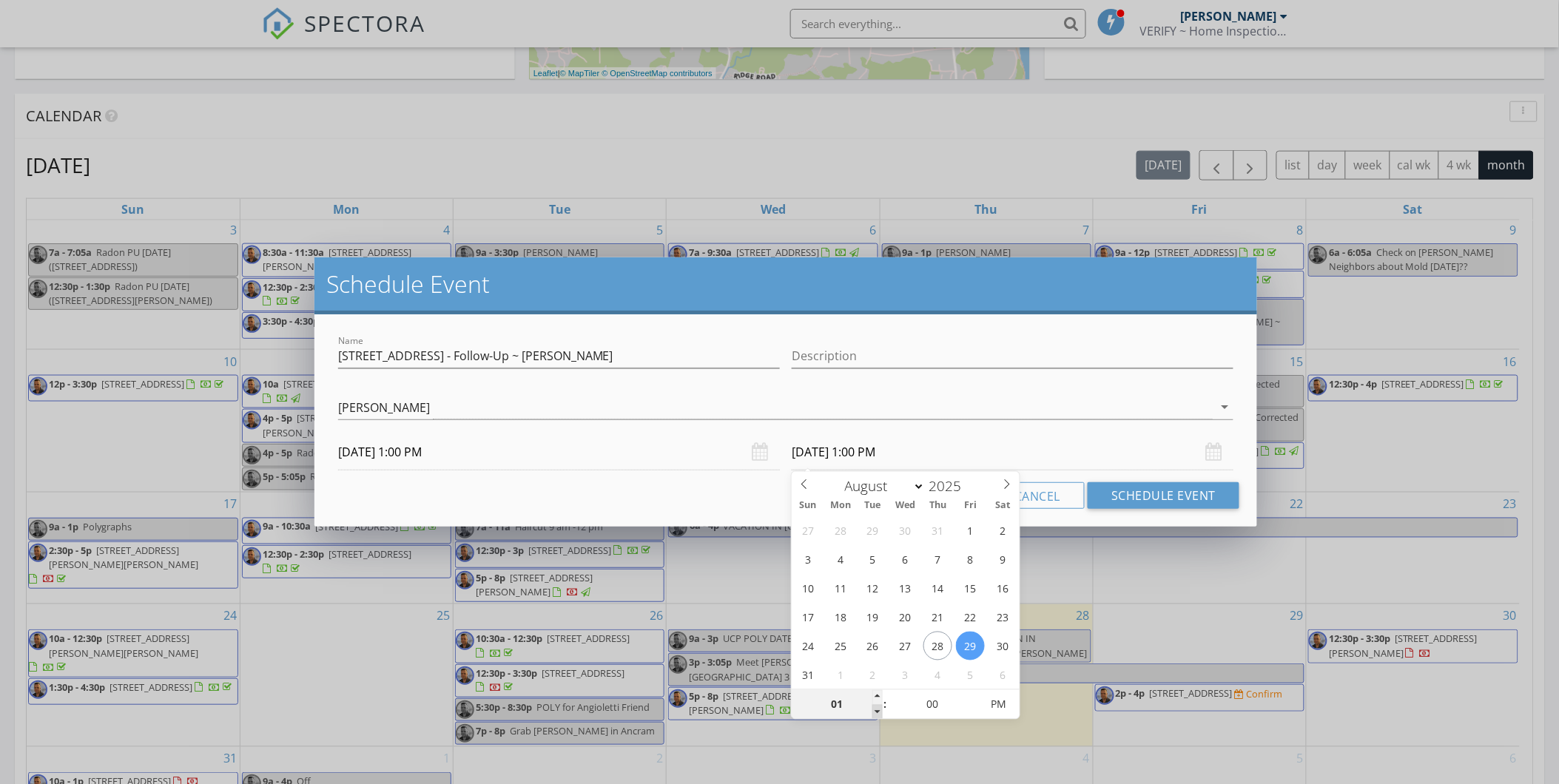
click at [877, 708] on span at bounding box center [877, 712] width 10 height 15
type input "12"
type input "08/29/2025 12:00 PM"
click at [877, 708] on span at bounding box center [877, 712] width 10 height 15
type input "11"
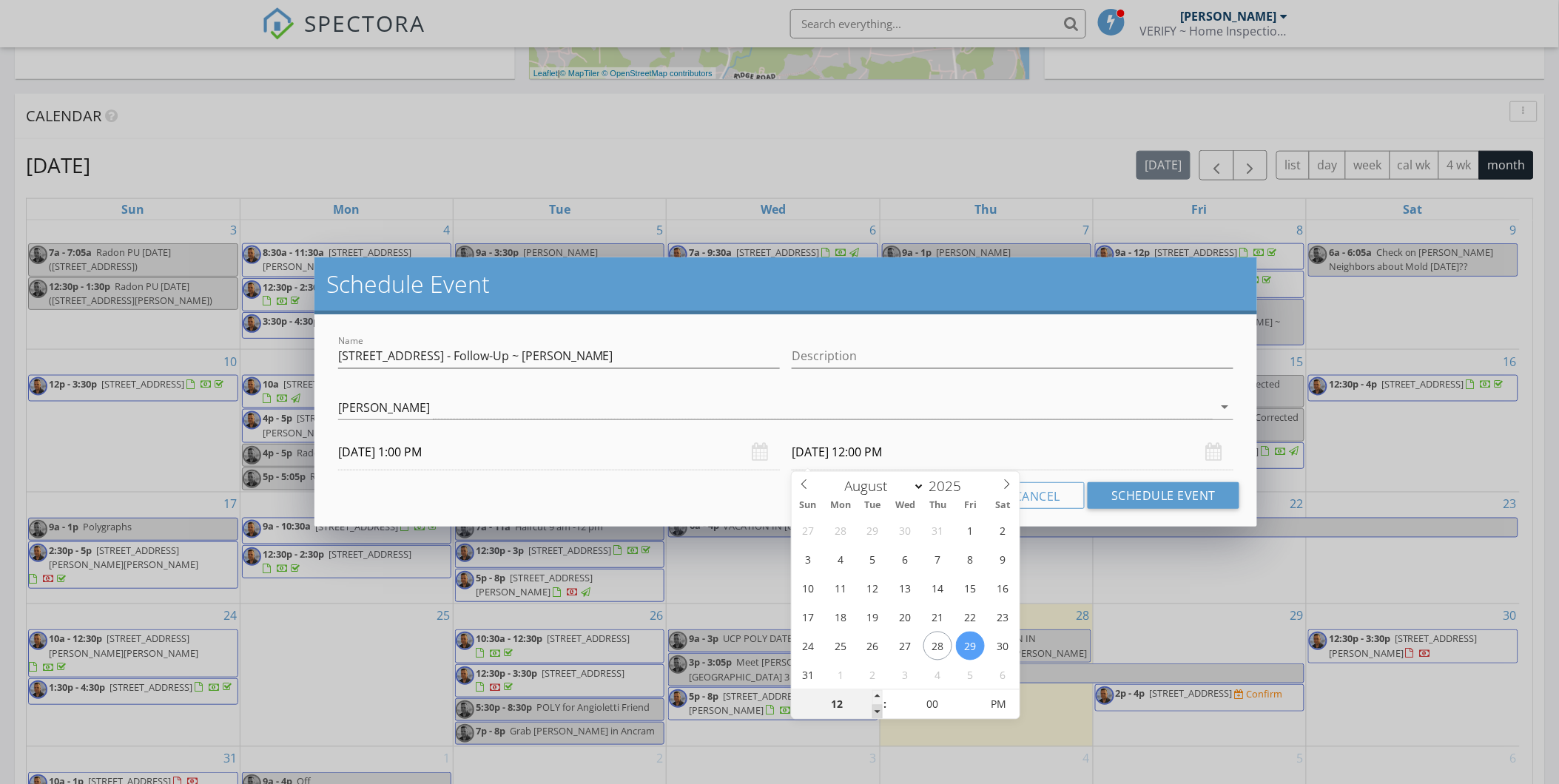
type input "08/29/2025 11:00 AM"
click at [877, 713] on span at bounding box center [877, 712] width 10 height 15
type input "12"
type input "08/29/2025 12:00 PM"
click at [877, 697] on span at bounding box center [877, 697] width 10 height 15
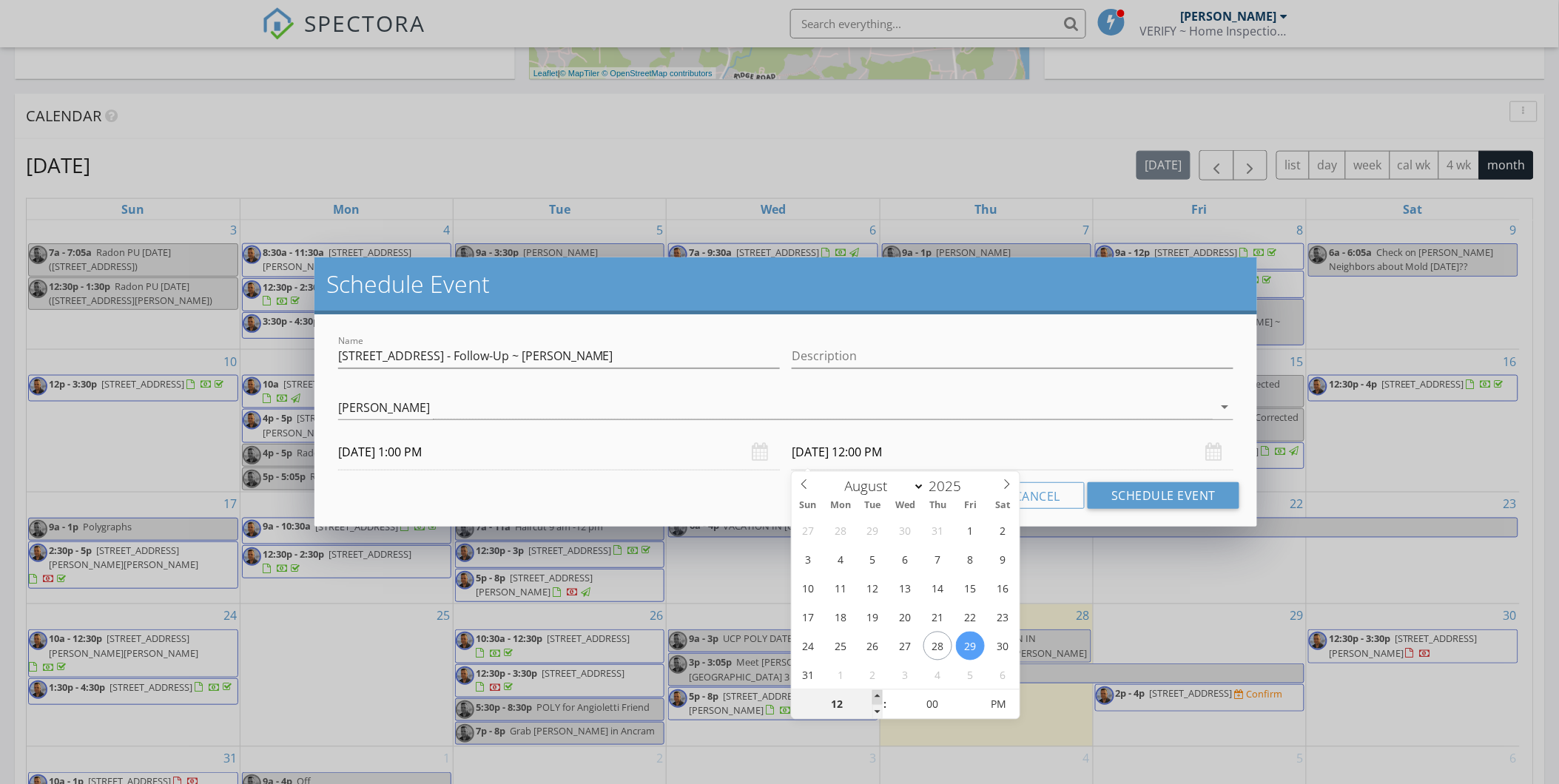
type input "01"
type input "08/29/2025 1:00 PM"
click at [877, 697] on span at bounding box center [877, 697] width 10 height 15
type input "05"
type input "08/29/2025 1:05 PM"
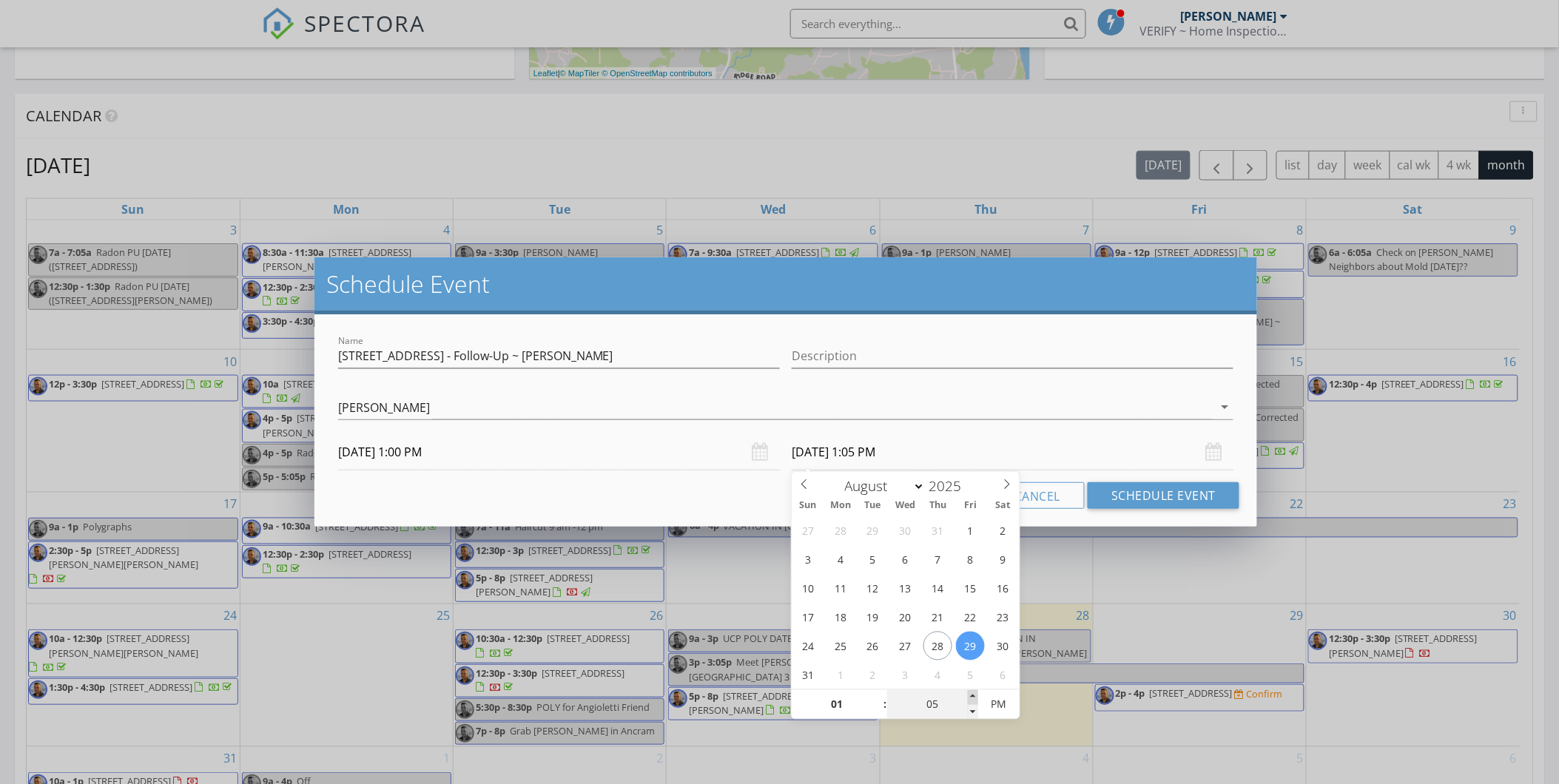
click at [971, 693] on span at bounding box center [973, 697] width 10 height 15
type input "10"
type input "08/29/2025 1:10 PM"
click at [971, 693] on span at bounding box center [973, 697] width 10 height 15
type input "15"
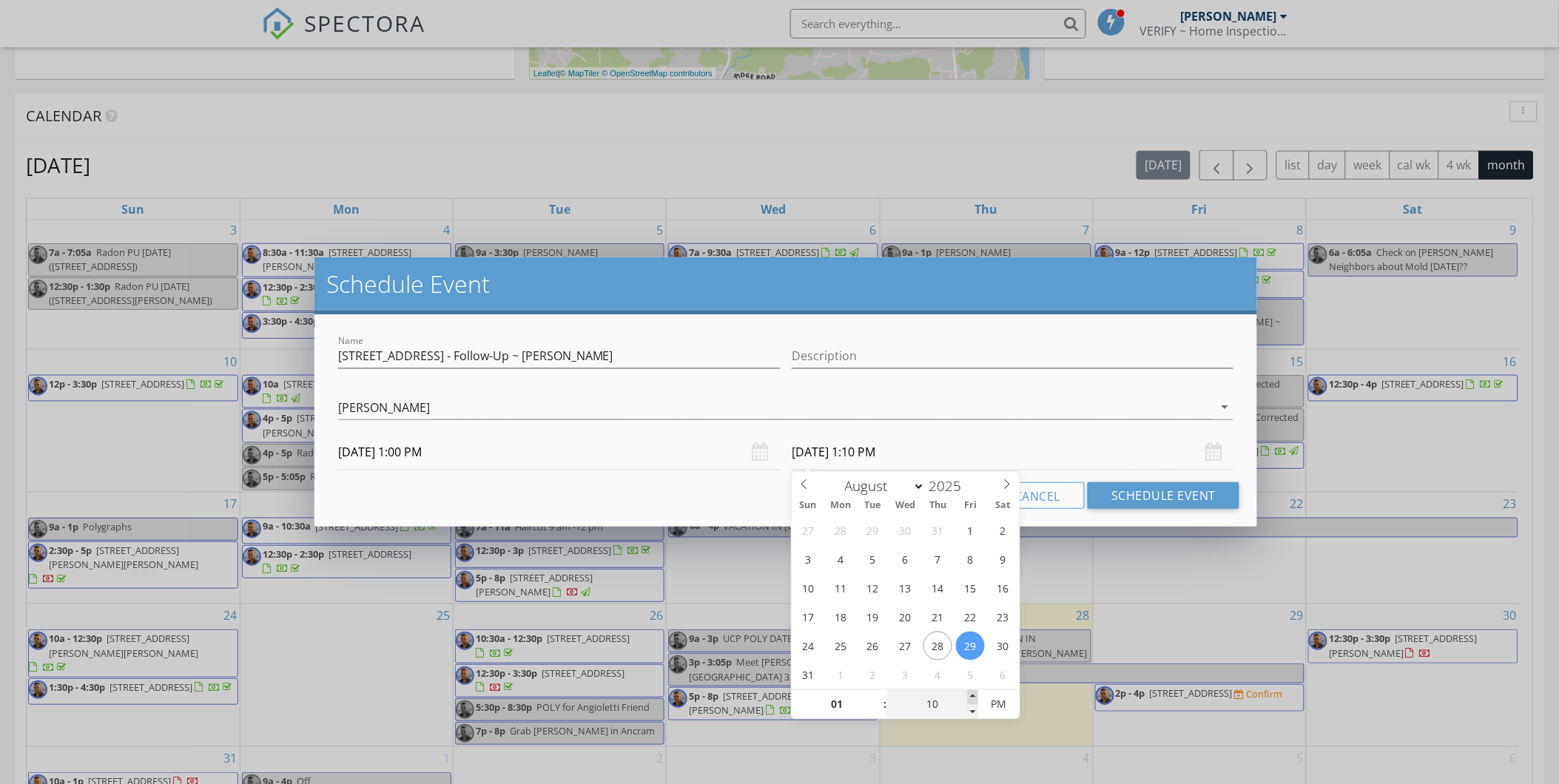
type input "08/29/2025 1:15 PM"
click at [971, 693] on span at bounding box center [973, 697] width 10 height 15
type input "20"
type input "08/29/2025 1:20 PM"
click at [971, 693] on span at bounding box center [973, 697] width 10 height 15
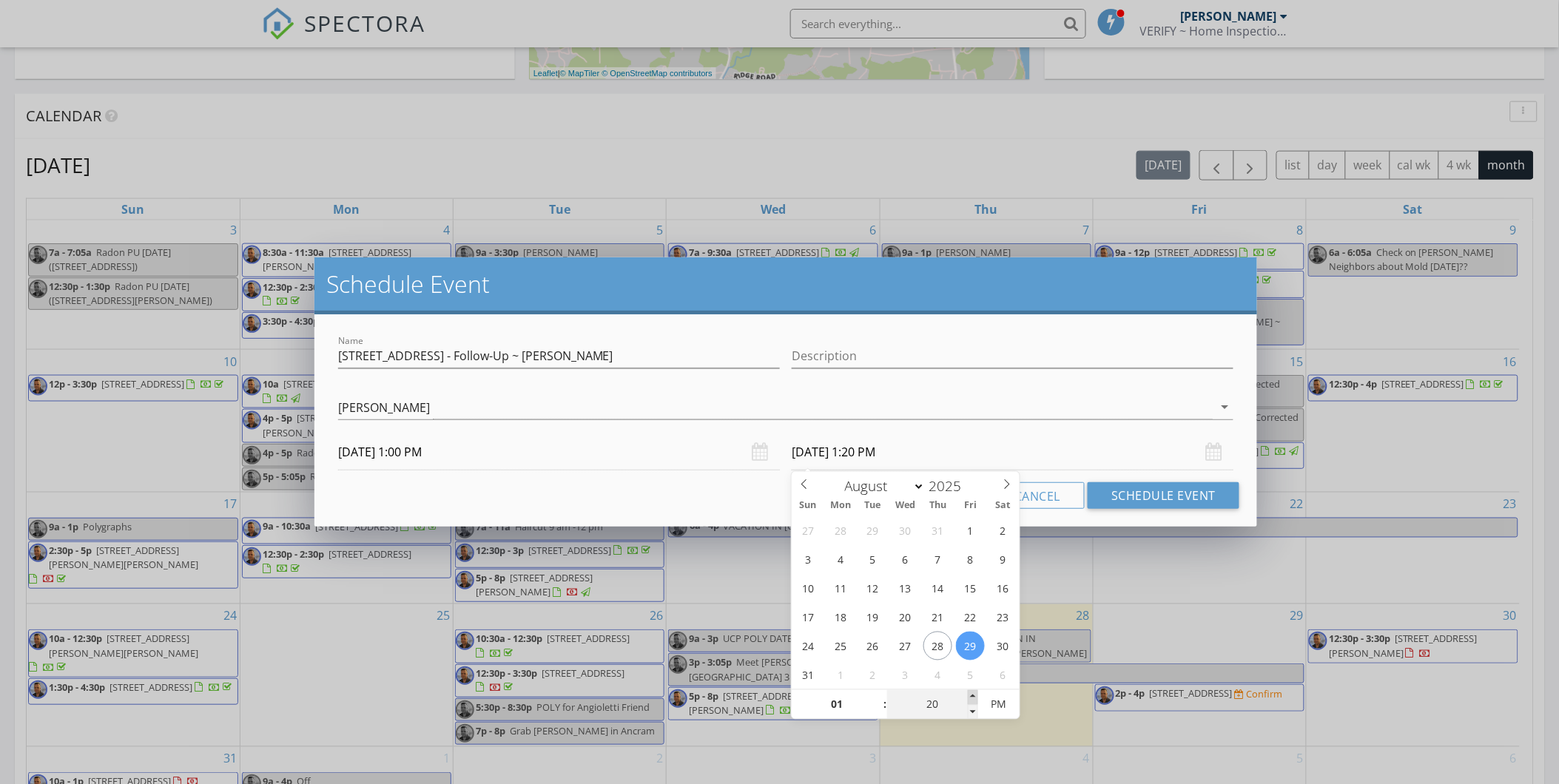
type input "25"
type input "08/29/2025 1:25 PM"
click at [971, 693] on span at bounding box center [973, 697] width 10 height 15
type input "30"
type input "08/29/2025 1:30 PM"
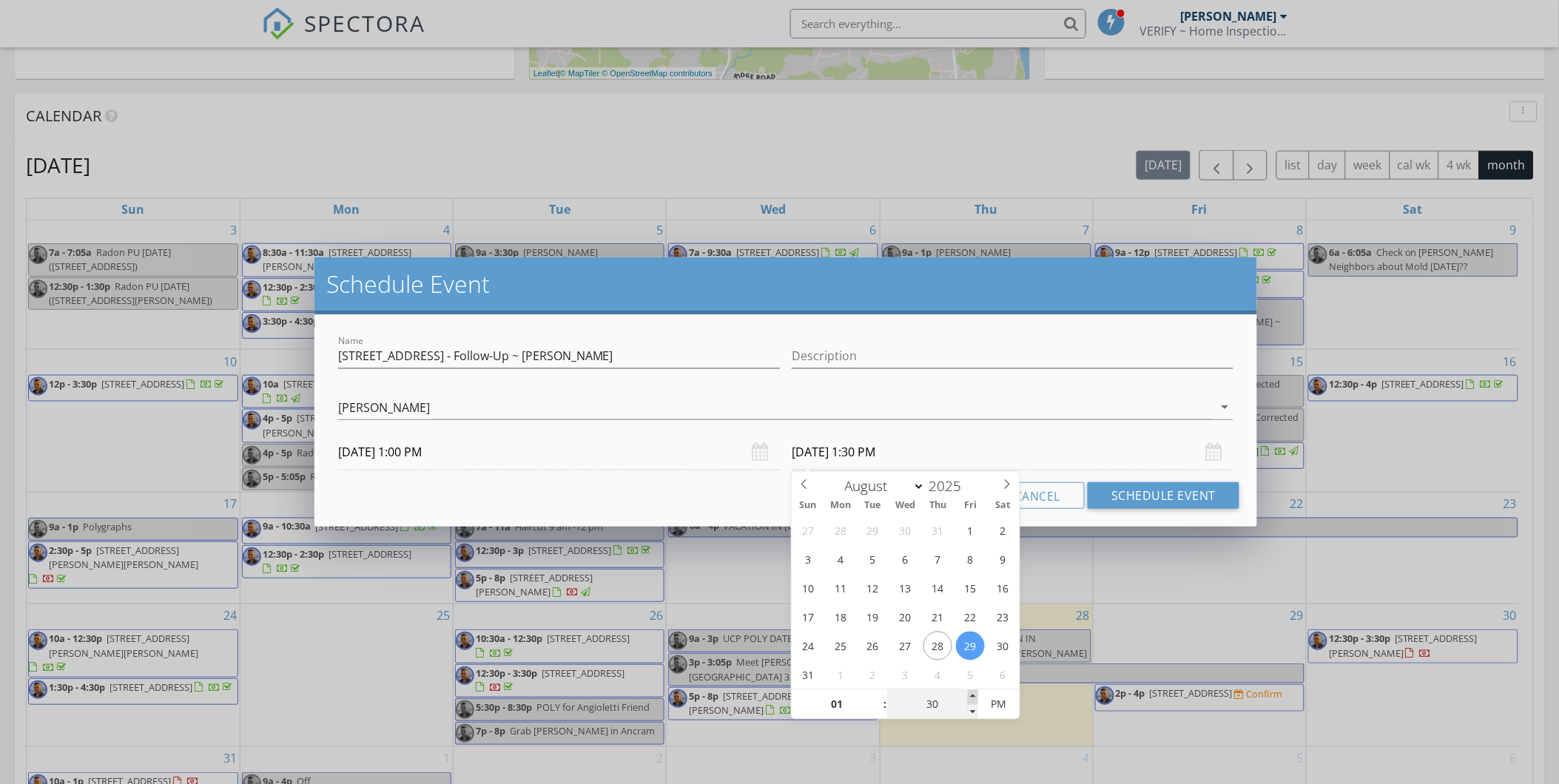
click at [971, 693] on span at bounding box center [973, 697] width 10 height 15
click at [653, 499] on div "Cancel Schedule Event" at bounding box center [786, 495] width 908 height 26
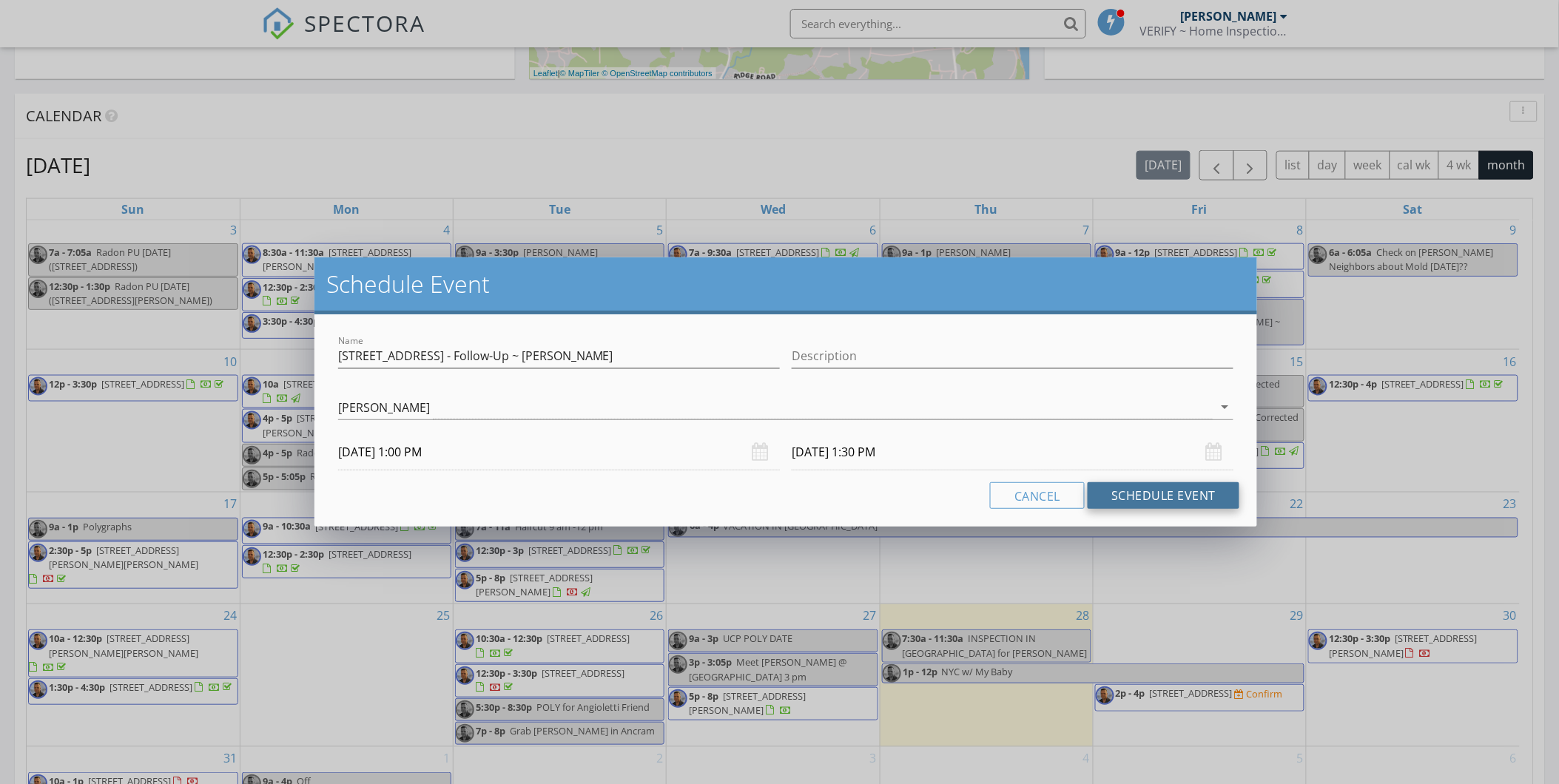
click at [1155, 498] on button "Schedule Event" at bounding box center [1164, 495] width 152 height 26
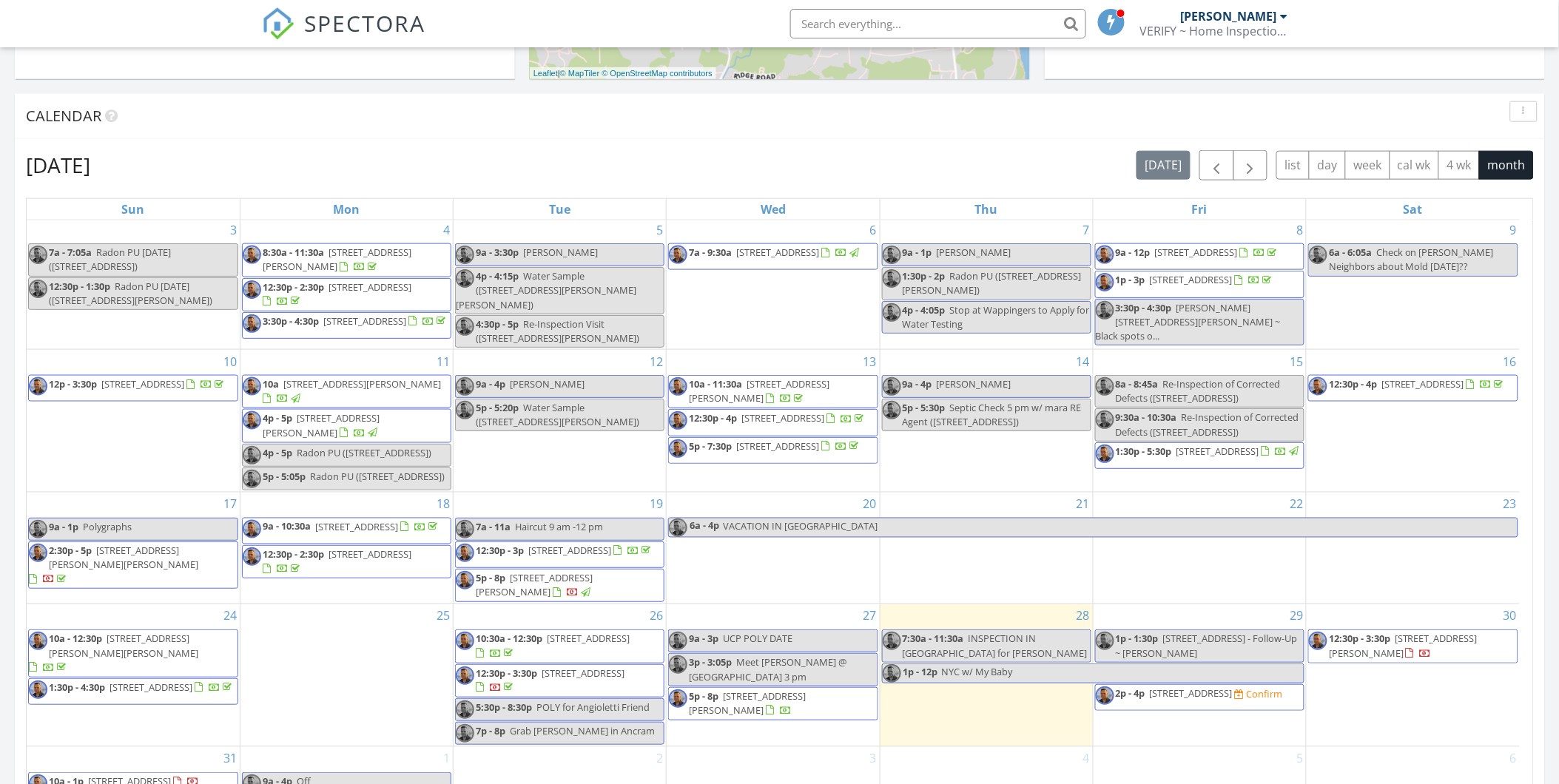
scroll to position [192, 0]
click at [1137, 729] on div "29 1p - 1:30p 22 Elm St - Follow-Up ~ SHARON 2p - 4p 5 Rolling Way K, Peekskill…" at bounding box center [1199, 675] width 212 height 142
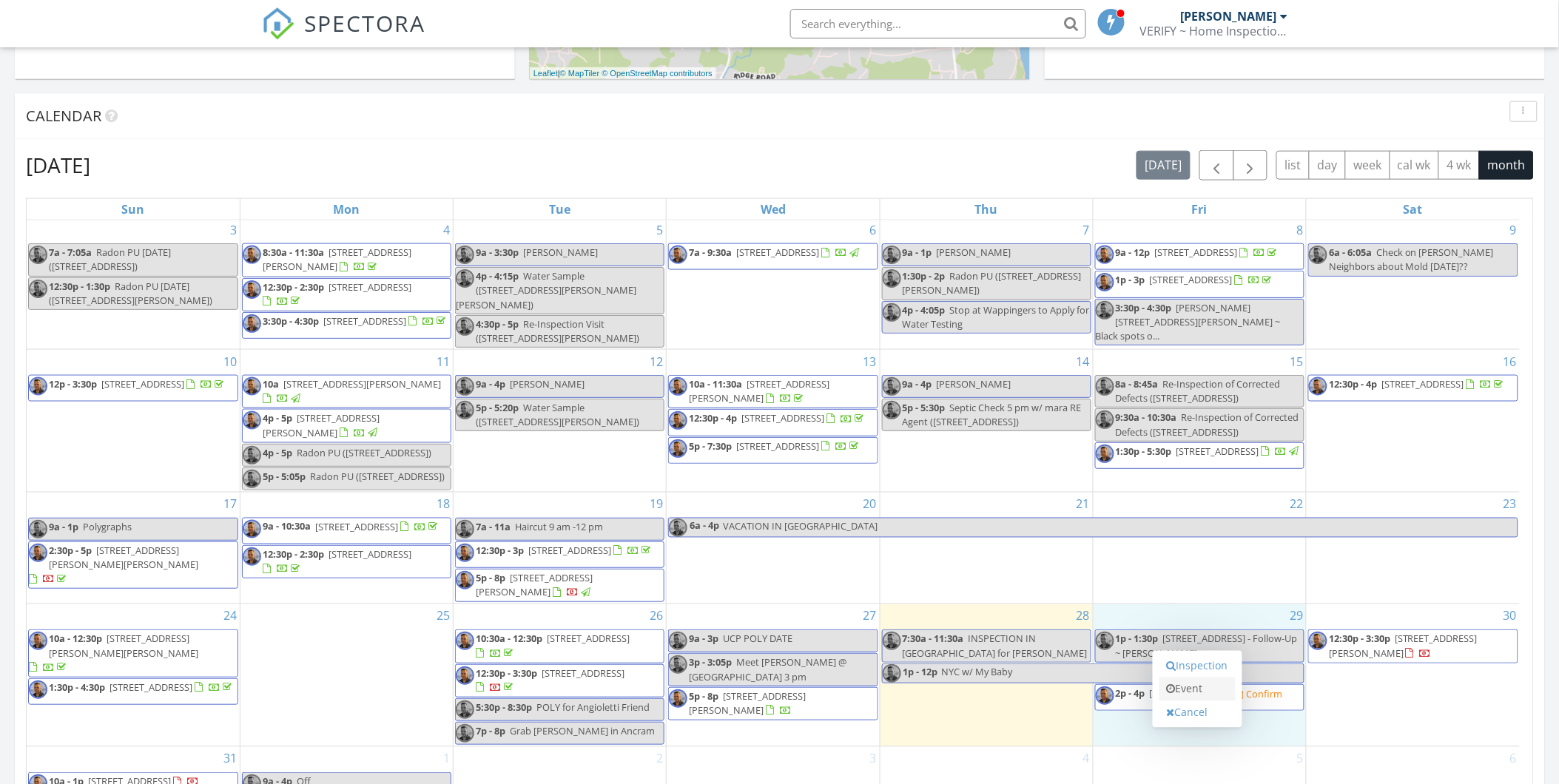
click at [1199, 681] on link "Event" at bounding box center [1198, 689] width 76 height 24
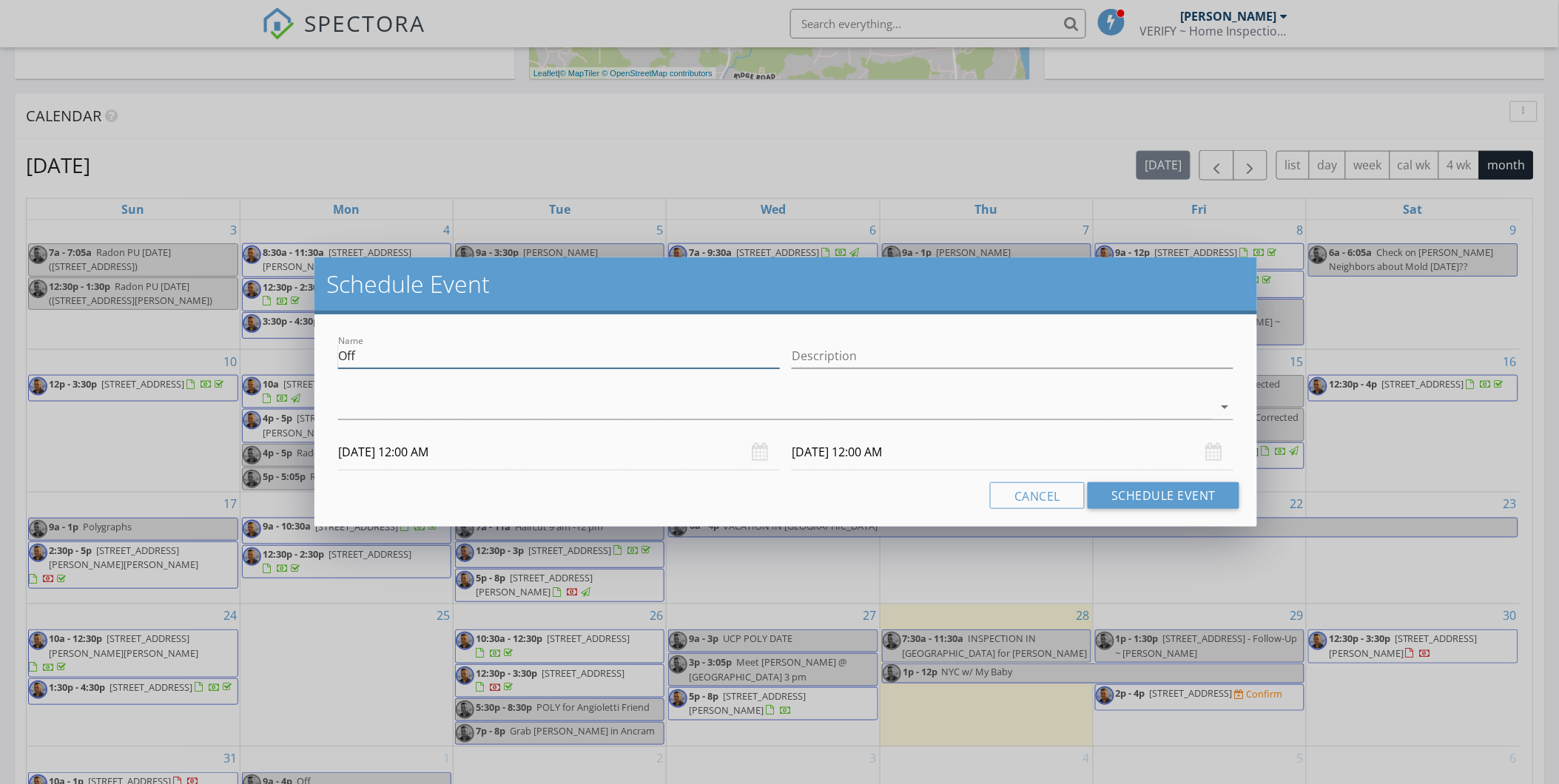
click at [374, 350] on input "Off" at bounding box center [558, 356] width 441 height 25
type input "O"
type input "Follow Appt [STREET_ADDRESS]"
click at [341, 399] on div at bounding box center [776, 407] width 875 height 25
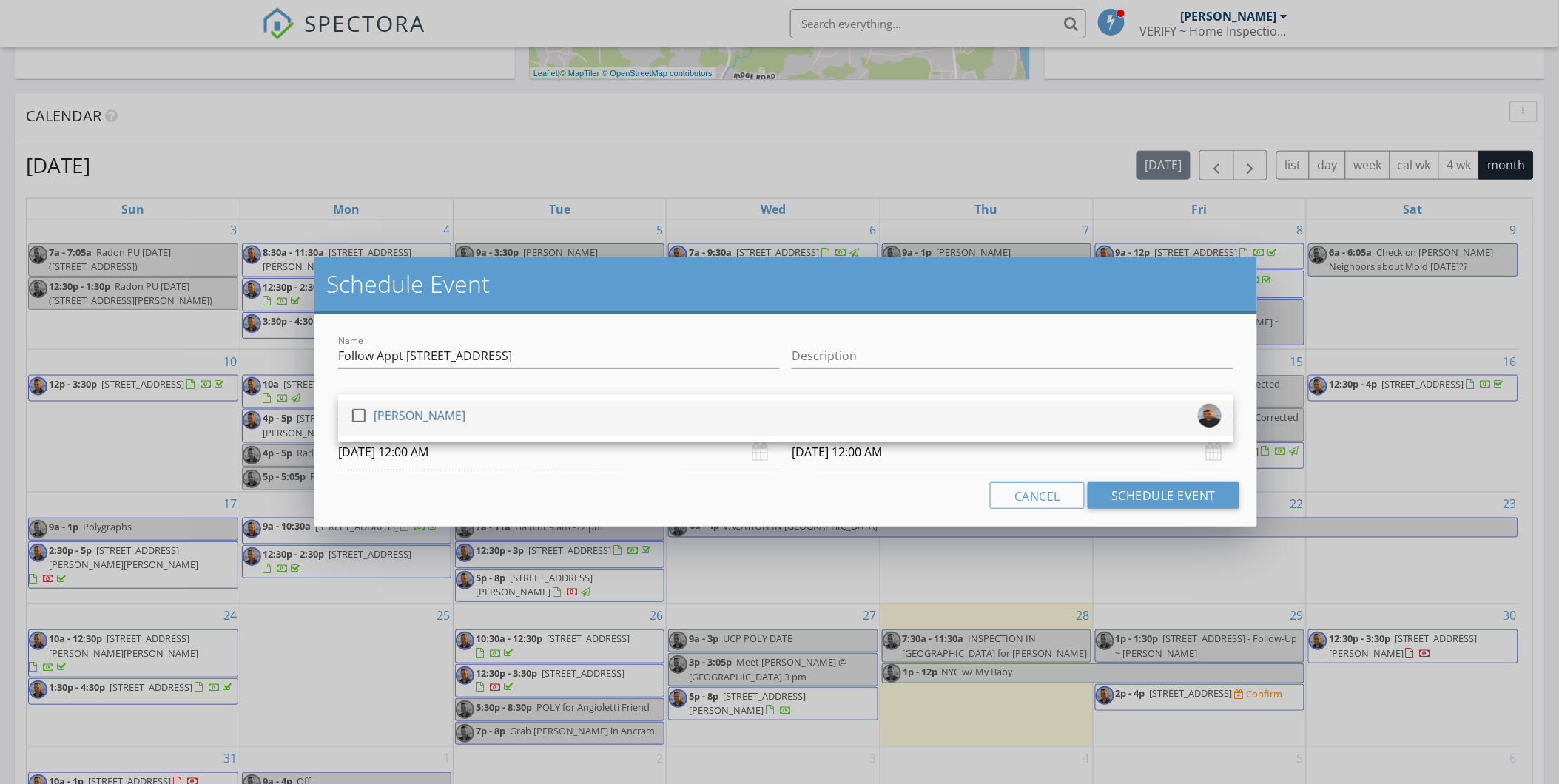
click at [361, 409] on div at bounding box center [359, 416] width 25 height 25
click at [444, 462] on input "08/29/2025 12:00 AM" at bounding box center [558, 452] width 441 height 37
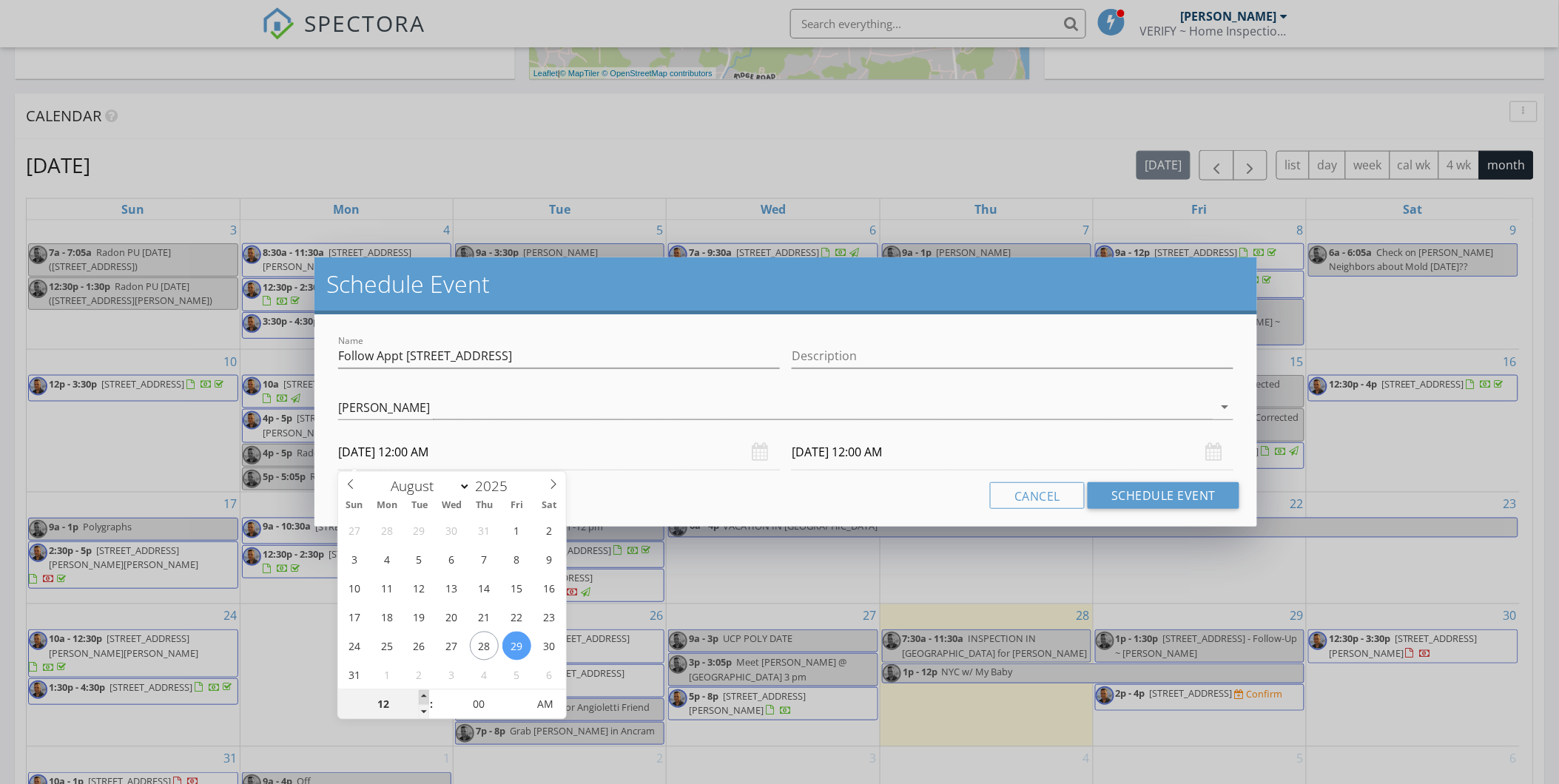
type input "01"
type input "08/29/2025 1:00 AM"
click at [422, 696] on span at bounding box center [424, 697] width 10 height 15
type input "08/30/2025 1:00 AM"
type input "02"
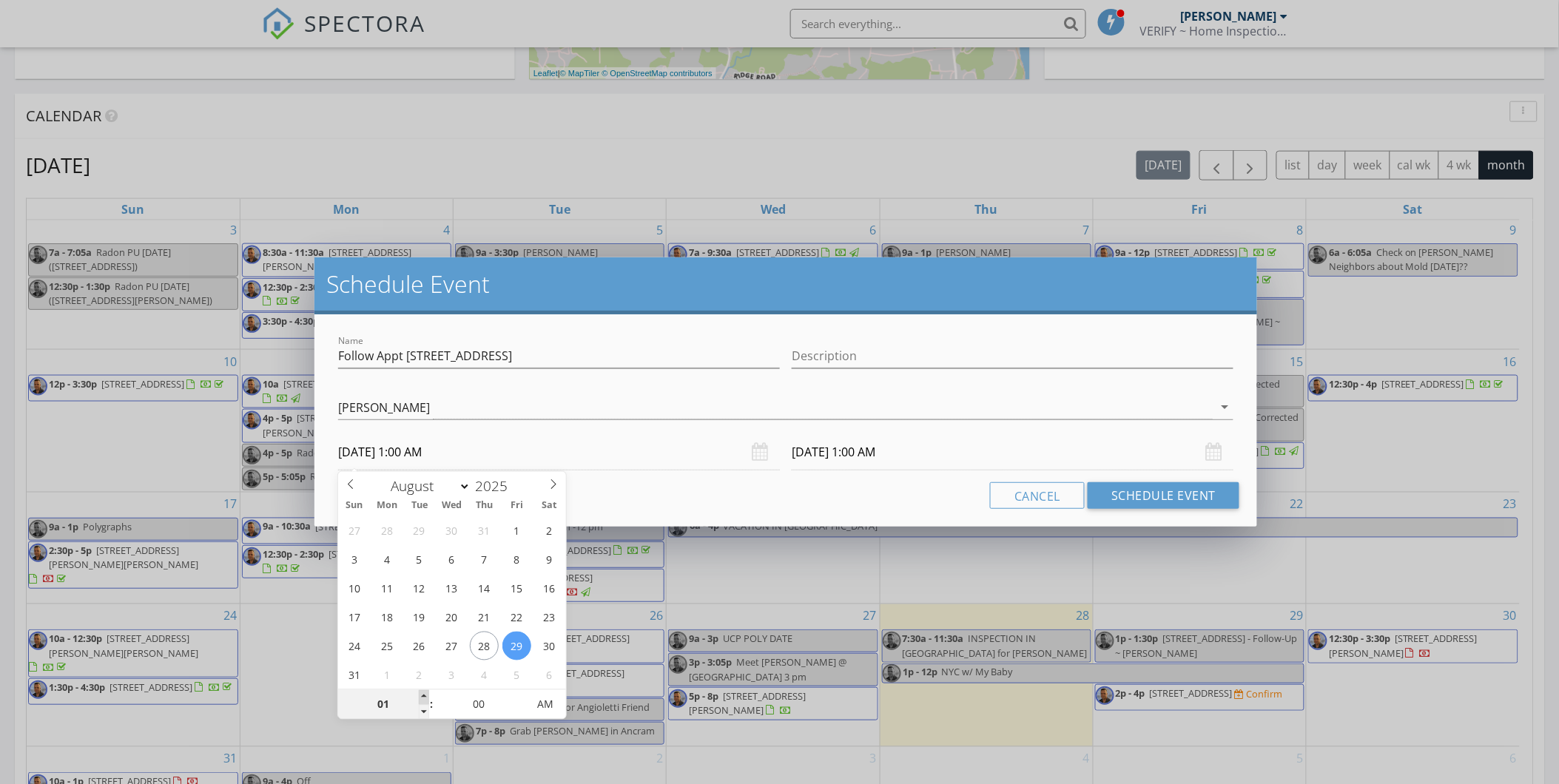
type input "08/29/2025 2:00 AM"
click at [422, 696] on span at bounding box center [424, 697] width 10 height 15
type input "03"
type input "08/29/2025 3:00 AM"
click at [422, 696] on span at bounding box center [424, 697] width 10 height 15
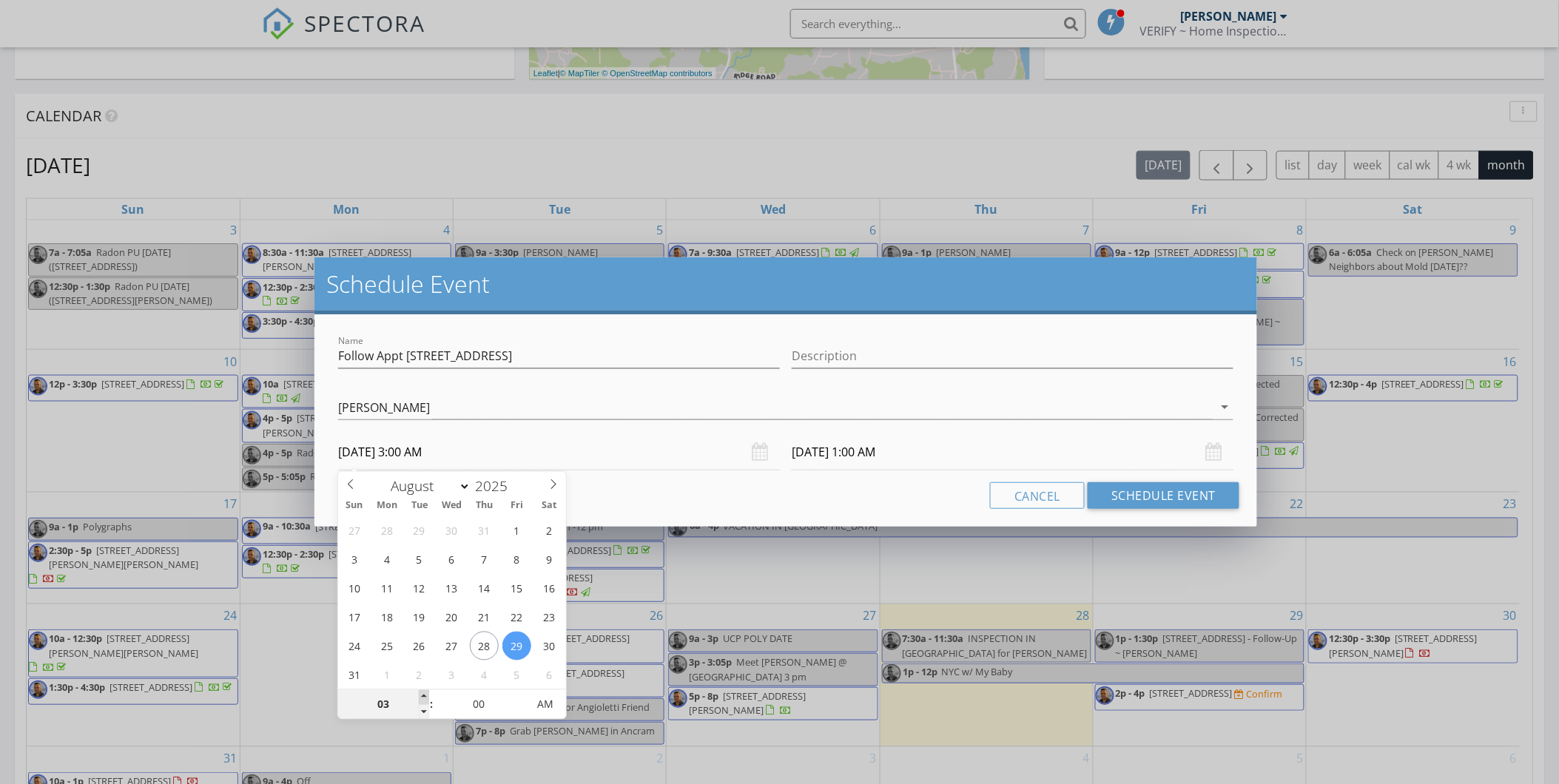
type input "08/30/2025 3:00 AM"
type input "04"
type input "08/29/2025 4:00 AM"
click at [422, 696] on span at bounding box center [424, 697] width 10 height 15
type input "08/30/2025 4:00 AM"
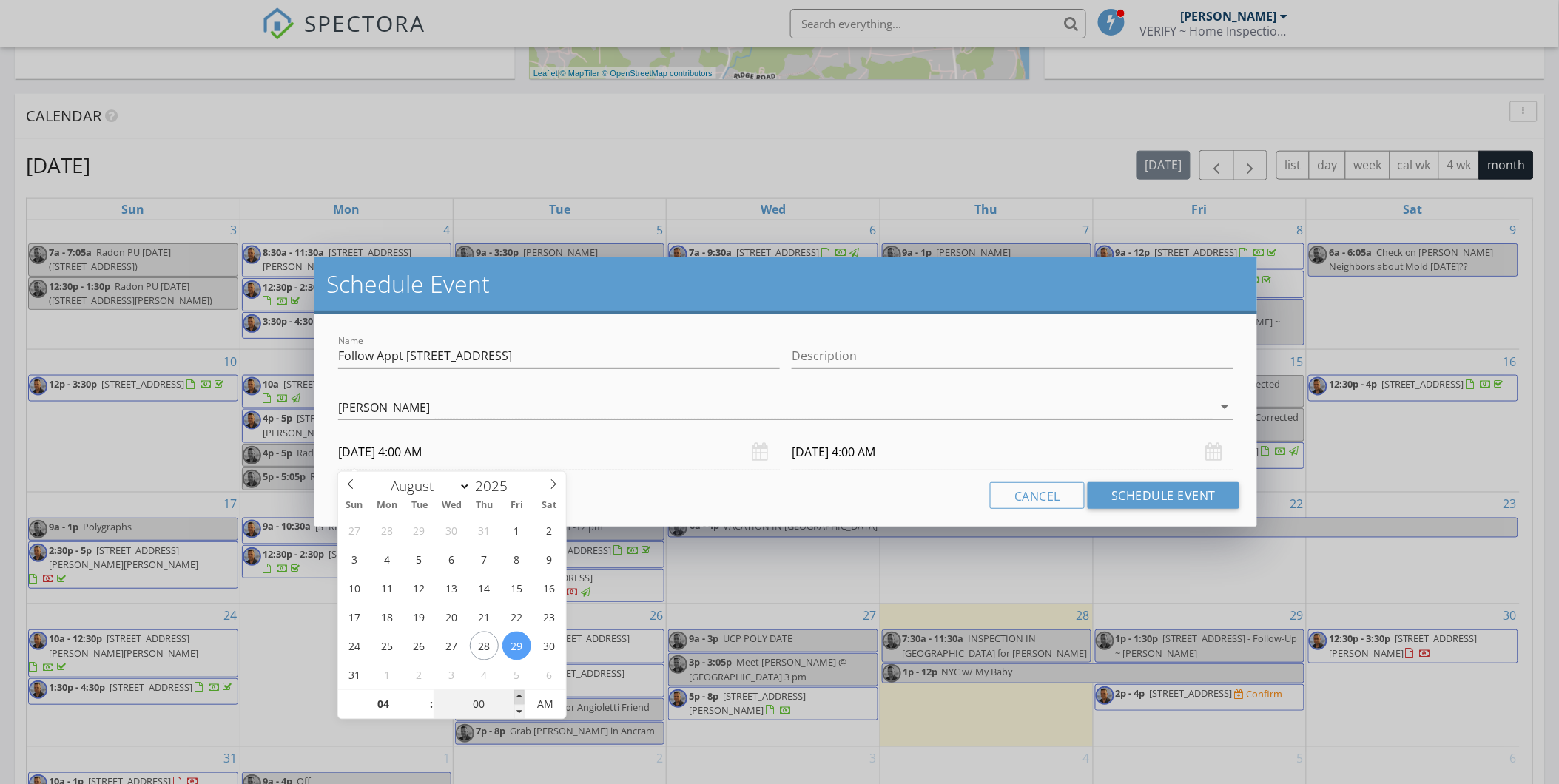
type input "05"
type input "08/29/2025 4:05 AM"
click at [515, 697] on span at bounding box center [519, 697] width 10 height 15
type input "10"
type input "08/29/2025 4:10 AM"
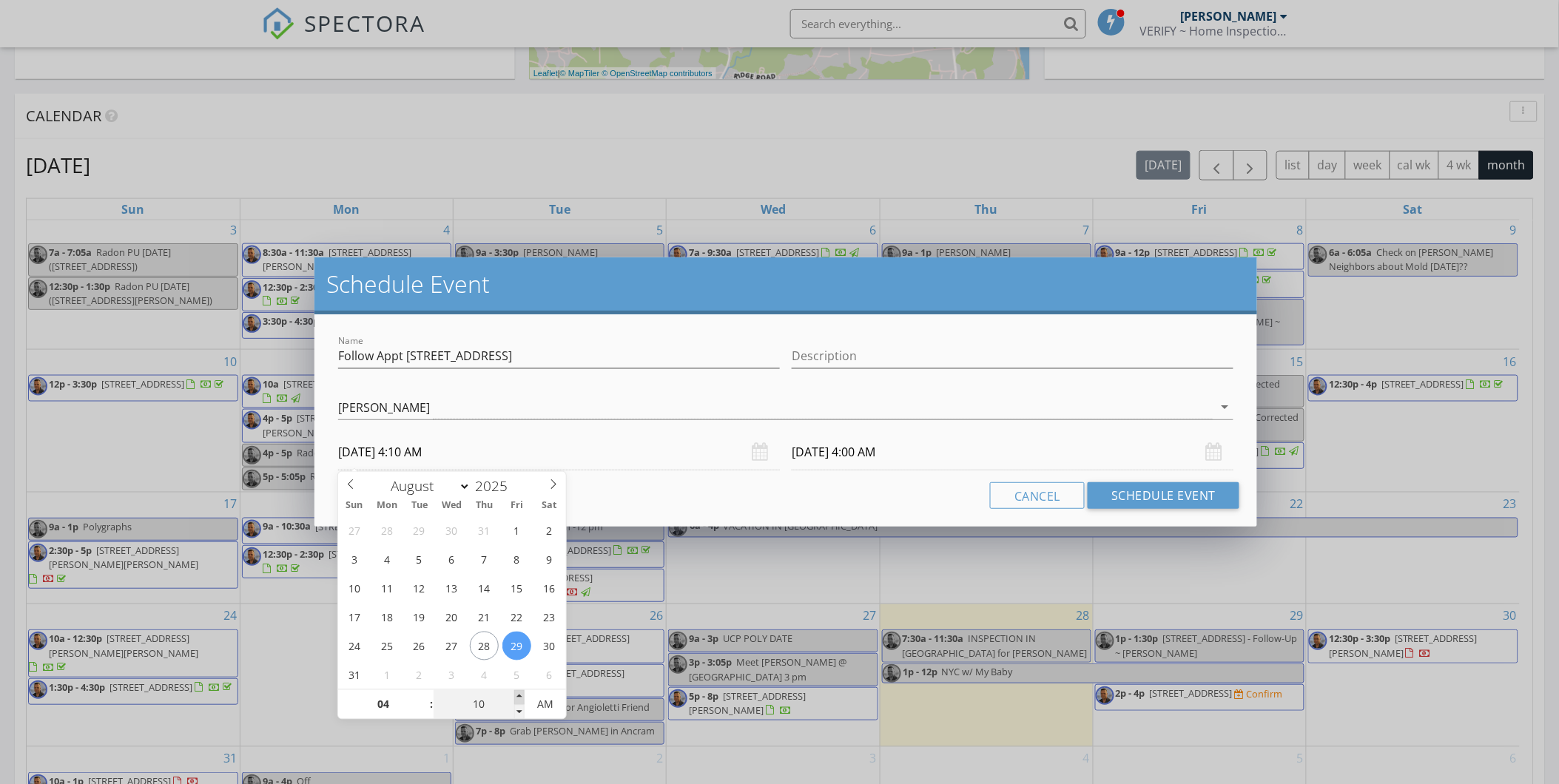
click at [515, 697] on span at bounding box center [519, 697] width 10 height 15
type input "15"
type input "08/29/2025 4:15 AM"
click at [515, 697] on span at bounding box center [519, 697] width 10 height 15
type input "20"
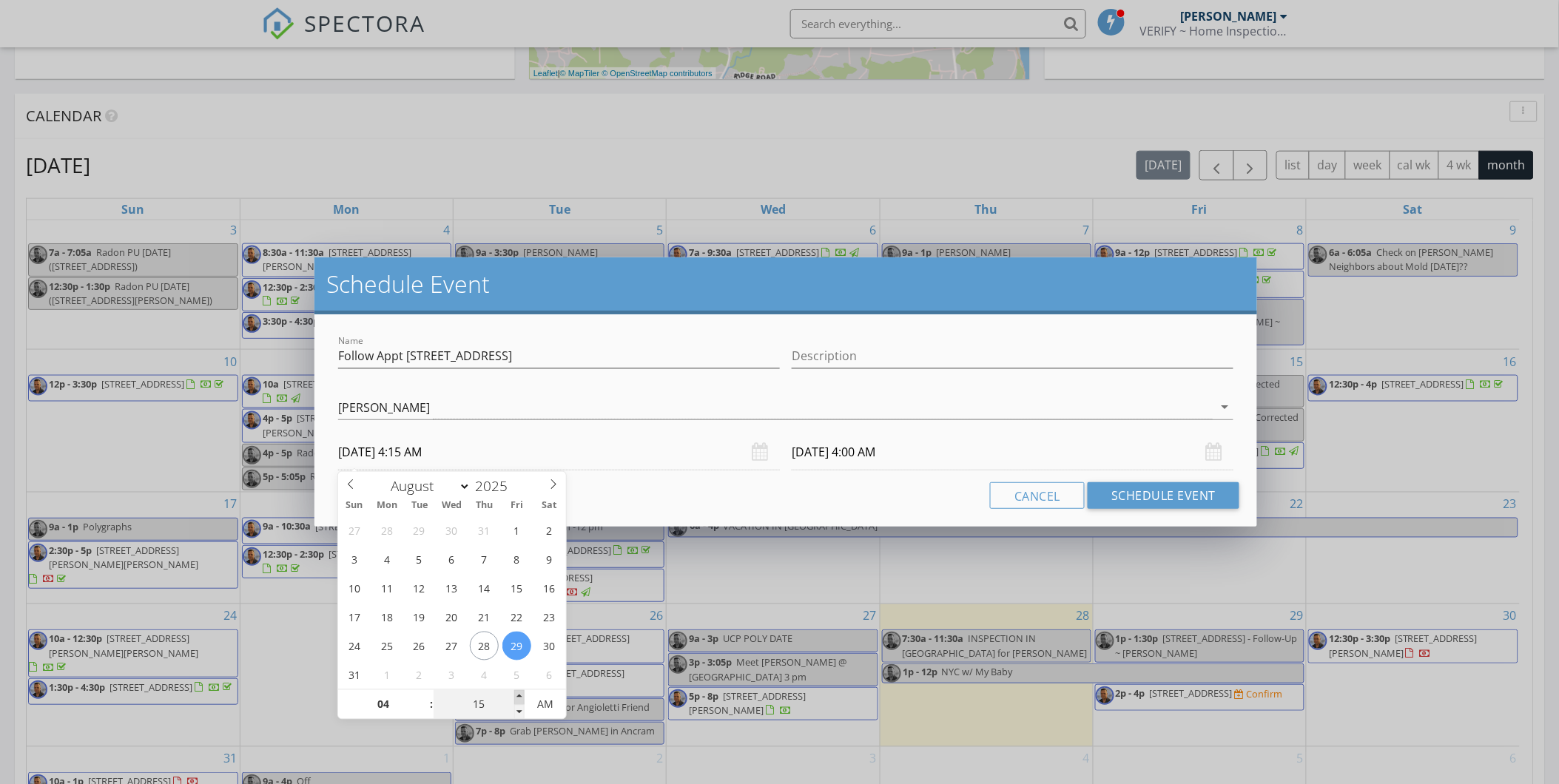
type input "08/29/2025 4:20 AM"
click at [515, 697] on span at bounding box center [519, 697] width 10 height 15
type input "25"
type input "08/29/2025 4:25 AM"
click at [515, 697] on span at bounding box center [519, 697] width 10 height 15
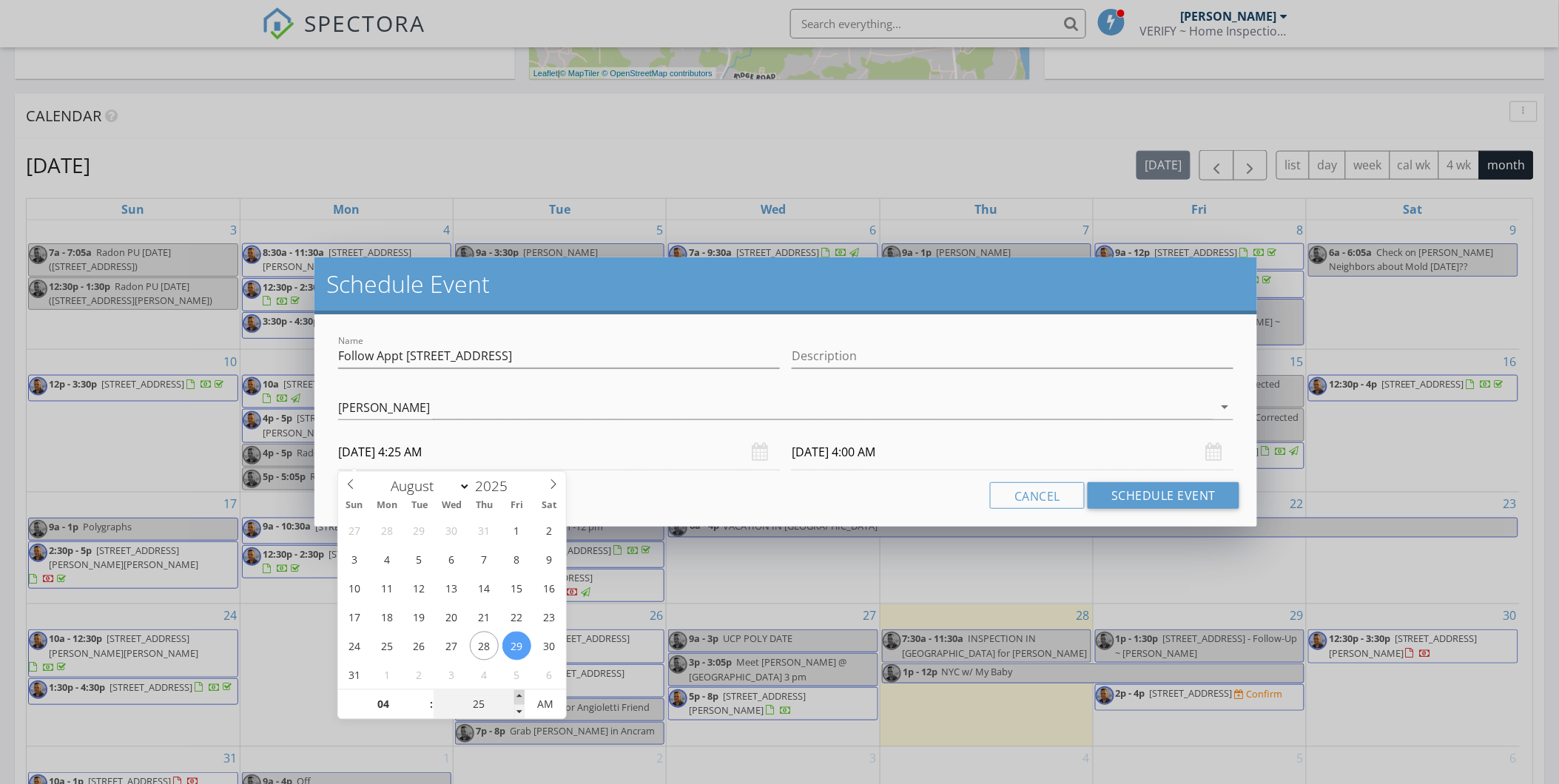
type input "08/30/2025 4:25 AM"
type input "30"
type input "08/29/2025 4:30 AM"
click at [515, 697] on span at bounding box center [519, 697] width 10 height 15
type input "30"
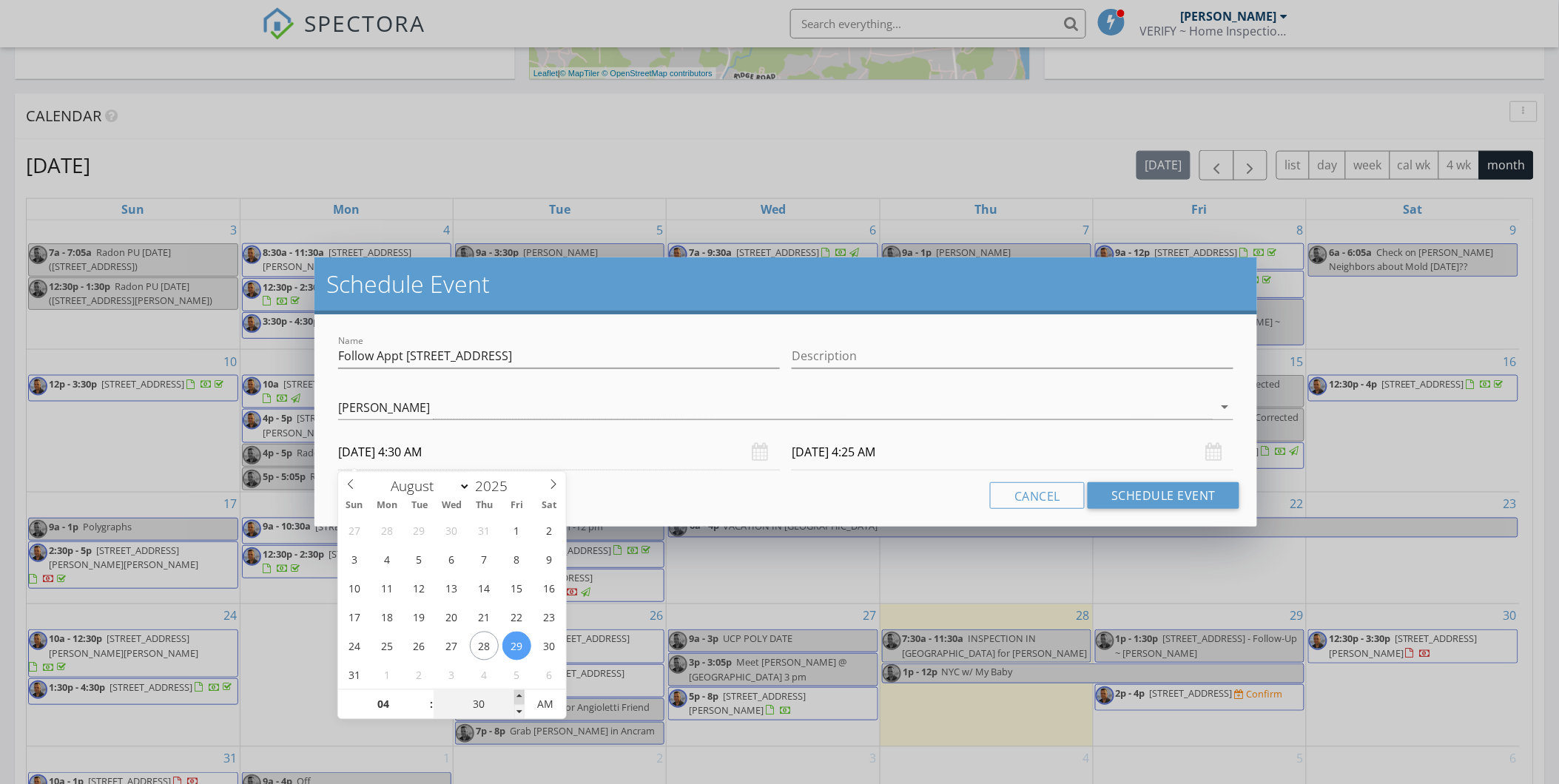
type input "08/30/2025 4:30 AM"
type input "08/29/2025 4:30 PM"
click at [544, 701] on span "AM" at bounding box center [545, 704] width 41 height 29
click at [822, 462] on input "08/30/2025 4:30 PM" at bounding box center [1012, 452] width 441 height 37
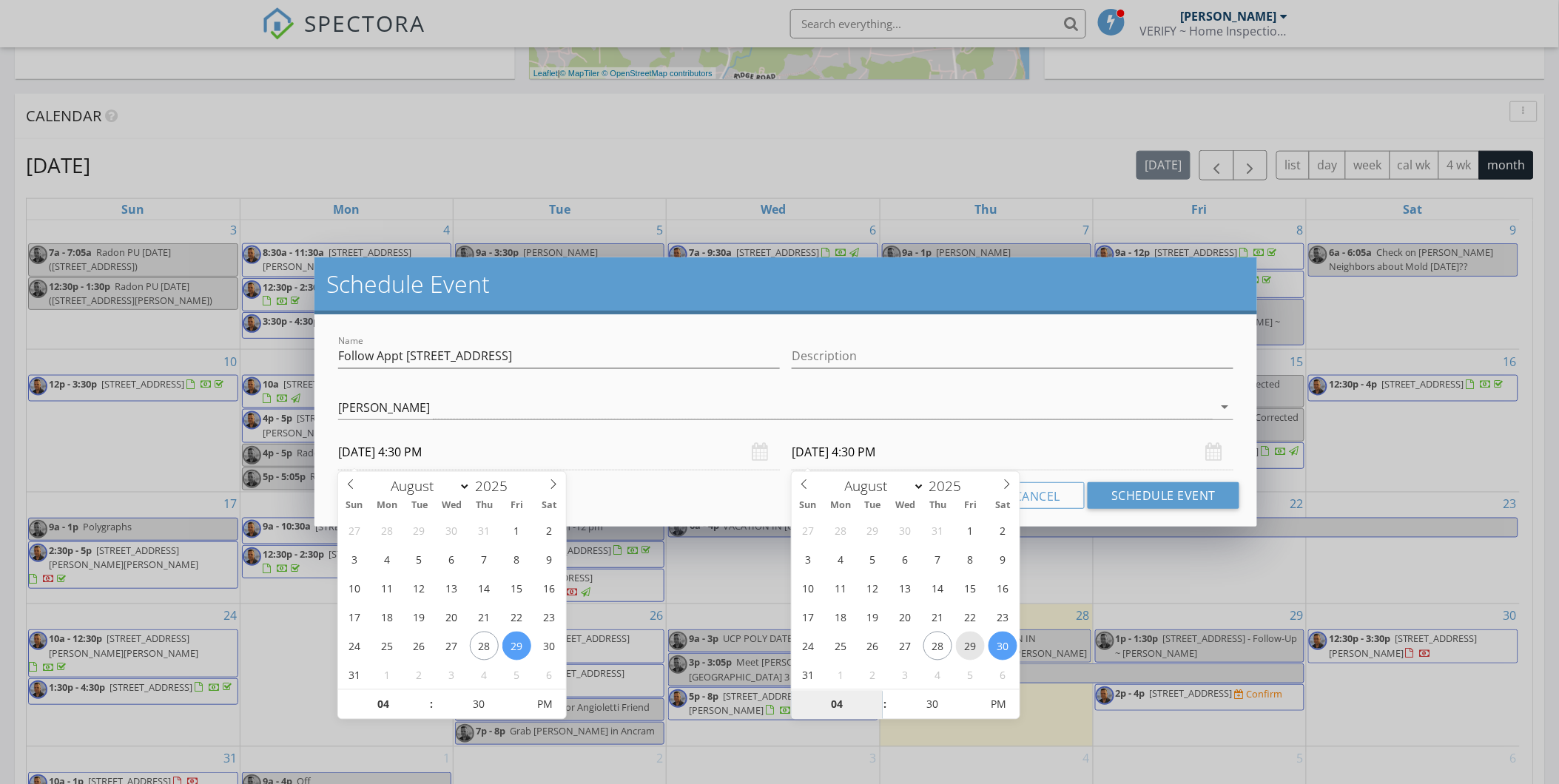
type input "08/29/2025 4:30 PM"
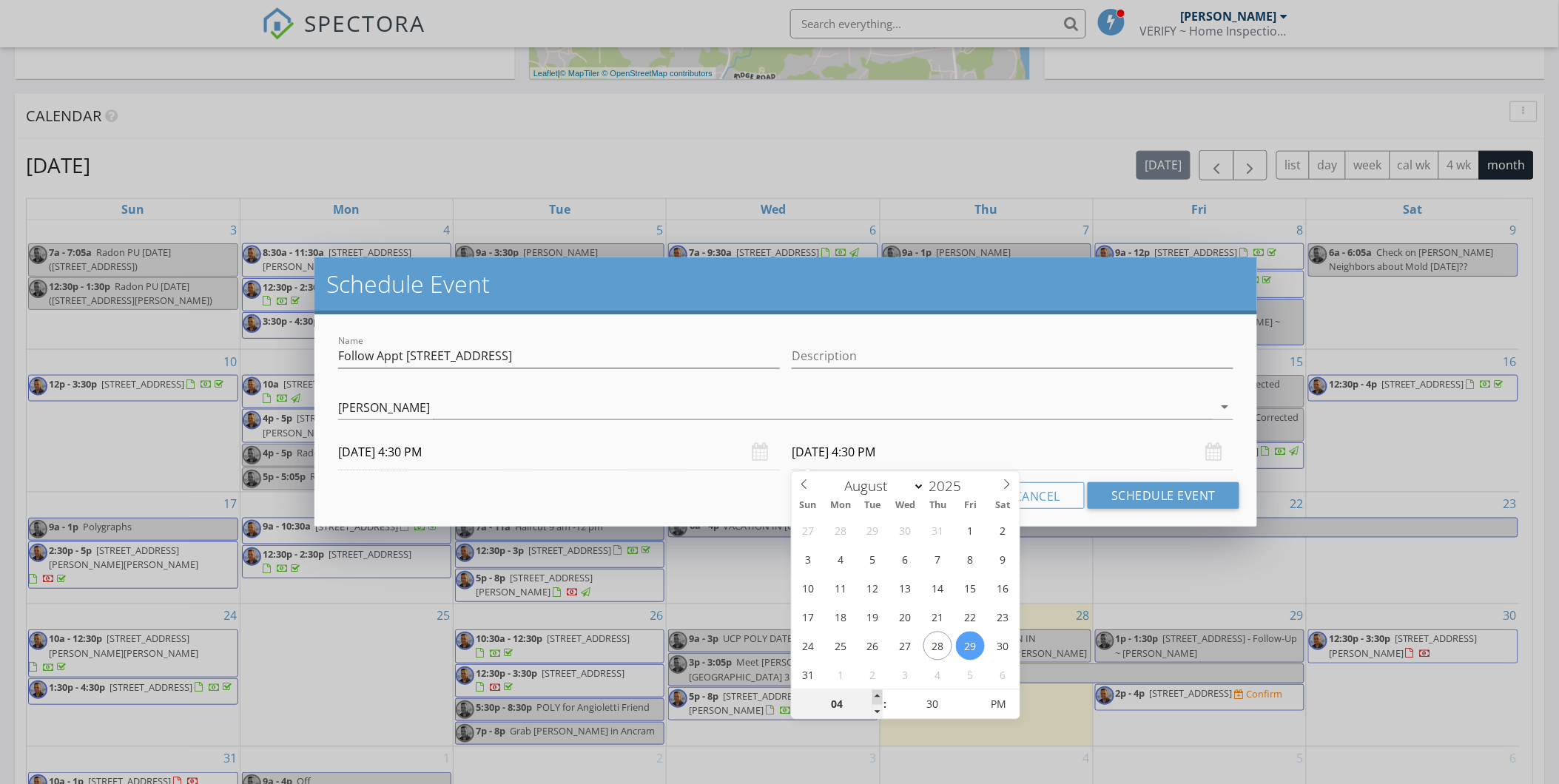
type input "05"
type input "08/29/2025 5:30 PM"
click at [876, 694] on span at bounding box center [877, 697] width 10 height 15
click at [578, 505] on div "Cancel Schedule Event" at bounding box center [786, 495] width 908 height 26
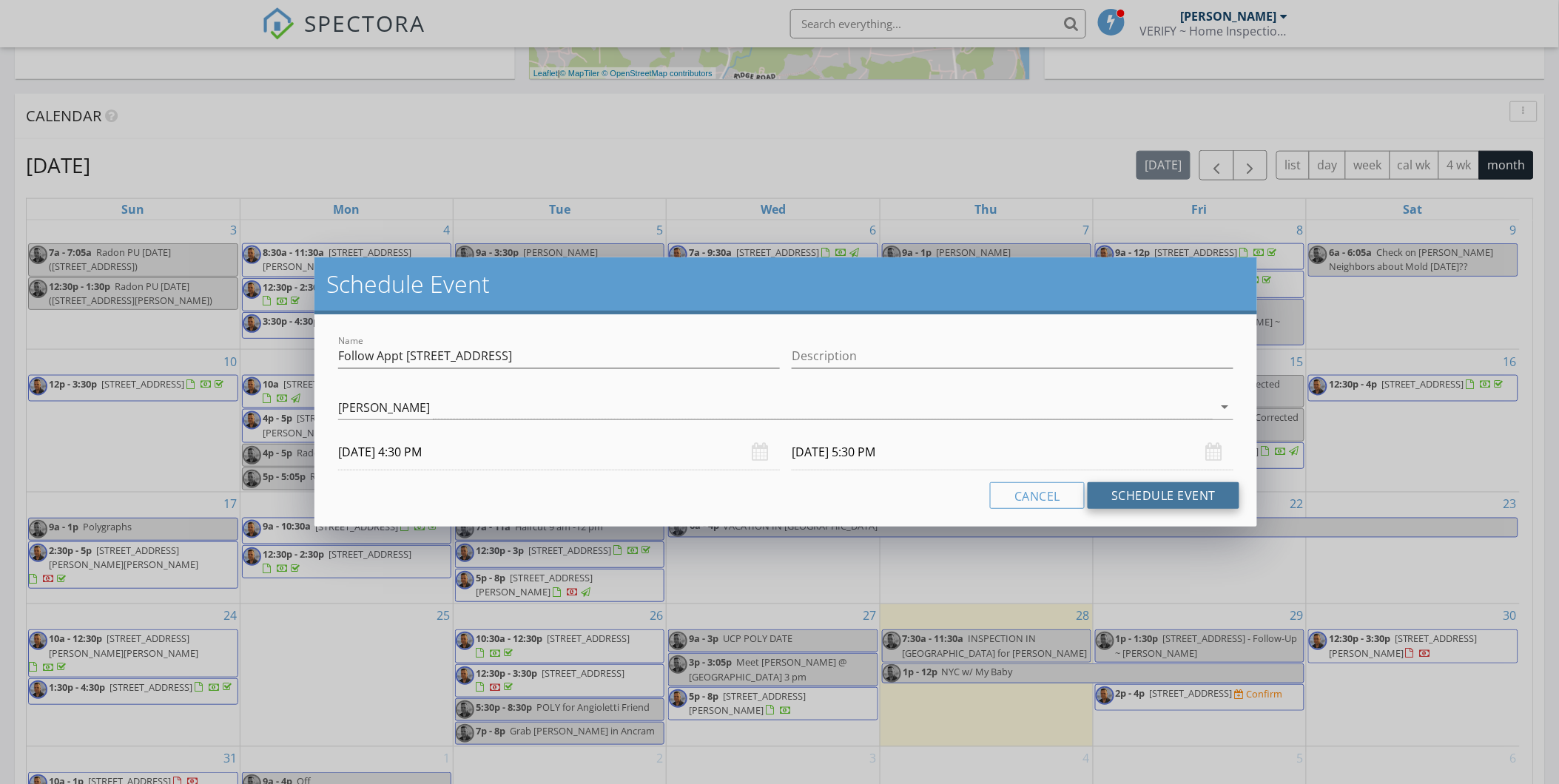
click at [1182, 489] on button "Schedule Event" at bounding box center [1164, 495] width 152 height 26
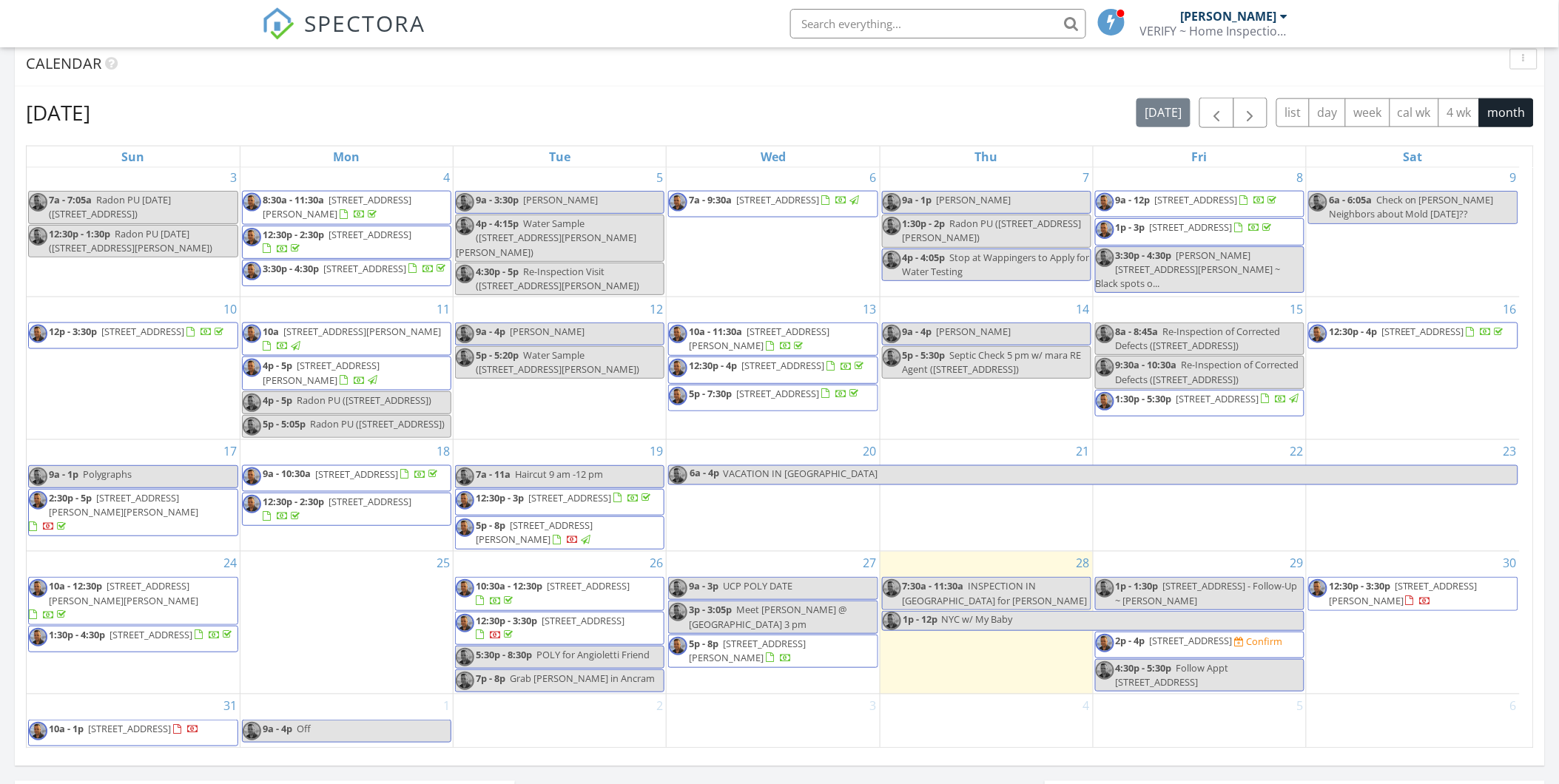
scroll to position [639, 0]
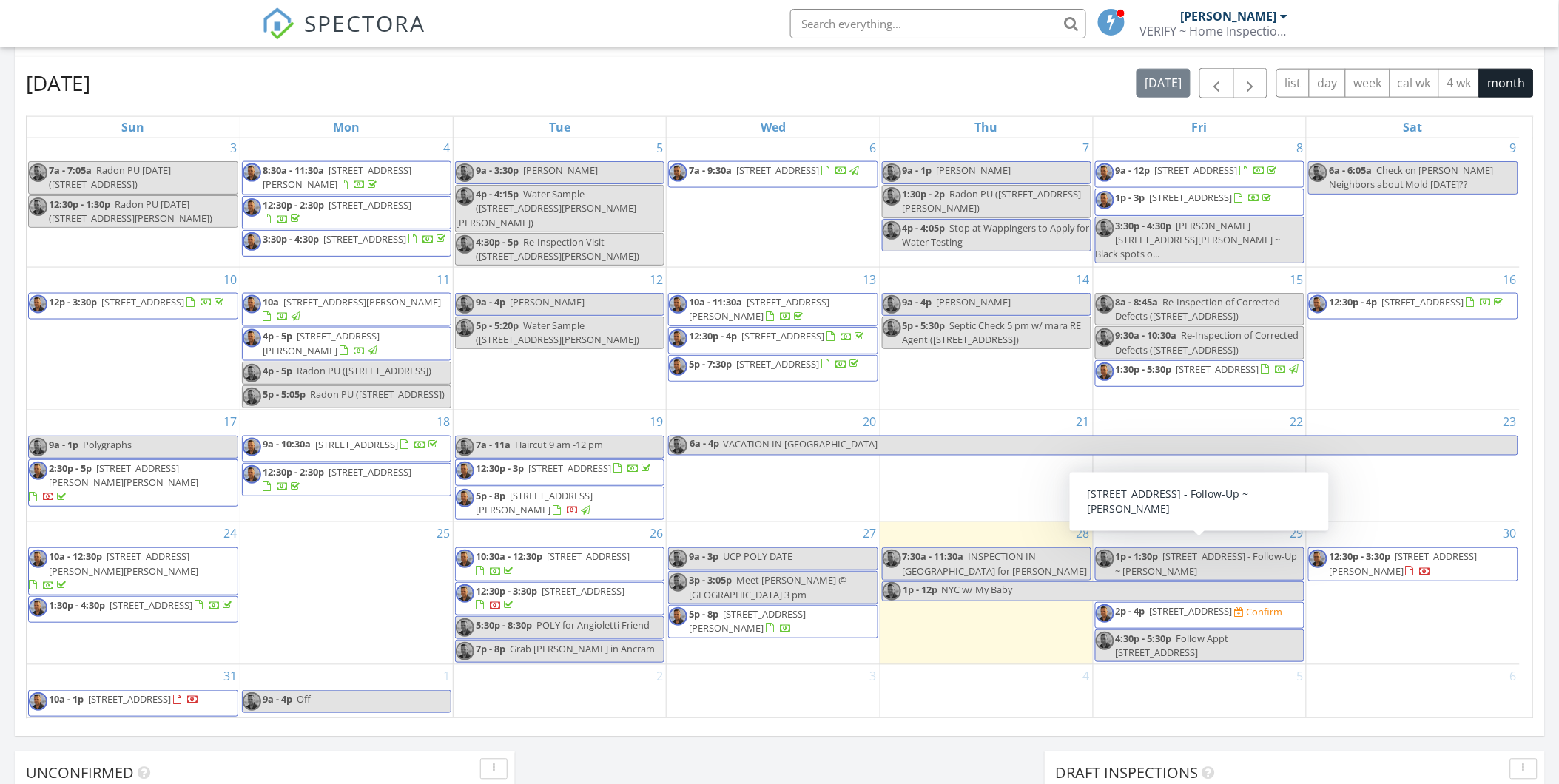
click at [1350, 522] on div "30 12:30p - 3:30p 66 Susan Dr W, Newburgh 12550" at bounding box center [1413, 593] width 213 height 142
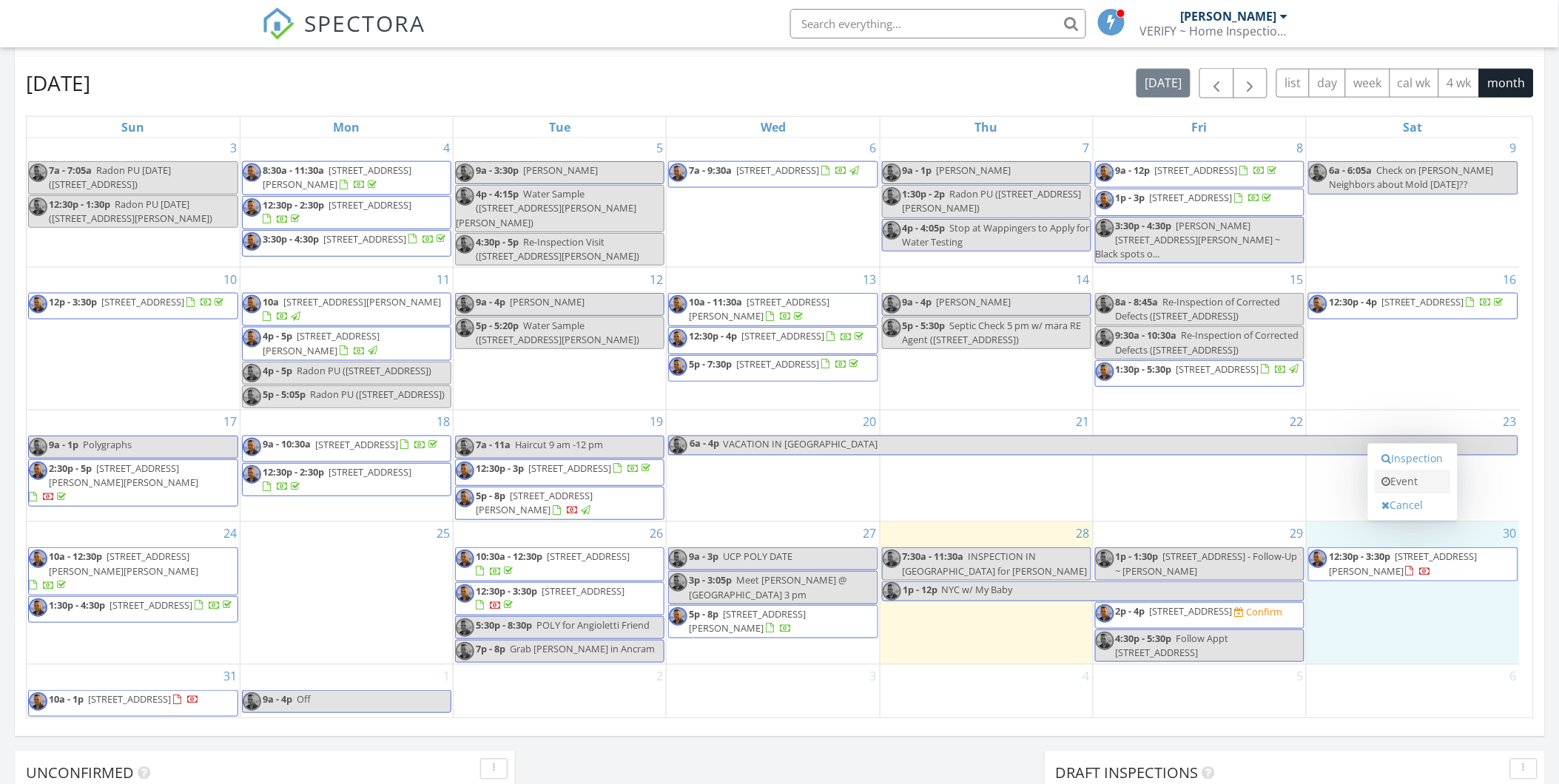
click at [1408, 483] on link "Event" at bounding box center [1413, 483] width 76 height 24
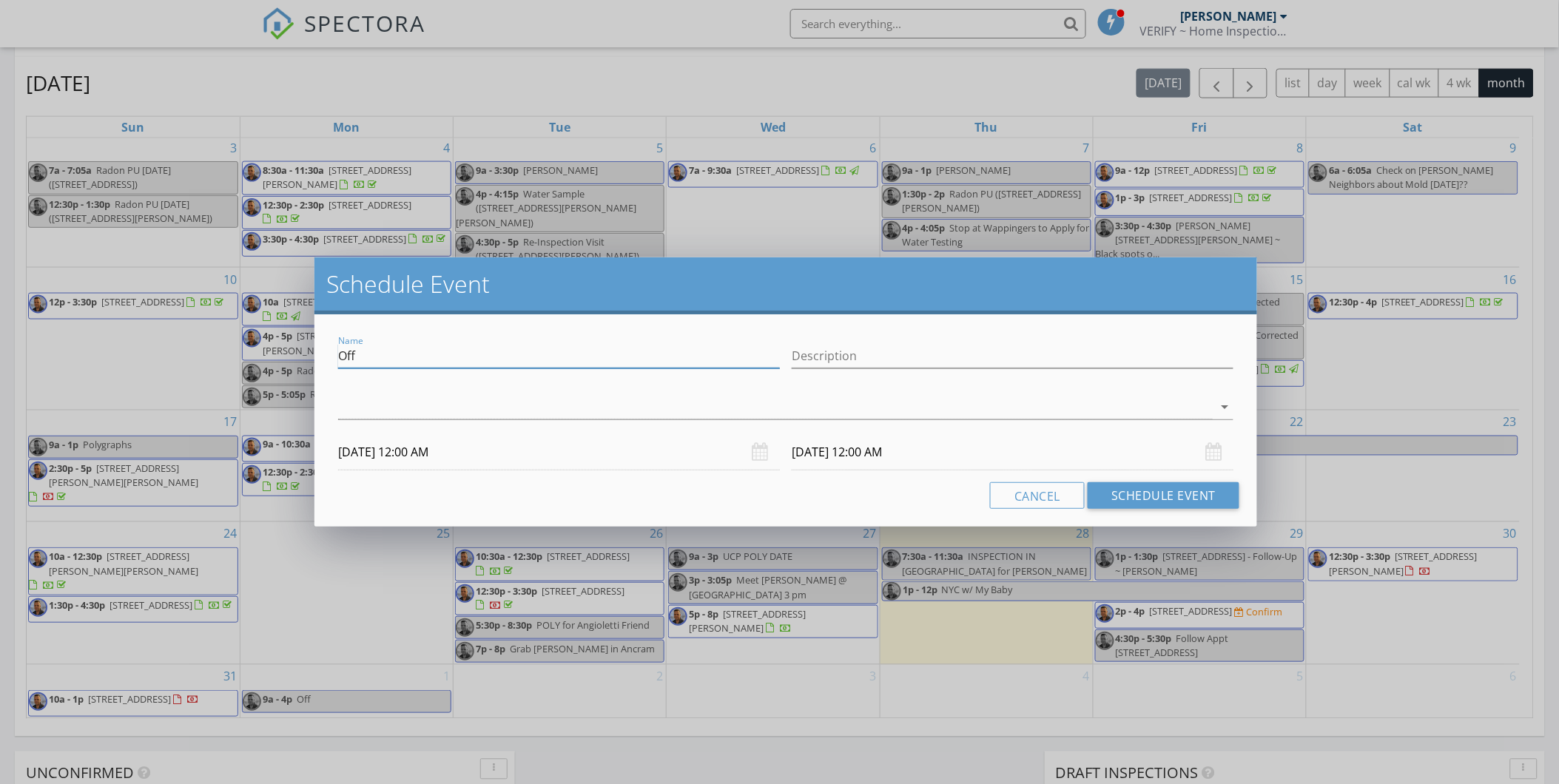
drag, startPoint x: 390, startPoint y: 358, endPoint x: 309, endPoint y: 354, distance: 81.1
click at [309, 354] on div "Schedule Event Name Off Description arrow_drop_down 08/30/2025 12:00 AM 08/31/2…" at bounding box center [780, 392] width 1559 height 784
click at [383, 353] on input "Radon {PU Hudson NY" at bounding box center [558, 356] width 441 height 25
type input "Radon [PERSON_NAME] NY W/ [PERSON_NAME]"
click at [358, 398] on div at bounding box center [776, 407] width 875 height 25
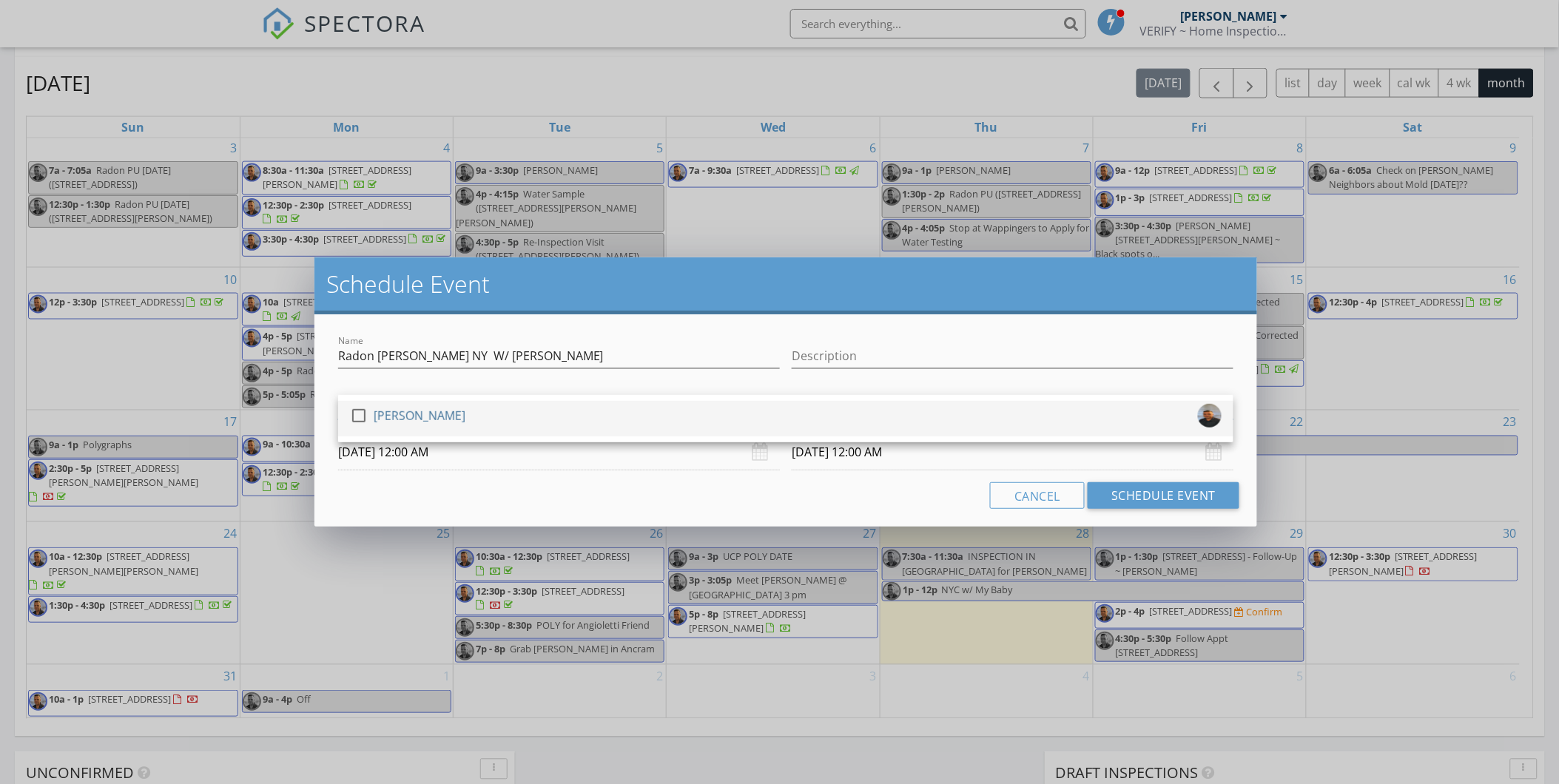
click at [358, 417] on div at bounding box center [359, 416] width 25 height 25
click at [424, 460] on input "08/30/2025 12:00 AM" at bounding box center [558, 452] width 441 height 37
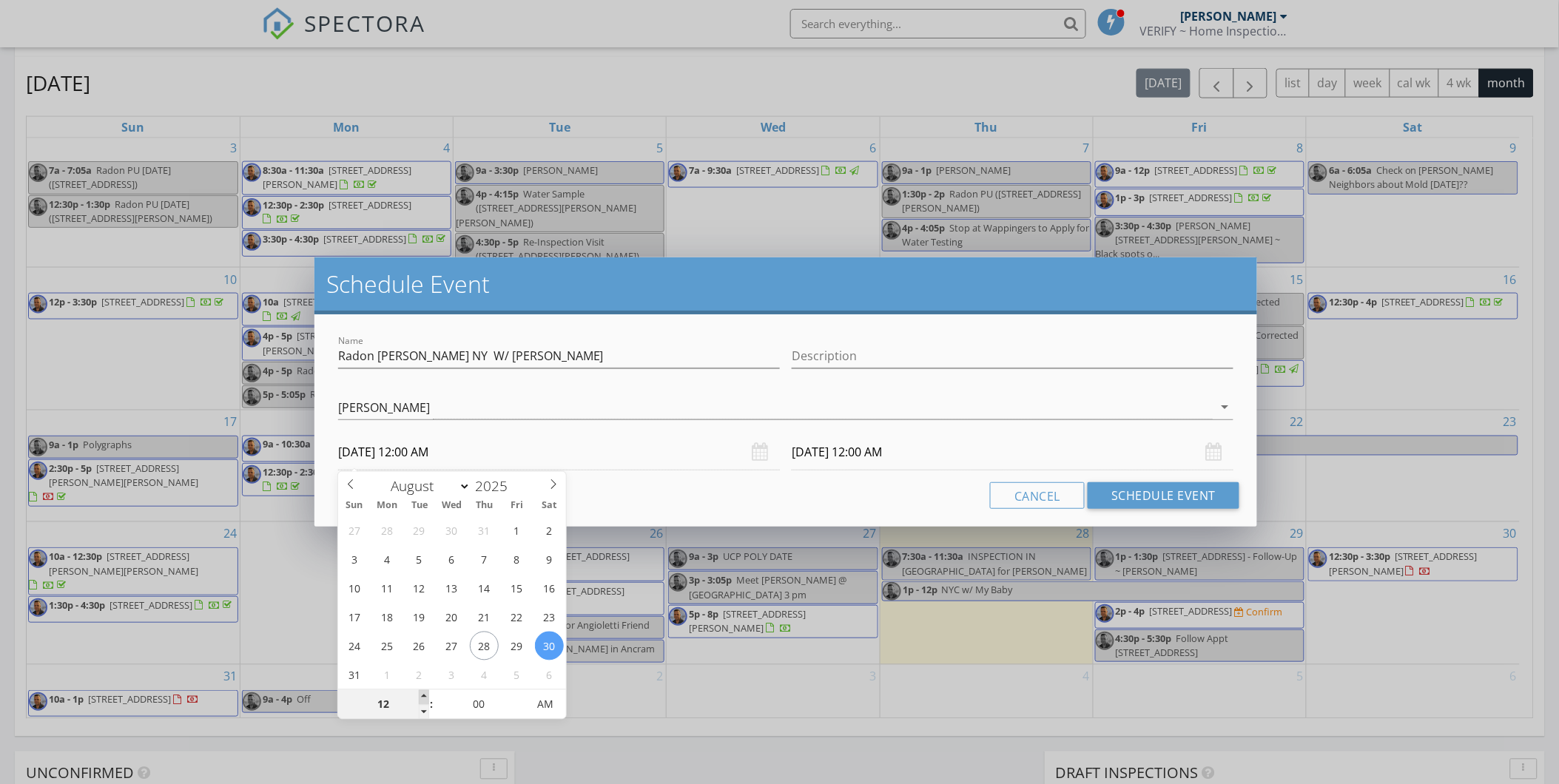
type input "01"
type input "08/30/2025 1:00 AM"
click at [422, 694] on span at bounding box center [424, 697] width 10 height 15
type input "08/31/2025 1:00 AM"
type input "12"
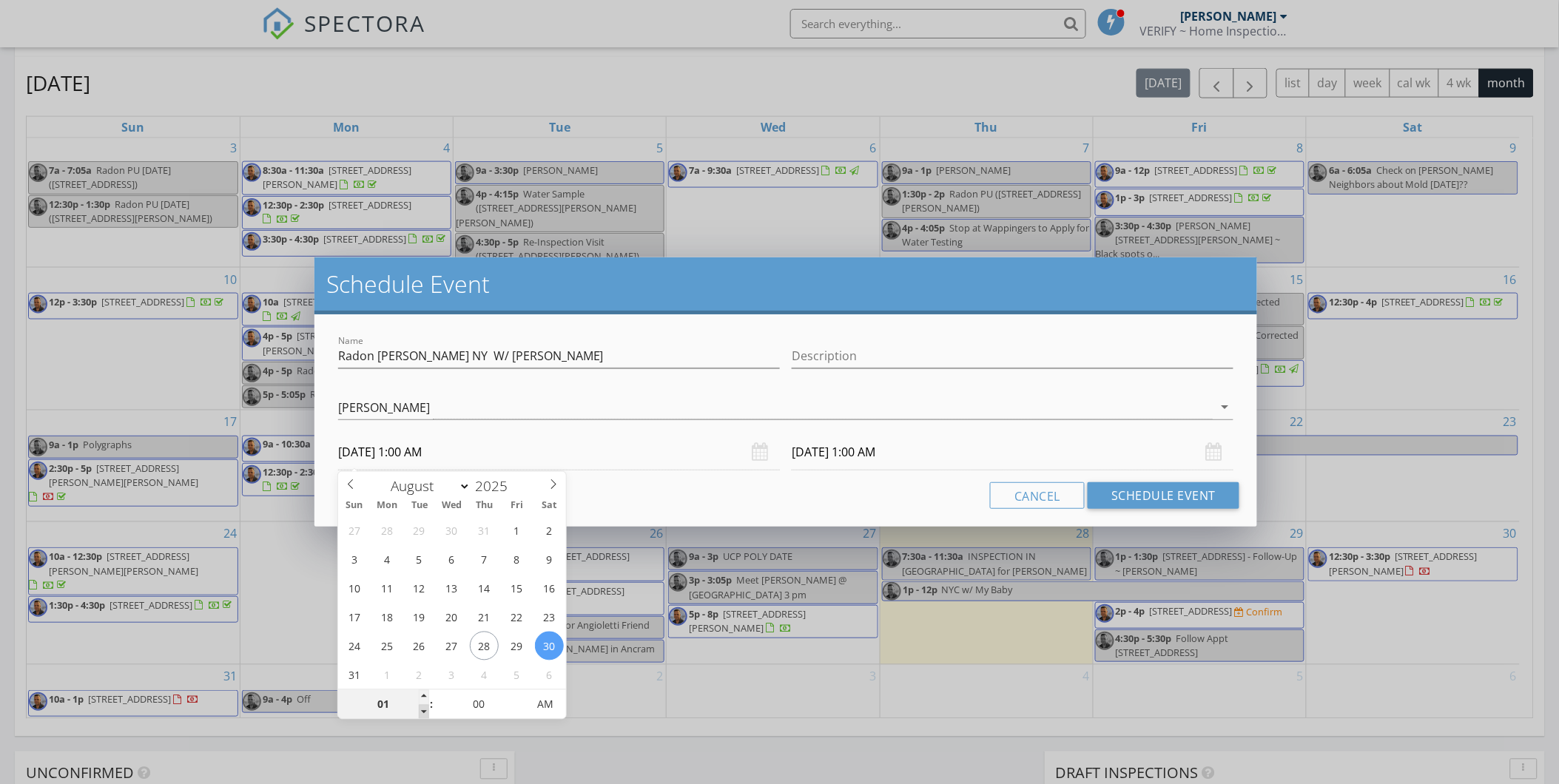
type input "08/30/2025 12:00 AM"
click at [423, 707] on span at bounding box center [424, 712] width 10 height 15
type input "11"
type input "08/30/2025 11:00 PM"
click at [423, 707] on span at bounding box center [424, 712] width 10 height 15
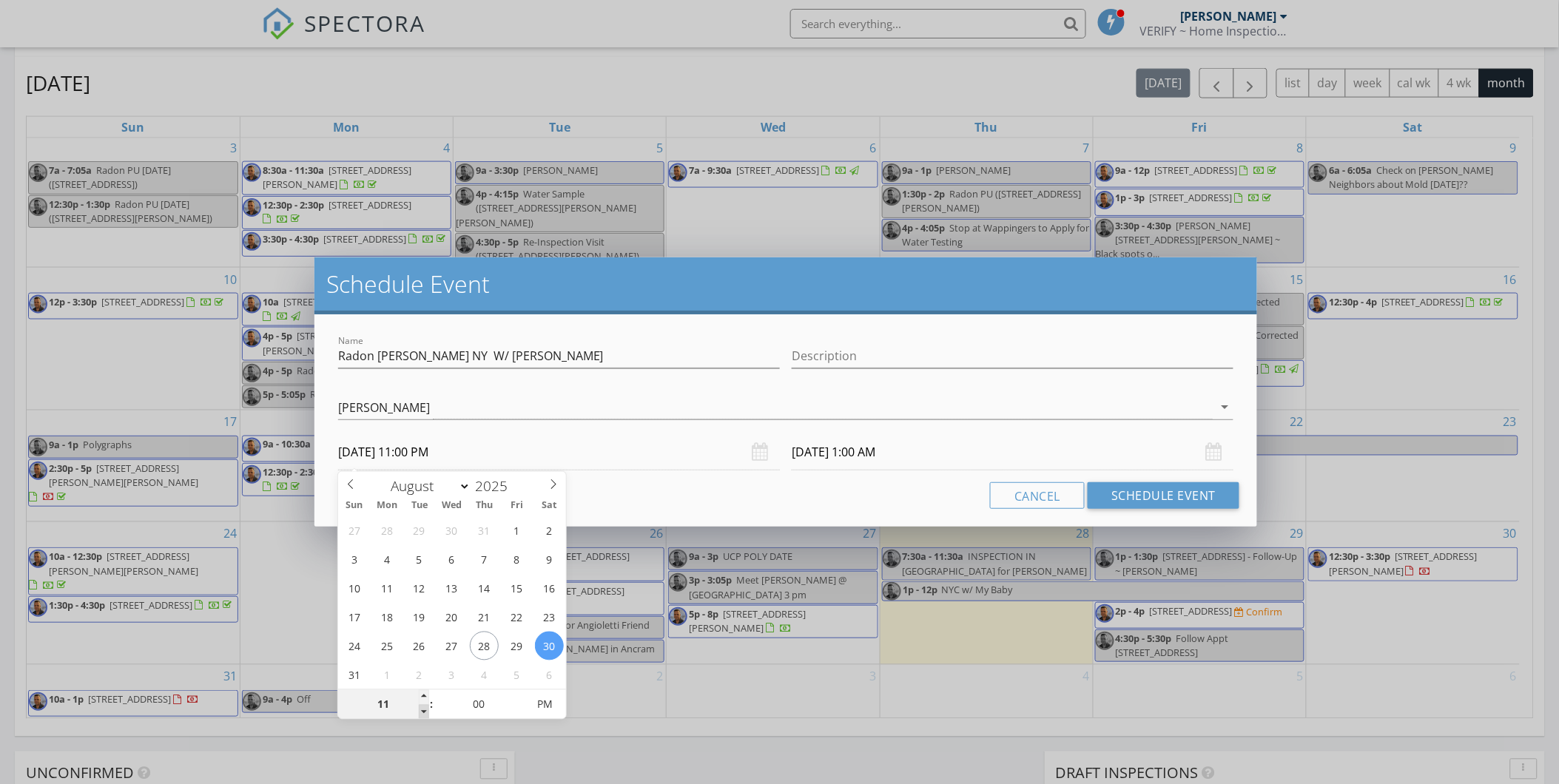
type input "10"
type input "08/30/2025 10:00 PM"
click at [423, 707] on span at bounding box center [424, 712] width 10 height 15
type input "09"
type input "08/30/2025 9:00 PM"
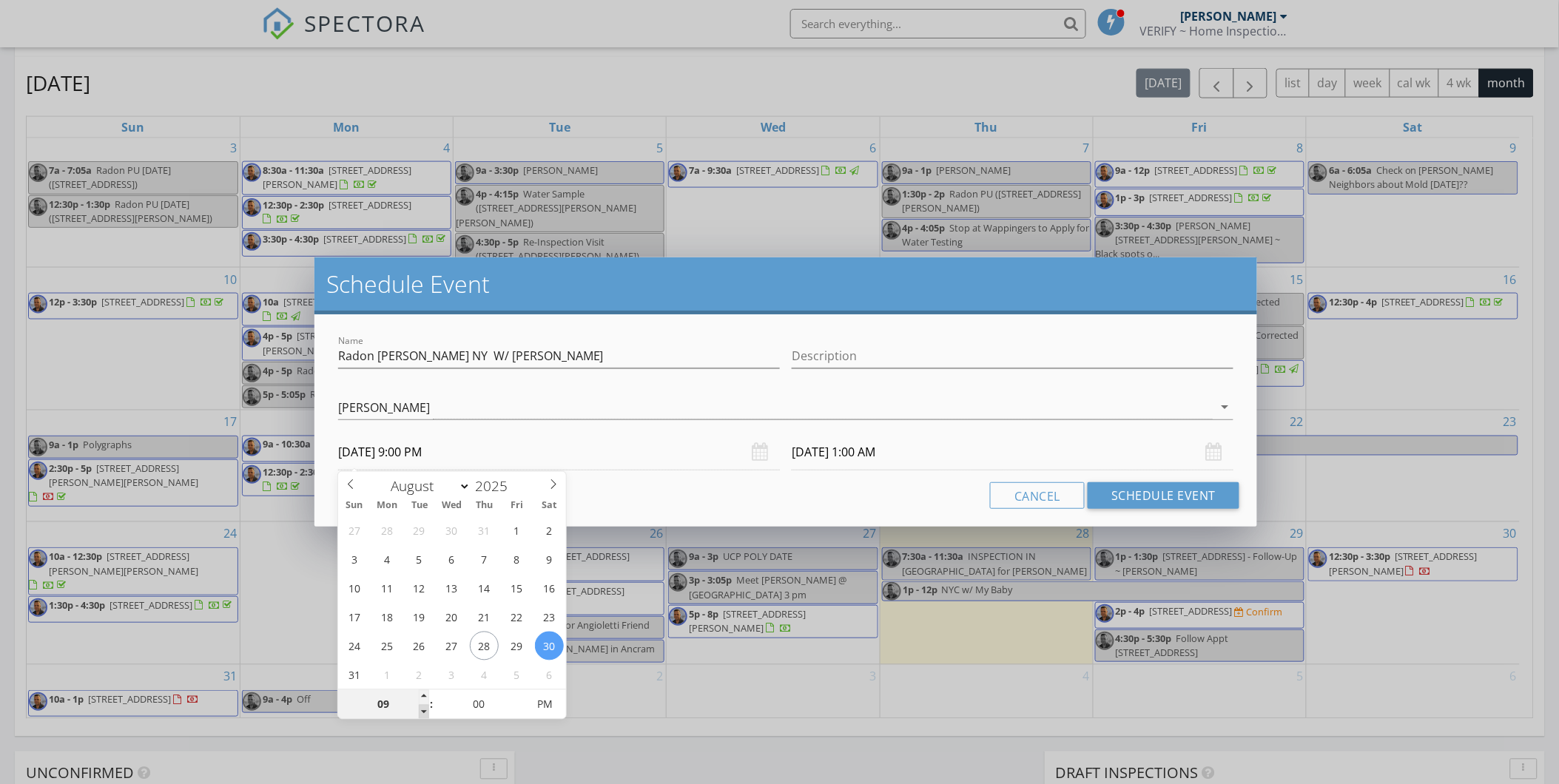
click at [423, 707] on span at bounding box center [424, 712] width 10 height 15
type input "08/31/2025 9:00 PM"
type input "10"
type input "08/30/2025 10:00 PM"
drag, startPoint x: 423, startPoint y: 707, endPoint x: 420, endPoint y: 695, distance: 12.4
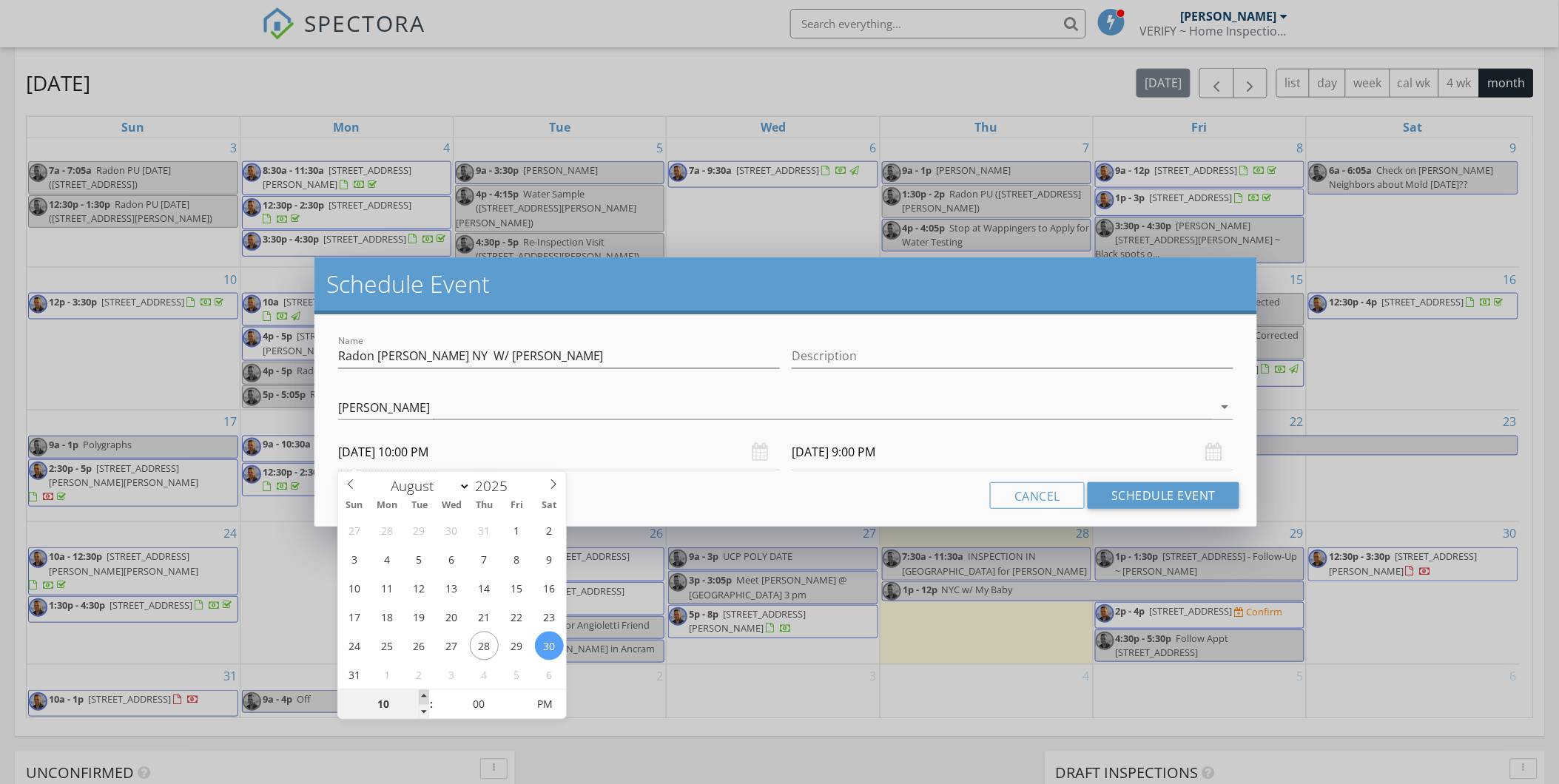
click at [420, 695] on span at bounding box center [424, 697] width 10 height 15
type input "08/31/2025 10:00 PM"
type input "08/30/2025 10:00 AM"
click at [550, 704] on span "PM" at bounding box center [545, 704] width 41 height 29
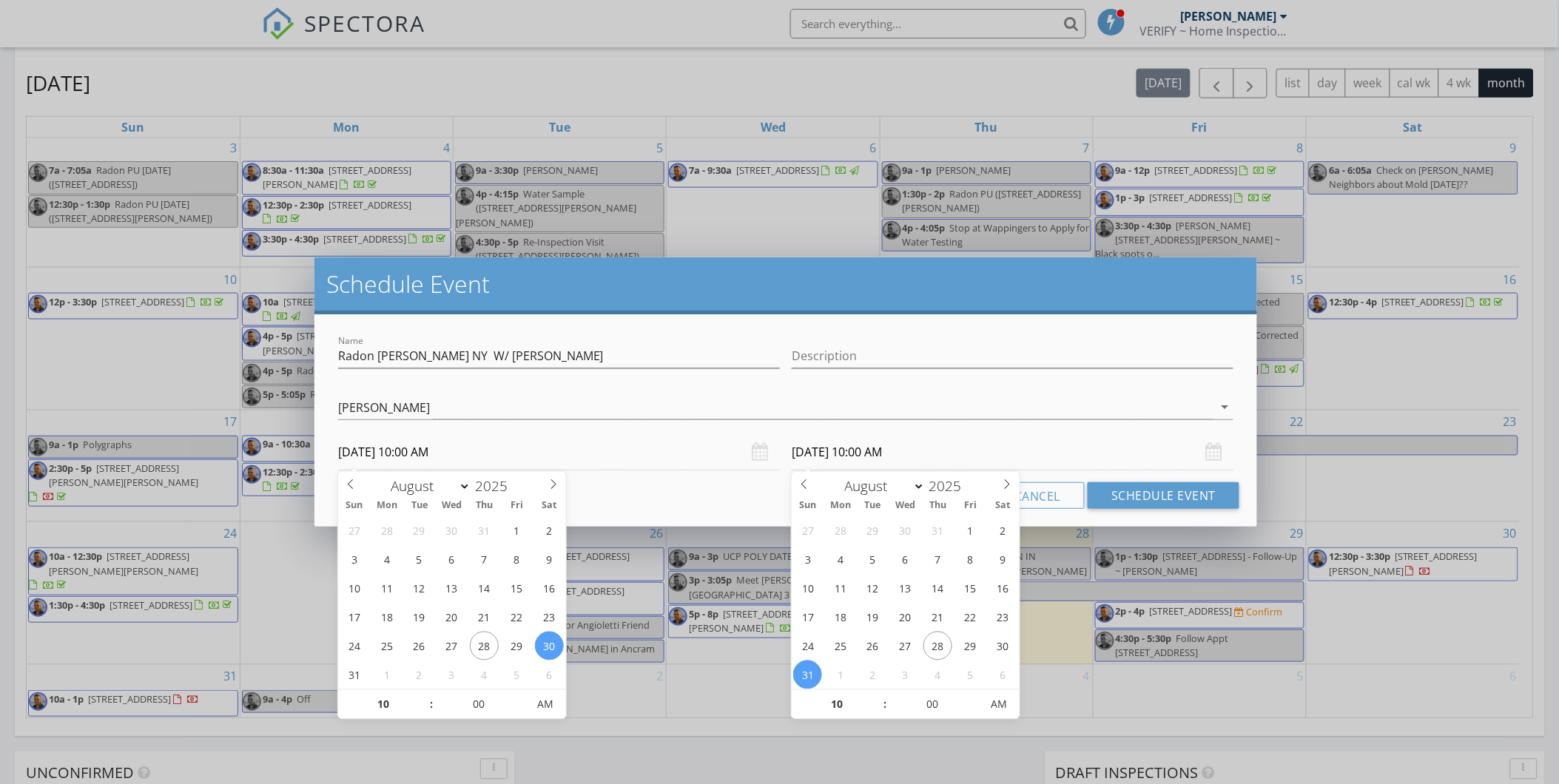
click at [826, 448] on input "08/31/2025 10:00 AM" at bounding box center [1012, 452] width 441 height 37
type input "08/30/2025 10:00 AM"
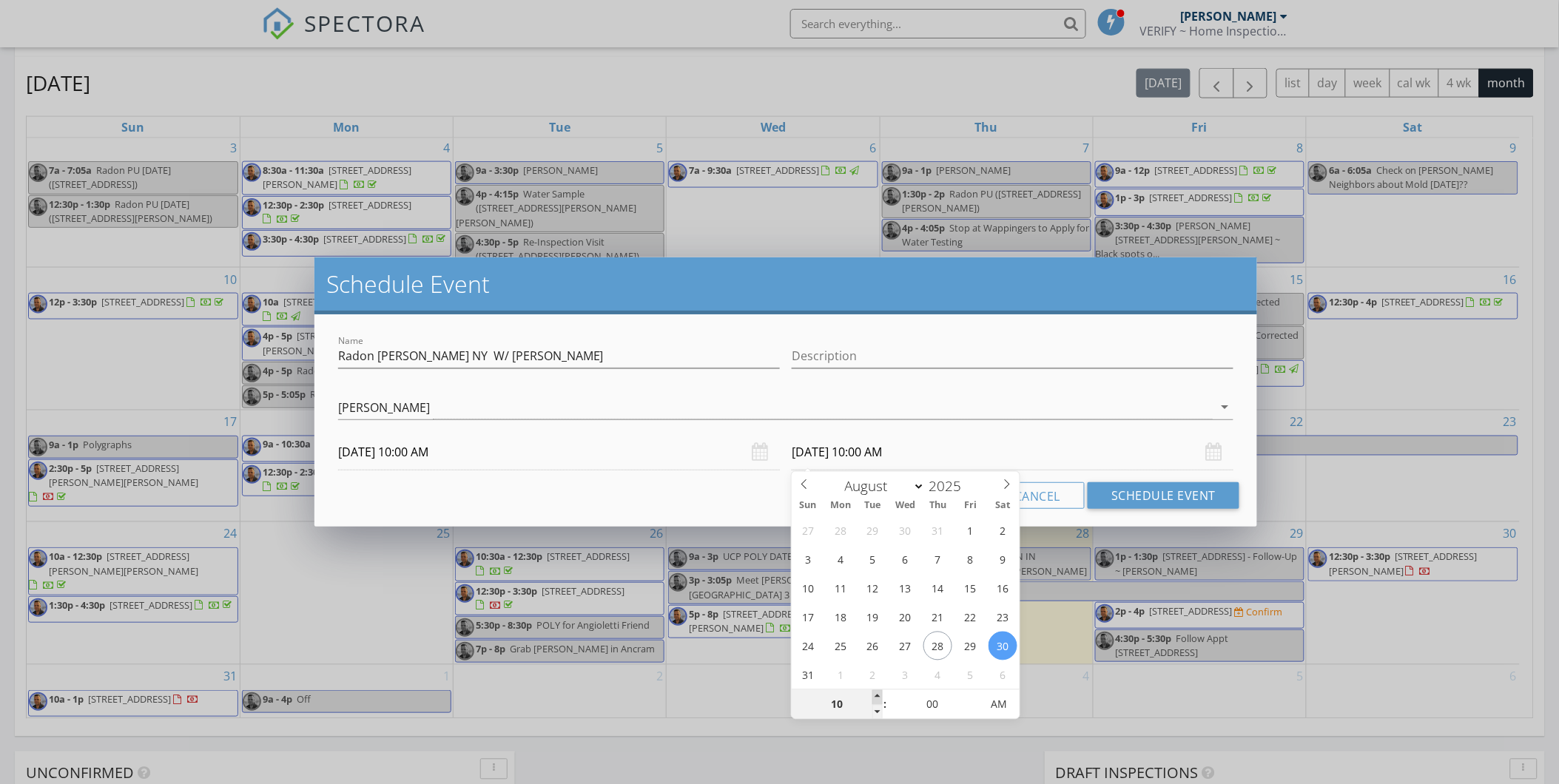
type input "11"
type input "08/30/2025 11:00 AM"
click at [878, 692] on span at bounding box center [877, 697] width 10 height 15
type input "10"
type input "08/30/2025 10:00 AM"
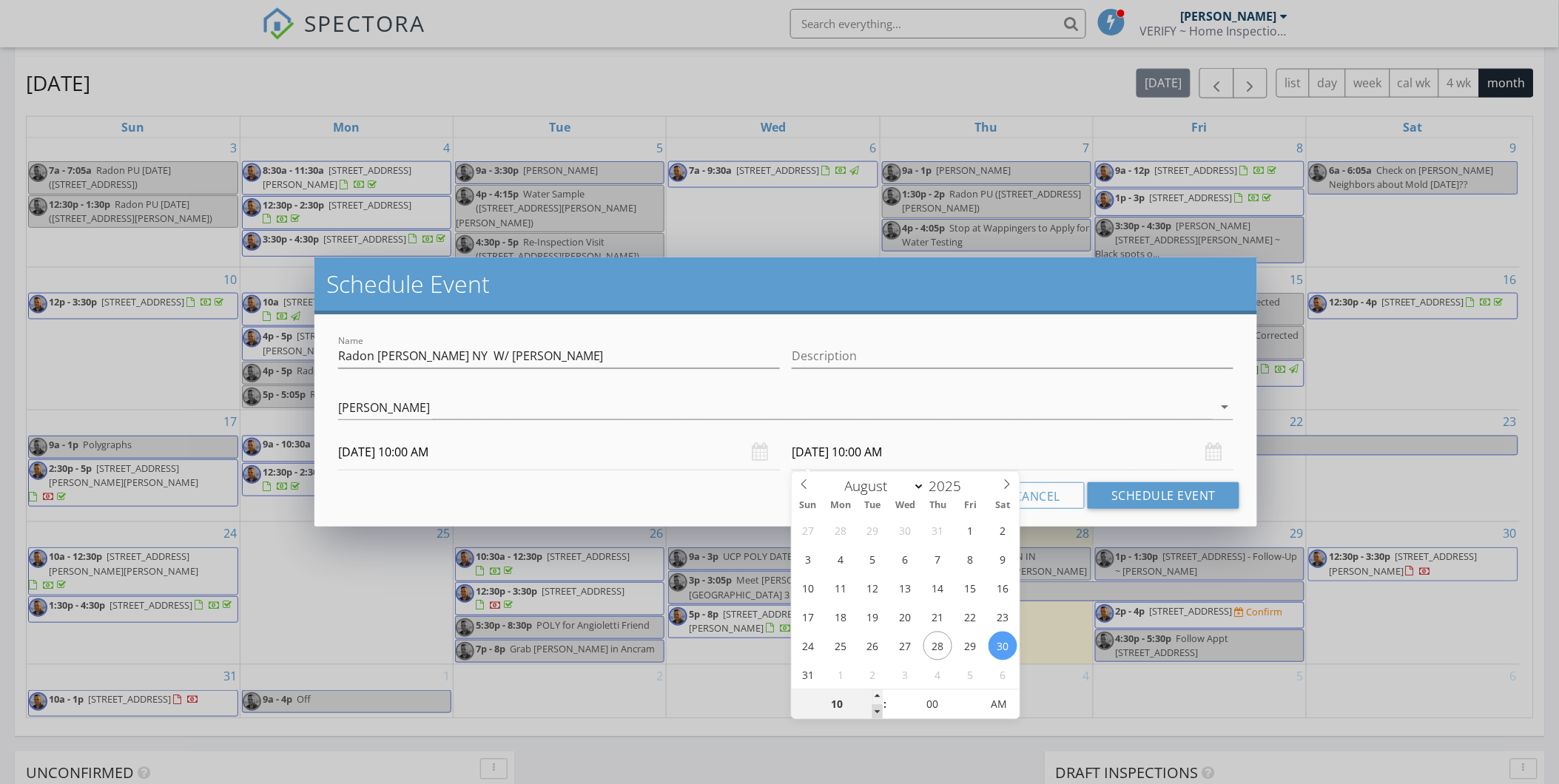
click at [876, 706] on span at bounding box center [877, 712] width 10 height 15
type input "09"
type input "08/30/2025 9:00 AM"
click at [876, 706] on span at bounding box center [877, 712] width 10 height 15
type input "08"
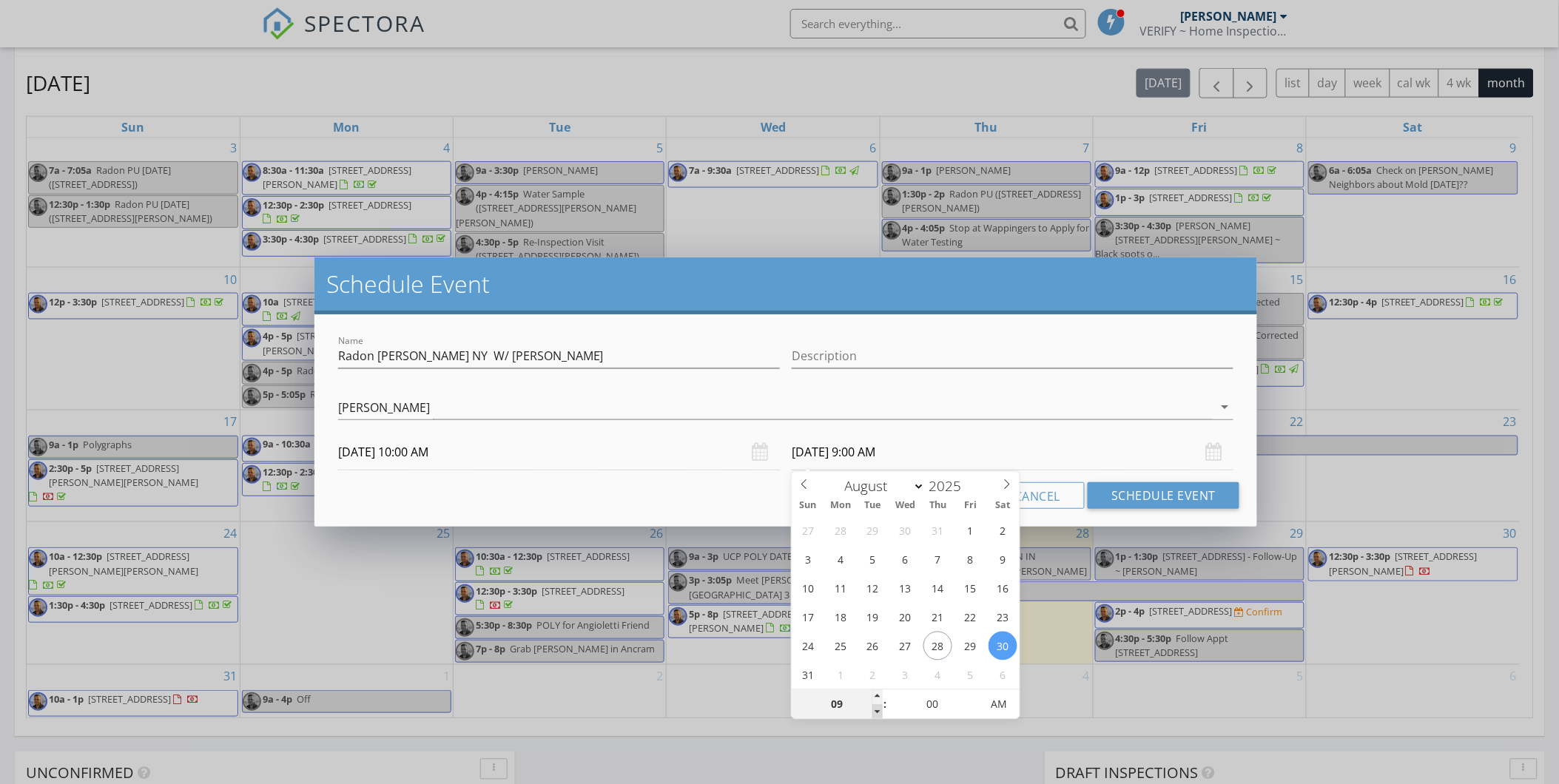
type input "08/30/2025 8:00 AM"
click at [877, 712] on span at bounding box center [877, 712] width 10 height 15
type input "09"
type input "08/30/2025 9:00 AM"
click at [876, 693] on span at bounding box center [877, 697] width 10 height 15
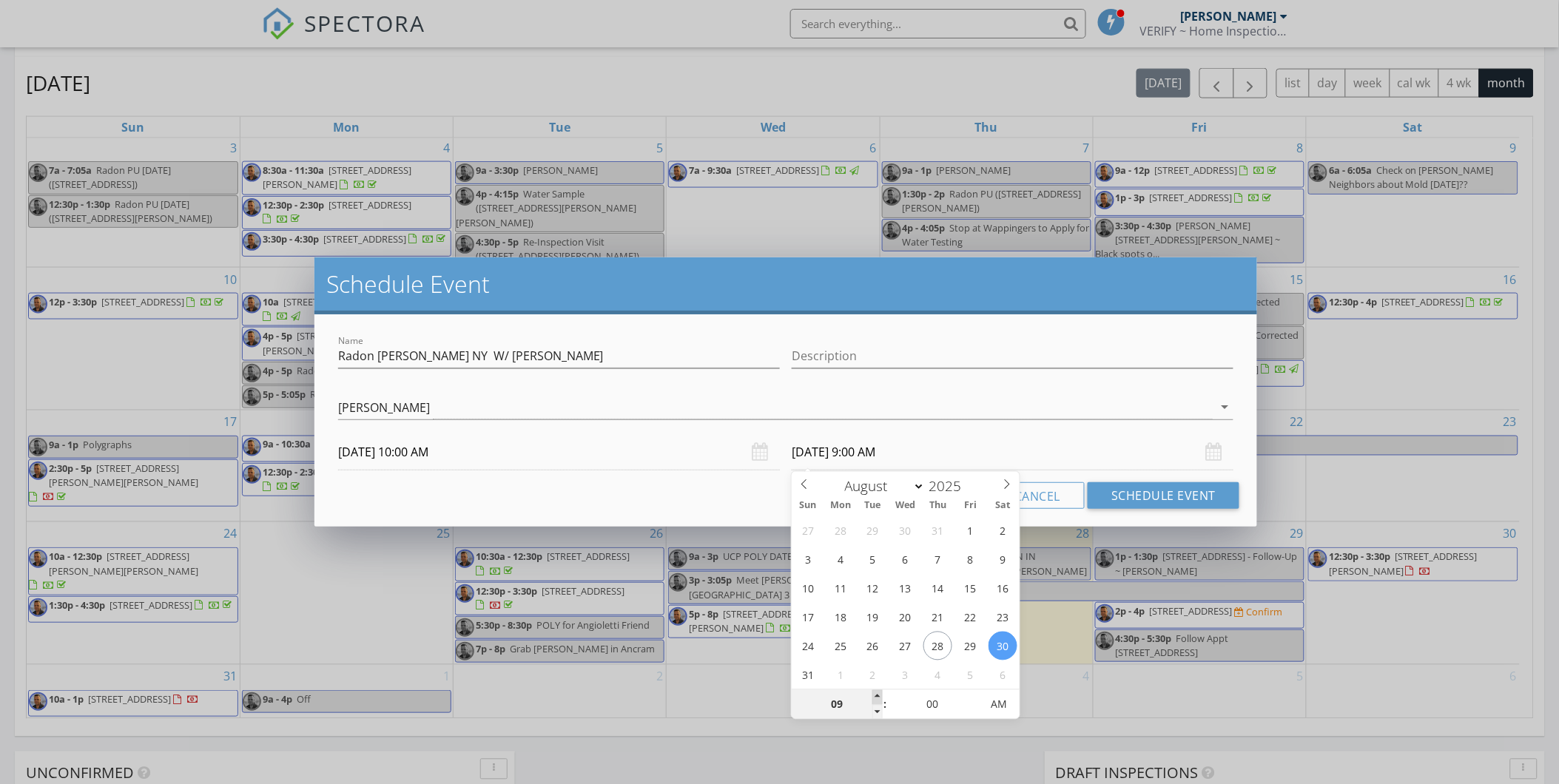
type input "10"
type input "08/30/2025 10:00 AM"
click at [876, 693] on span at bounding box center [877, 697] width 10 height 15
type input "05"
type input "08/30/2025 10:05 AM"
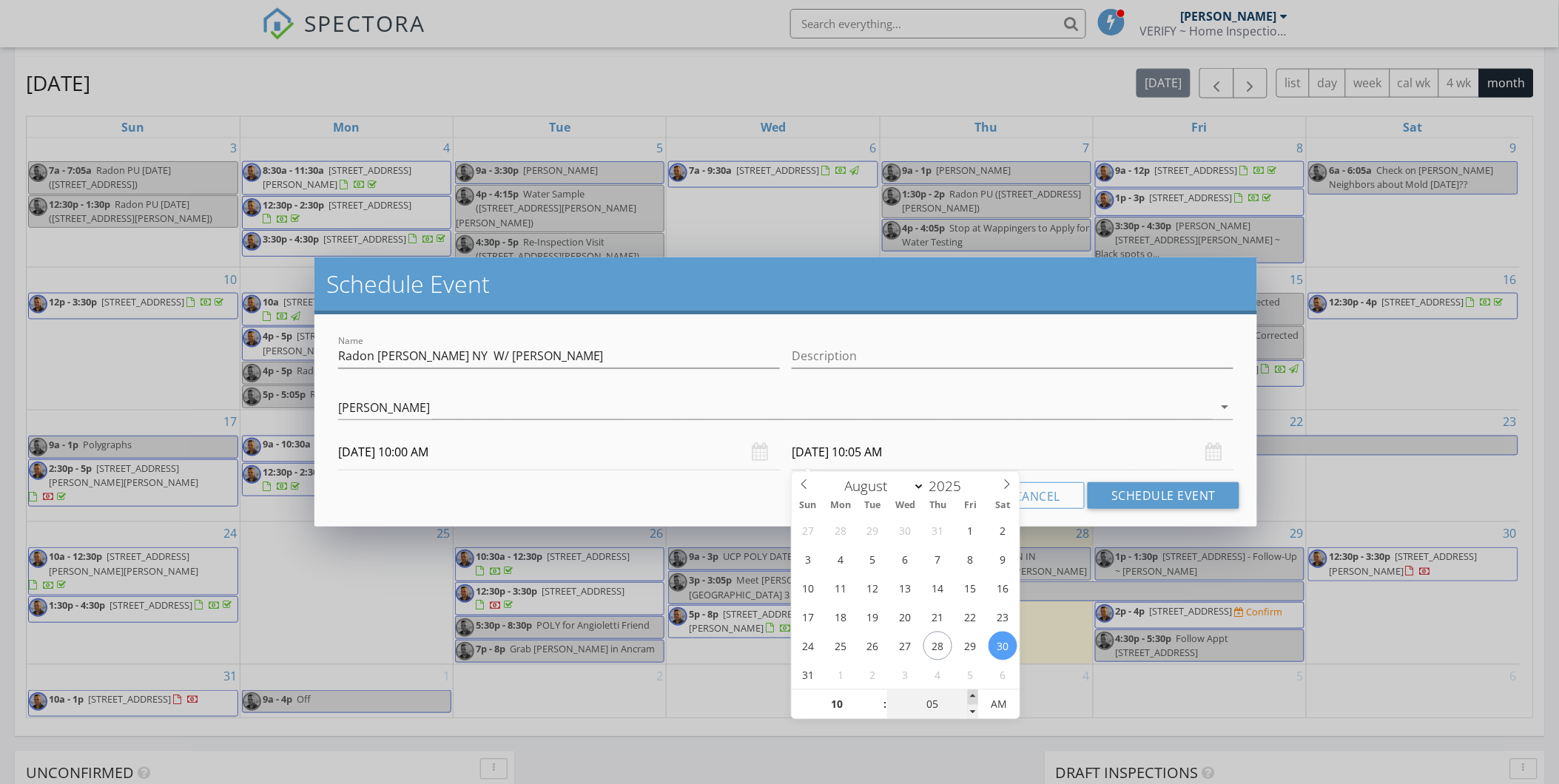
click at [975, 694] on span at bounding box center [973, 697] width 10 height 15
type input "10"
type input "08/30/2025 10:10 AM"
click at [975, 694] on span at bounding box center [973, 697] width 10 height 15
click at [663, 503] on div "Cancel Schedule Event" at bounding box center [786, 495] width 908 height 26
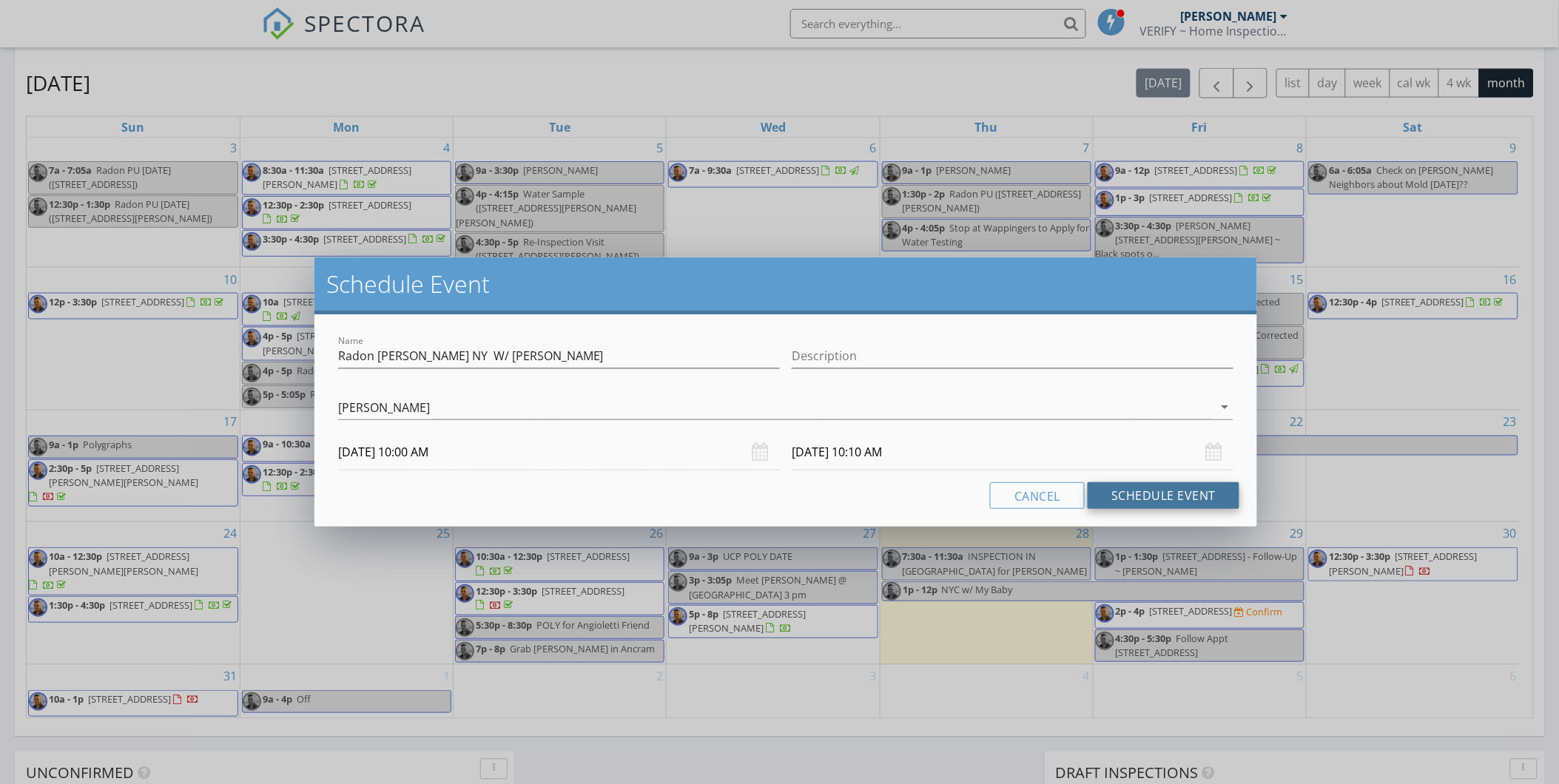
click at [1149, 499] on button "Schedule Event" at bounding box center [1164, 495] width 152 height 26
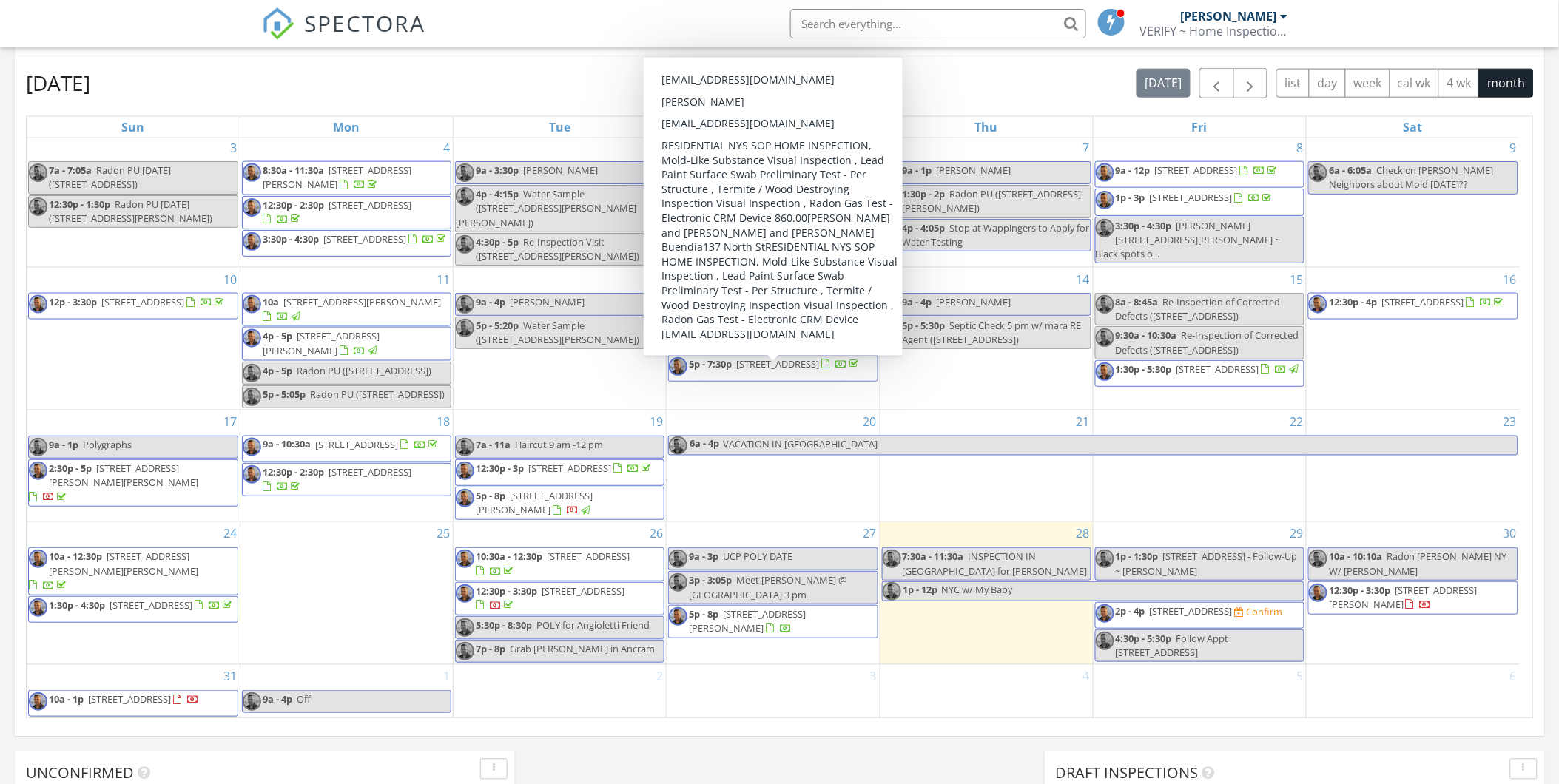
scroll to position [197, 0]
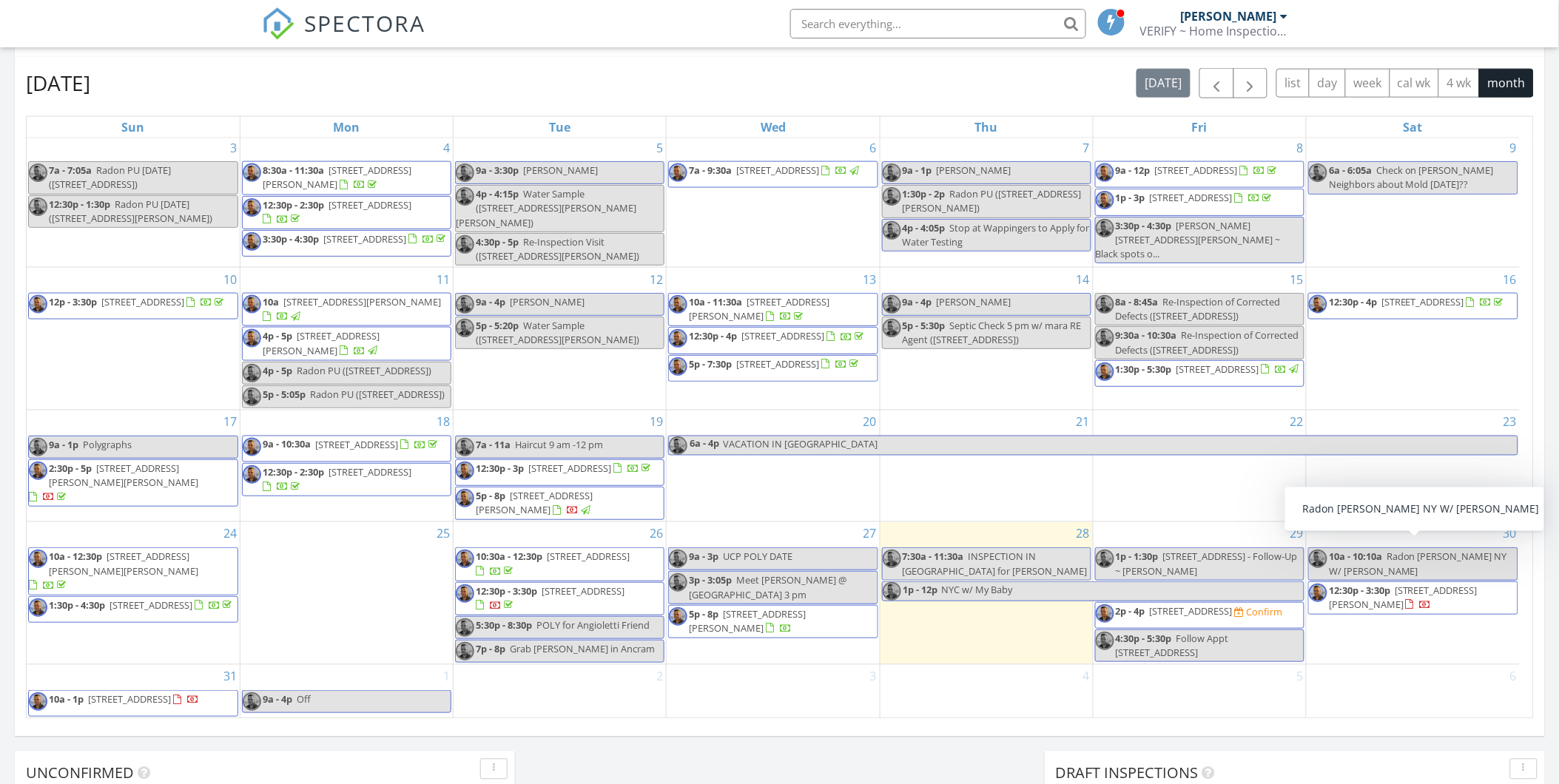
click at [1381, 522] on div "30 10a - 10:10a Radon PU Hudson NY W/ Janet 12:30p - 3:30p 66 Susan Dr W, Newbu…" at bounding box center [1413, 593] width 213 height 142
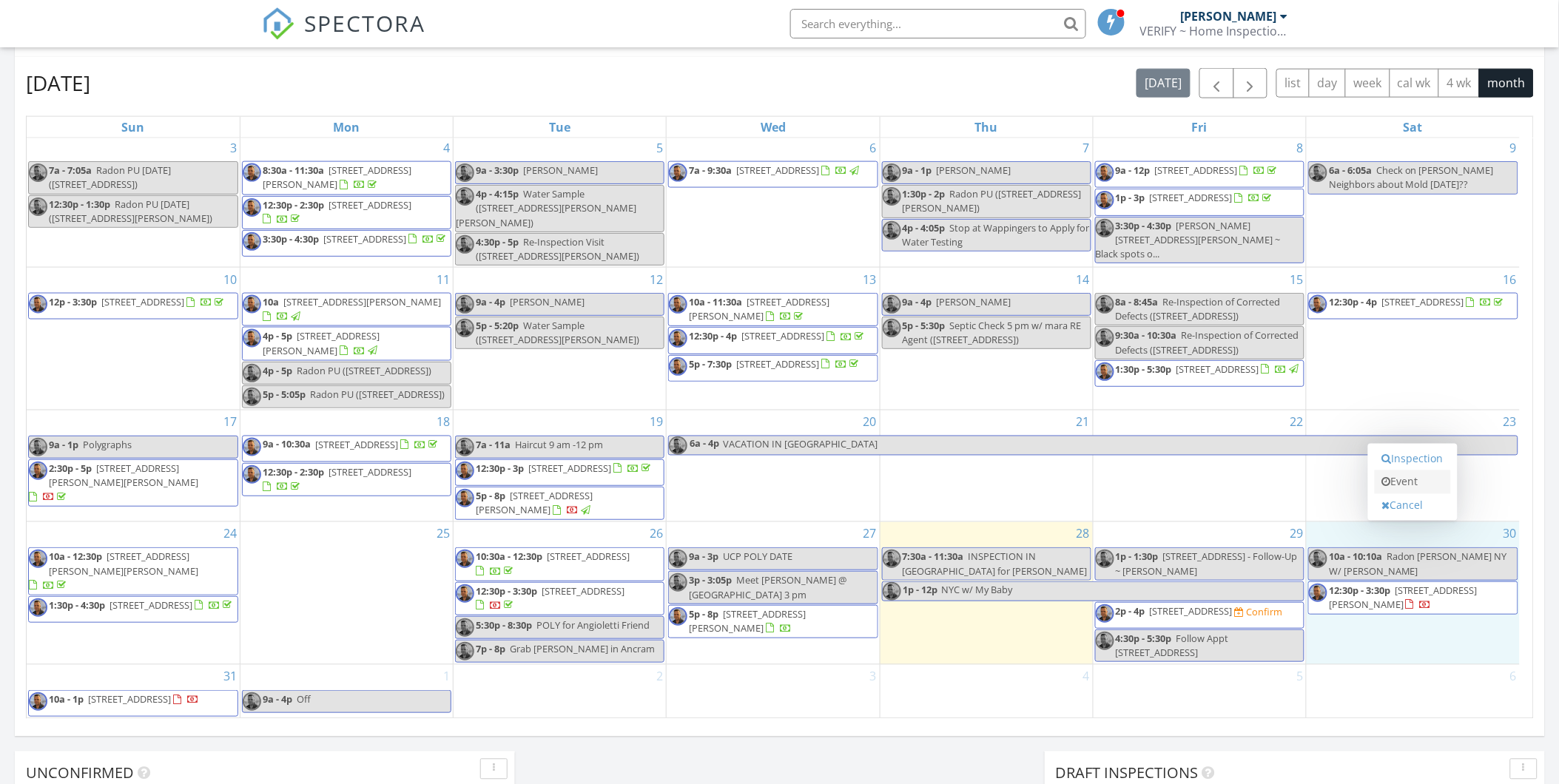
click at [1416, 479] on link "Event" at bounding box center [1413, 483] width 76 height 24
select select "7"
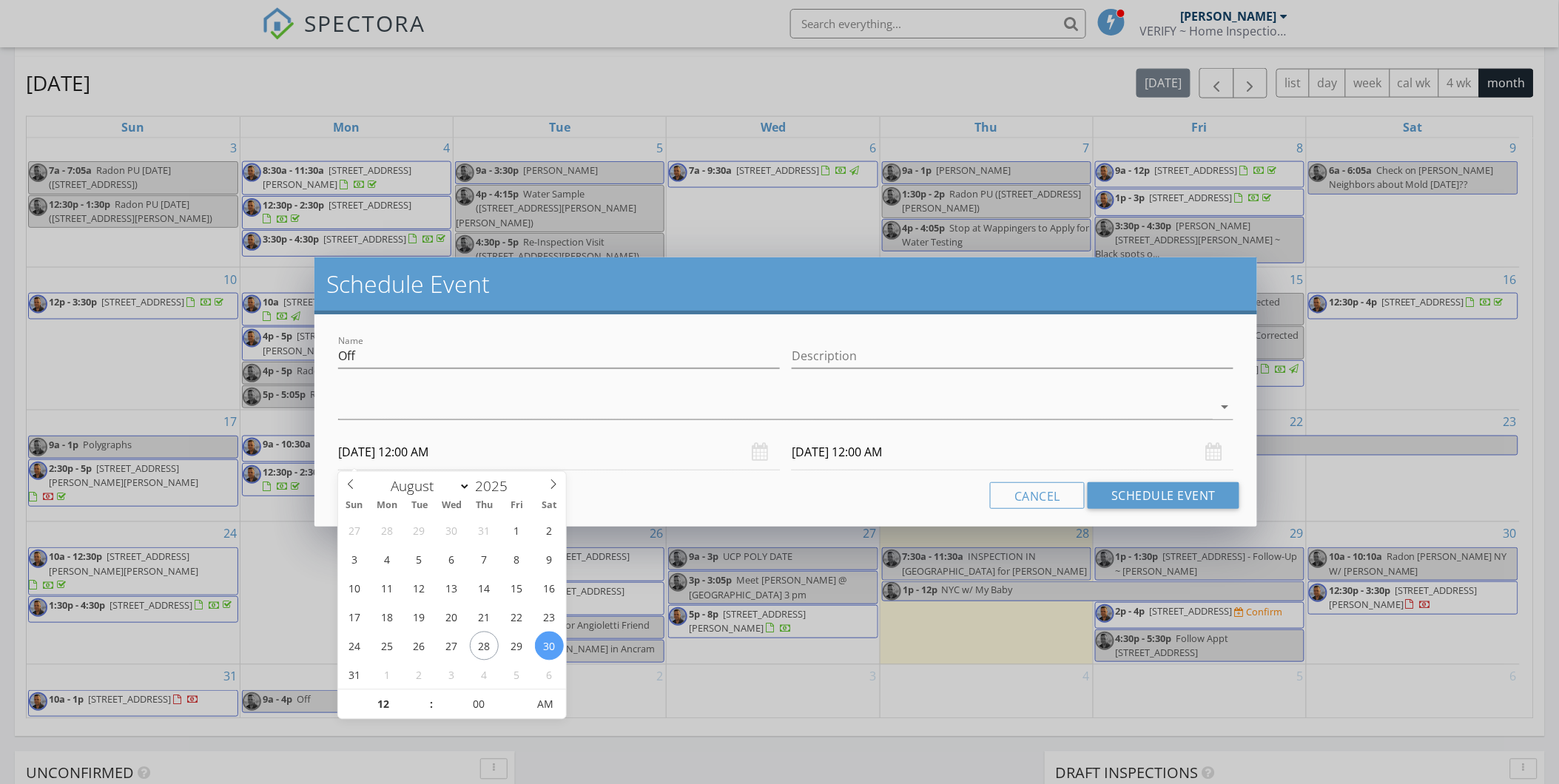
click at [397, 446] on input "08/30/2025 12:00 AM" at bounding box center [558, 452] width 441 height 37
type input "01"
type input "08/30/2025 1:00 AM"
click at [426, 697] on span at bounding box center [424, 697] width 10 height 15
type input "08/31/2025 1:00 AM"
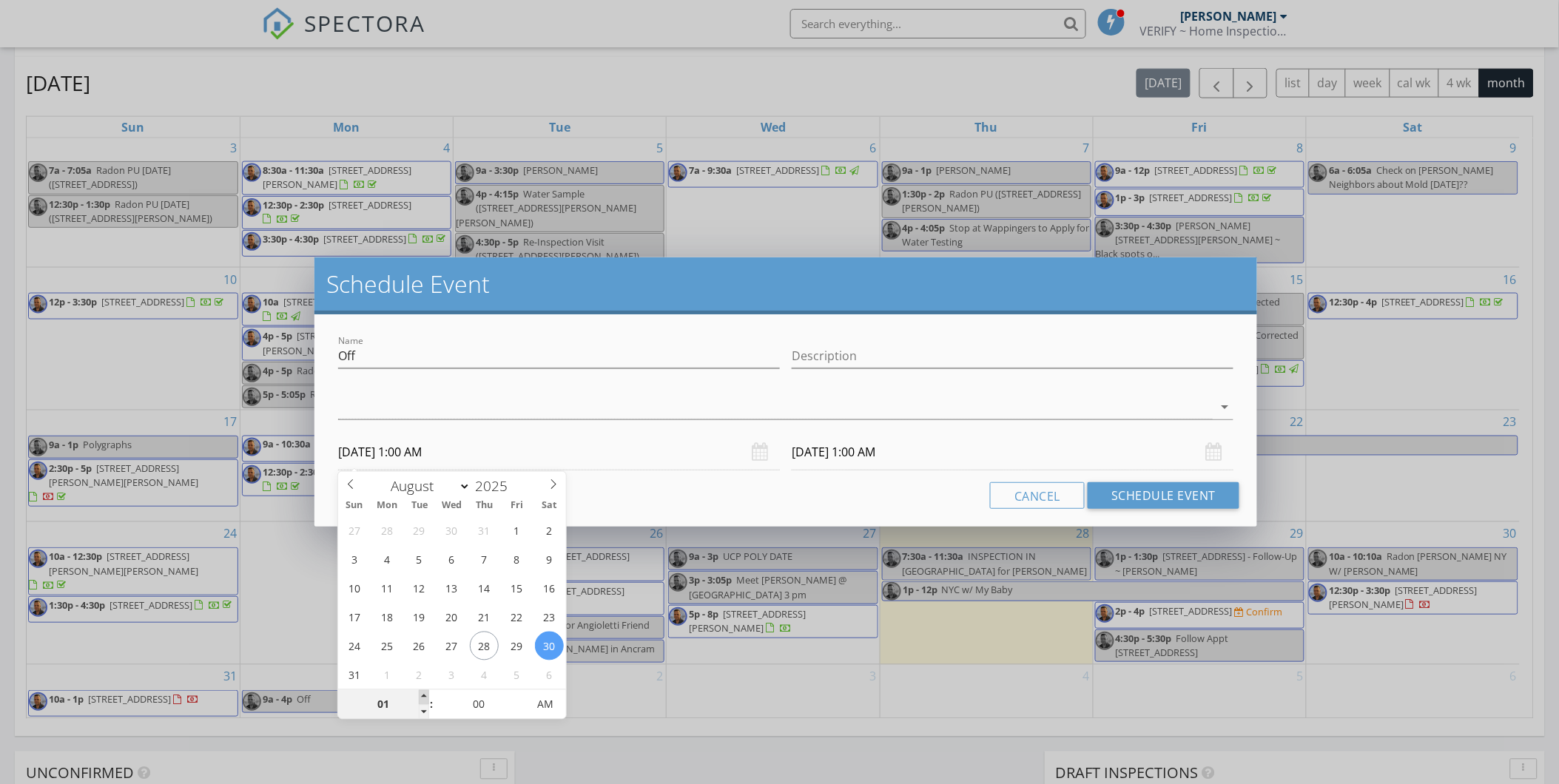
type input "02"
type input "08/30/2025 2:00 AM"
click at [426, 697] on span at bounding box center [424, 697] width 10 height 15
type input "08/31/2025 2:00 AM"
type input "03"
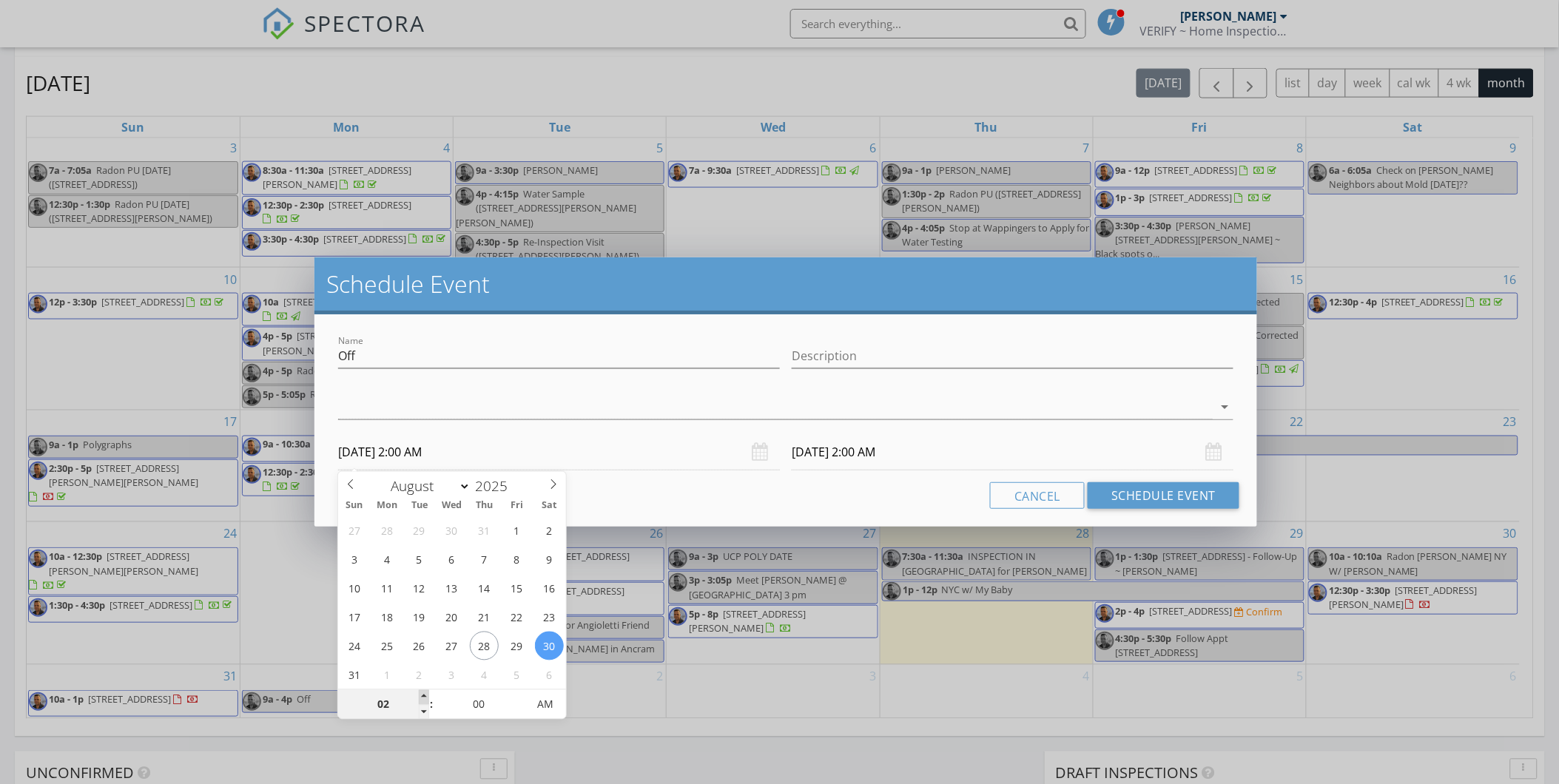
type input "08/30/2025 3:00 AM"
click at [426, 697] on span at bounding box center [424, 697] width 10 height 15
type input "04"
type input "08/30/2025 4:00 AM"
click at [426, 697] on span at bounding box center [424, 697] width 10 height 15
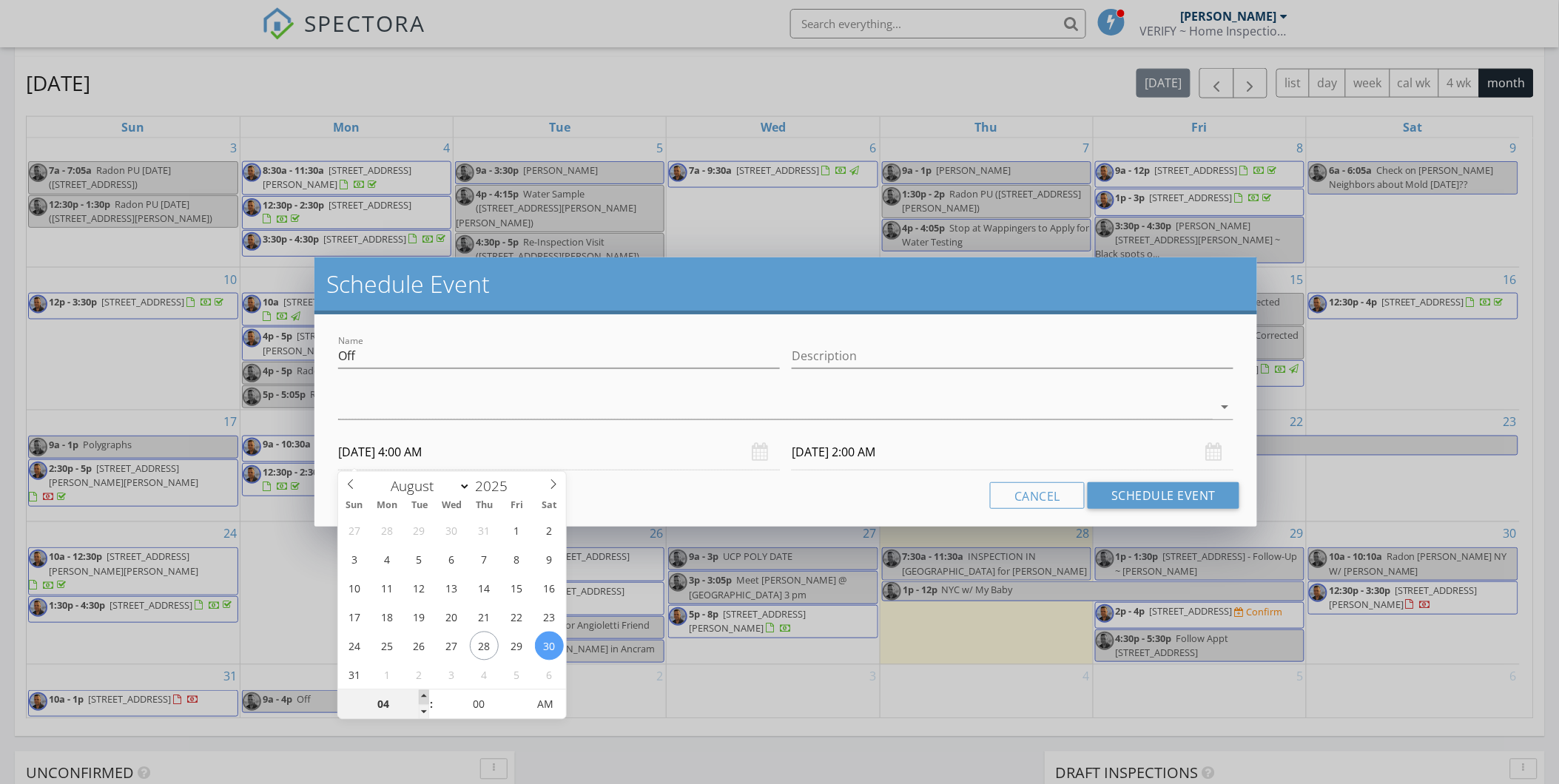
type input "05"
type input "08/30/2025 5:00 AM"
click at [426, 697] on span at bounding box center [424, 697] width 10 height 15
type input "06"
type input "08/30/2025 6:00 AM"
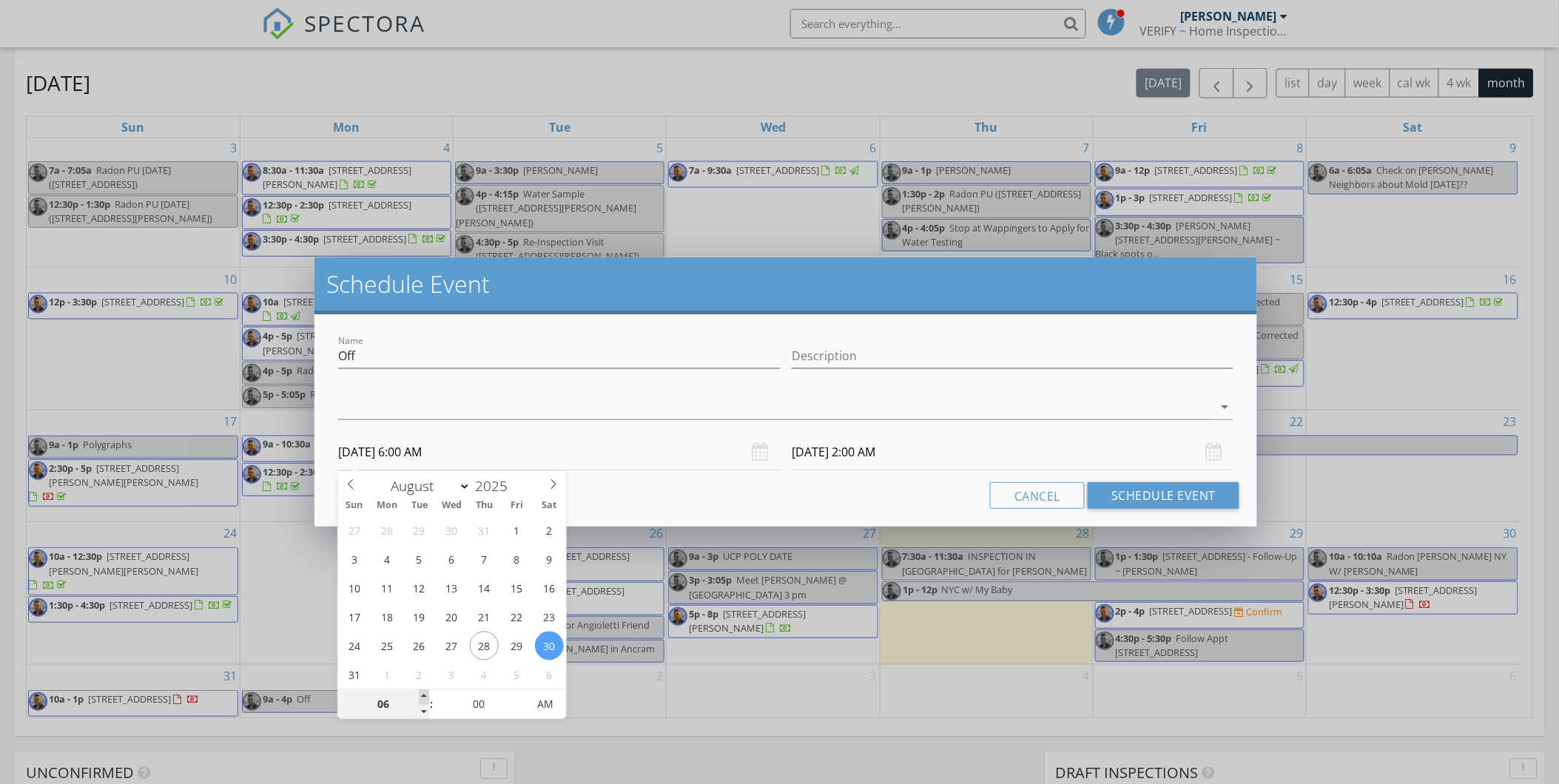
click at [426, 697] on span at bounding box center [424, 697] width 10 height 15
type input "08/31/2025 6:00 AM"
type input "07"
type input "08/30/2025 7:00 AM"
click at [426, 697] on span at bounding box center [424, 697] width 10 height 15
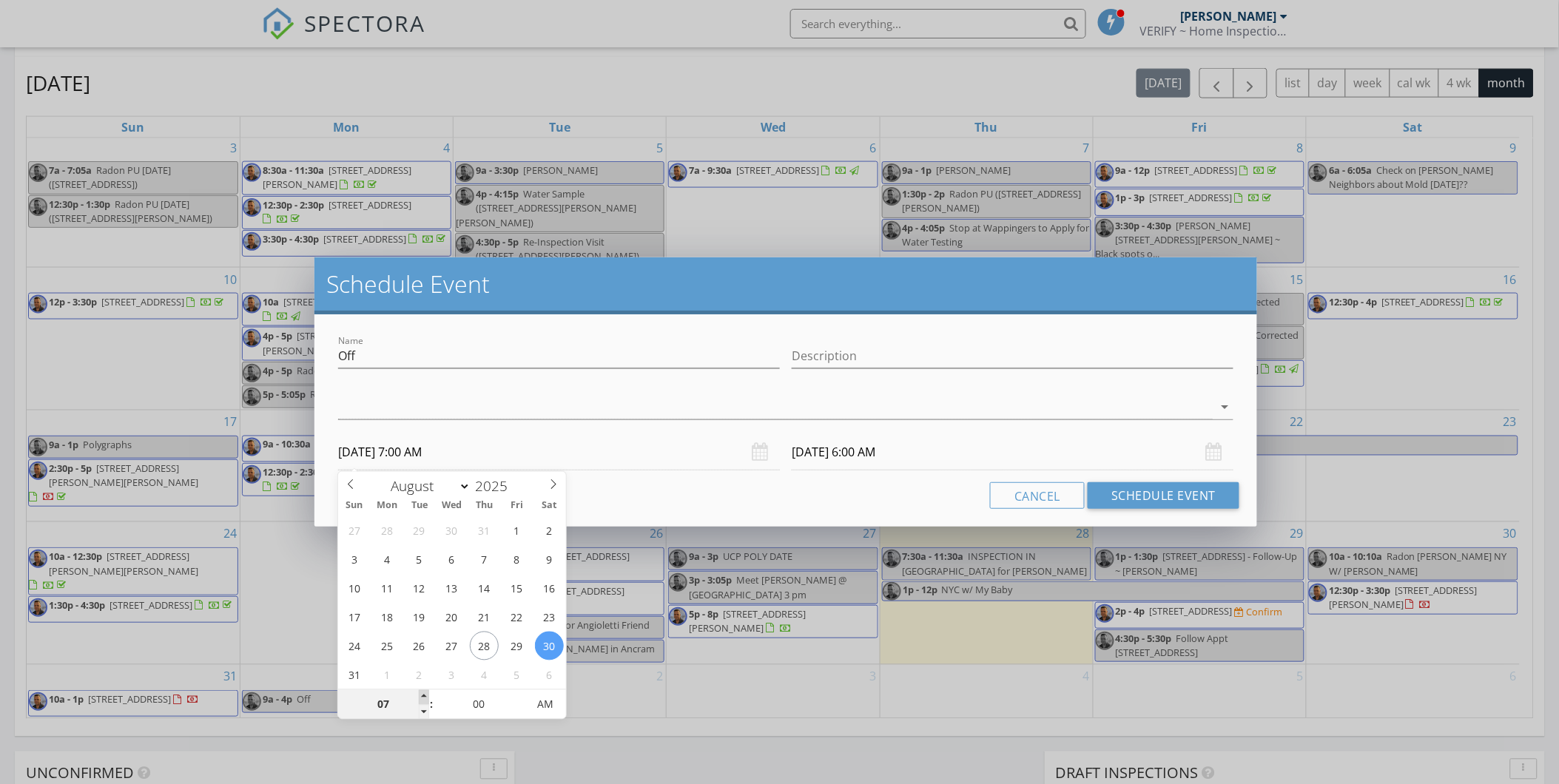
type input "08"
type input "08/30/2025 8:00 AM"
click at [427, 697] on span at bounding box center [424, 697] width 10 height 15
type input "08/31/2025 8:00 AM"
type input "09"
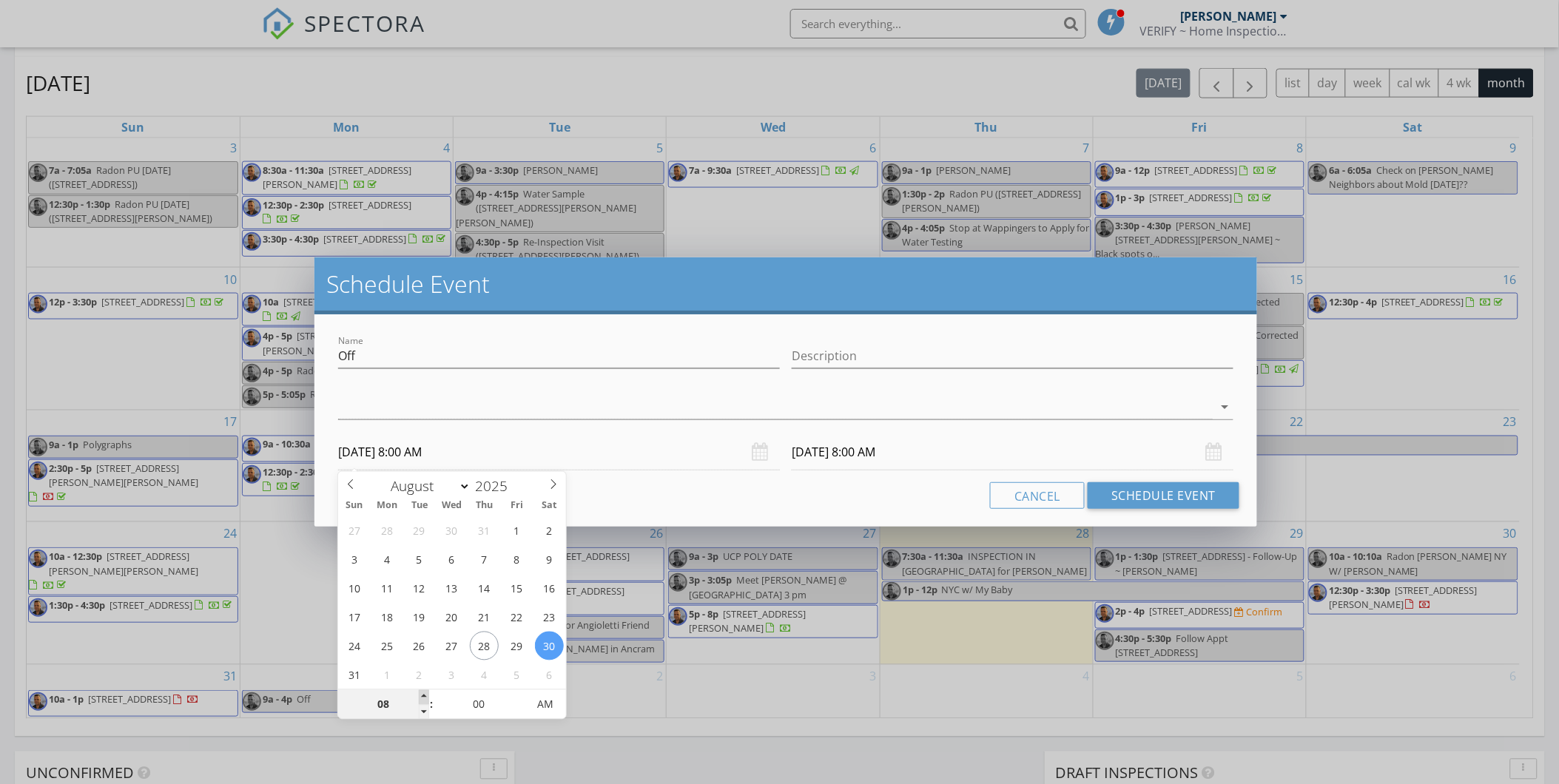
type input "08/30/2025 9:00 AM"
click at [427, 697] on span at bounding box center [424, 697] width 10 height 15
type input "08/31/2025 9:00 AM"
type input "10"
type input "08/30/2025 10:00 AM"
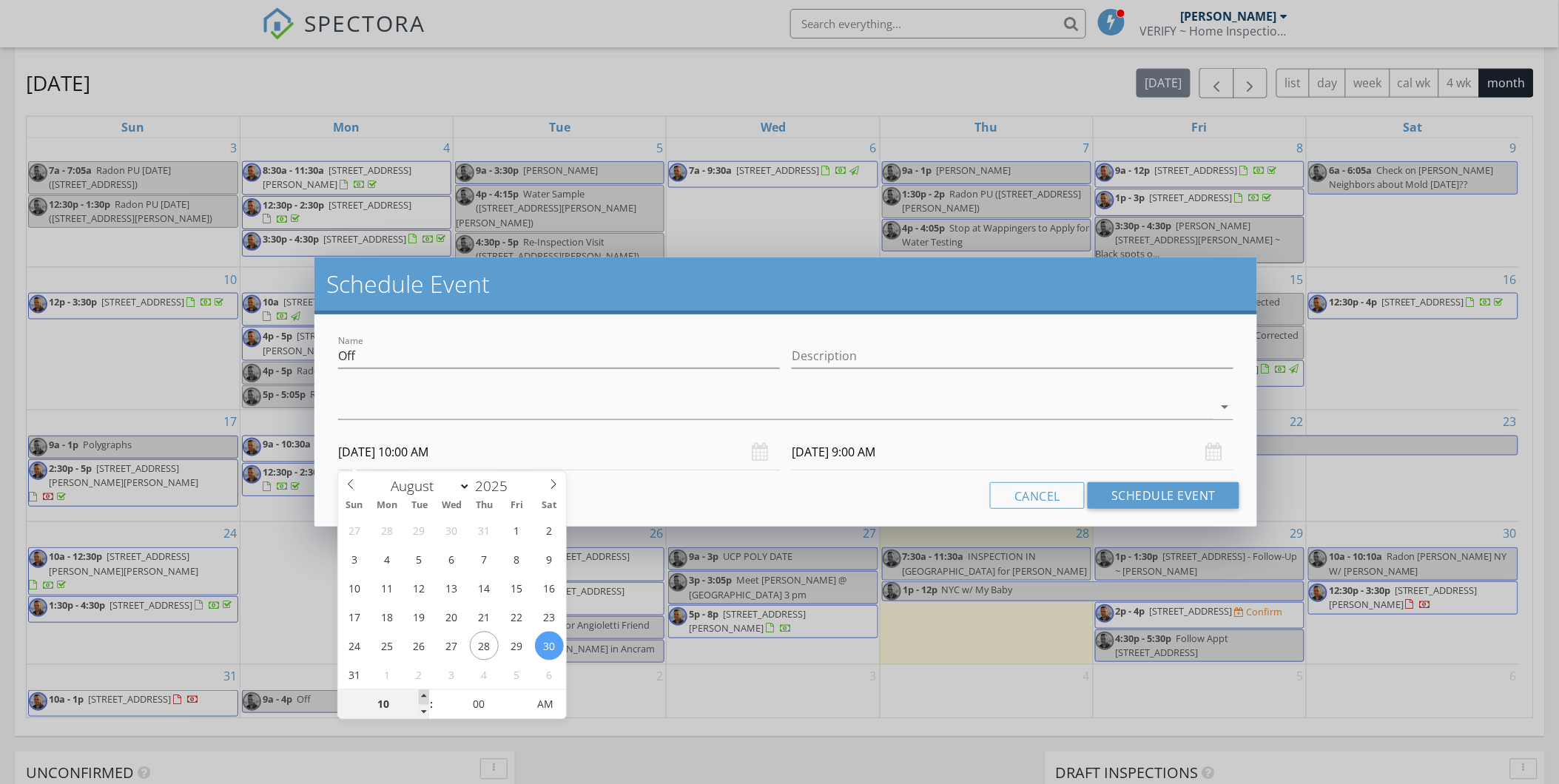
click at [428, 697] on span at bounding box center [424, 697] width 10 height 15
type input "08/31/2025 10:00 AM"
type input "11"
type input "08/30/2025 11:00 AM"
click at [428, 697] on span at bounding box center [424, 697] width 10 height 15
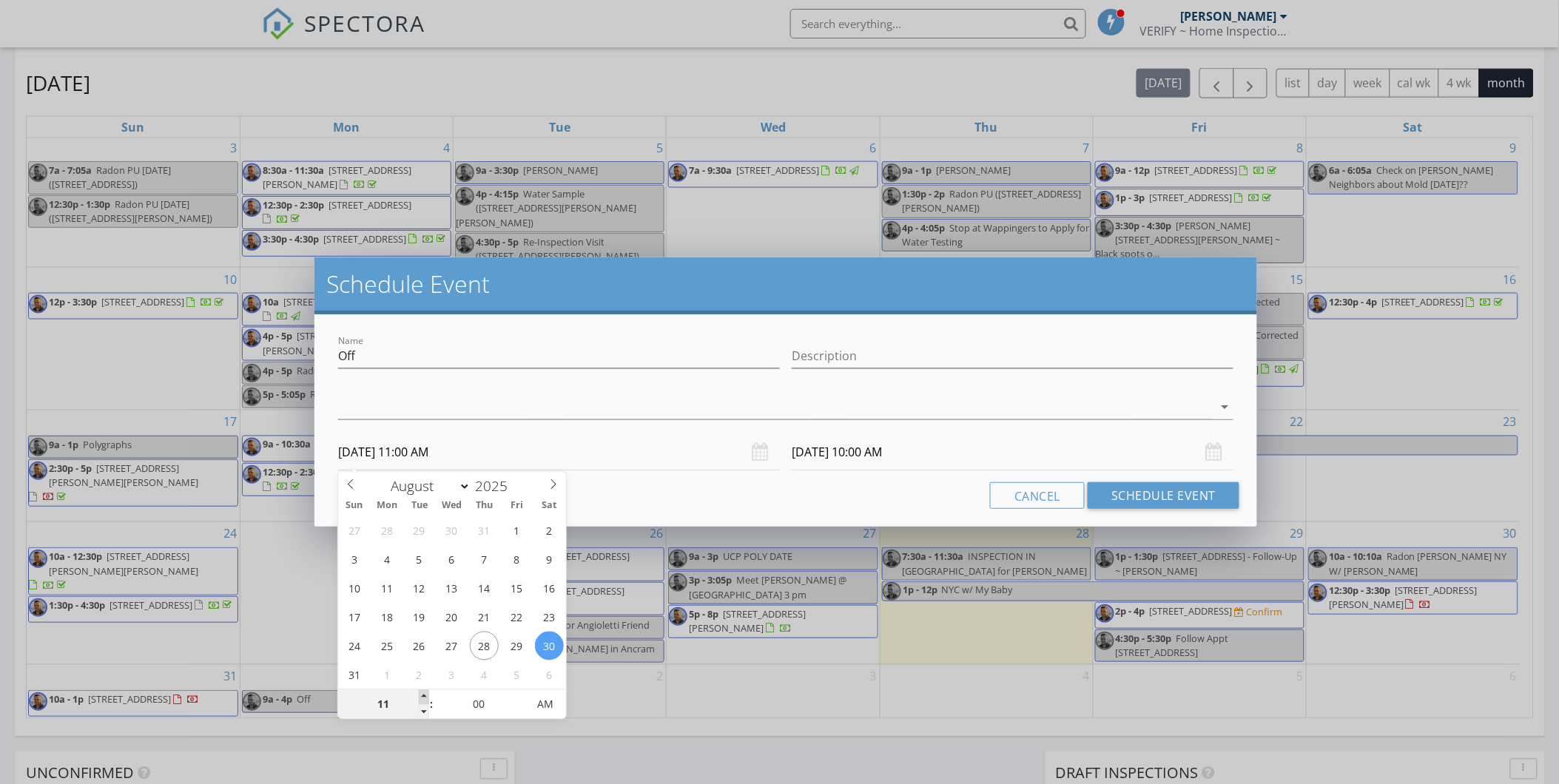
type input "08/31/2025 11:00 AM"
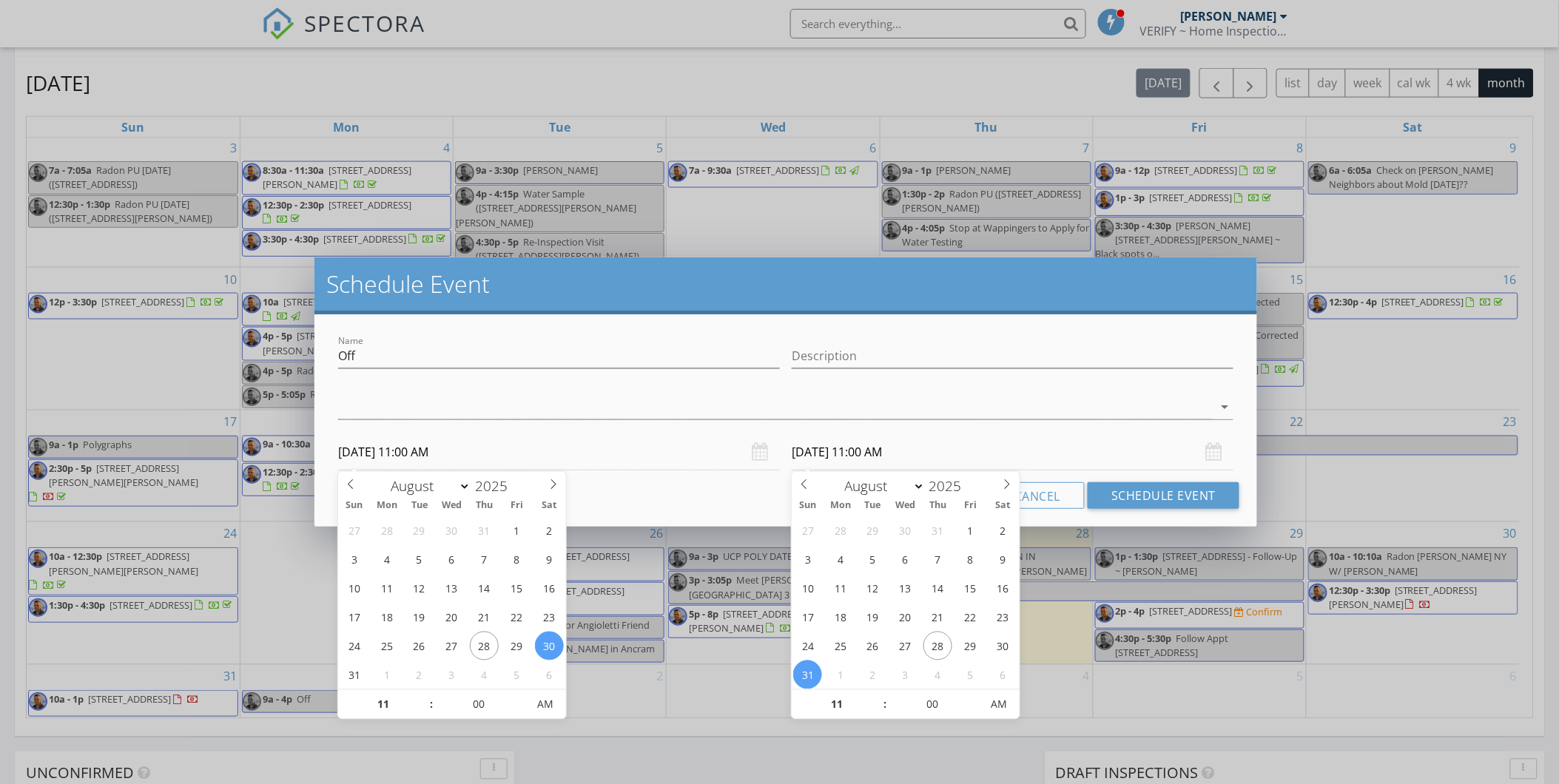
click at [833, 451] on input "08/31/2025 11:00 AM" at bounding box center [1012, 452] width 441 height 37
type input "12"
type input "08/31/2025 12:00 PM"
click at [877, 695] on span at bounding box center [877, 697] width 10 height 15
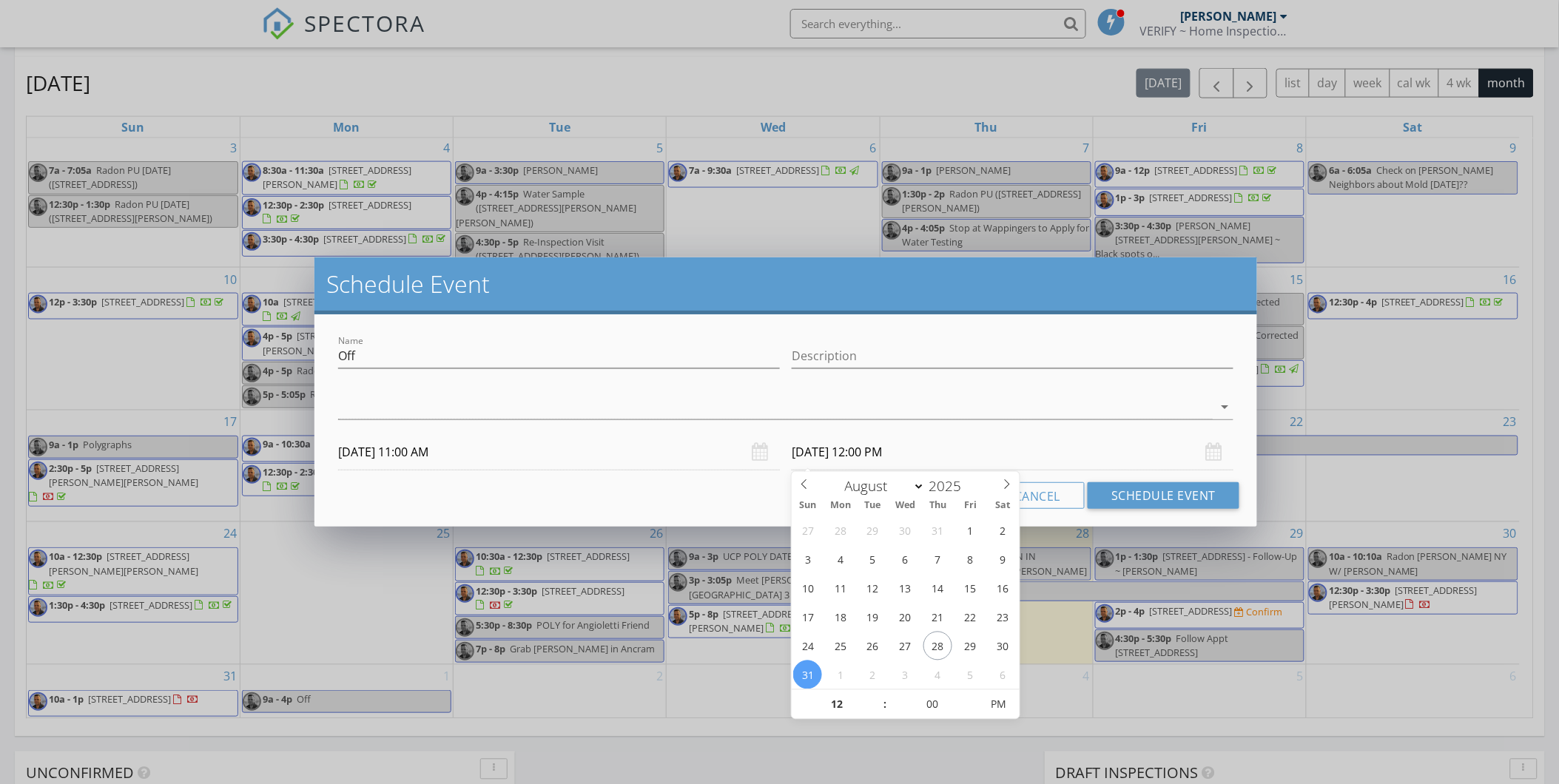
click at [640, 505] on div "Cancel Schedule Event" at bounding box center [786, 495] width 908 height 26
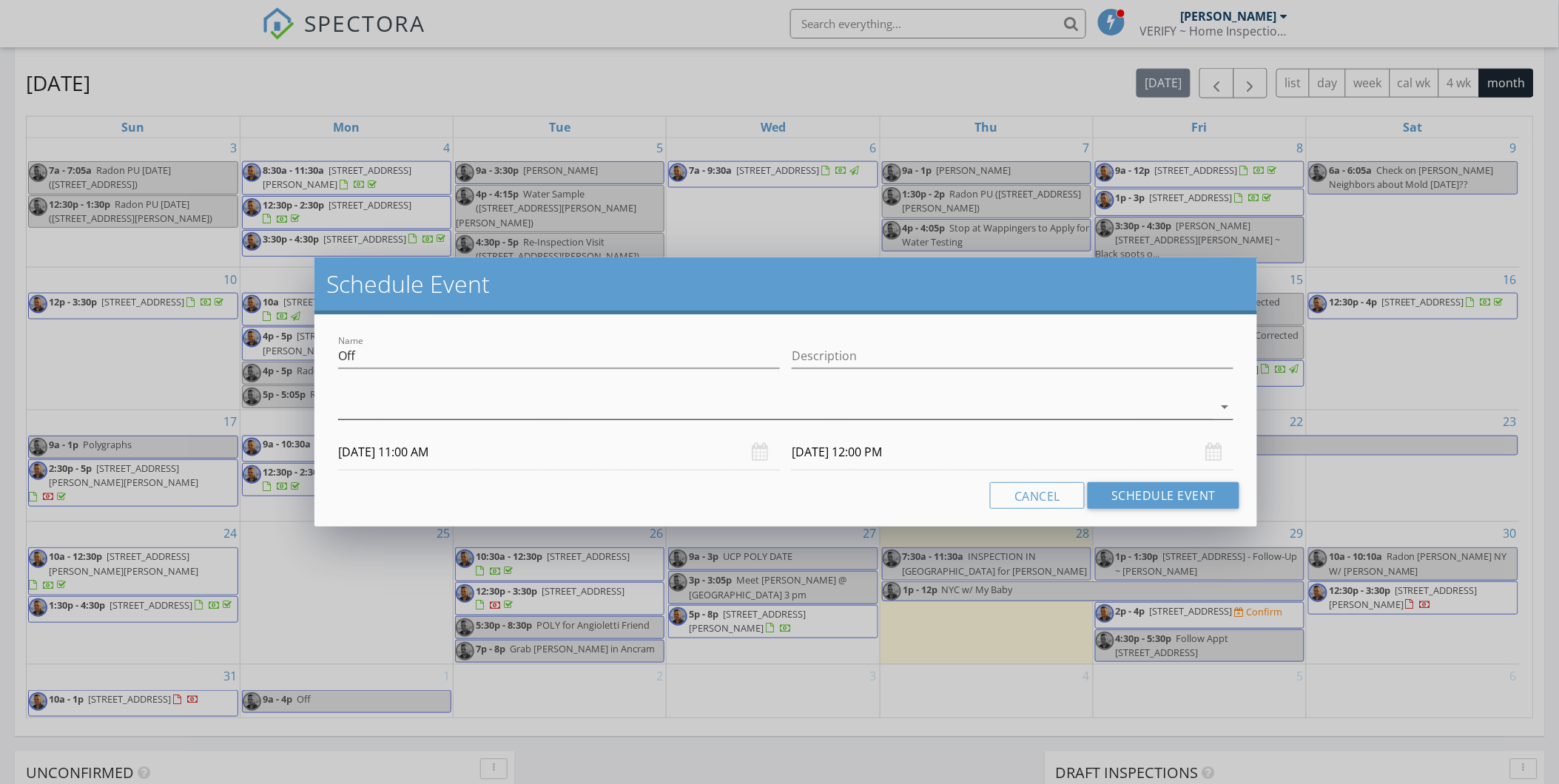
click at [393, 400] on div at bounding box center [776, 407] width 875 height 25
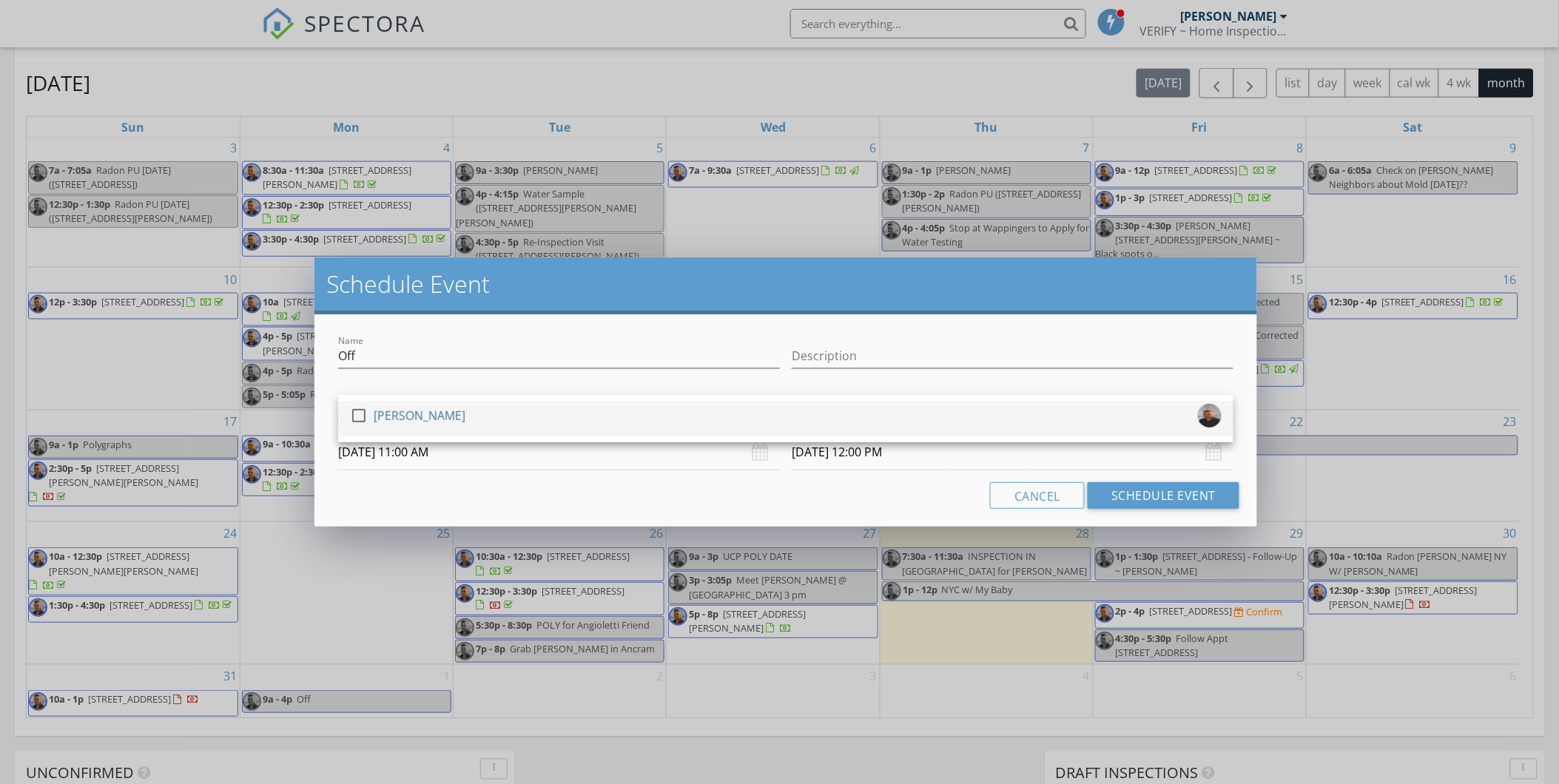
click at [364, 412] on div at bounding box center [359, 416] width 25 height 25
drag, startPoint x: 515, startPoint y: 363, endPoint x: 327, endPoint y: 366, distance: 188.0
click at [327, 366] on div "Name Off Description check_box Darrell Honkala Darrell Honkala arrow_drop_down …" at bounding box center [785, 420] width 943 height 212
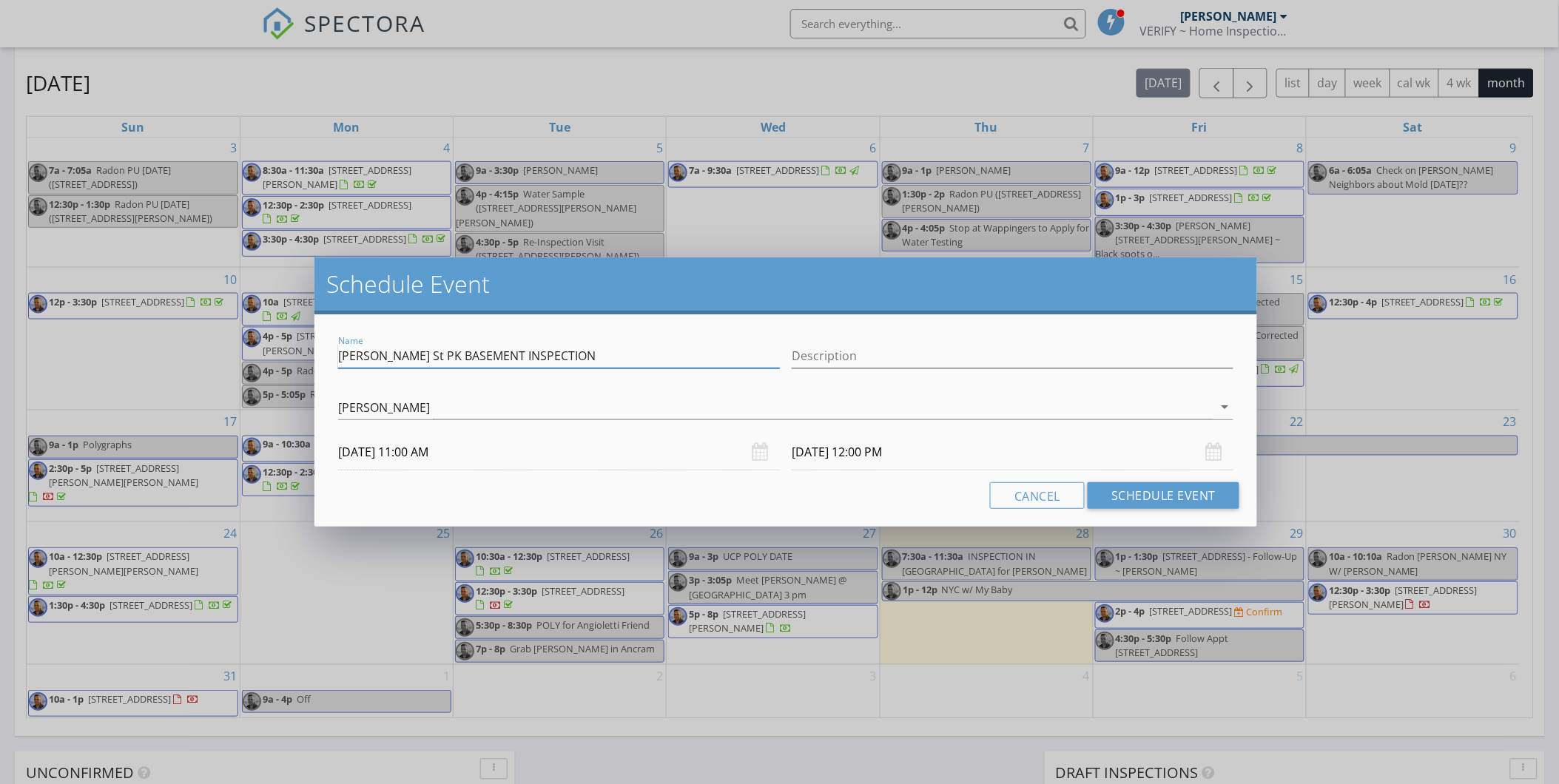
type input "[PERSON_NAME] St PK BASEMENT INSPECTION"
click at [884, 506] on div "Cancel Schedule Event" at bounding box center [786, 495] width 908 height 26
click at [816, 453] on input "08/31/2025 12:00 PM" at bounding box center [1012, 452] width 441 height 37
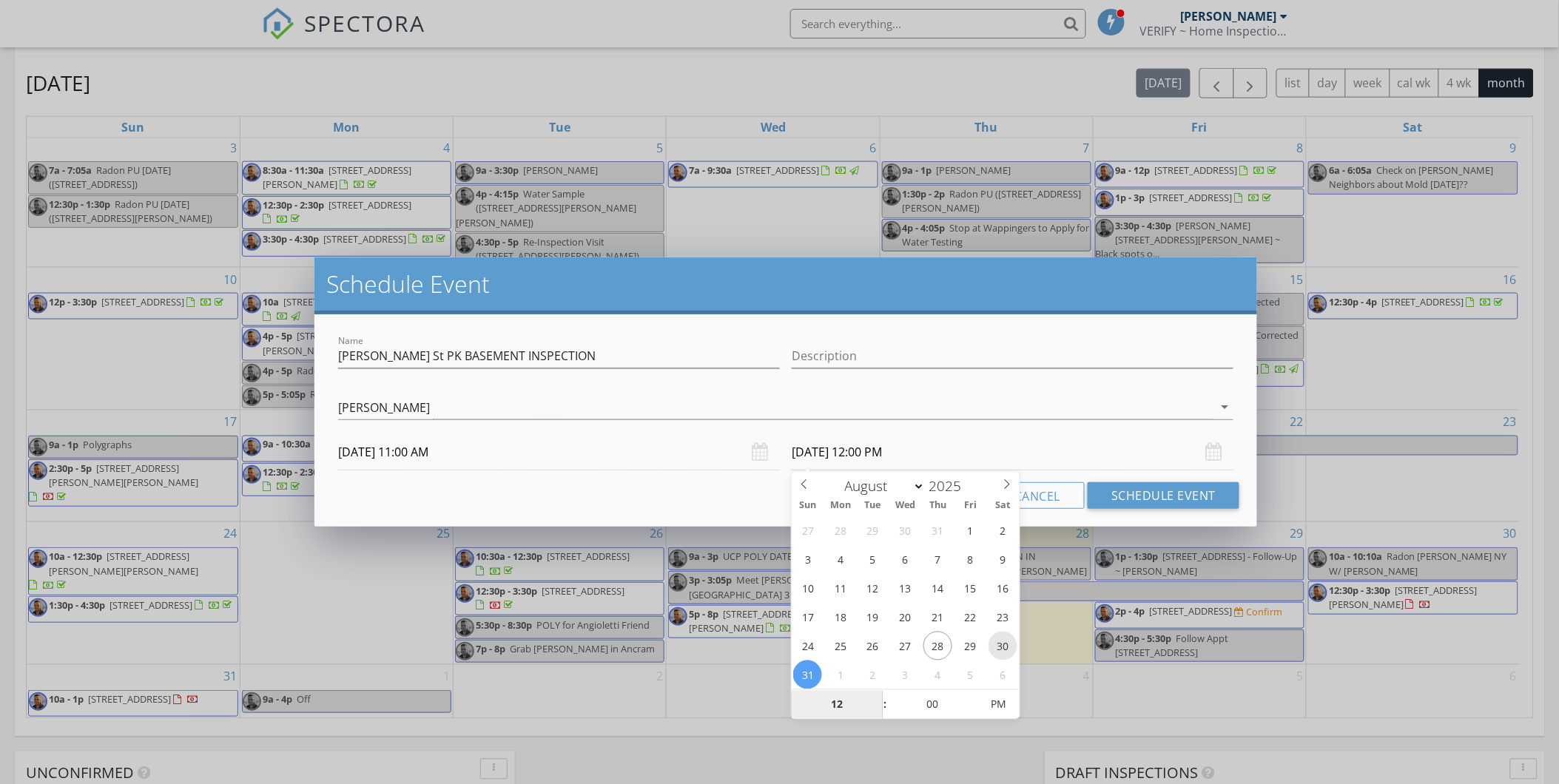
type input "08/30/2025 12:00 PM"
click at [693, 500] on div "Cancel Schedule Event" at bounding box center [786, 495] width 908 height 26
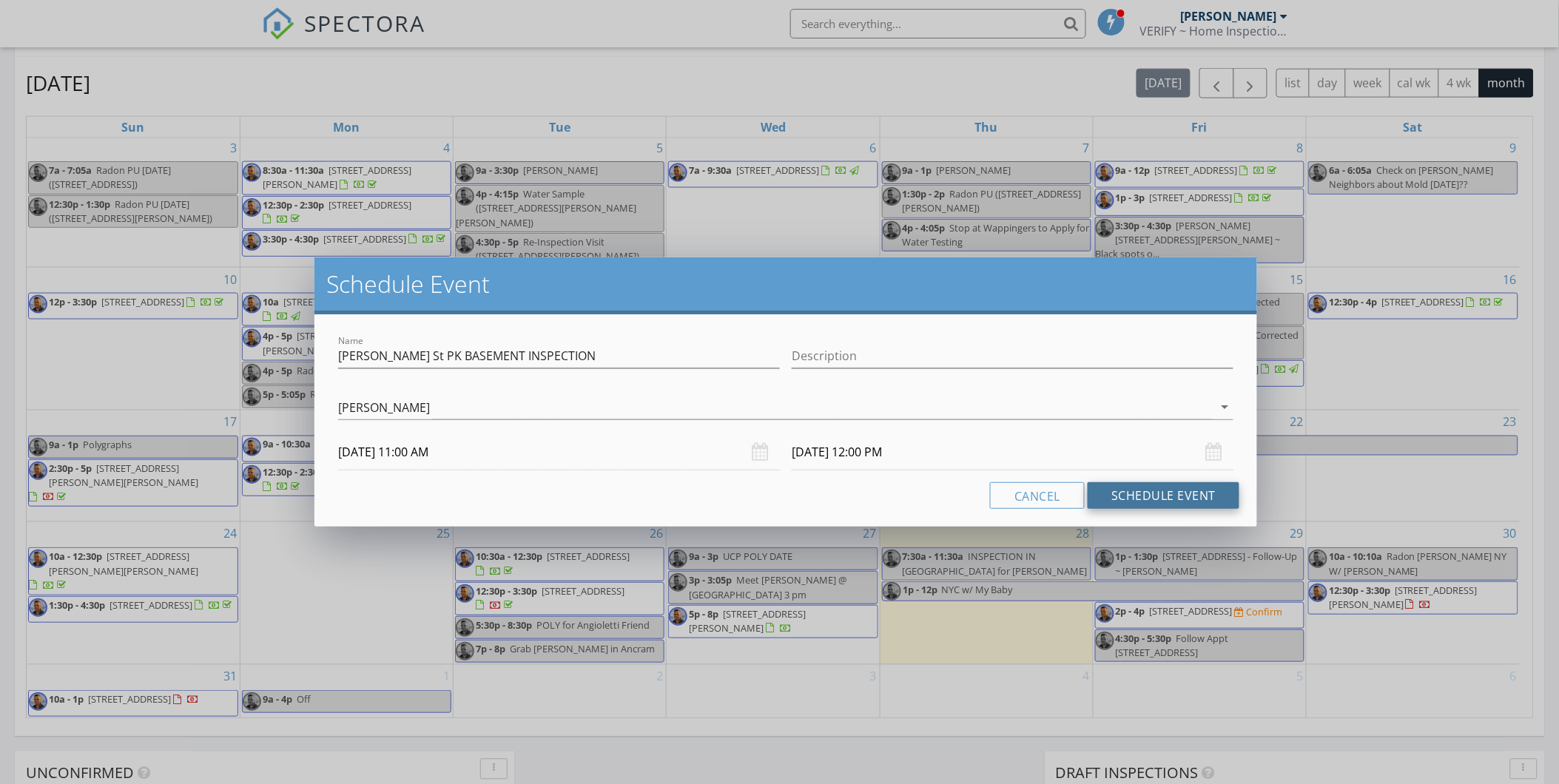
click at [1187, 485] on button "Schedule Event" at bounding box center [1164, 495] width 152 height 26
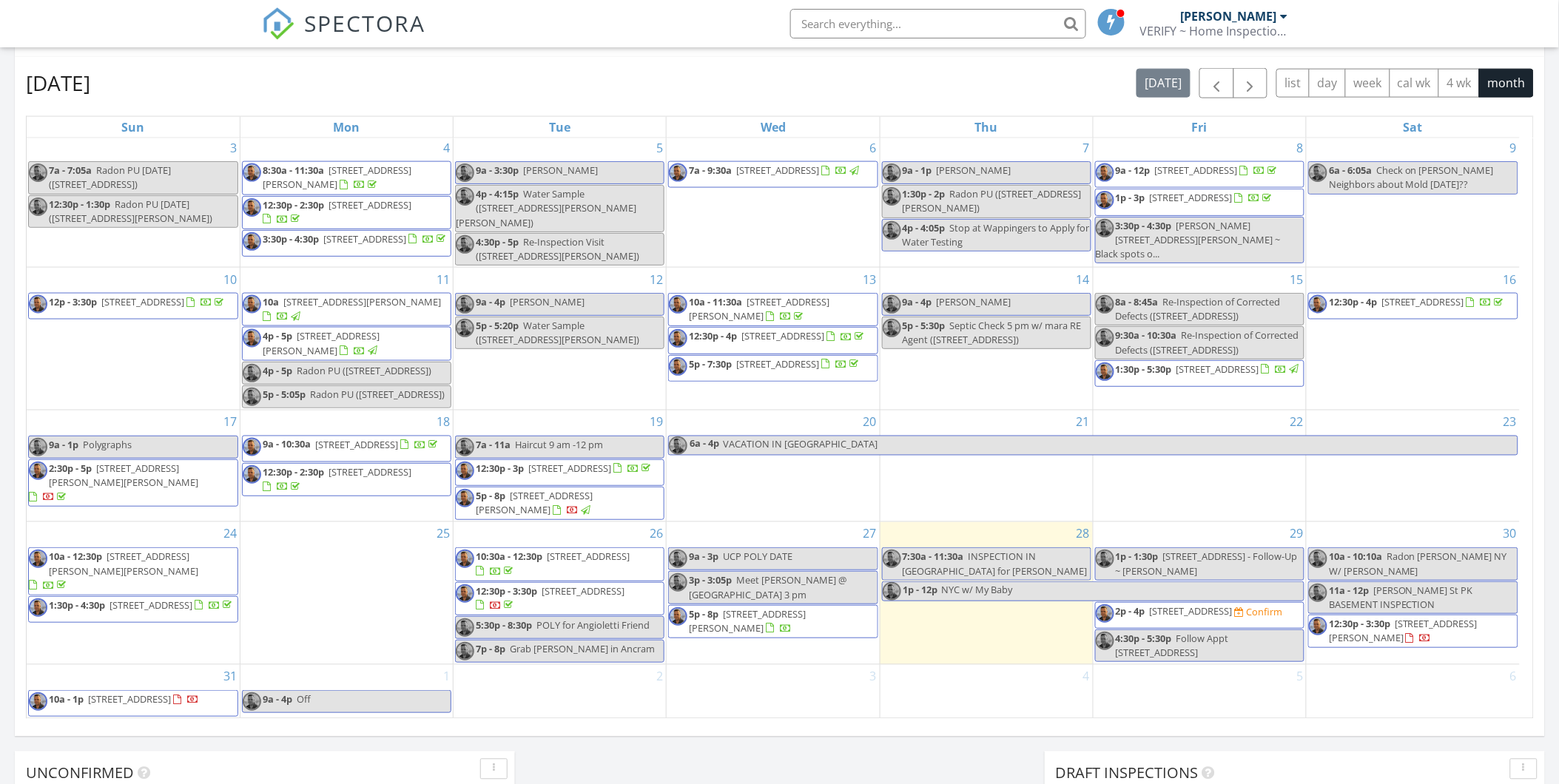
click at [780, 697] on div "3" at bounding box center [772, 691] width 212 height 53
click at [768, 662] on link "Event" at bounding box center [771, 659] width 76 height 24
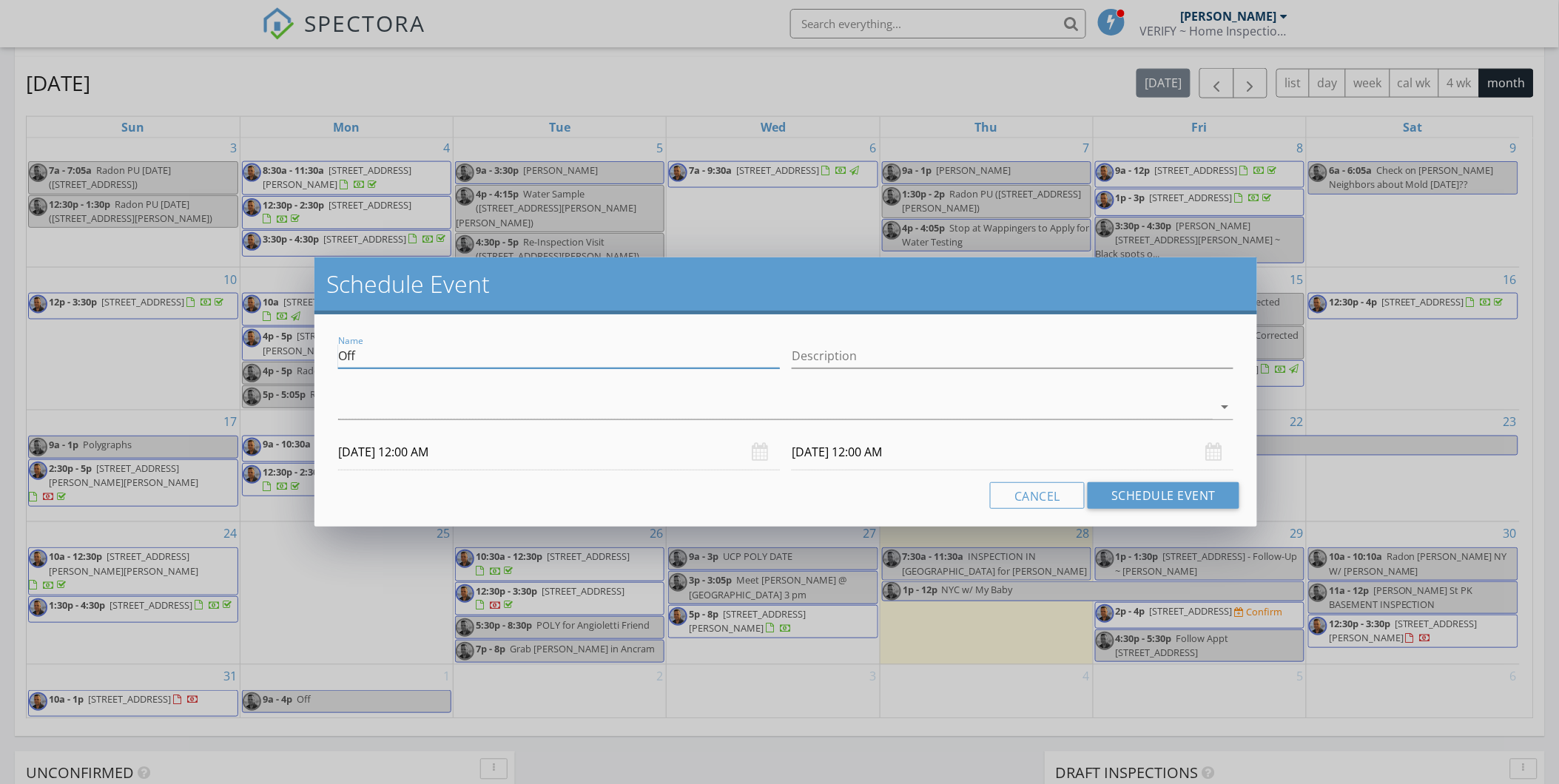
drag, startPoint x: 364, startPoint y: 359, endPoint x: 329, endPoint y: 353, distance: 35.5
click at [329, 353] on div "Name Off Description arrow_drop_down 09/03/2025 12:00 AM 09/04/2025 12:00 AM Ca…" at bounding box center [785, 420] width 943 height 212
type input "UCP POLYS"
click at [343, 396] on div at bounding box center [776, 407] width 875 height 25
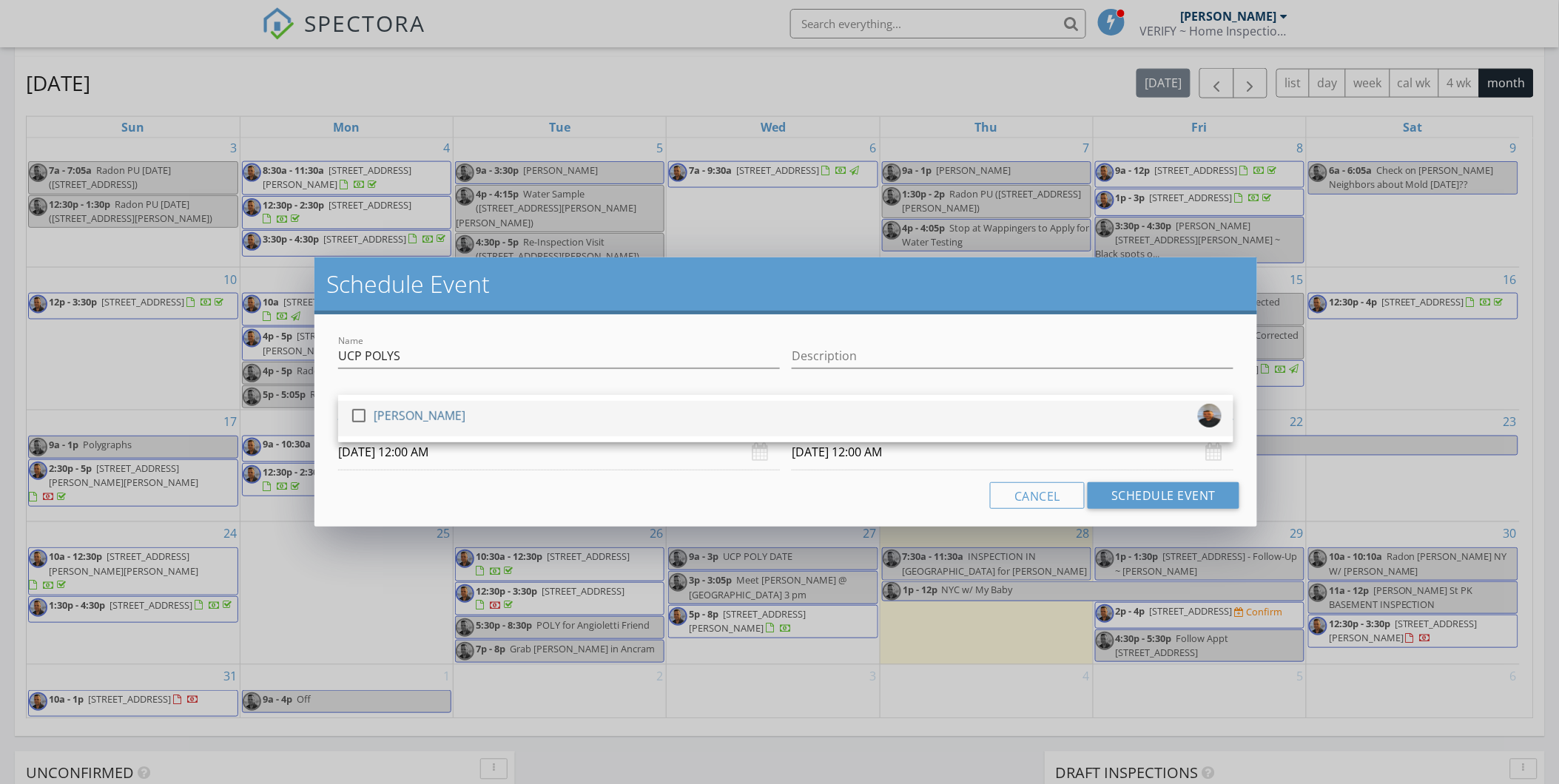
click at [364, 417] on div at bounding box center [359, 416] width 25 height 25
click at [410, 445] on input "09/03/2025 12:00 AM" at bounding box center [558, 452] width 441 height 37
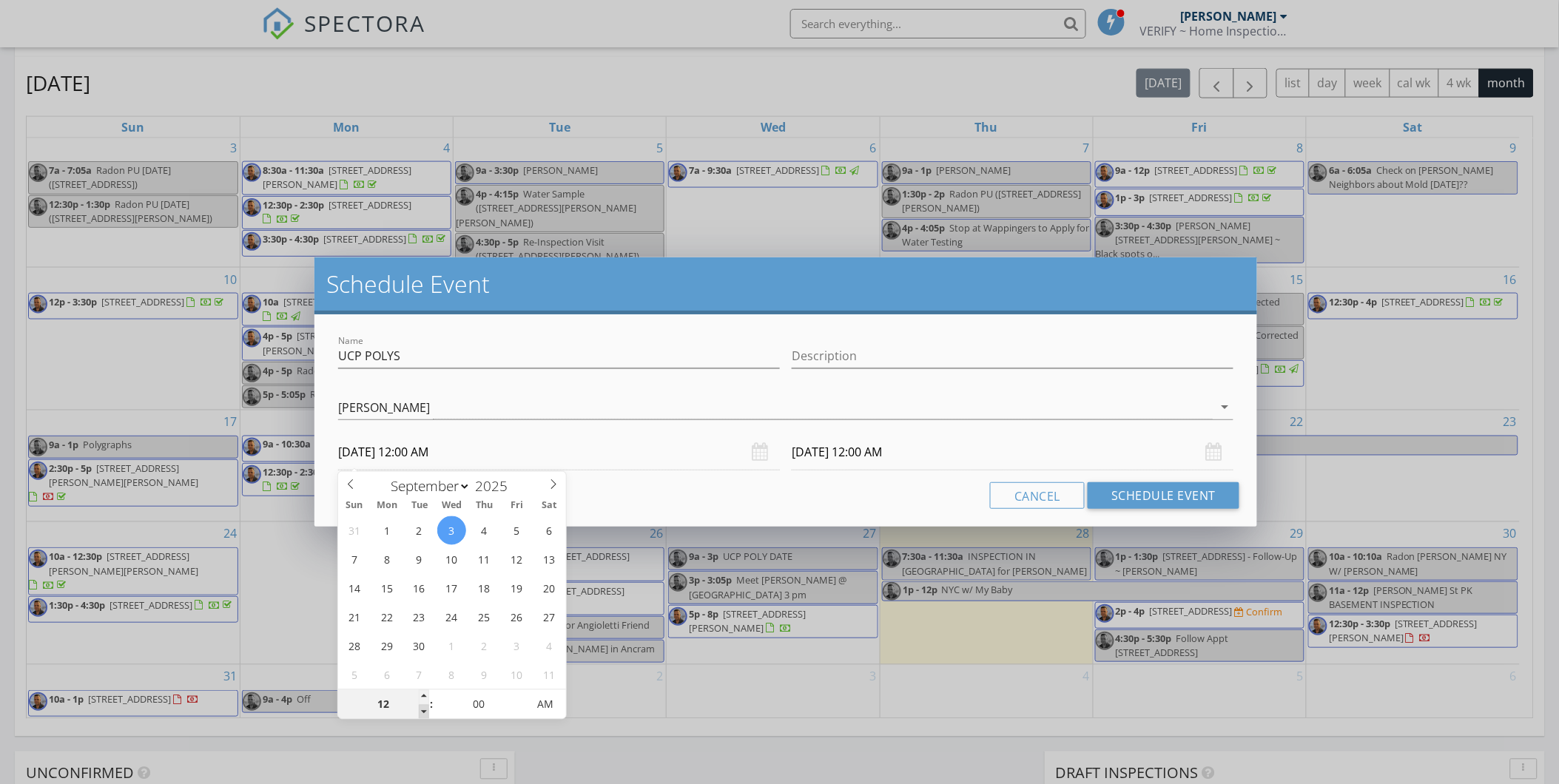
type input "11"
type input "09/03/2025 11:00 PM"
click at [422, 715] on span at bounding box center [424, 712] width 10 height 15
type input "10"
type input "09/03/2025 10:00 PM"
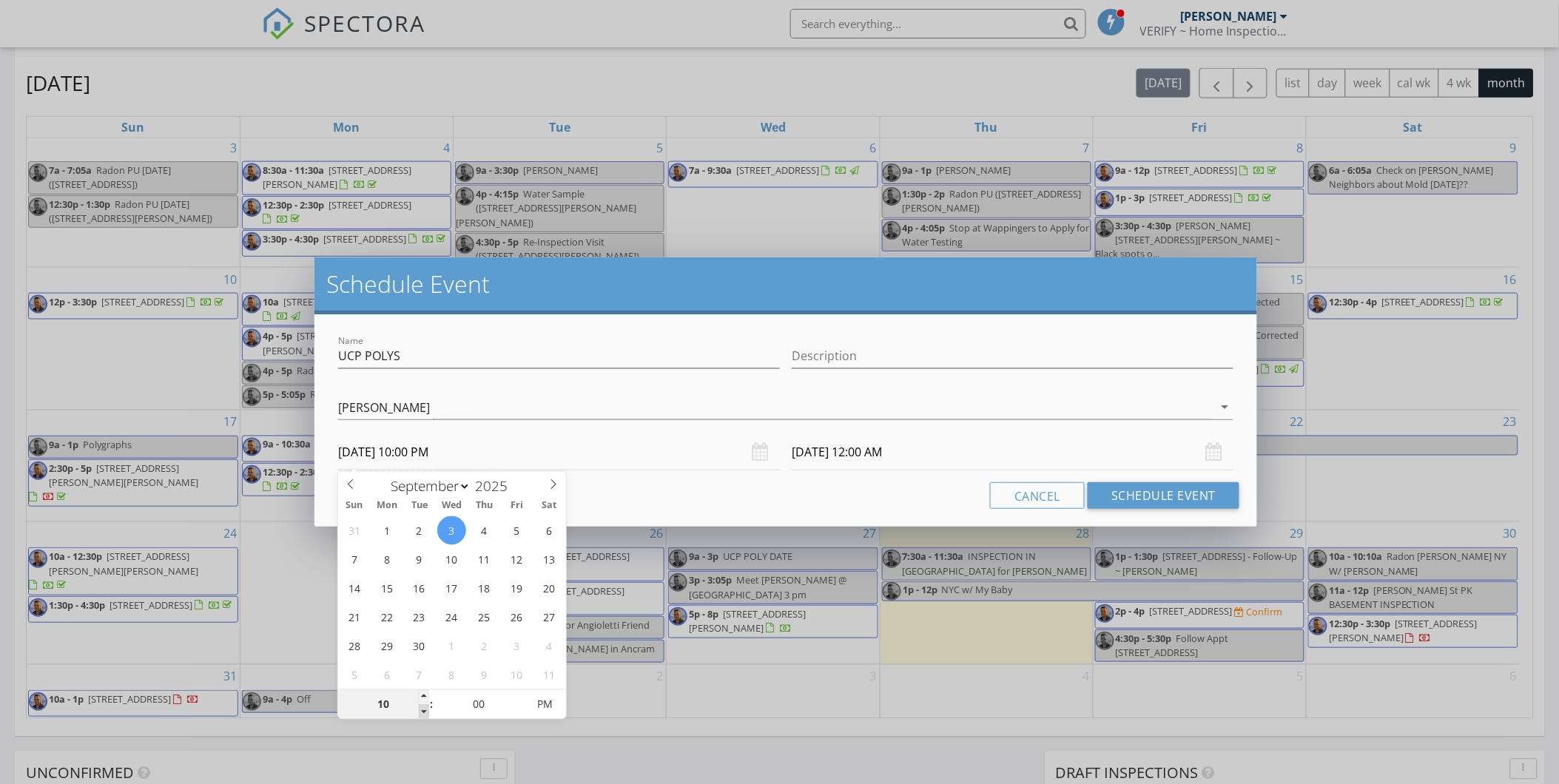
click at [423, 715] on span at bounding box center [424, 712] width 10 height 15
type input "09"
type input "09/03/2025 9:00 PM"
click at [423, 715] on span at bounding box center [424, 712] width 10 height 15
type input "09"
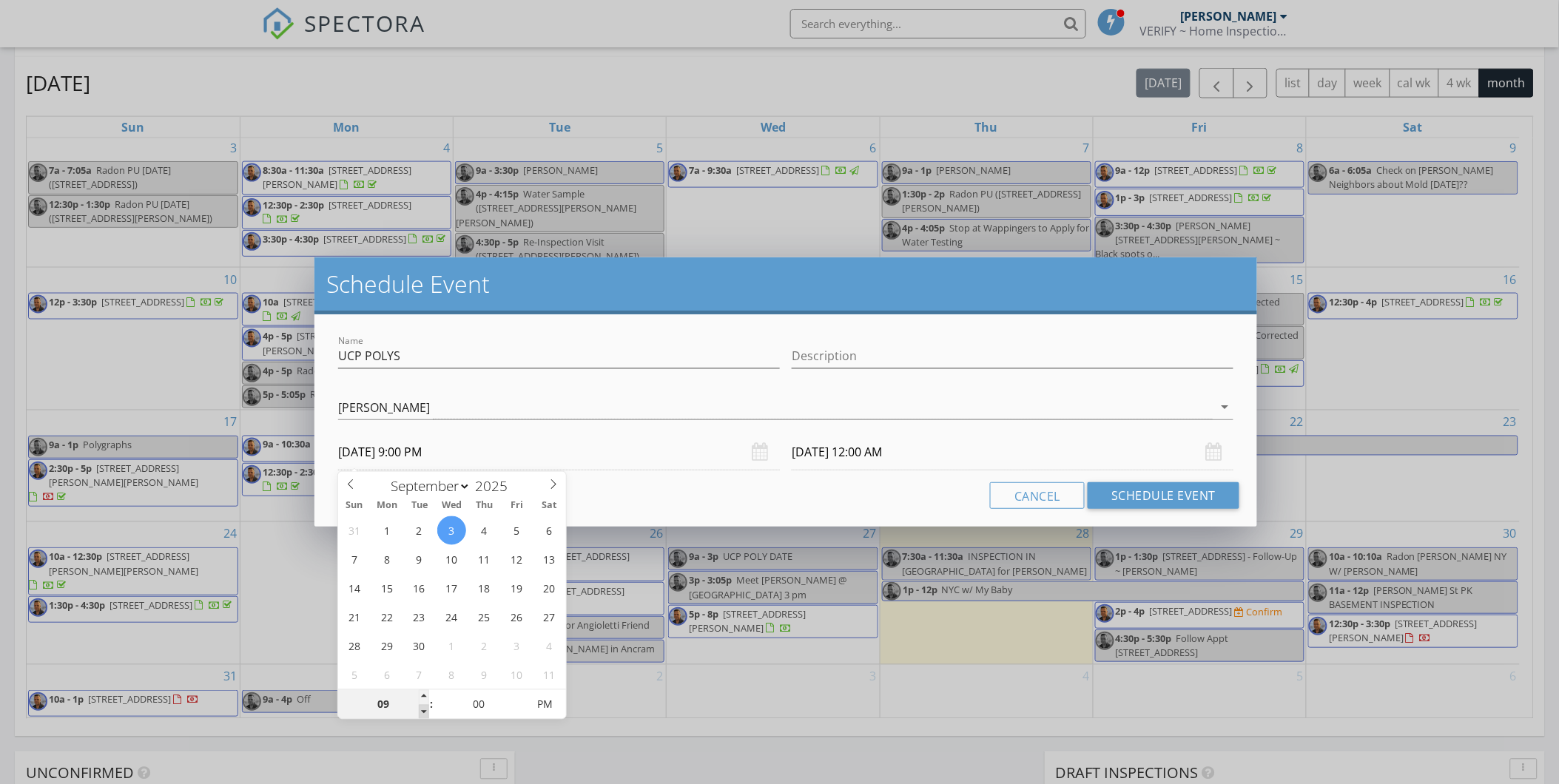
type input "09/04/2025 9:00 PM"
type input "09/03/2025 9:00 AM"
type input "09/04/2025 9:00 AM"
drag, startPoint x: 423, startPoint y: 715, endPoint x: 540, endPoint y: 706, distance: 117.3
click at [540, 706] on span "PM" at bounding box center [545, 704] width 41 height 29
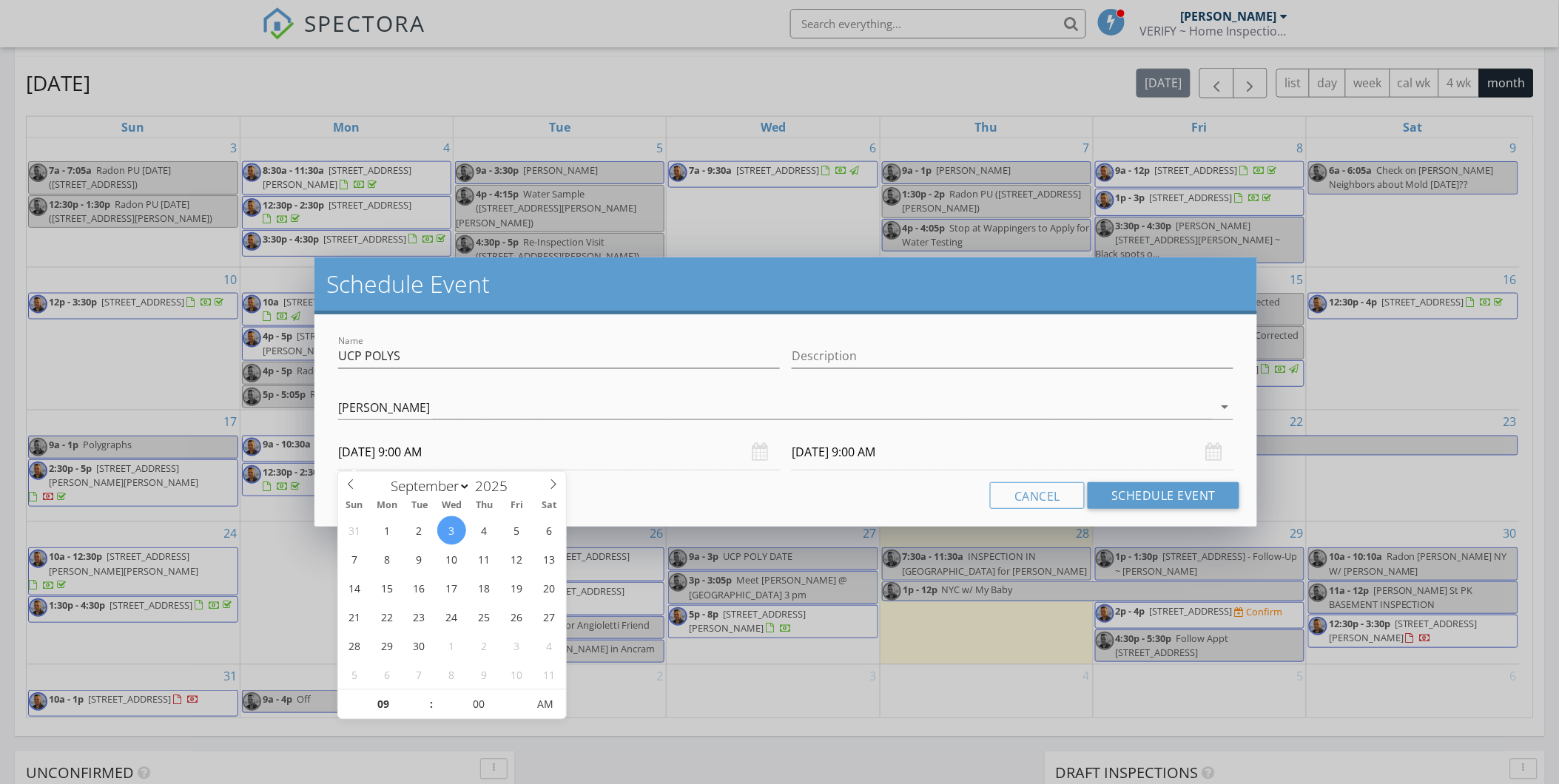
click at [833, 448] on input "09/04/2025 9:00 AM" at bounding box center [1012, 452] width 441 height 37
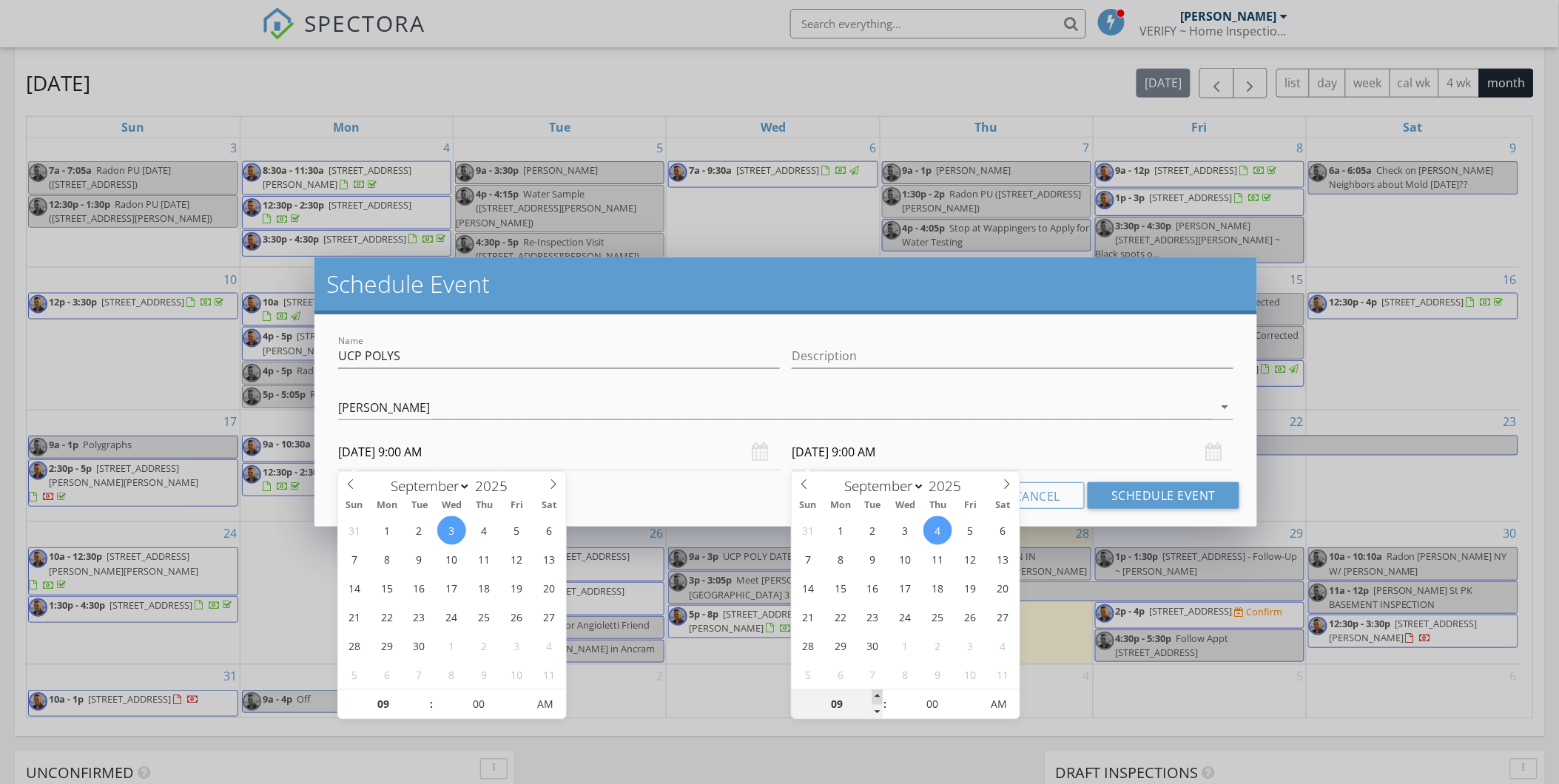
type input "10"
type input "09/04/2025 10:00 AM"
click at [876, 693] on span at bounding box center [877, 697] width 10 height 15
type input "11"
type input "09/04/2025 11:00 AM"
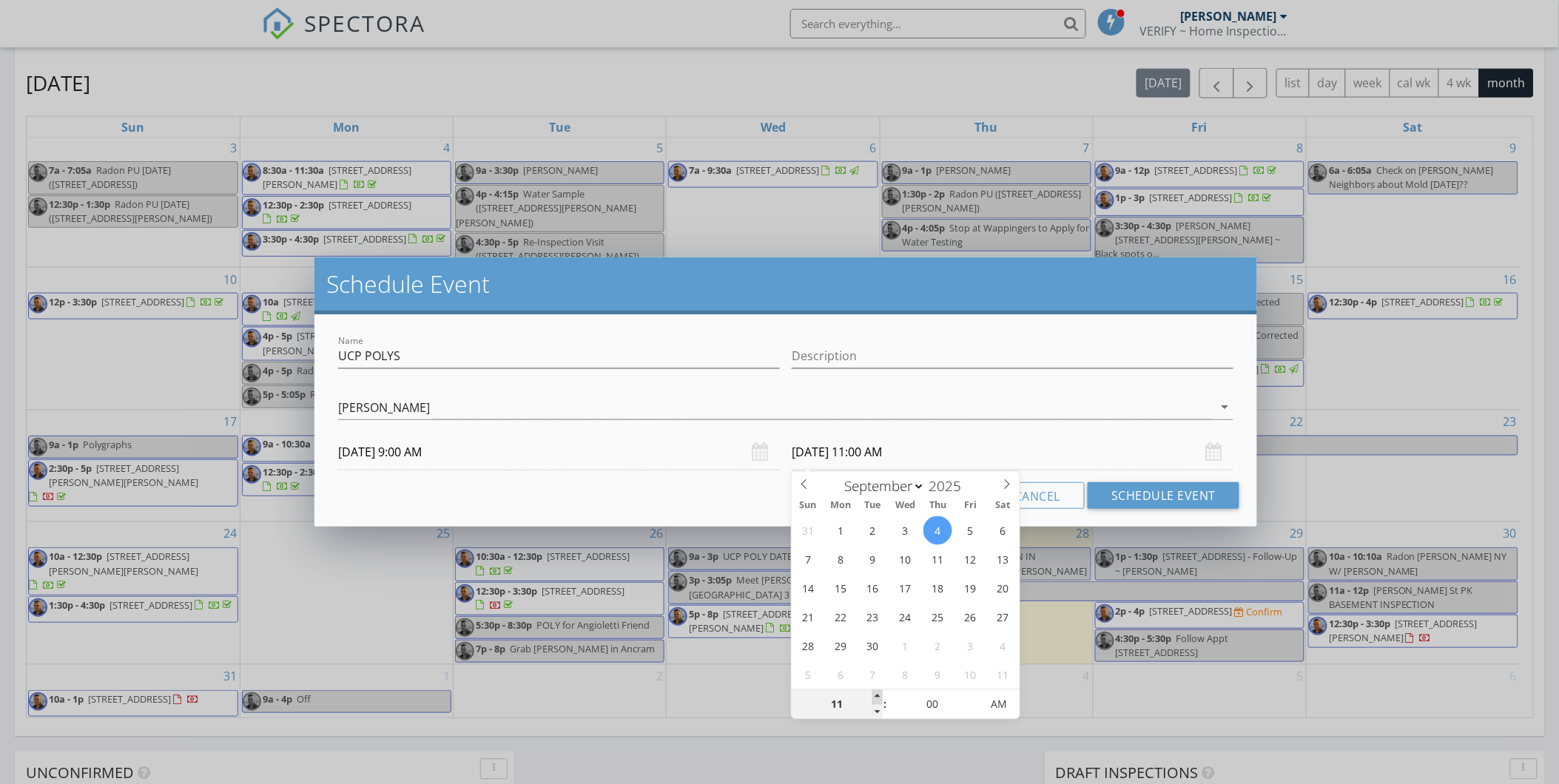
click at [876, 693] on span at bounding box center [877, 697] width 10 height 15
type input "12"
type input "09/04/2025 12:00 PM"
click at [876, 693] on span at bounding box center [877, 697] width 10 height 15
type input "01"
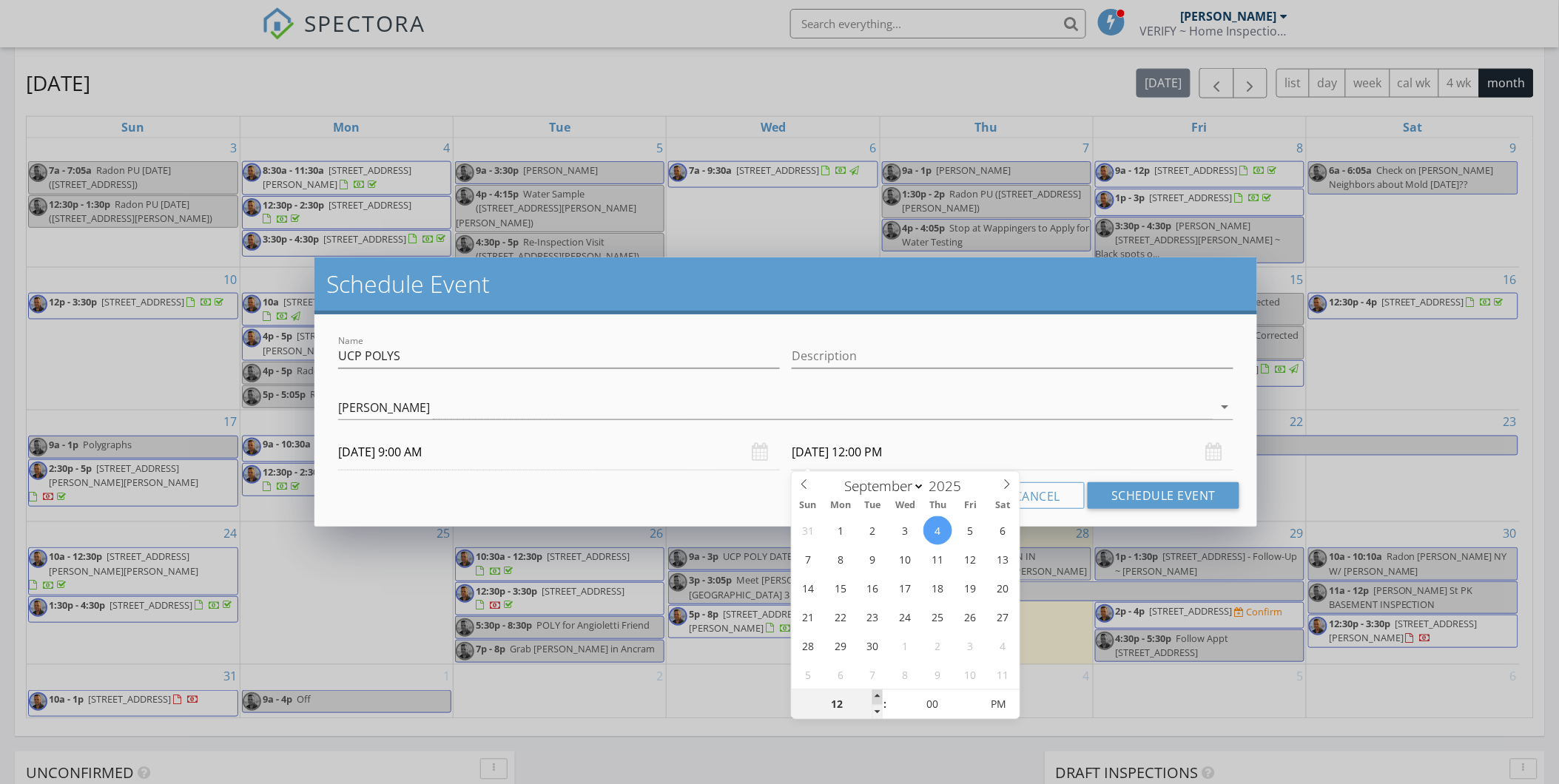
type input "09/04/2025 1:00 PM"
click at [876, 693] on span at bounding box center [877, 697] width 10 height 15
type input "02"
type input "09/04/2025 2:00 PM"
click at [876, 693] on span at bounding box center [877, 697] width 10 height 15
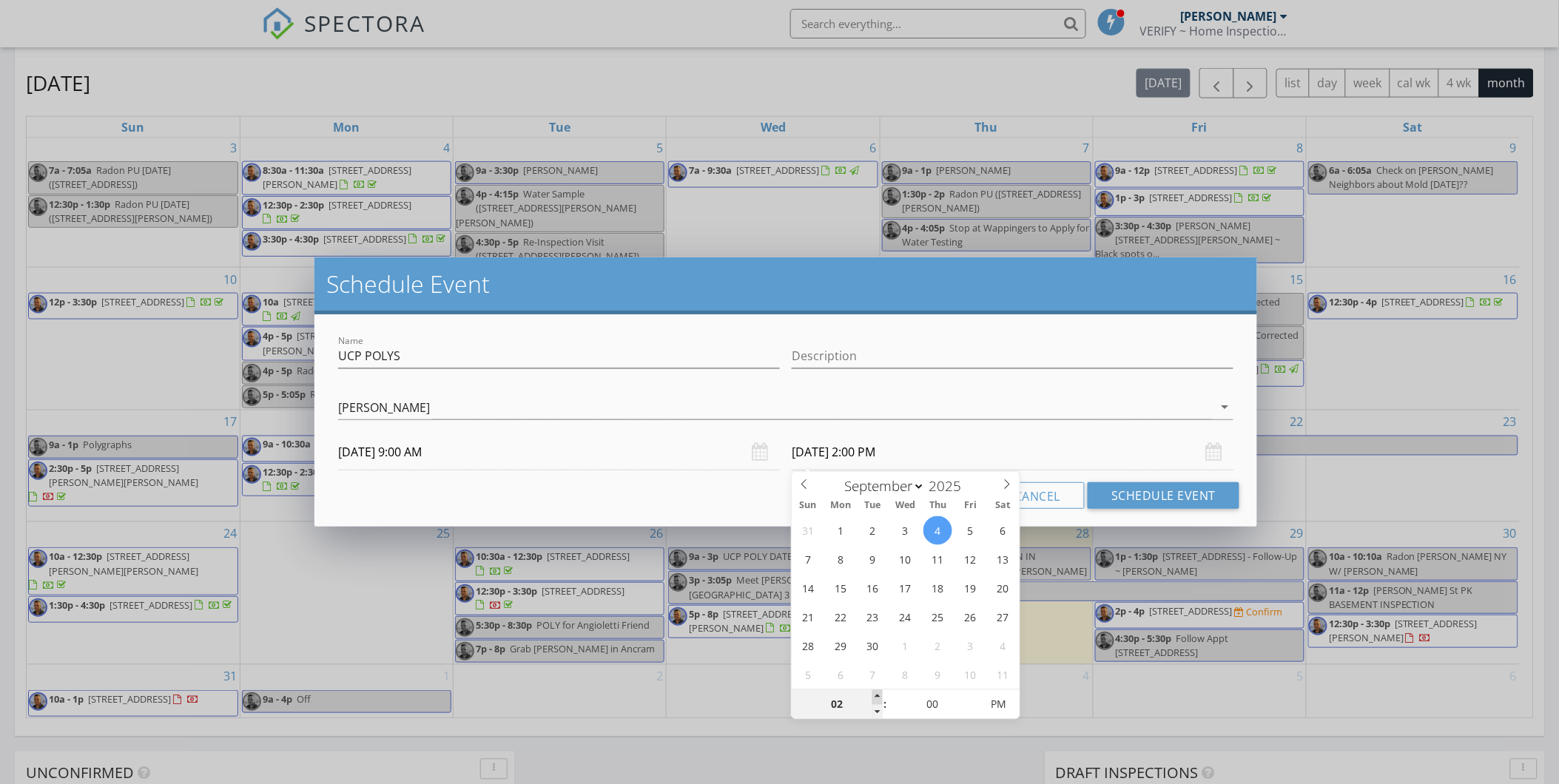
type input "03"
click at [876, 693] on span at bounding box center [877, 697] width 10 height 15
click at [731, 502] on div "Cancel Schedule Event" at bounding box center [786, 495] width 908 height 26
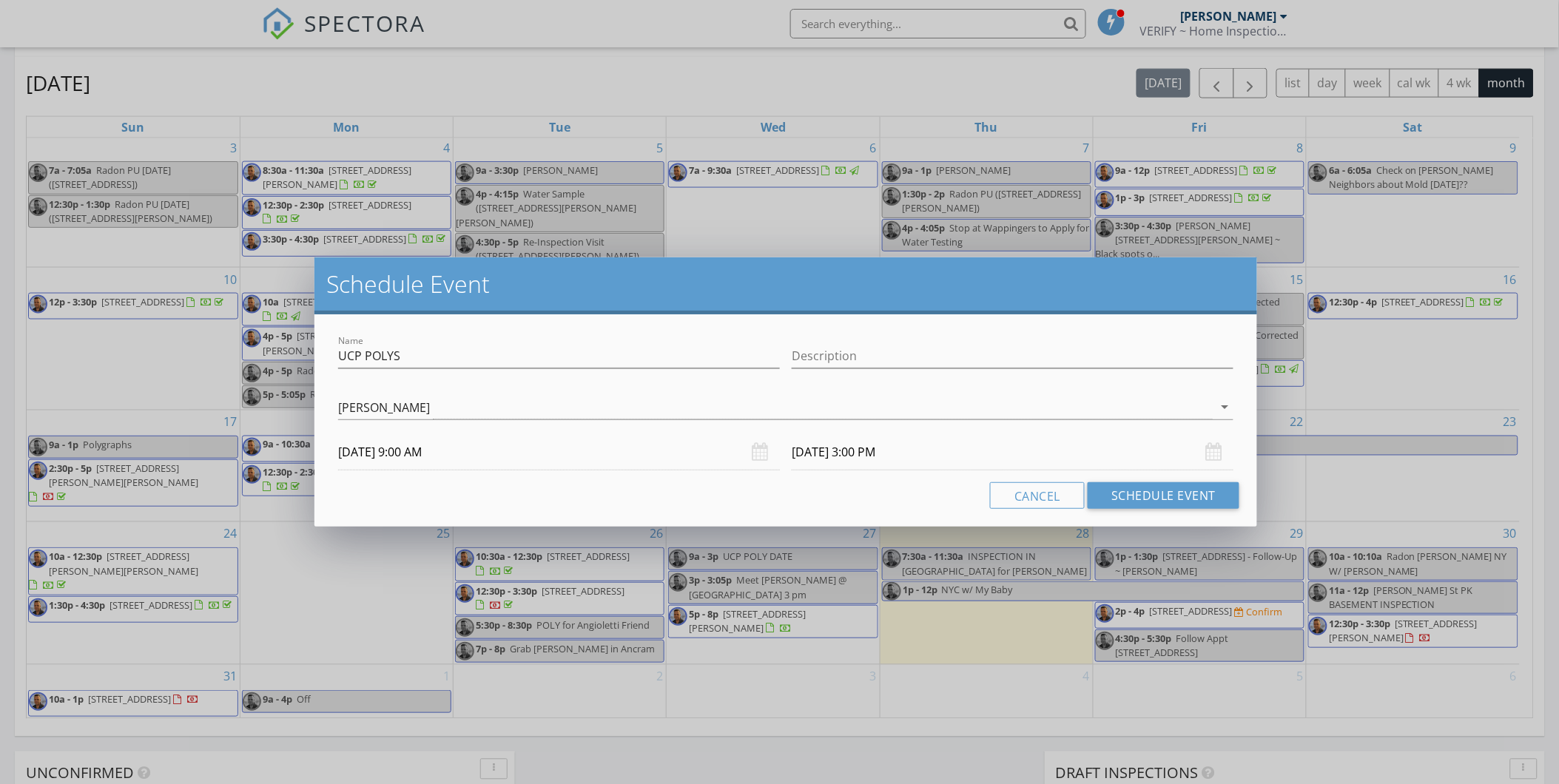
click at [831, 452] on input "09/04/2025 3:00 PM" at bounding box center [1012, 452] width 441 height 37
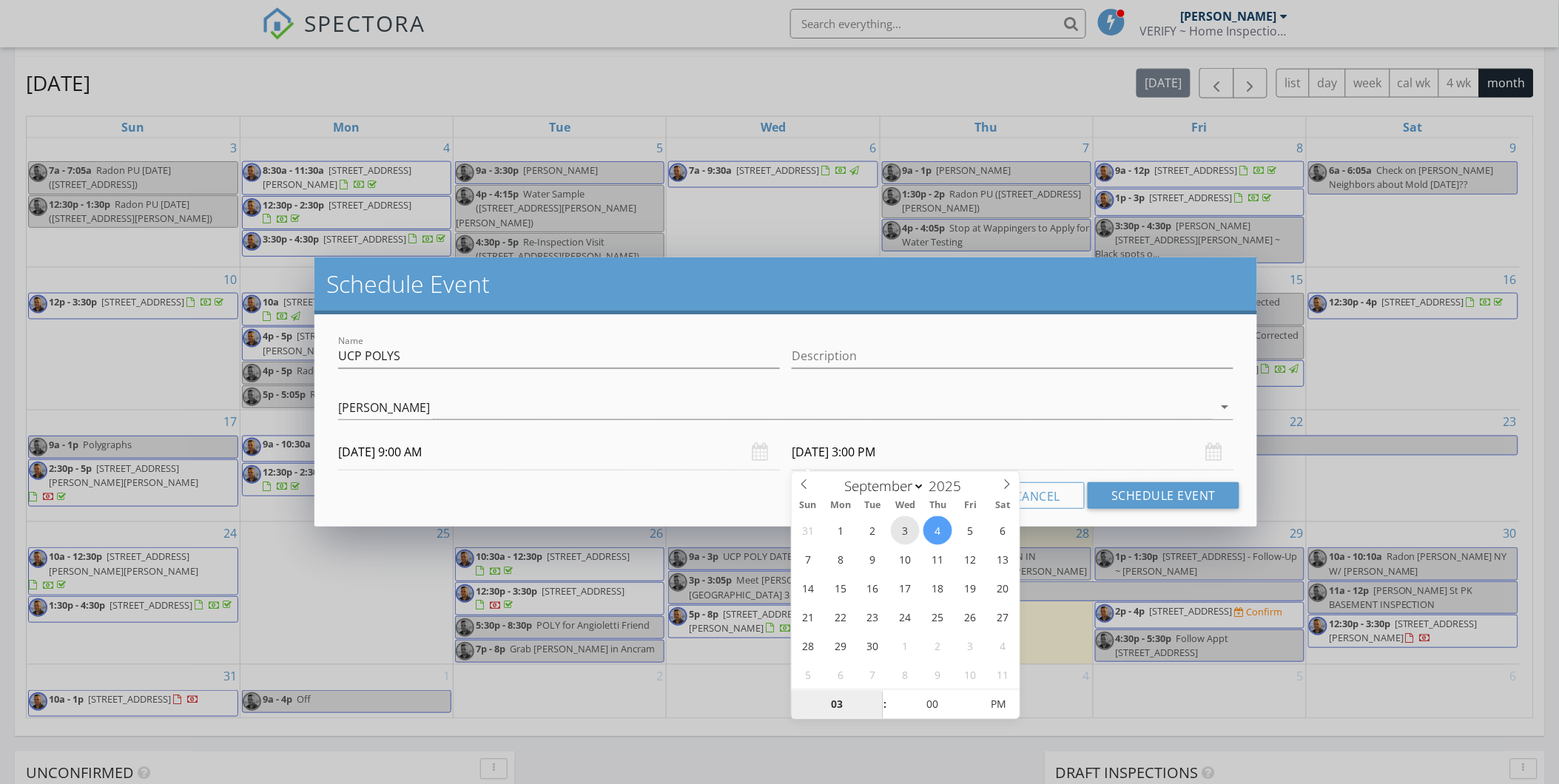
type input "09/03/2025 3:00 PM"
click at [653, 502] on div "Cancel Schedule Event" at bounding box center [786, 495] width 908 height 26
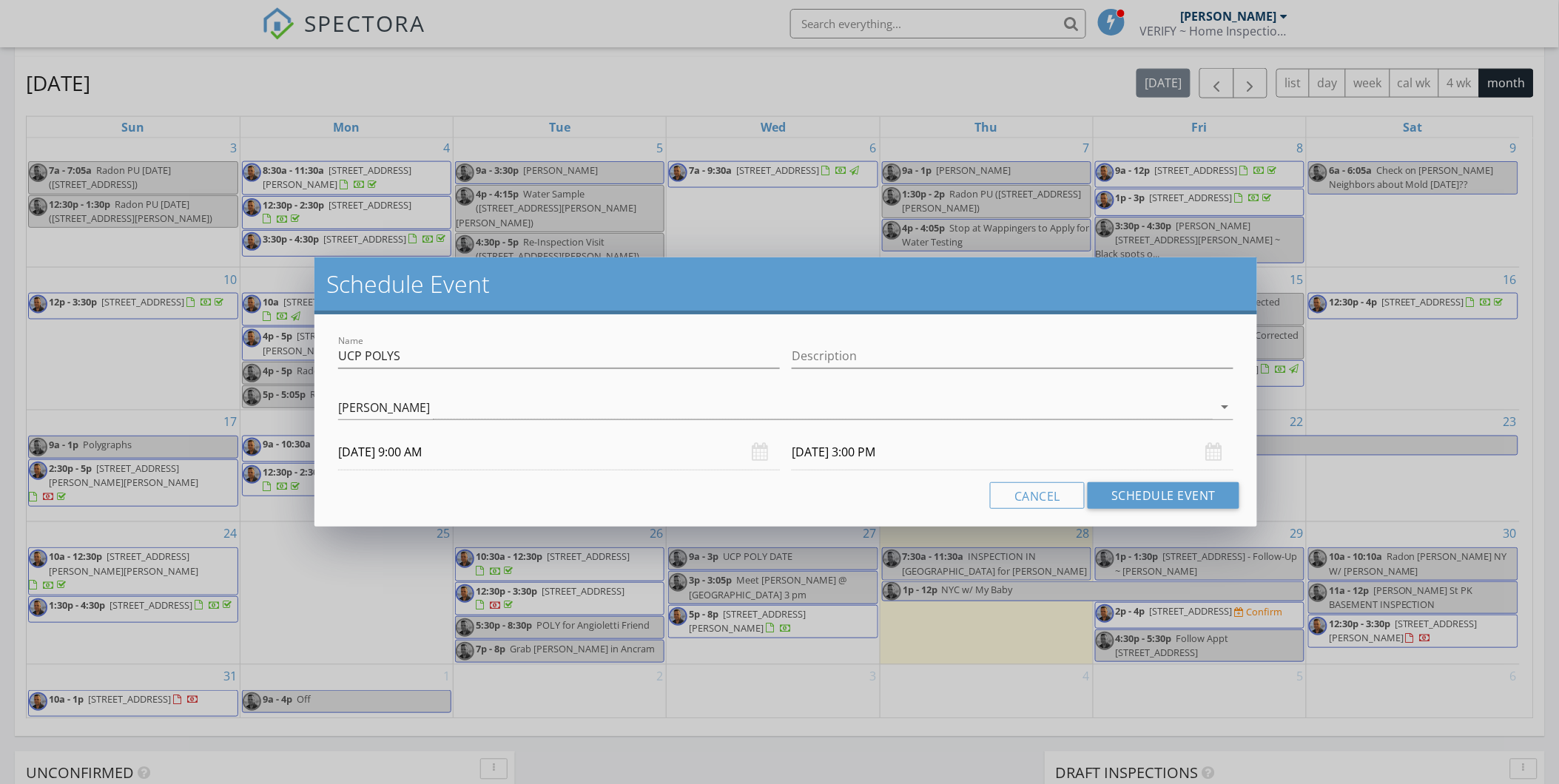
click at [1148, 479] on div "Name UCP POLYS Description check_box Darrell Honkala Darrell Honkala arrow_drop…" at bounding box center [785, 420] width 943 height 212
click at [1149, 494] on button "Schedule Event" at bounding box center [1164, 495] width 152 height 26
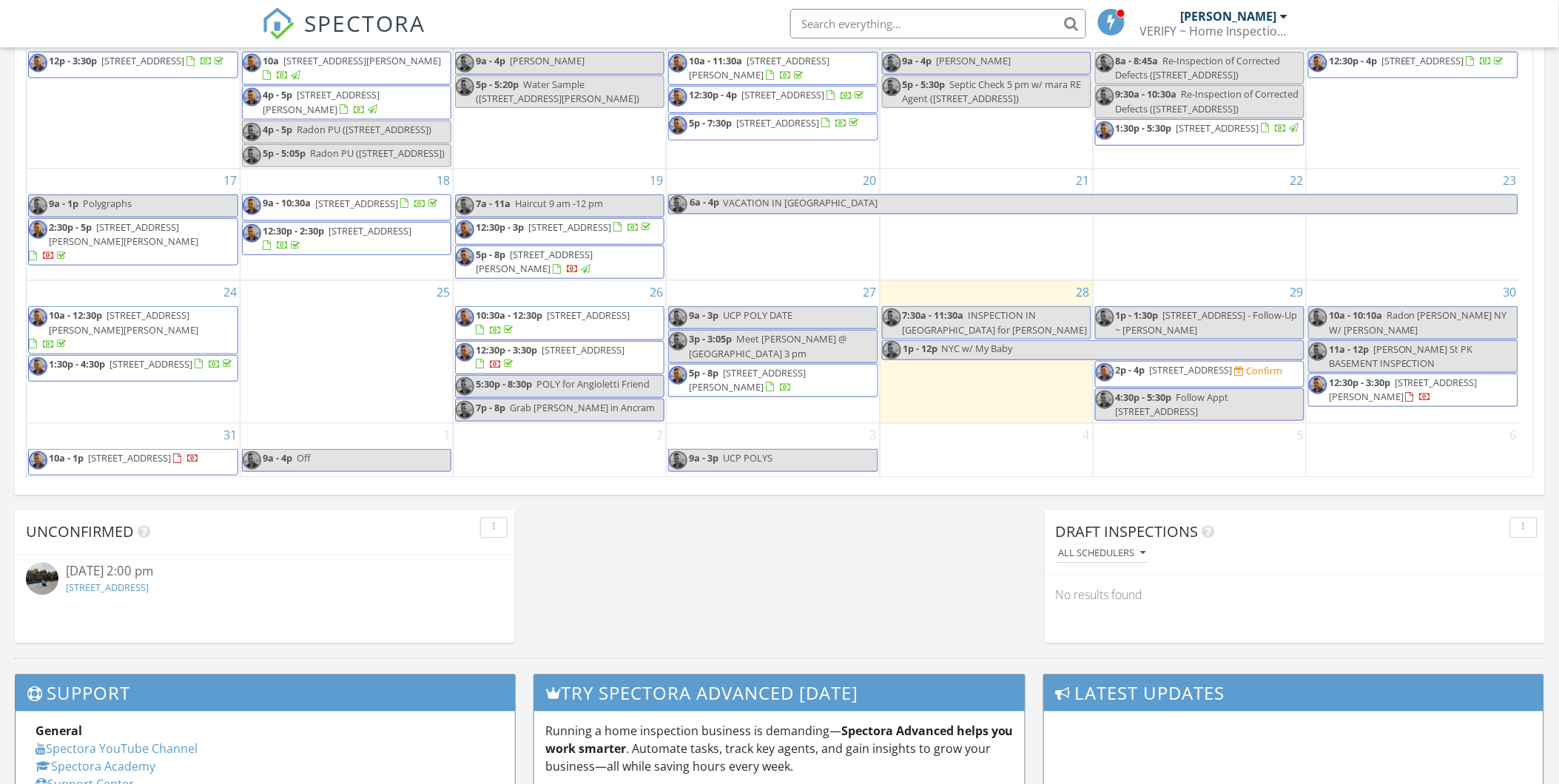
scroll to position [886, 0]
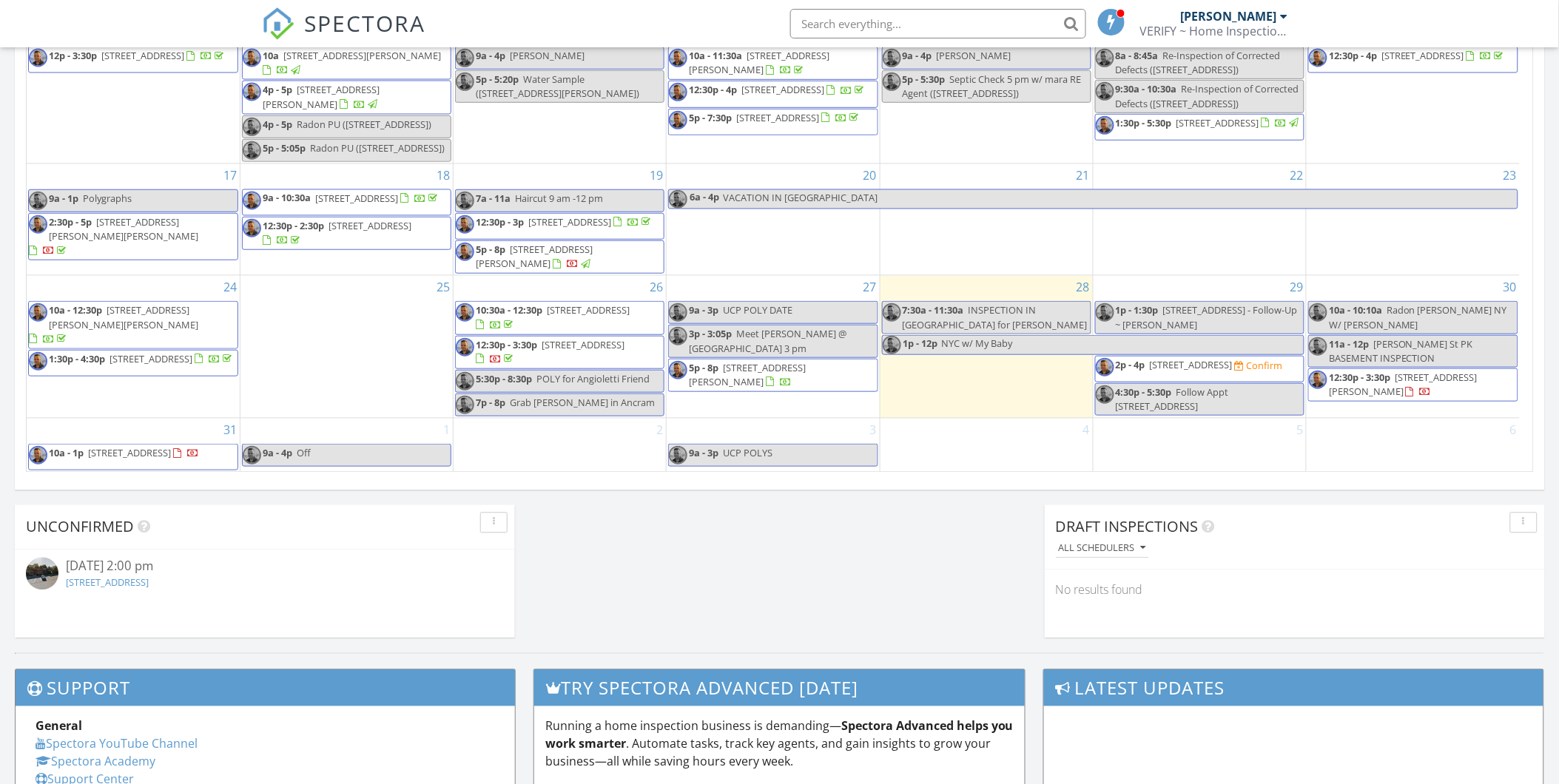
click at [1409, 444] on div "6" at bounding box center [1413, 445] width 213 height 53
click at [1406, 404] on link "Event" at bounding box center [1413, 406] width 76 height 24
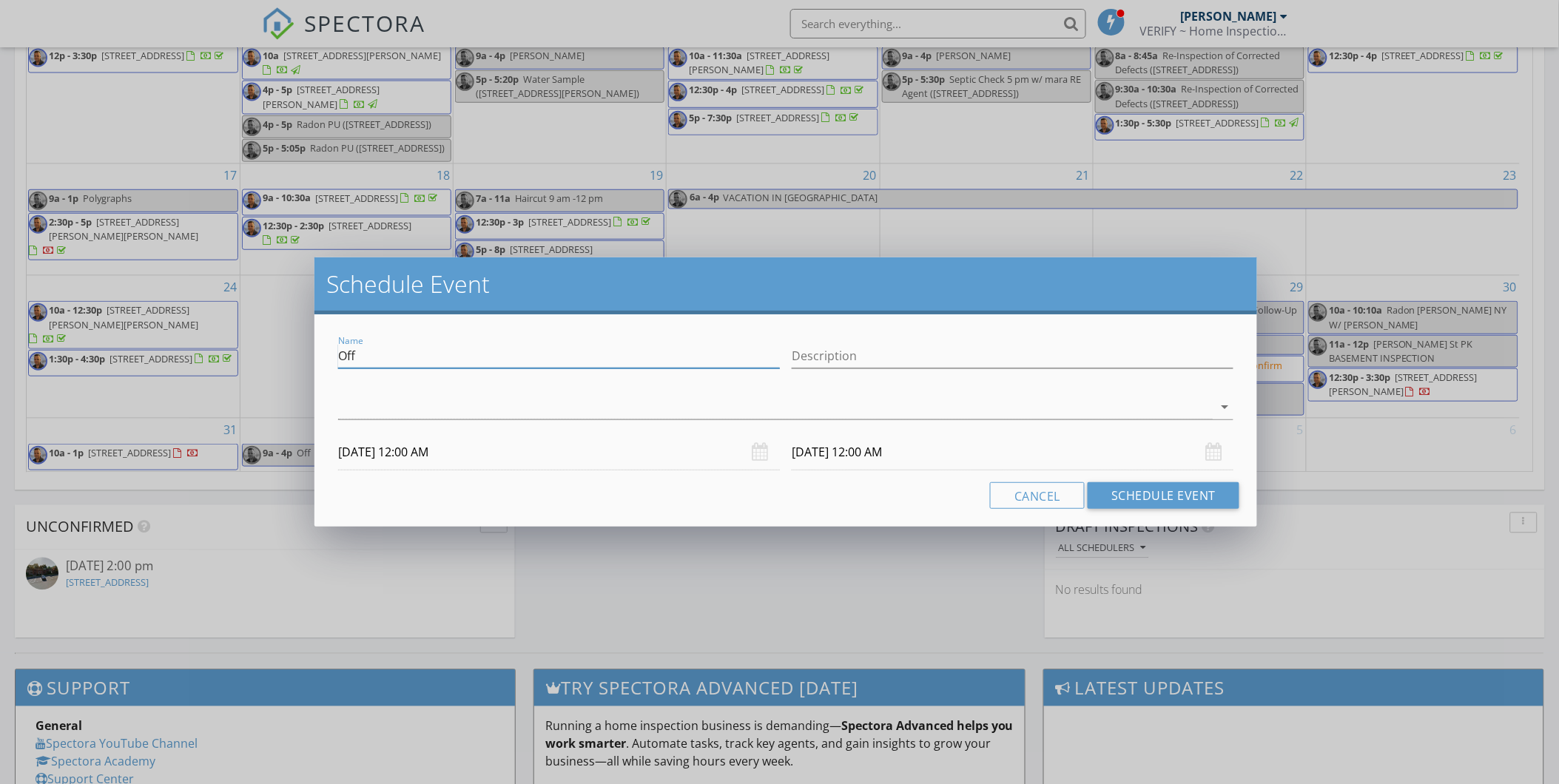
drag, startPoint x: 360, startPoint y: 359, endPoint x: 320, endPoint y: 346, distance: 42.1
click at [320, 346] on div "Name Off Description arrow_drop_down 09/06/2025 12:00 AM 09/07/2025 12:00 AM Ca…" at bounding box center [785, 420] width 943 height 212
click at [426, 351] on input "INSPECTION w? Janet" at bounding box center [558, 356] width 441 height 25
type input "INSPECTION w/ [PERSON_NAME]"
click at [349, 402] on div at bounding box center [776, 407] width 875 height 25
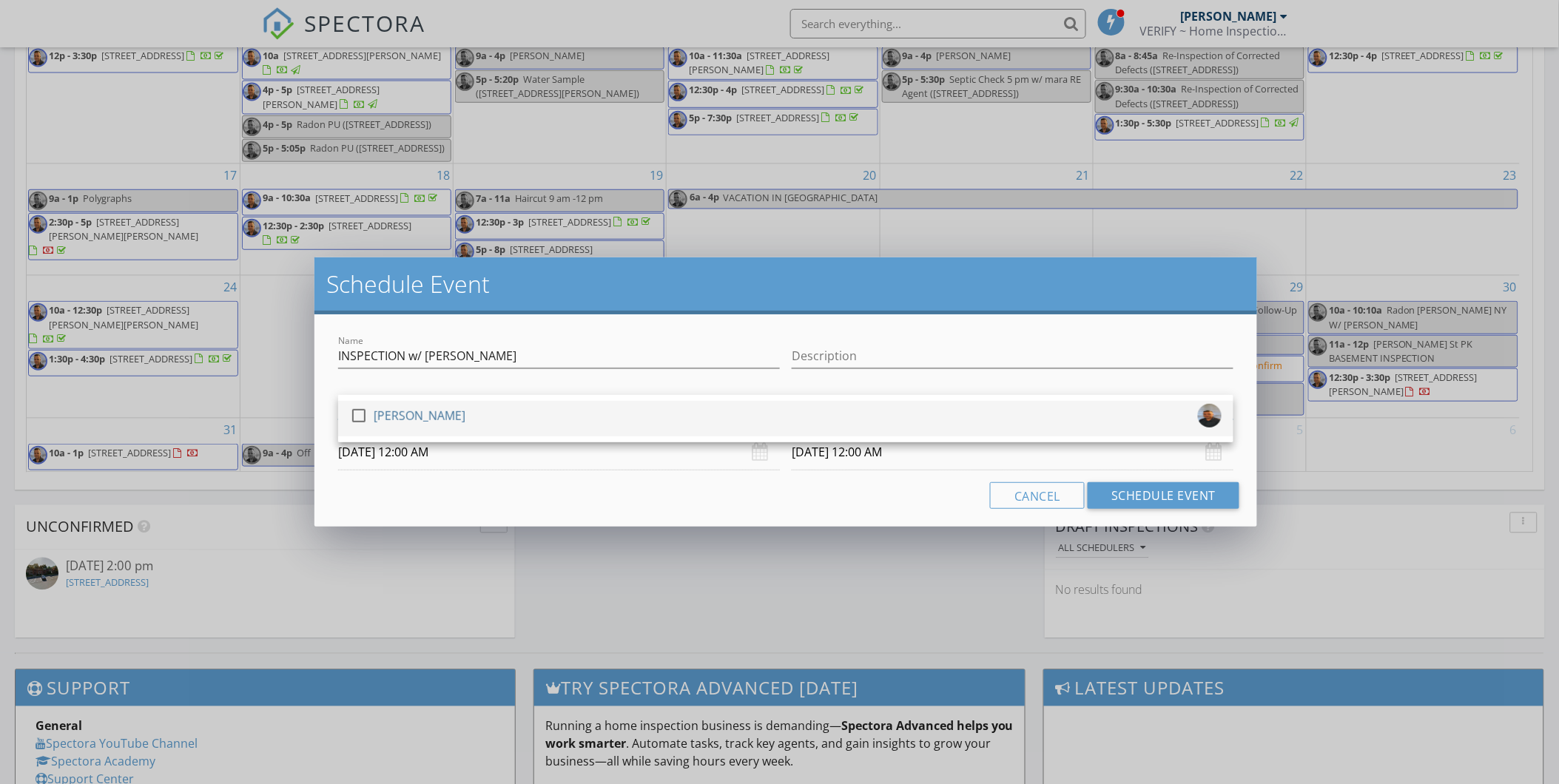
click at [363, 414] on div at bounding box center [359, 416] width 25 height 25
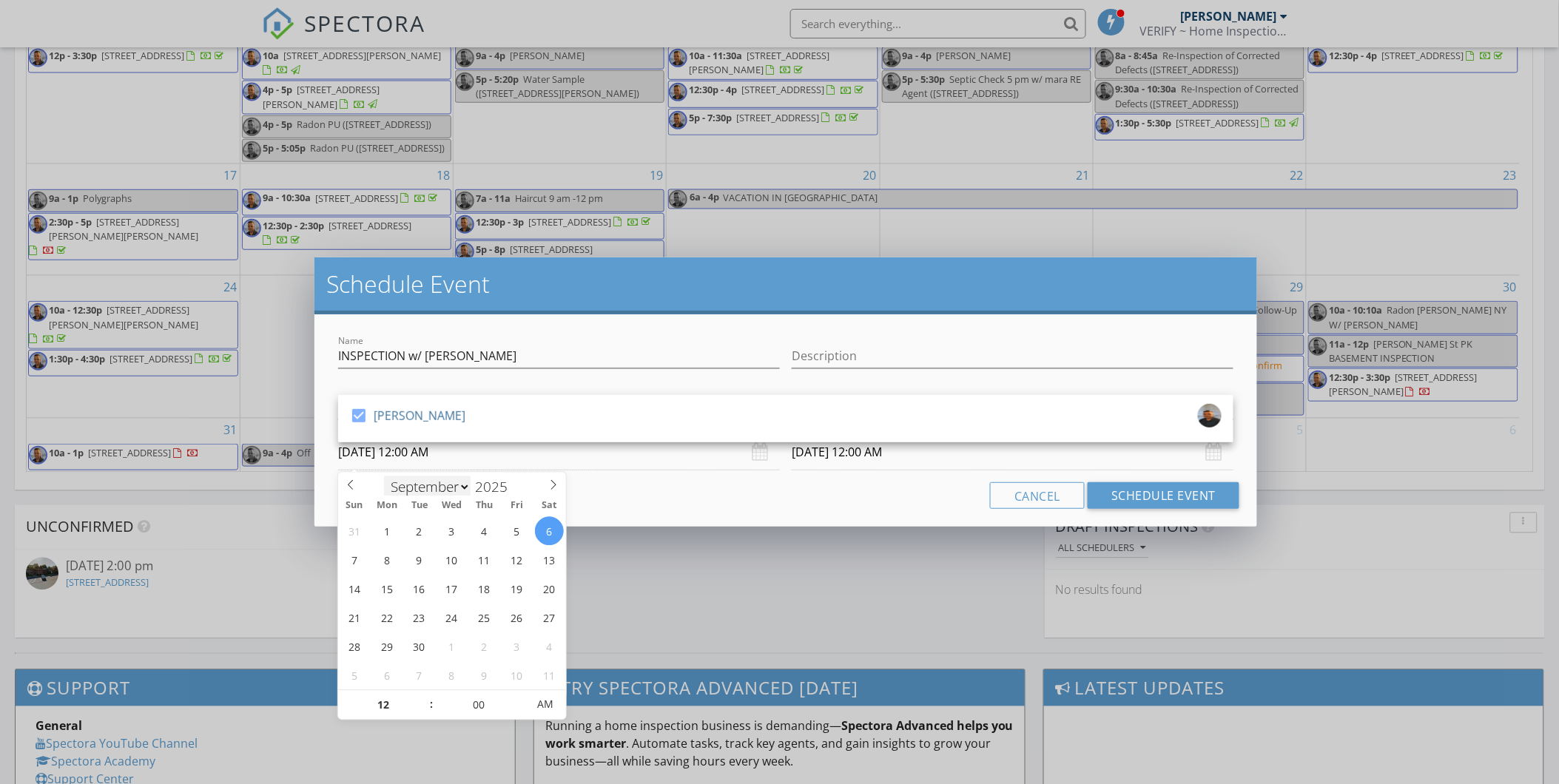
click at [430, 464] on body "SPECTORA Darrell Honkala VERIFY ~ Home Inspection, LLC Role: Inspector Change R…" at bounding box center [780, 154] width 1559 height 2081
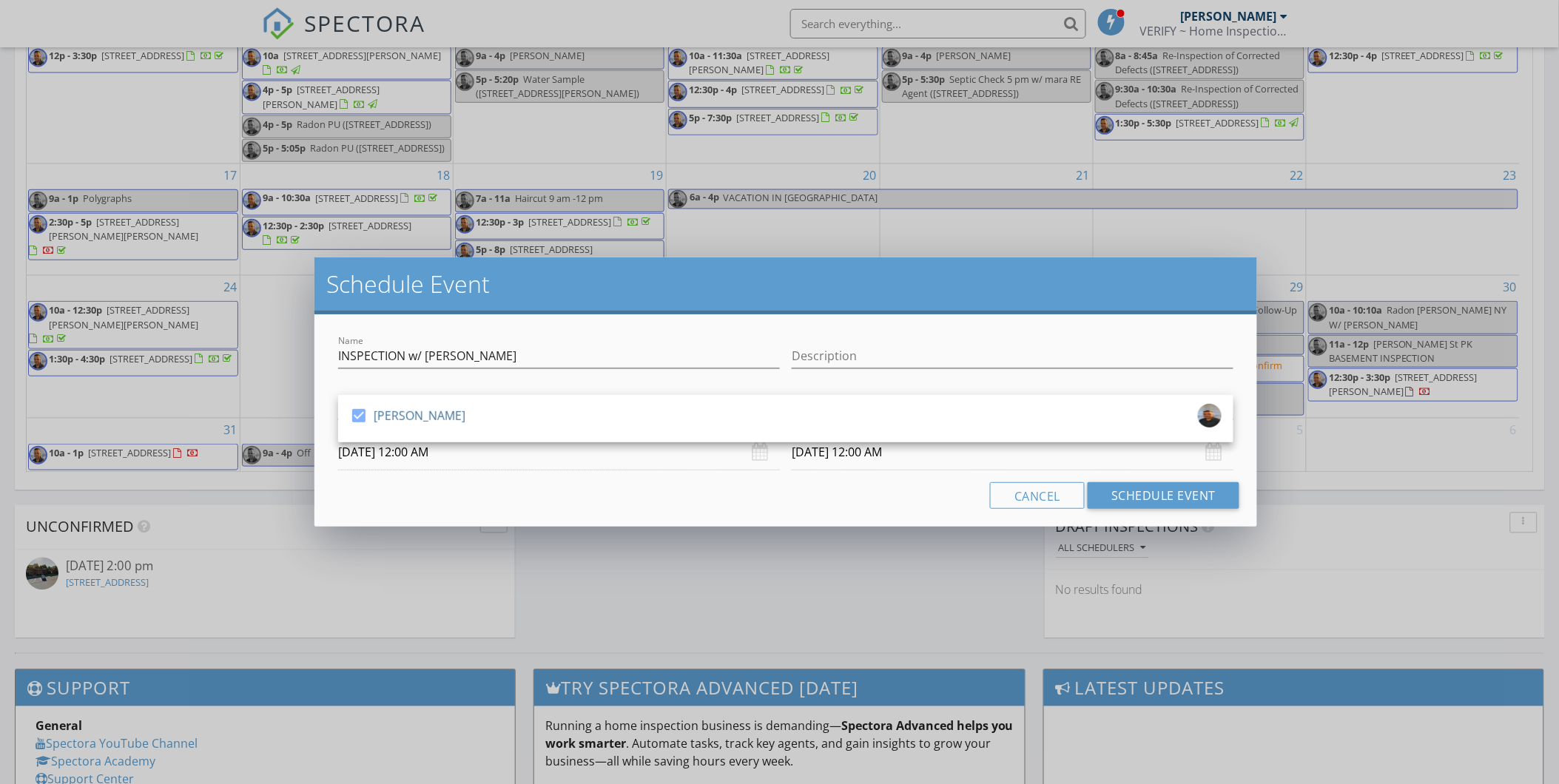
click at [450, 452] on input "09/06/2025 12:00 AM" at bounding box center [558, 452] width 441 height 37
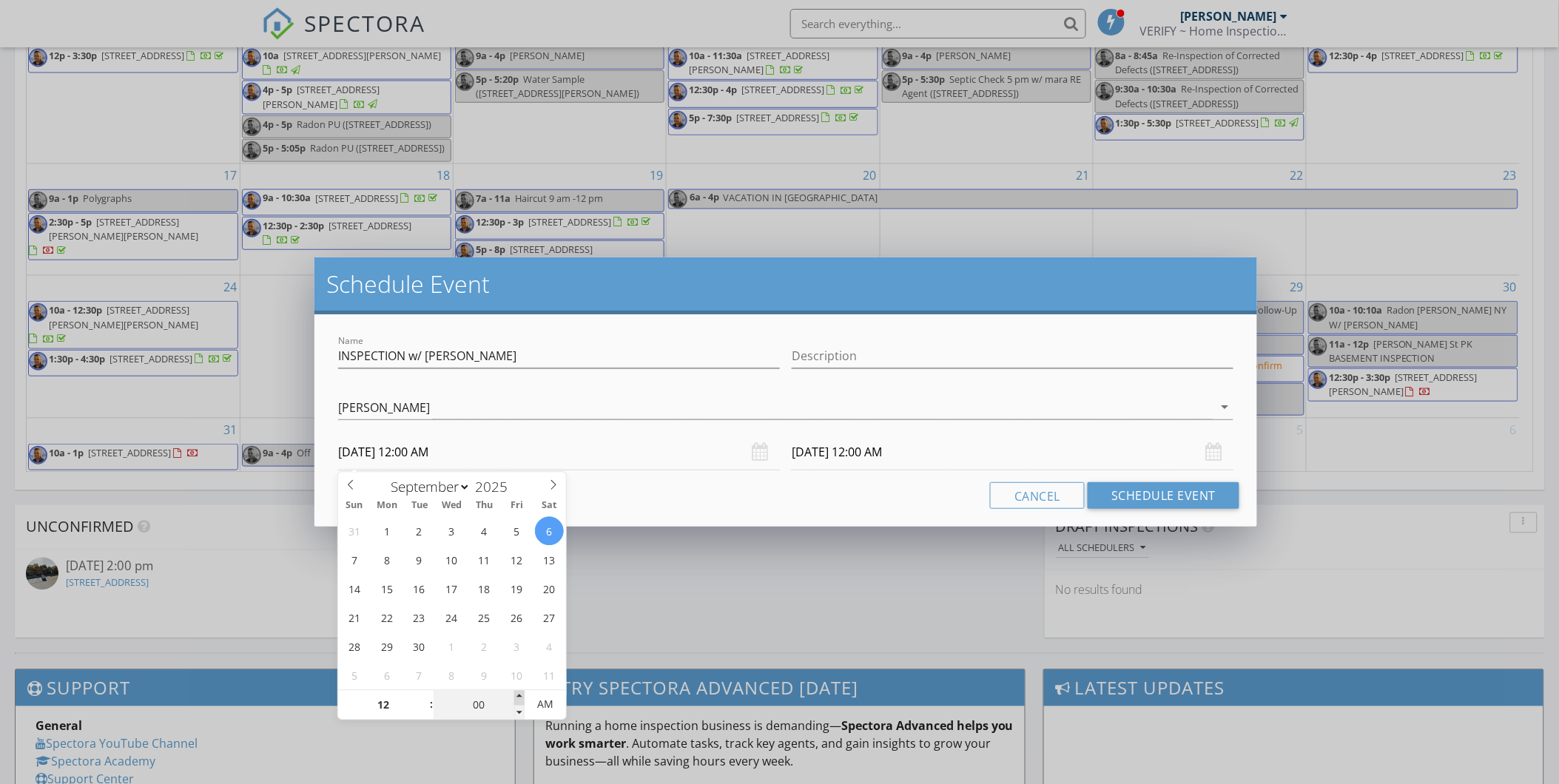
type input "05"
type input "09/06/2025 12:05 AM"
click at [519, 696] on span at bounding box center [519, 698] width 10 height 15
type input "10"
type input "09/06/2025 12:10 AM"
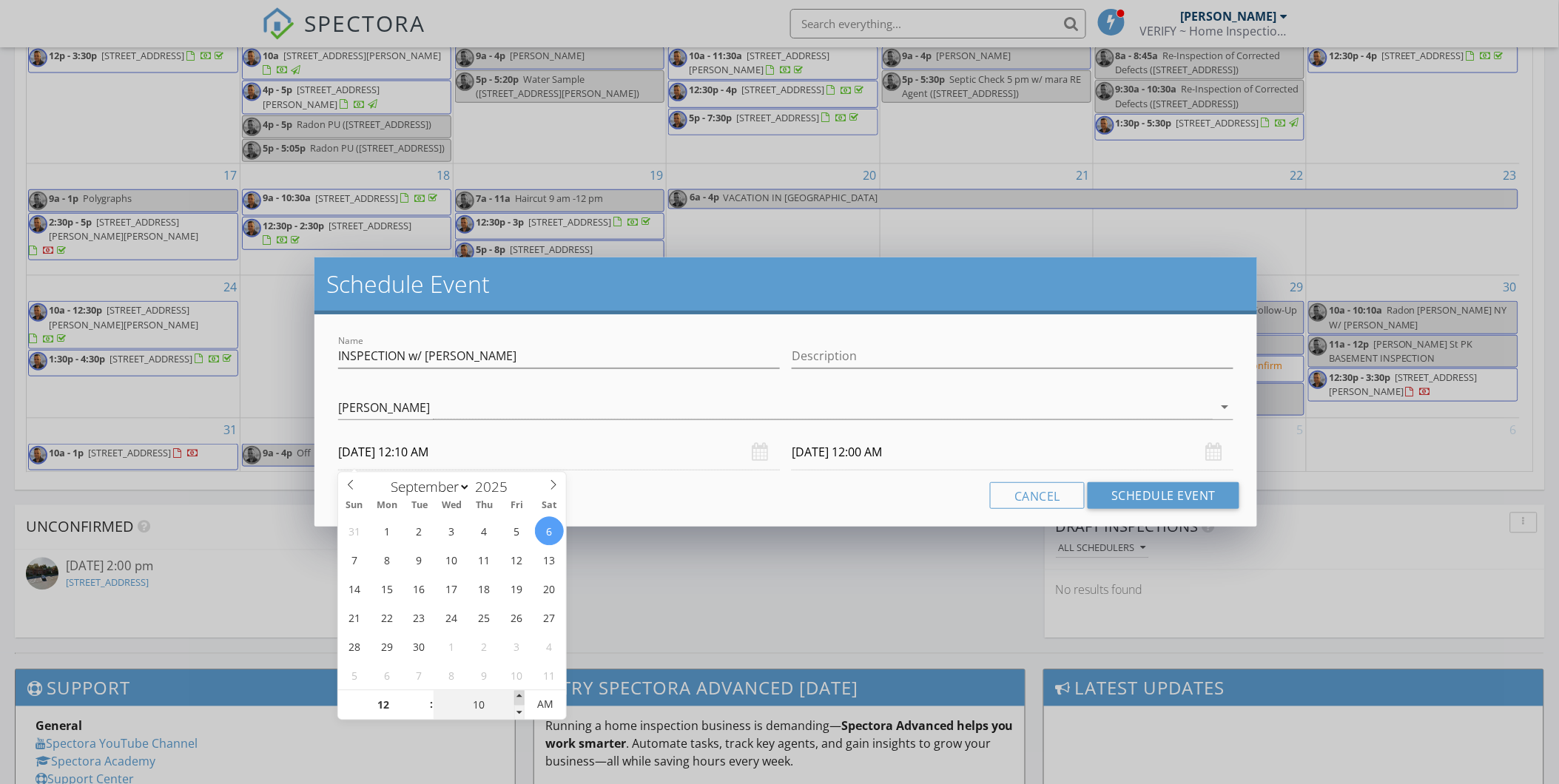
click at [519, 696] on span at bounding box center [519, 698] width 10 height 15
type input "15"
type input "09/06/2025 12:15 AM"
click at [519, 696] on span at bounding box center [519, 698] width 10 height 15
type input "20"
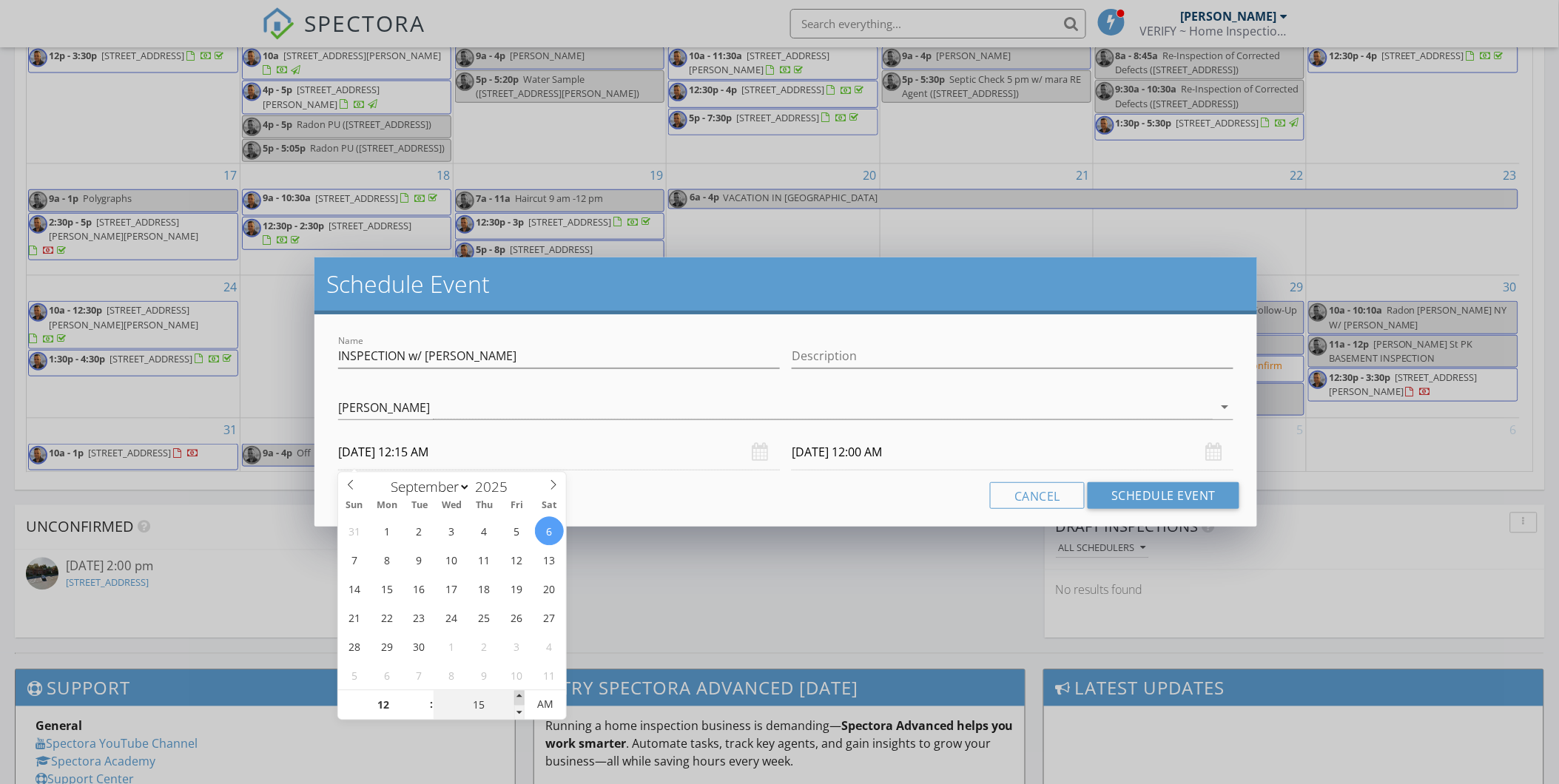
type input "09/06/2025 12:20 AM"
click at [519, 696] on span at bounding box center [519, 698] width 10 height 15
type input "25"
type input "09/06/2025 12:25 AM"
click at [519, 696] on span at bounding box center [519, 698] width 10 height 15
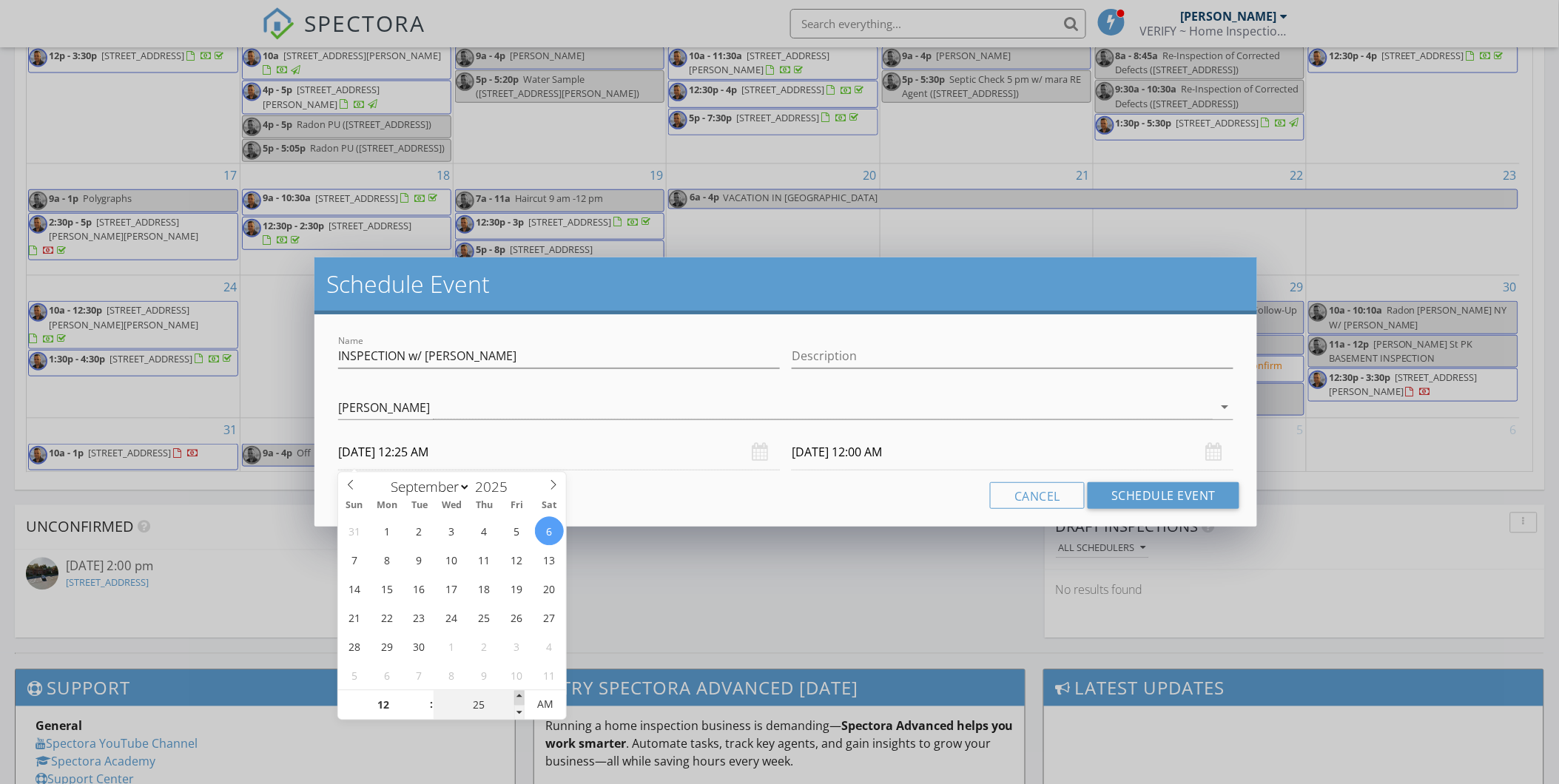
type input "09/07/2025 12:25 AM"
type input "30"
type input "09/06/2025 12:30 AM"
click at [519, 696] on span at bounding box center [519, 698] width 10 height 15
type input "09/07/2025 12:30 AM"
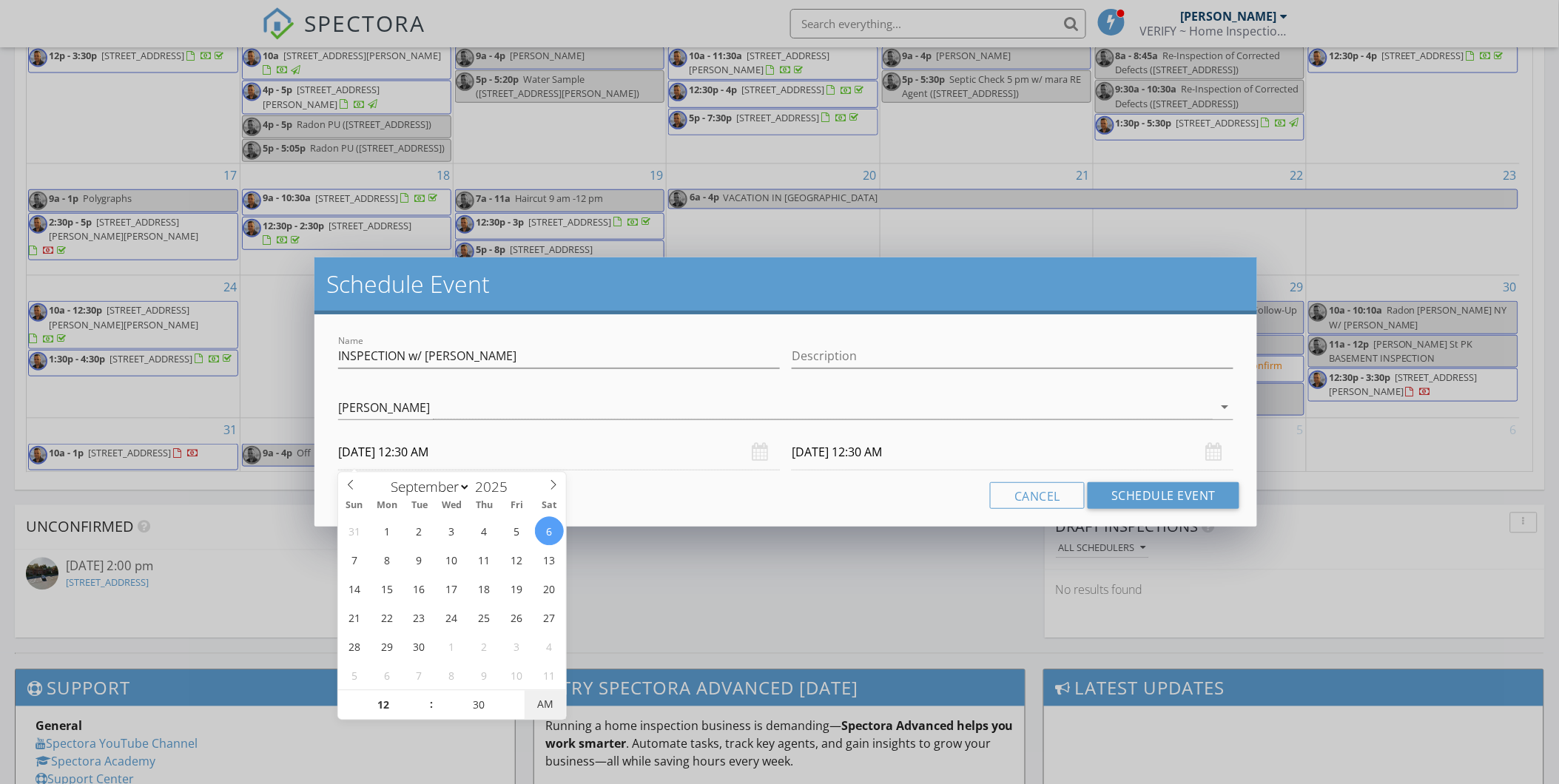
type input "09/06/2025 12:30 PM"
click at [549, 708] on span "AM" at bounding box center [545, 704] width 41 height 29
click at [861, 452] on input "09/07/2025 12:30 PM" at bounding box center [1012, 452] width 441 height 37
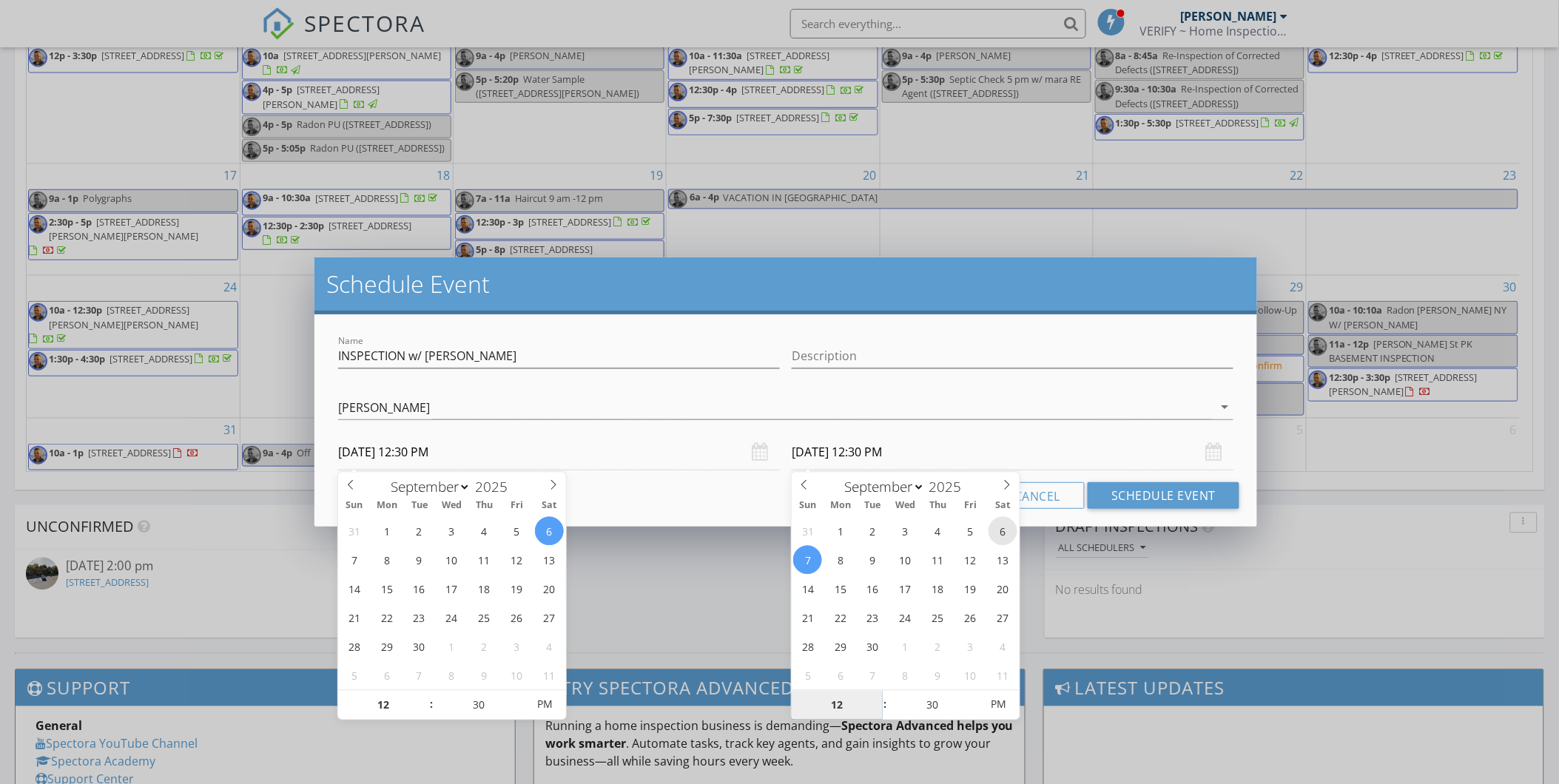
type input "09/06/2025 12:30 PM"
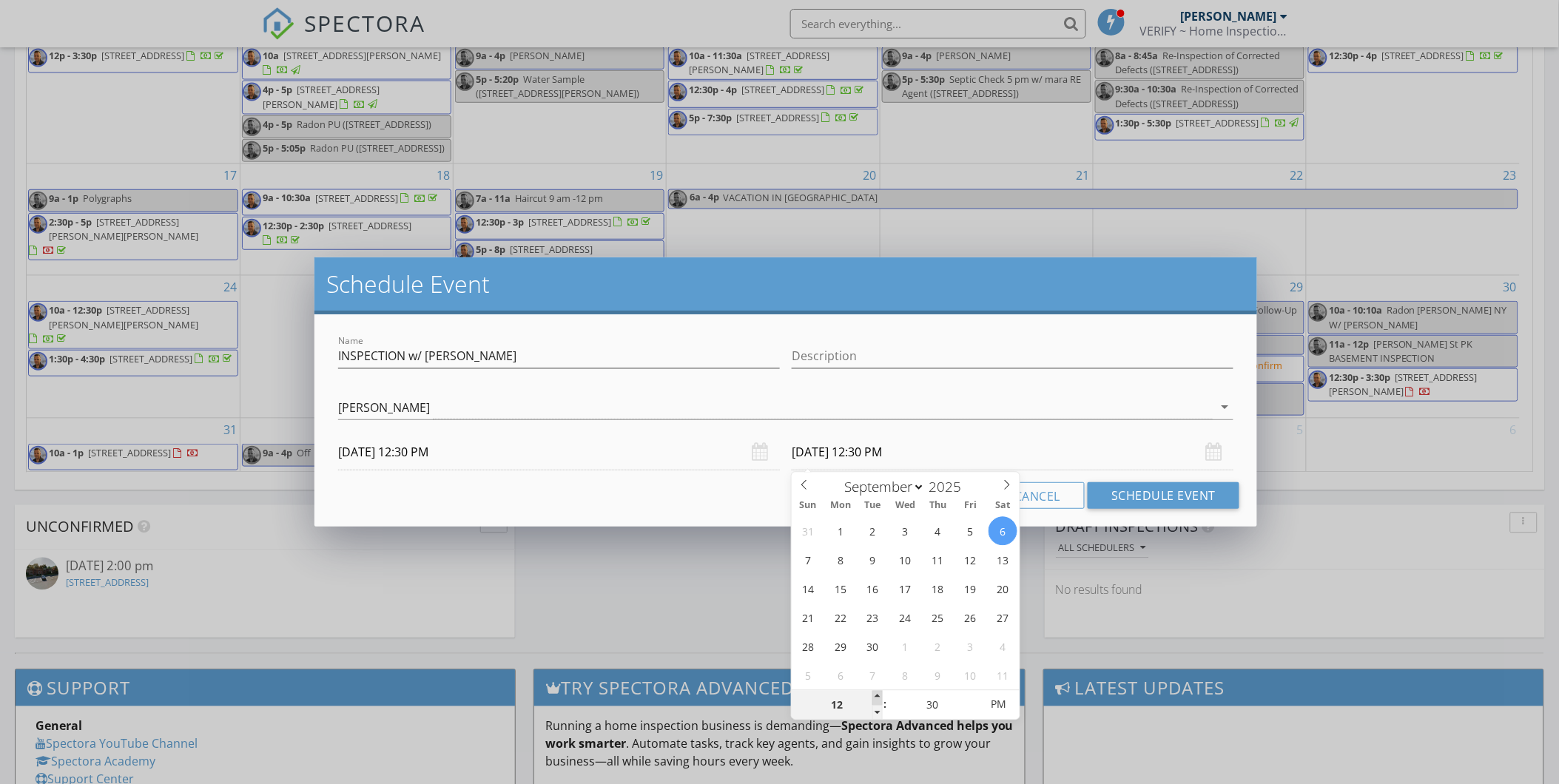
type input "01"
type input "09/06/2025 1:30 PM"
click at [876, 699] on span at bounding box center [877, 698] width 10 height 15
type input "02"
type input "09/06/2025 2:30 PM"
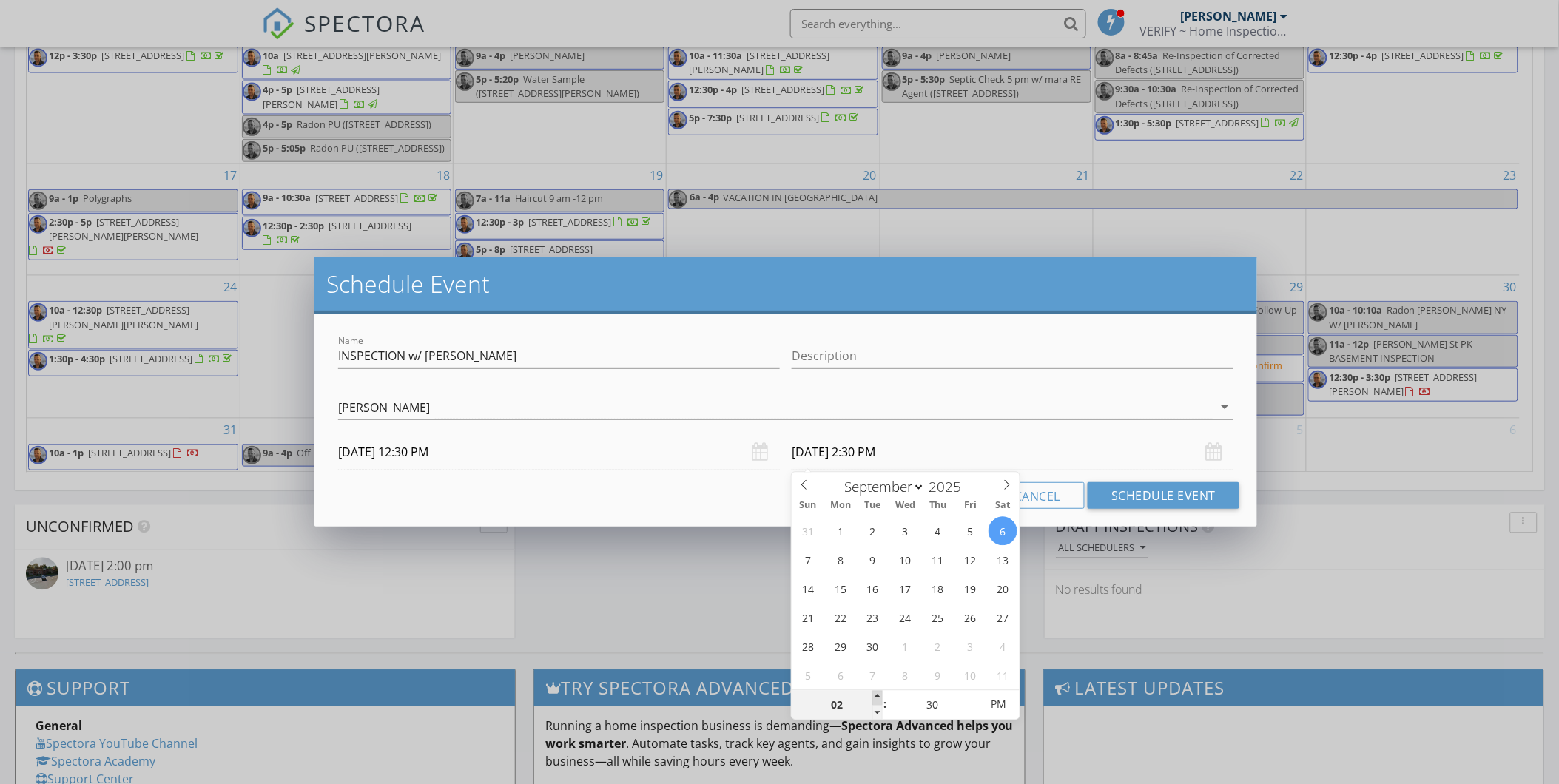
click at [876, 699] on span at bounding box center [877, 698] width 10 height 15
type input "03"
type input "09/06/2025 3:30 PM"
click at [876, 699] on span at bounding box center [877, 698] width 10 height 15
click at [723, 502] on div "Cancel Schedule Event" at bounding box center [786, 495] width 908 height 26
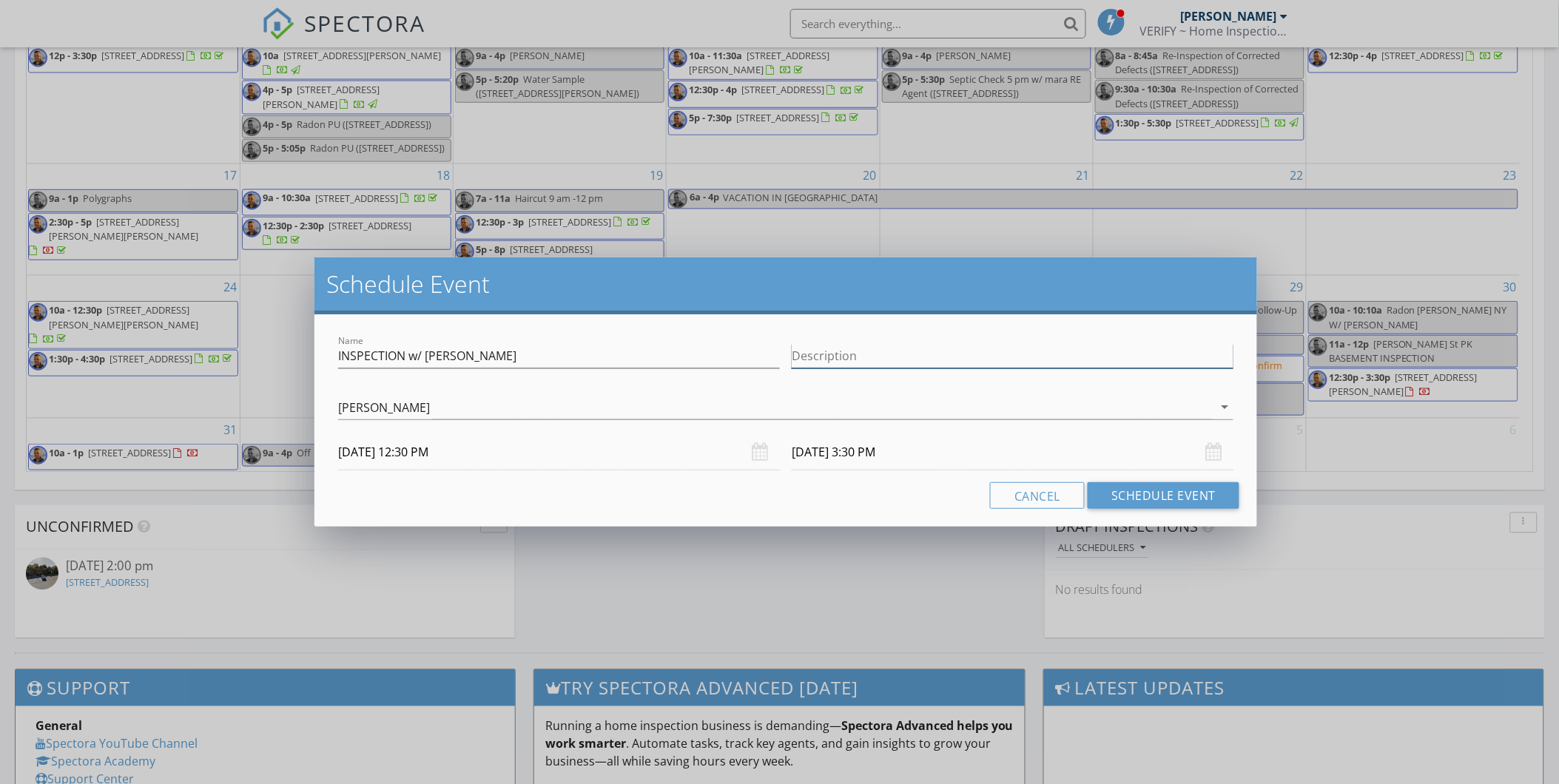
click at [959, 354] on input "Description" at bounding box center [1012, 356] width 441 height 25
type input "HUDSON NY"
click at [1157, 500] on button "Schedule Event" at bounding box center [1164, 495] width 152 height 26
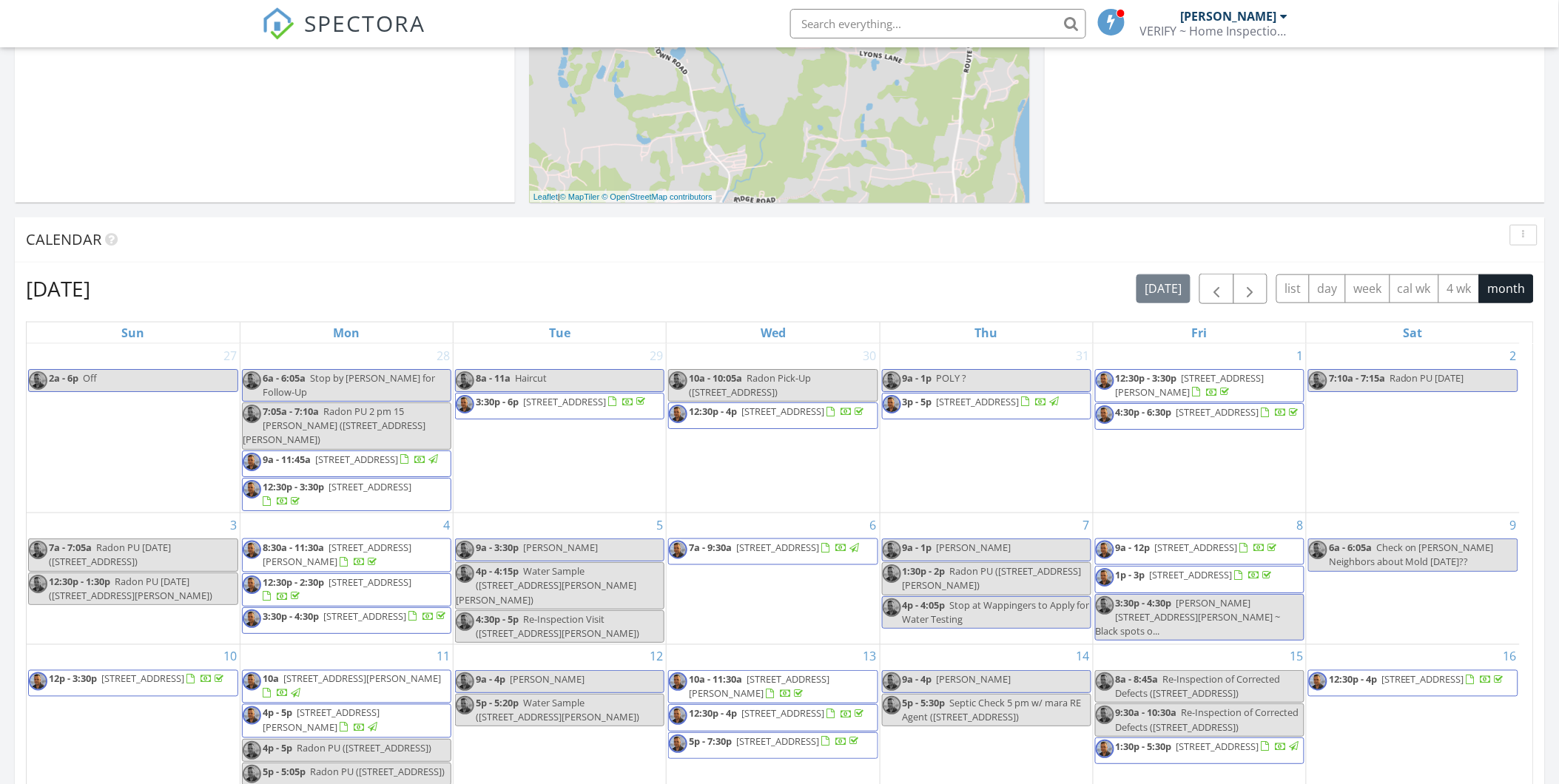
scroll to position [426, 0]
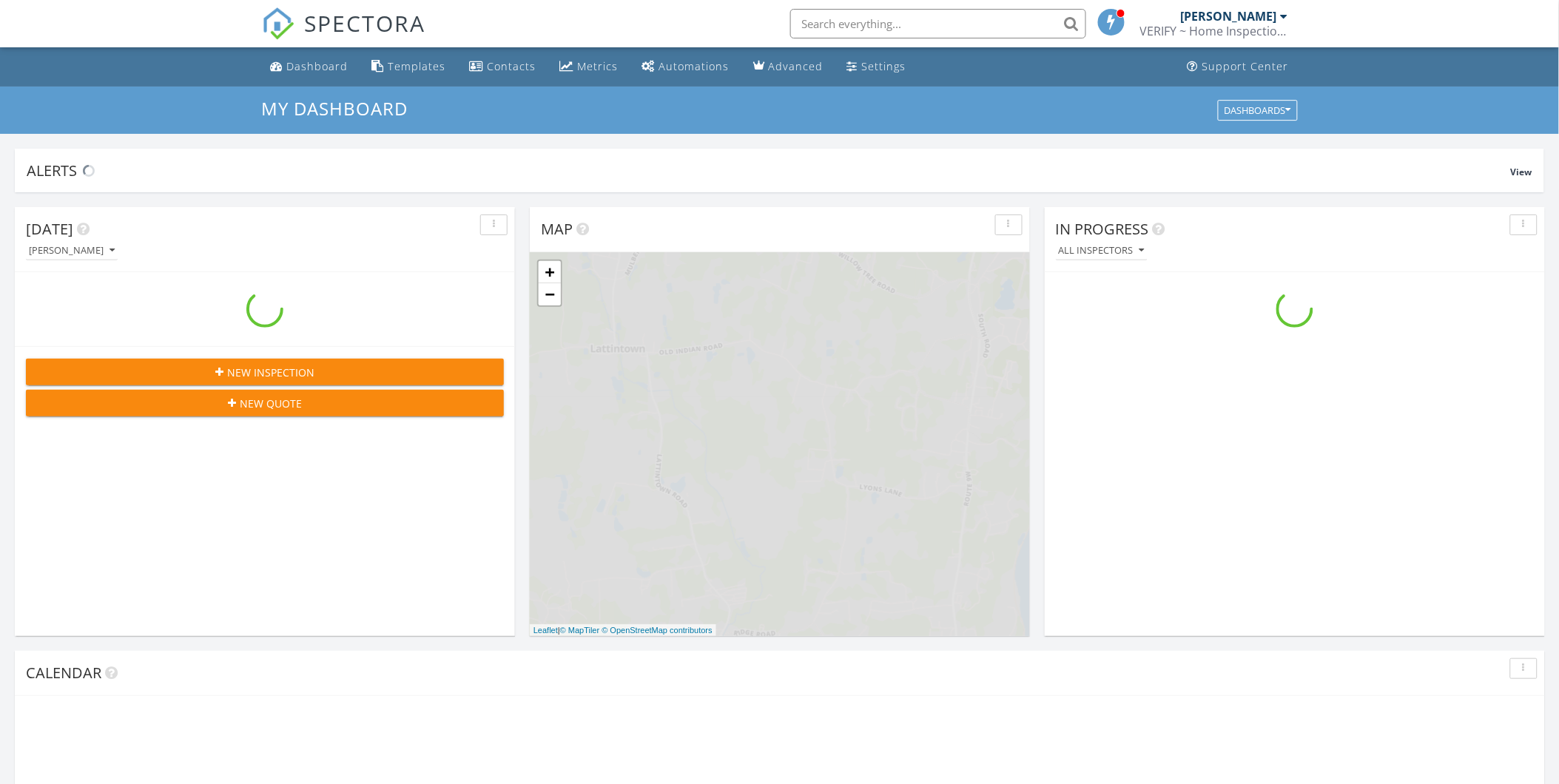
scroll to position [1372, 1586]
